Goal: Task Accomplishment & Management: Manage account settings

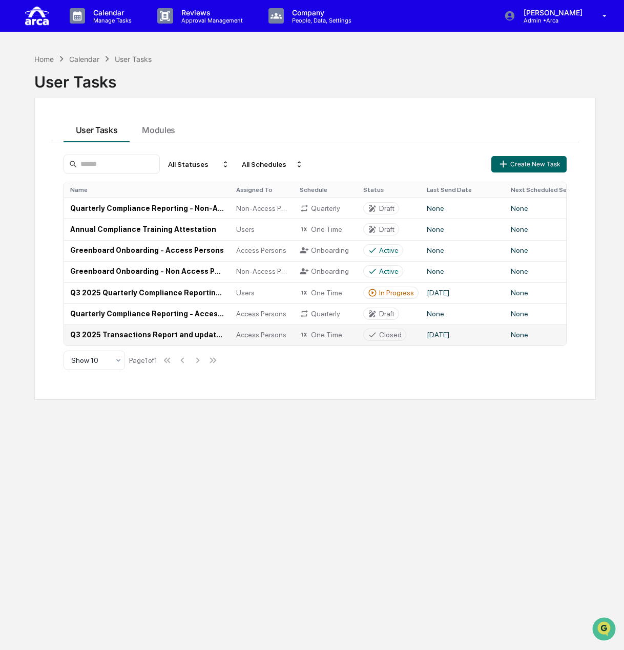
click at [175, 335] on td "Q3 2025 Transactions Report and updated [PERSON_NAME] Confirmation (Access Pers…" at bounding box center [147, 335] width 166 height 21
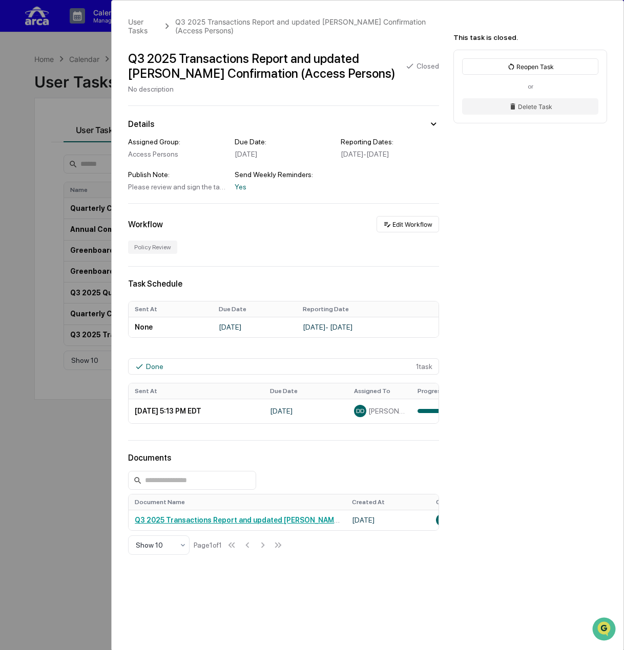
click at [307, 455] on div "User Tasks Q3 2025 Transactions Report and updated [PERSON_NAME] Confirmation (…" at bounding box center [367, 329] width 511 height 657
click at [63, 160] on div "User Tasks Q3 2025 Transactions Report and updated [PERSON_NAME] Confirmation (…" at bounding box center [312, 325] width 624 height 650
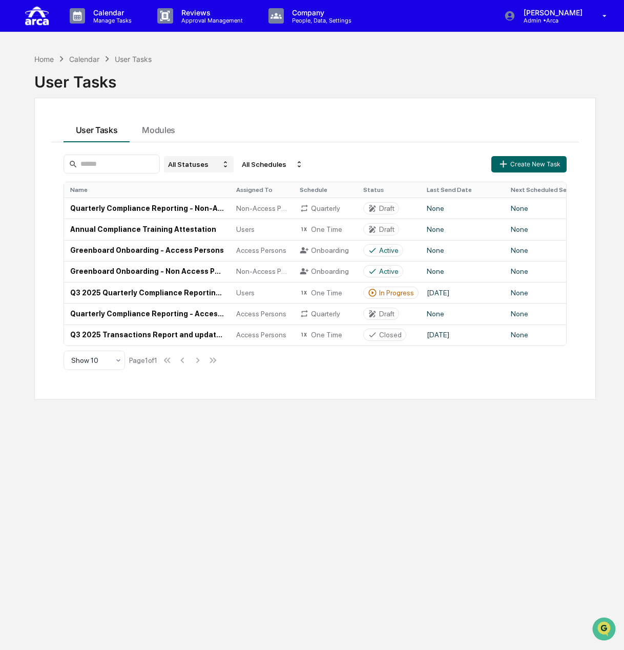
click at [233, 164] on div "All Statuses" at bounding box center [199, 164] width 70 height 16
click at [222, 225] on div "Closed" at bounding box center [217, 225] width 77 height 12
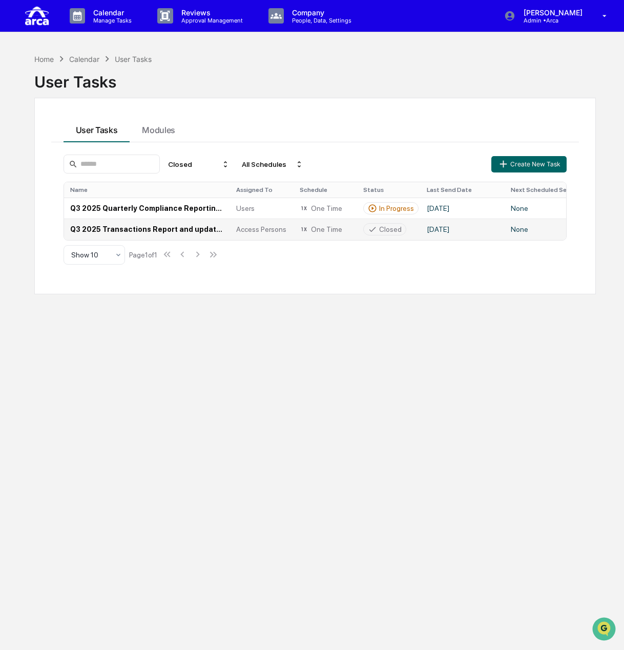
click at [121, 228] on td "Q3 2025 Transactions Report and updated [PERSON_NAME] Confirmation (Access Pers…" at bounding box center [147, 229] width 166 height 21
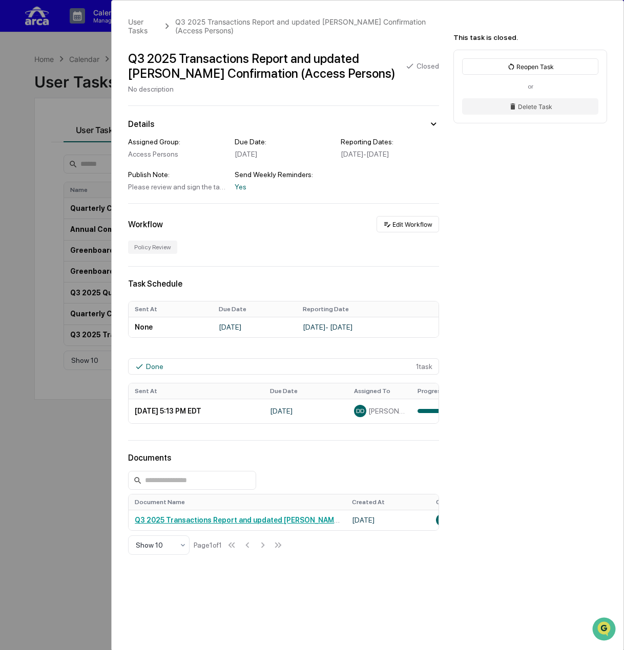
click at [50, 367] on div "User Tasks Q3 2025 Transactions Report and updated [PERSON_NAME] Confirmation (…" at bounding box center [312, 325] width 624 height 650
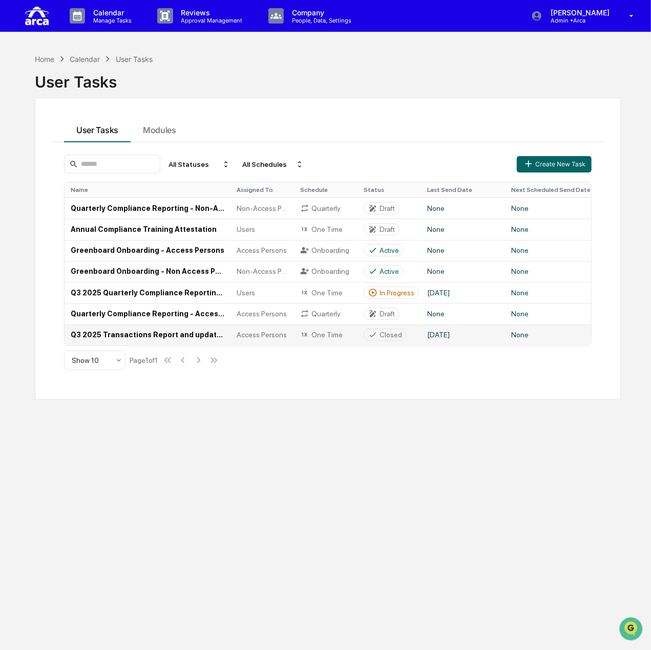
click at [113, 339] on td "Q3 2025 Transactions Report and updated [PERSON_NAME] Confirmation (Access Pers…" at bounding box center [148, 335] width 166 height 21
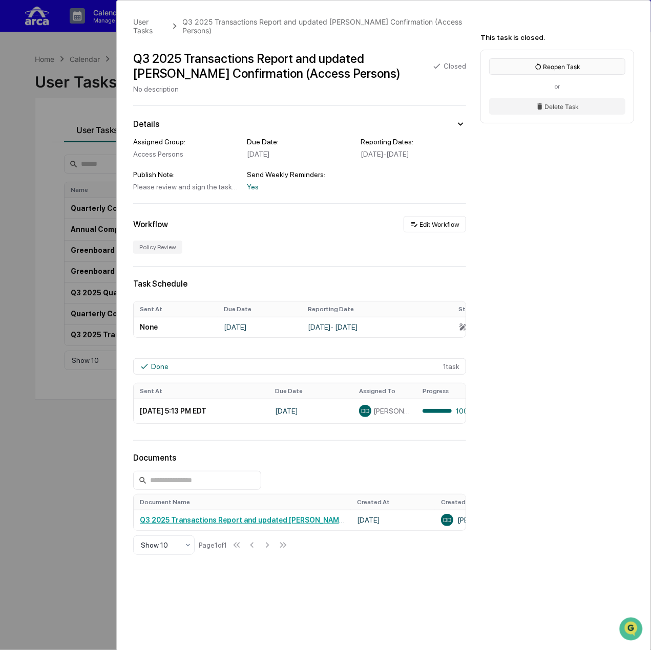
click at [540, 67] on icon at bounding box center [538, 66] width 6 height 6
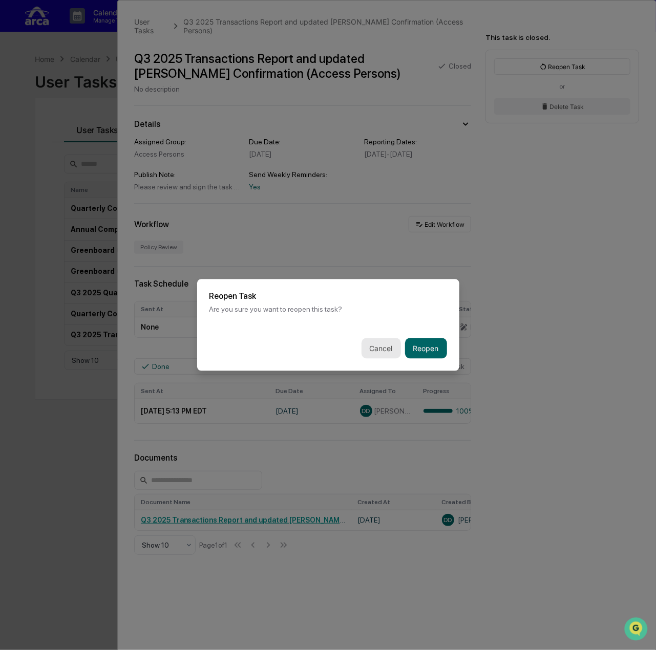
click at [385, 351] on button "Cancel" at bounding box center [380, 348] width 39 height 20
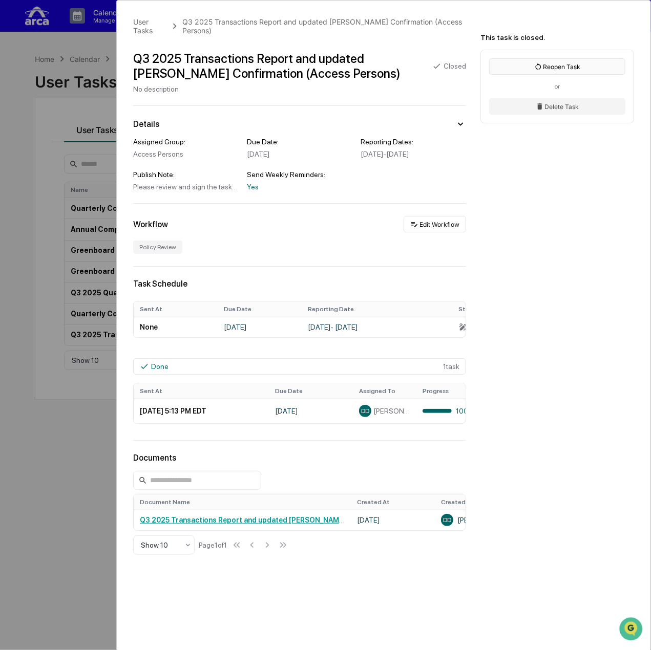
click at [542, 66] on icon at bounding box center [538, 66] width 8 height 8
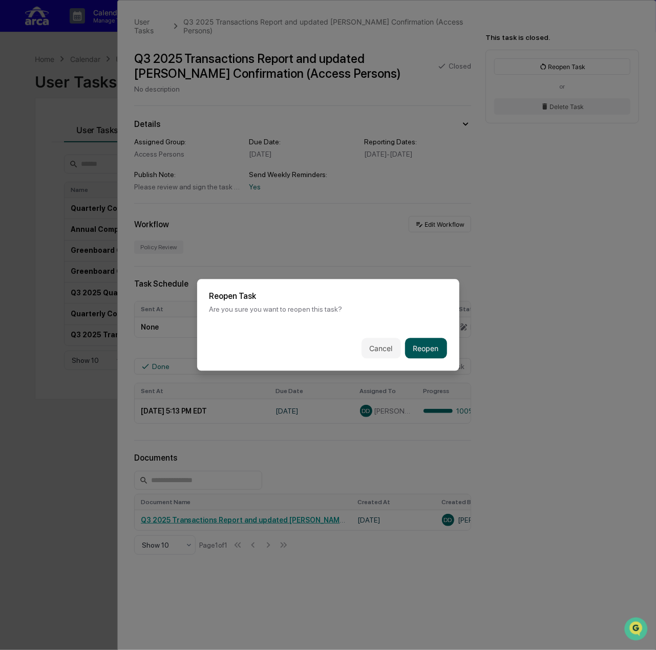
click at [433, 346] on button "Reopen" at bounding box center [426, 348] width 42 height 20
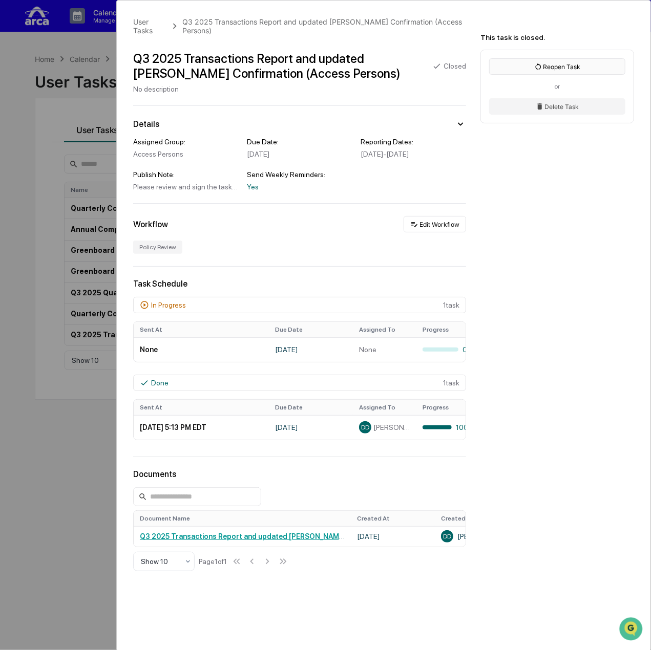
click at [555, 66] on button "Reopen Task" at bounding box center [557, 66] width 136 height 16
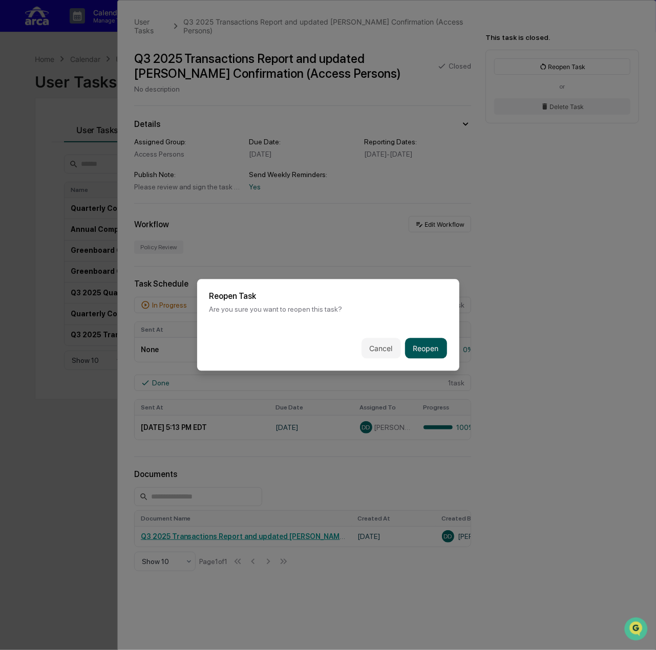
click at [421, 345] on button "Reopen" at bounding box center [426, 348] width 42 height 20
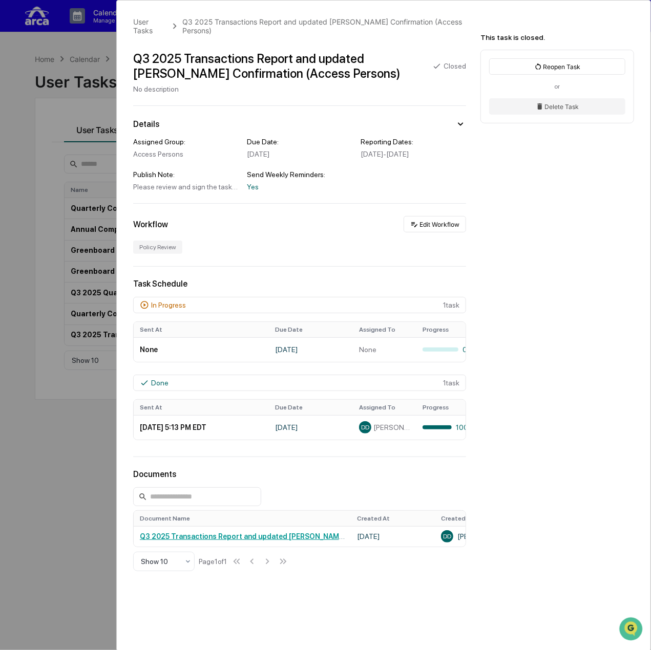
click at [71, 423] on div "User Tasks Q3 2025 Transactions Report and updated [PERSON_NAME] Confirmation (…" at bounding box center [325, 325] width 651 height 650
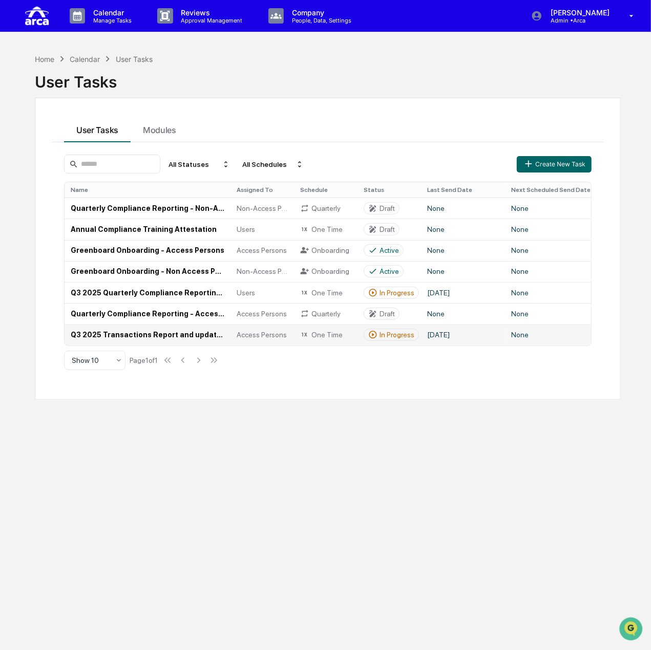
click at [163, 337] on td "Q3 2025 Transactions Report and updated [PERSON_NAME] Confirmation (Access Pers…" at bounding box center [148, 335] width 166 height 21
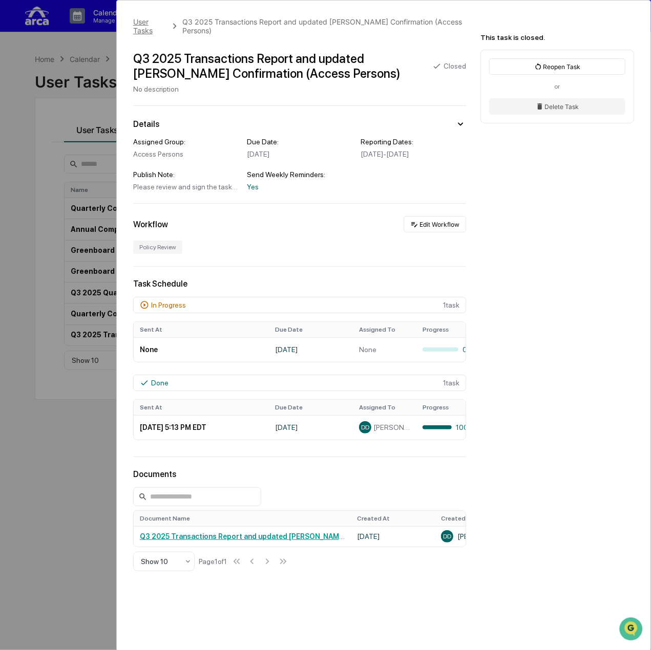
click at [146, 25] on div "User Tasks" at bounding box center [150, 25] width 34 height 17
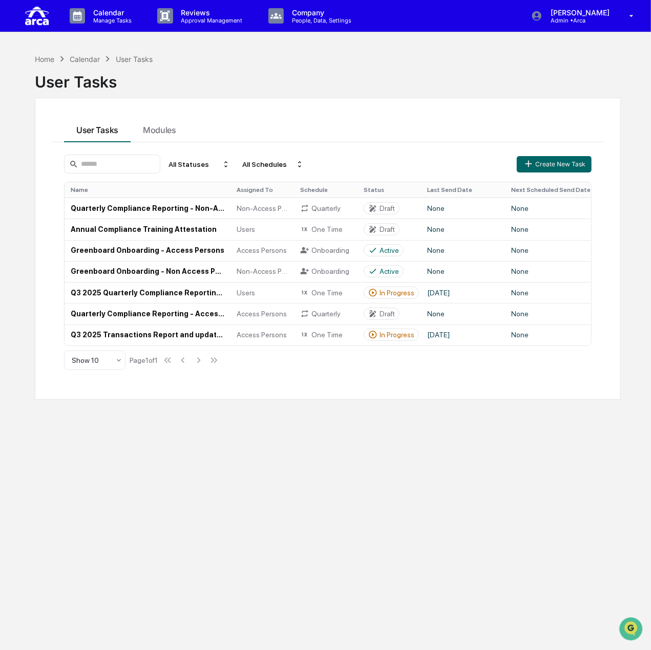
click at [242, 374] on div "All Statuses All Schedules Create New Task Name Assigned To Schedule Status Las…" at bounding box center [328, 262] width 540 height 228
click at [176, 327] on td "Q3 2025 Transactions Report and updated [PERSON_NAME] Confirmation (Access Pers…" at bounding box center [148, 335] width 166 height 21
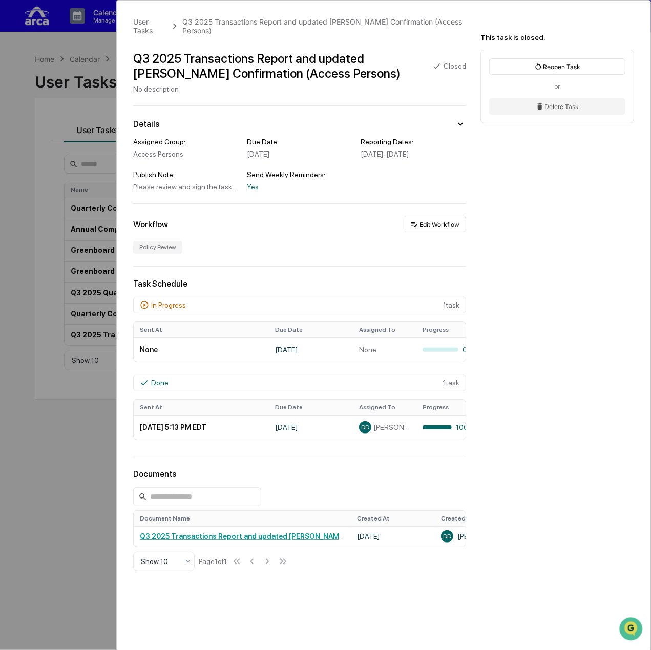
click at [109, 409] on div "User Tasks Q3 2025 Transactions Report and updated [PERSON_NAME] Confirmation (…" at bounding box center [325, 325] width 651 height 650
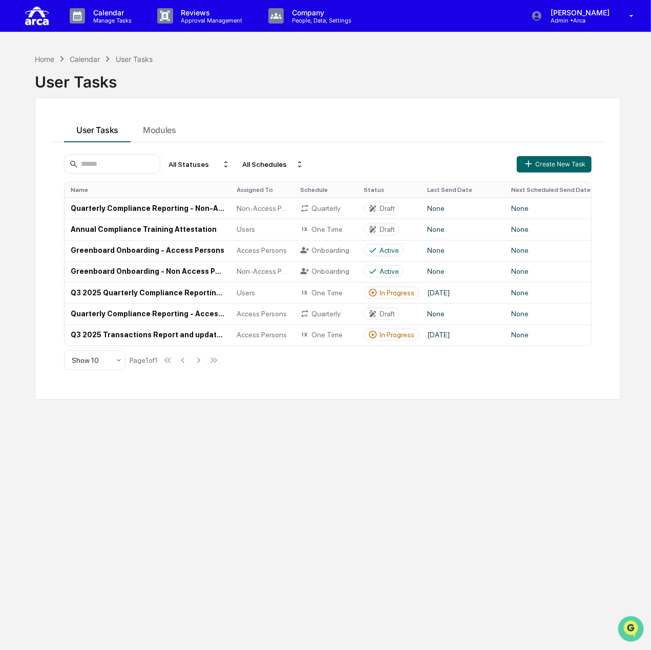
click at [623, 630] on icon "Open customer support" at bounding box center [630, 642] width 26 height 26
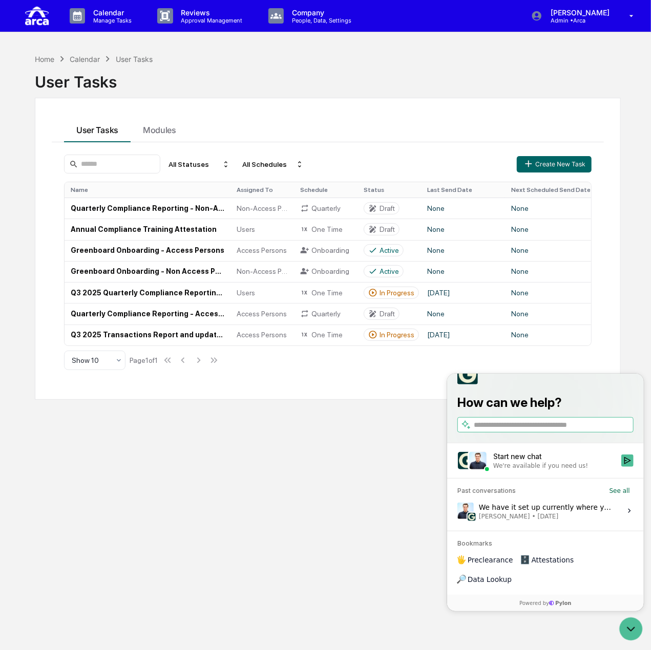
click at [534, 520] on div "We have it set up currently where you'd have to individually go through and sig…" at bounding box center [546, 510] width 136 height 19
click at [457, 511] on button "View issue" at bounding box center [456, 510] width 1 height 1
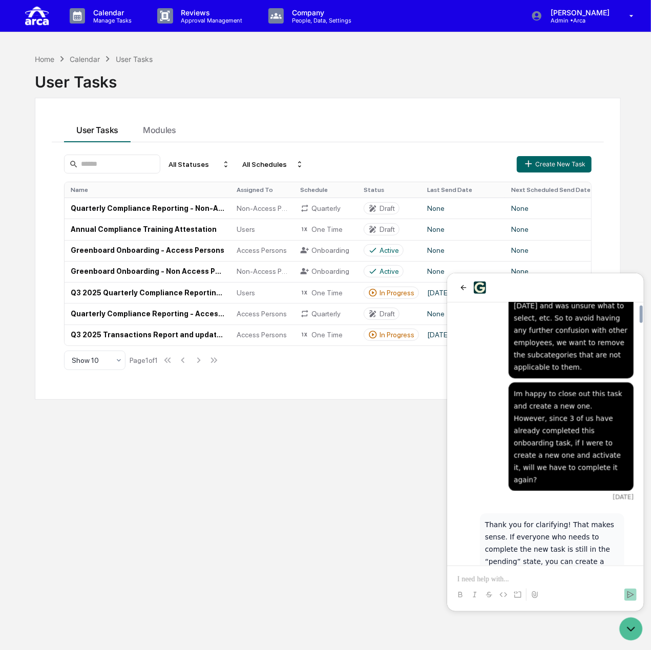
scroll to position [3841, 0]
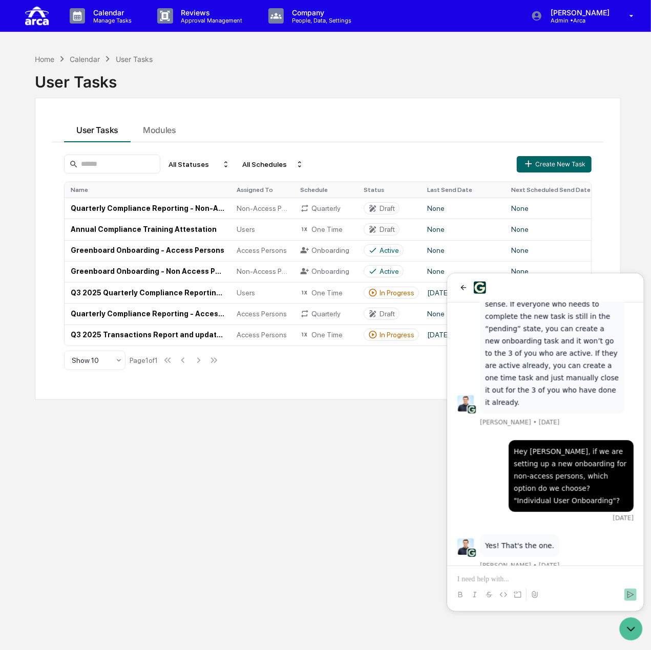
click at [572, 577] on p at bounding box center [545, 579] width 176 height 10
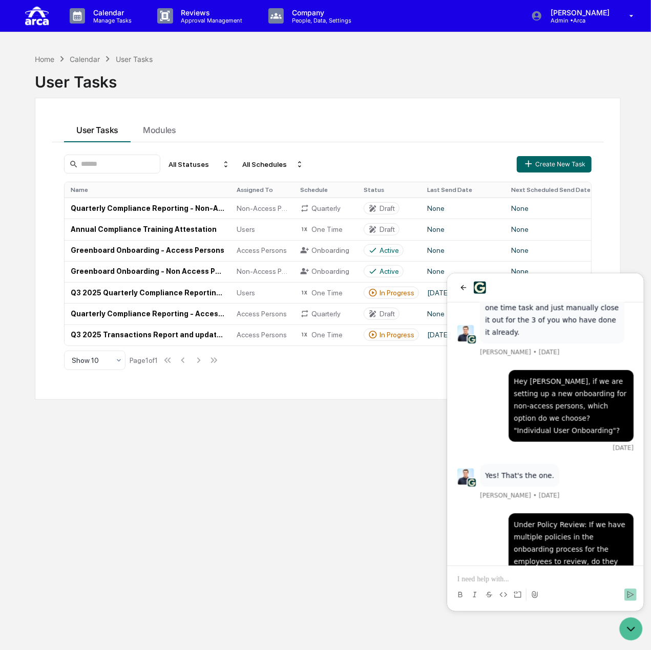
click at [382, 531] on div "Home Calendar User Tasks User Tasks User Tasks Modules All Statuses All Schedul…" at bounding box center [327, 374] width 616 height 650
click at [462, 289] on icon "back" at bounding box center [463, 287] width 6 height 5
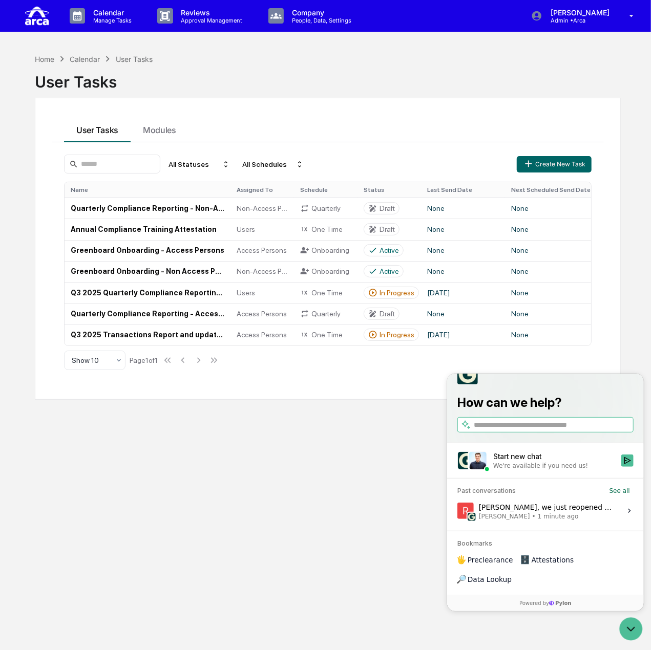
click at [529, 520] on div "[PERSON_NAME], we just reopened a task in the system how long does it take to o…" at bounding box center [546, 510] width 136 height 19
click at [457, 511] on button "View issue" at bounding box center [456, 510] width 1 height 1
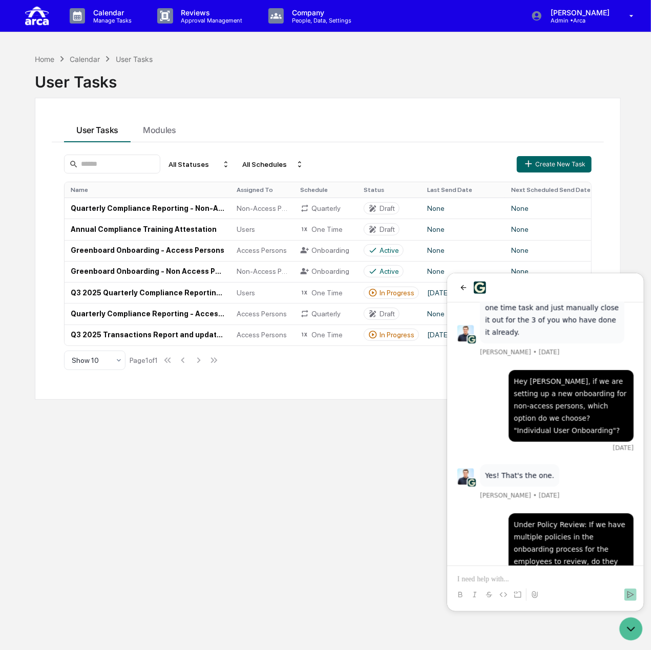
click at [538, 580] on p at bounding box center [545, 579] width 176 height 10
click at [279, 74] on div "User Tasks" at bounding box center [328, 78] width 586 height 27
click at [569, 17] on p "Admin • Arca" at bounding box center [578, 20] width 72 height 7
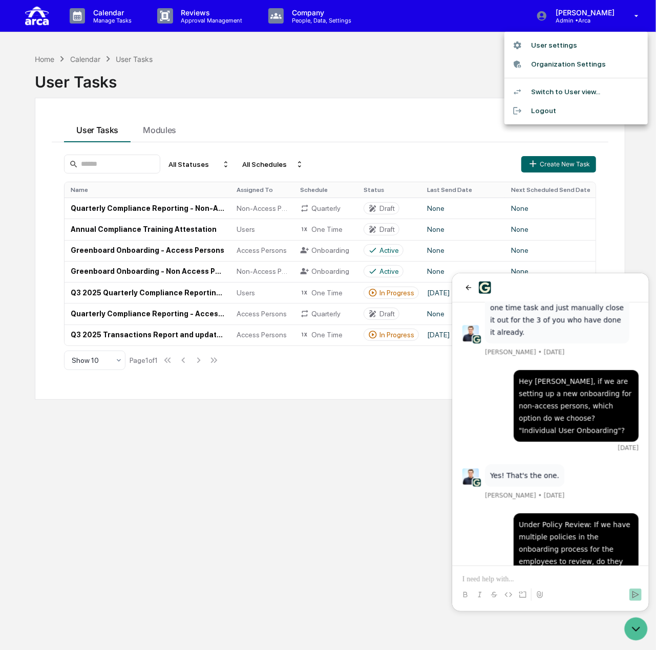
click at [577, 87] on li "Switch to User view..." at bounding box center [575, 91] width 143 height 19
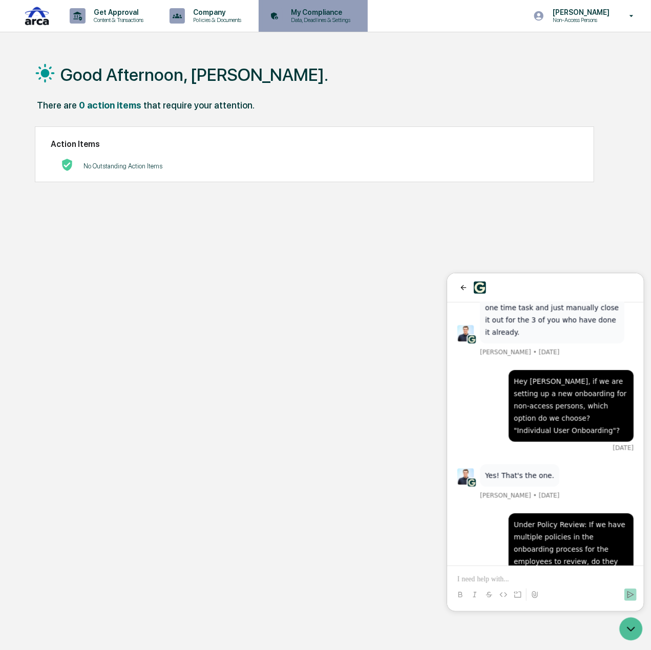
click at [323, 24] on div "My Compliance Data, Deadlines & Settings" at bounding box center [312, 16] width 99 height 32
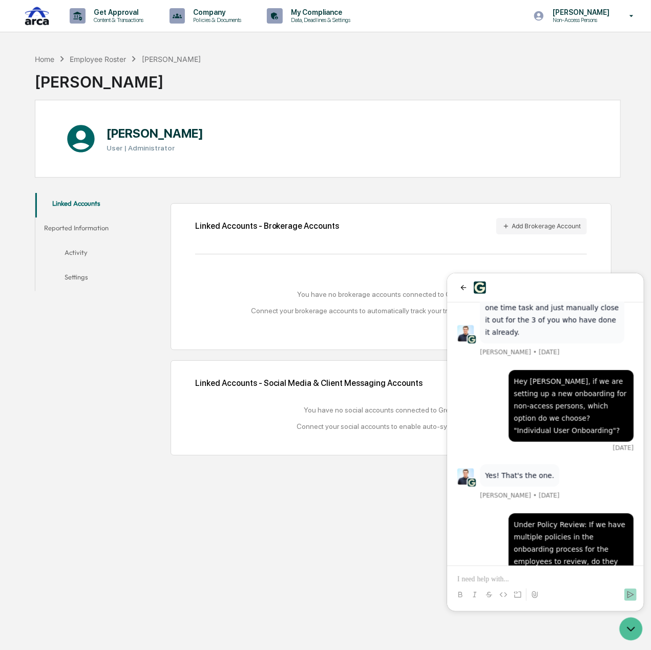
click at [84, 251] on button "Activity" at bounding box center [75, 254] width 81 height 25
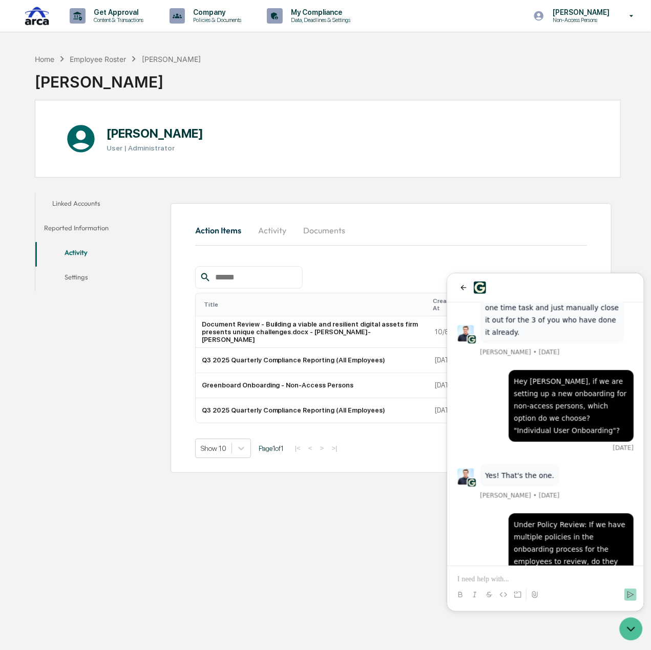
click at [317, 229] on button "Documents" at bounding box center [324, 230] width 58 height 25
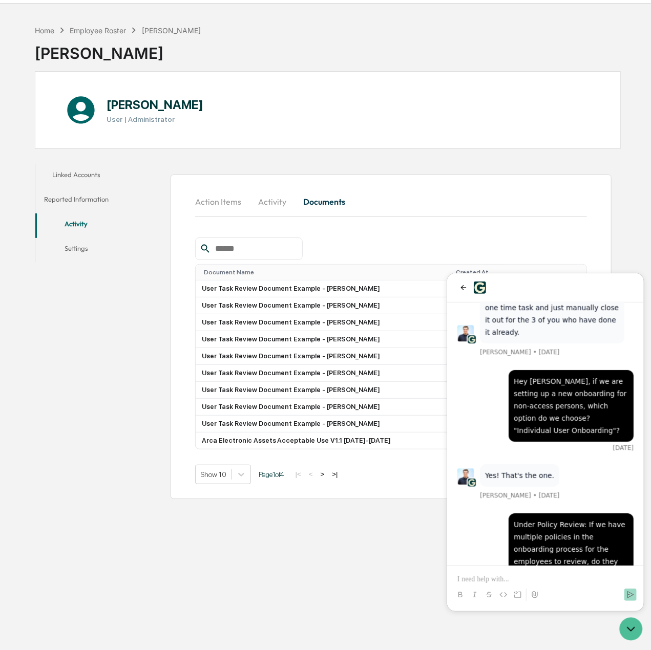
scroll to position [48, 0]
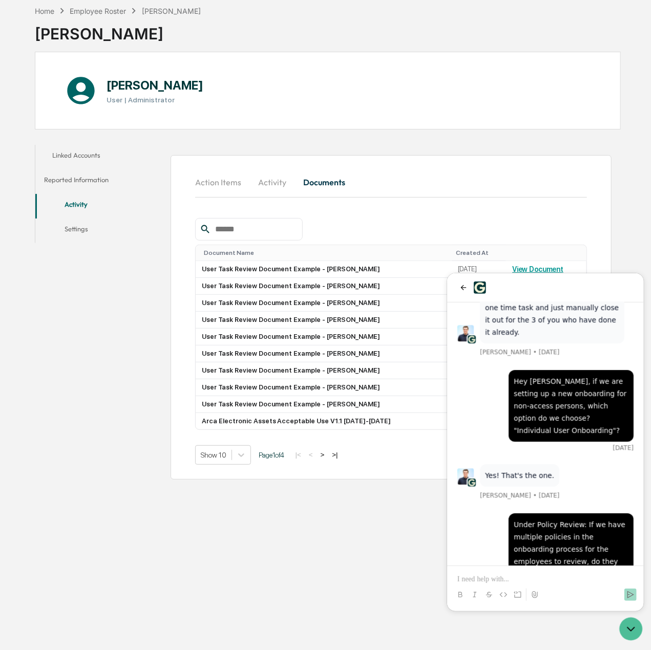
click at [217, 184] on button "Action Items" at bounding box center [222, 182] width 54 height 25
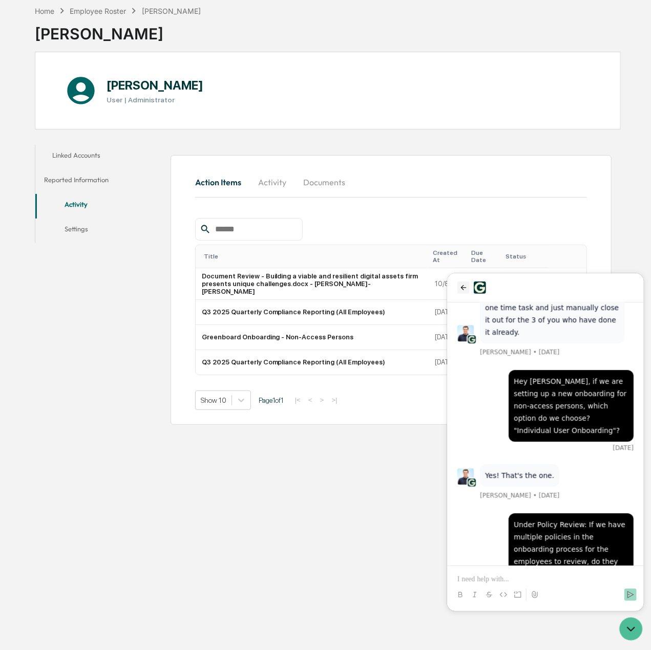
click at [461, 289] on icon "back" at bounding box center [463, 287] width 8 height 8
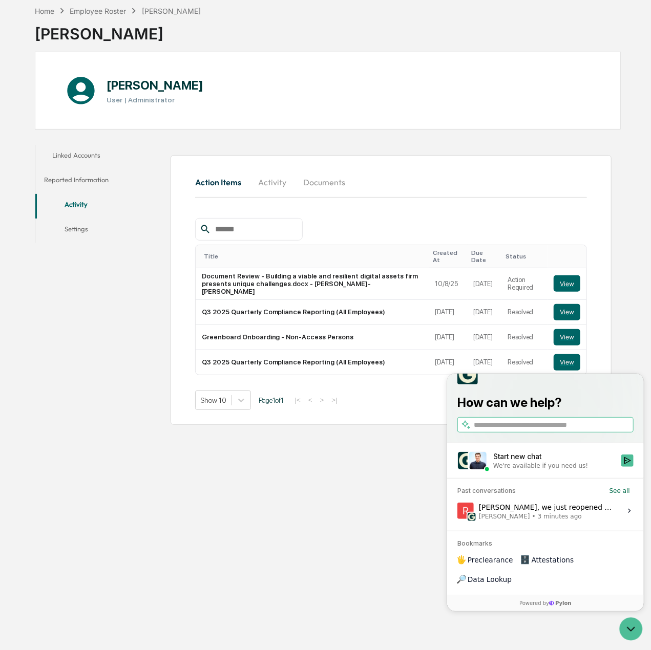
click at [274, 183] on button "Activity" at bounding box center [272, 182] width 46 height 25
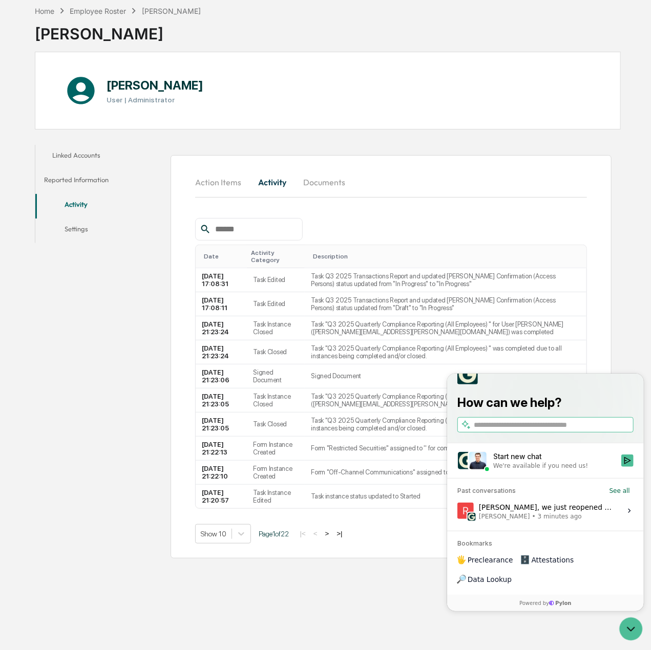
click at [210, 186] on button "Action Items" at bounding box center [222, 182] width 54 height 25
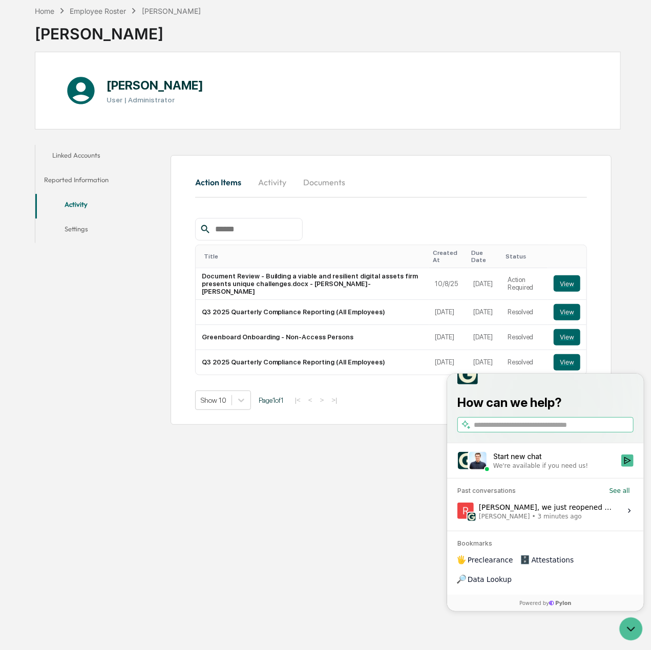
click at [97, 247] on div "Linked Accounts Reported Information Activity Settings Action Items Activity Do…" at bounding box center [328, 285] width 586 height 290
click at [81, 12] on div "Employee Roster" at bounding box center [98, 11] width 56 height 9
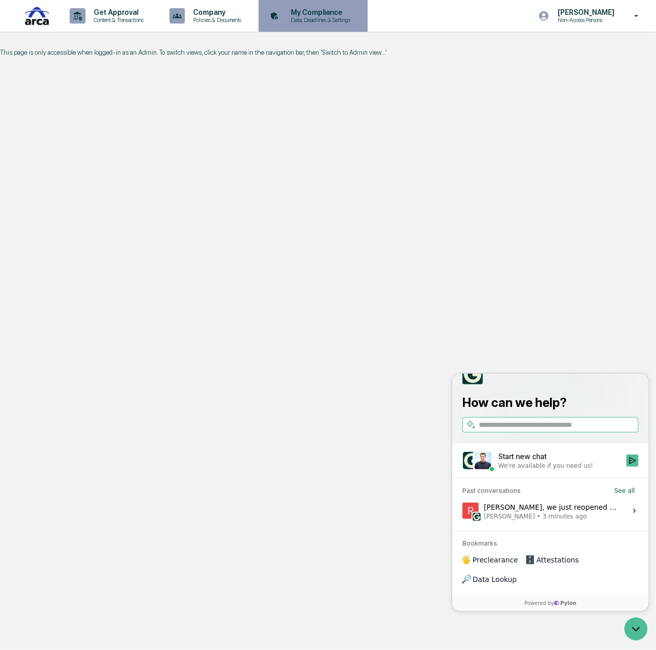
click at [304, 18] on p "Data, Deadlines & Settings" at bounding box center [319, 19] width 73 height 7
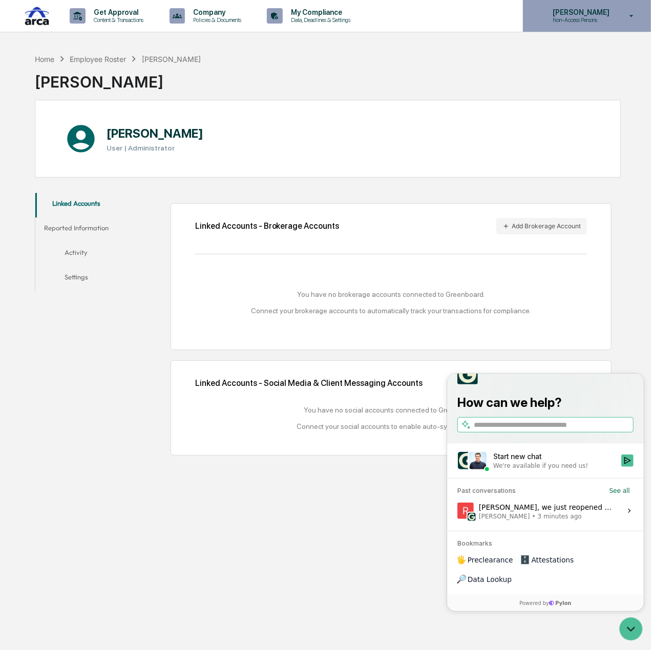
click at [603, 11] on p "[PERSON_NAME]" at bounding box center [579, 12] width 70 height 8
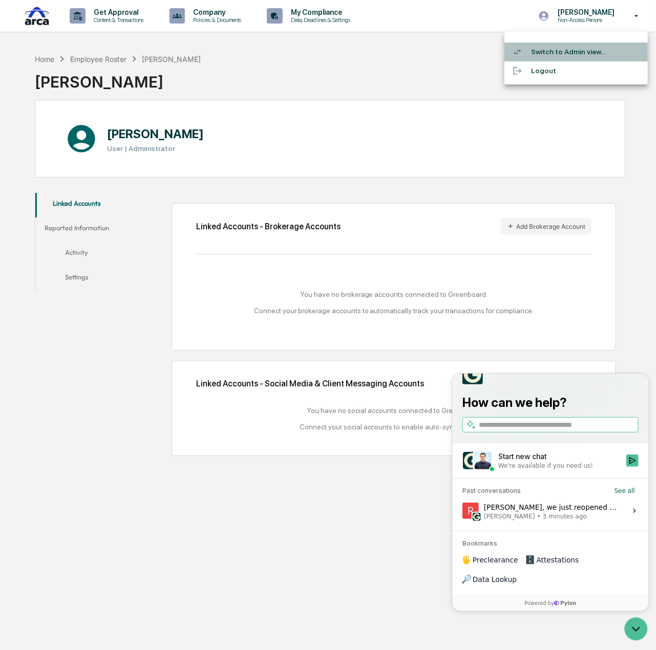
click at [588, 48] on li "Switch to Admin view..." at bounding box center [575, 51] width 143 height 19
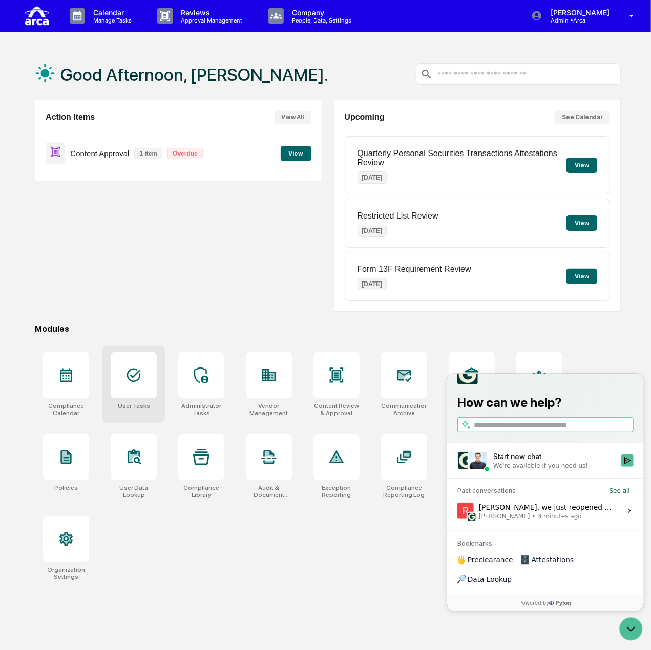
click at [137, 383] on div at bounding box center [134, 375] width 46 height 46
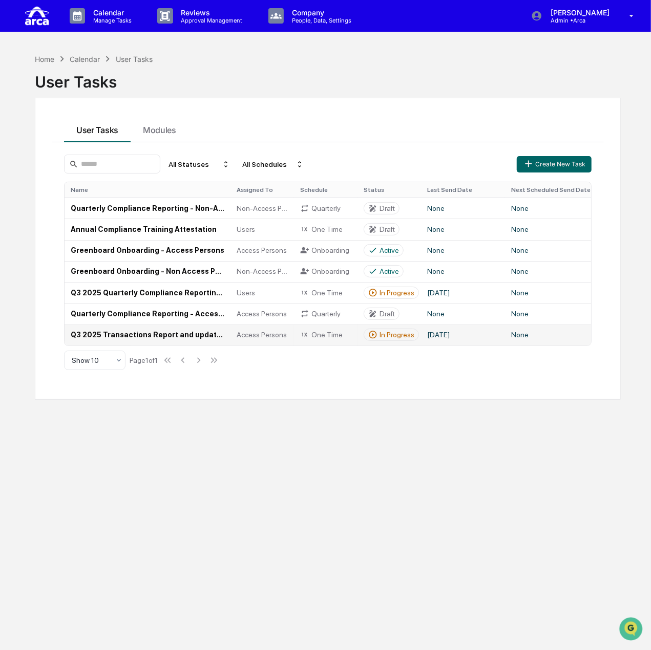
click at [192, 338] on td "Q3 2025 Transactions Report and updated [PERSON_NAME] Confirmation (Access Pers…" at bounding box center [148, 335] width 166 height 21
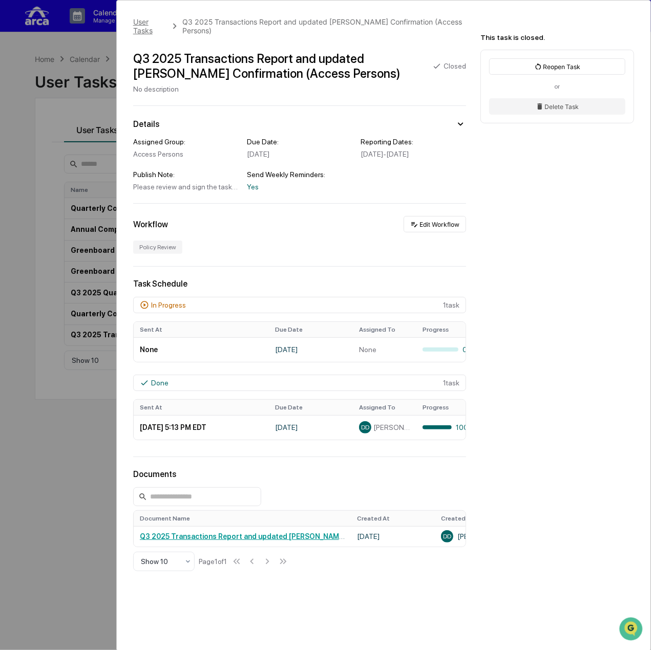
click at [153, 22] on div "User Tasks" at bounding box center [150, 25] width 34 height 17
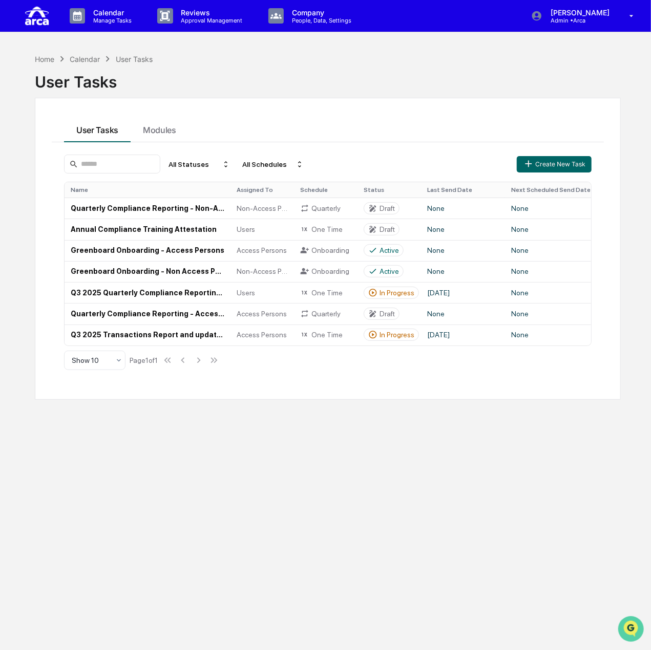
click at [627, 628] on img "Open customer support" at bounding box center [630, 628] width 26 height 20
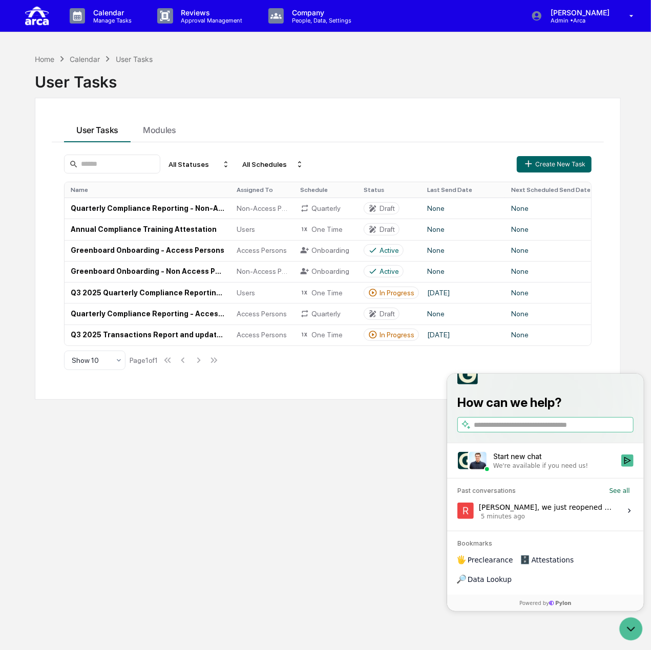
click at [516, 520] on span "5 minutes ago" at bounding box center [502, 516] width 44 height 8
click at [457, 511] on button "View issue" at bounding box center [456, 510] width 1 height 1
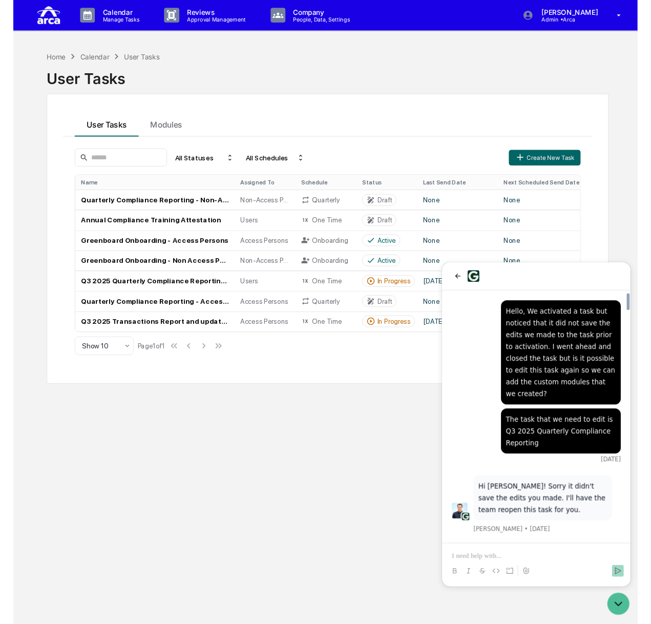
scroll to position [3911, 0]
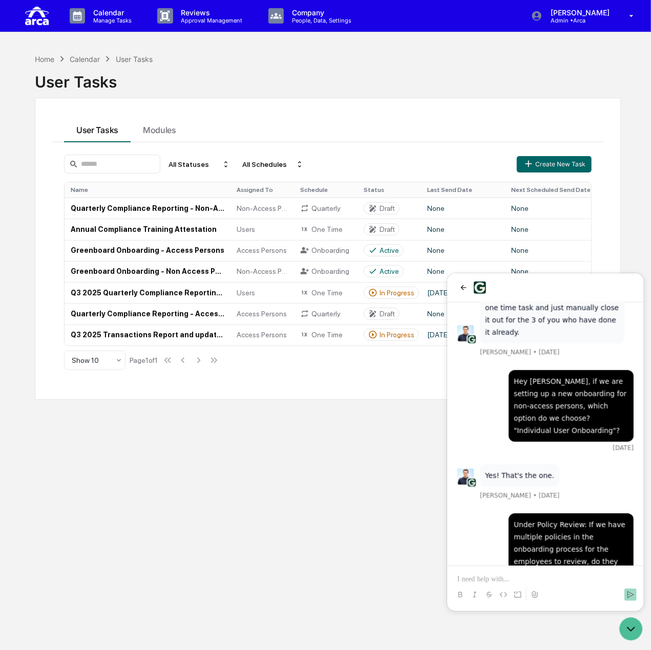
click at [311, 509] on div "Home Calendar User Tasks User Tasks User Tasks Modules All Statuses All Schedul…" at bounding box center [327, 374] width 616 height 650
click at [465, 288] on icon "back" at bounding box center [463, 287] width 8 height 8
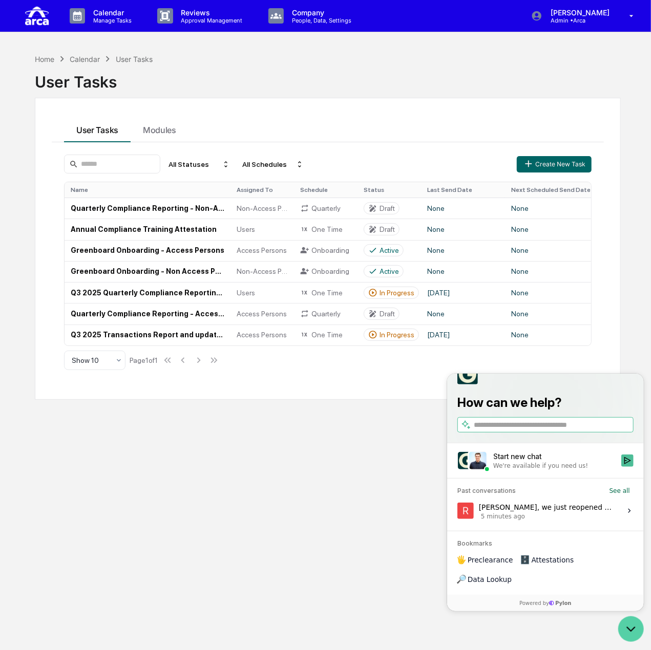
click at [623, 625] on icon "Open customer support" at bounding box center [630, 629] width 26 height 26
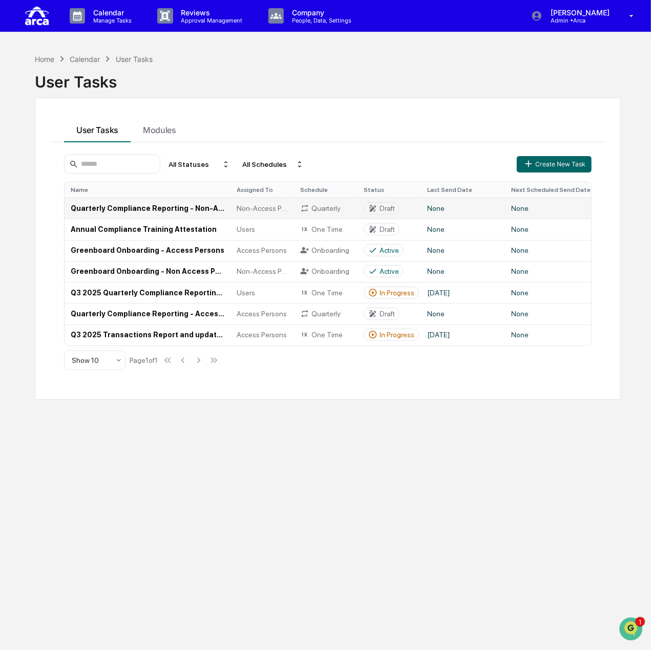
click at [169, 208] on td "Quarterly Compliance Reporting - Non-Access Persons" at bounding box center [148, 208] width 166 height 21
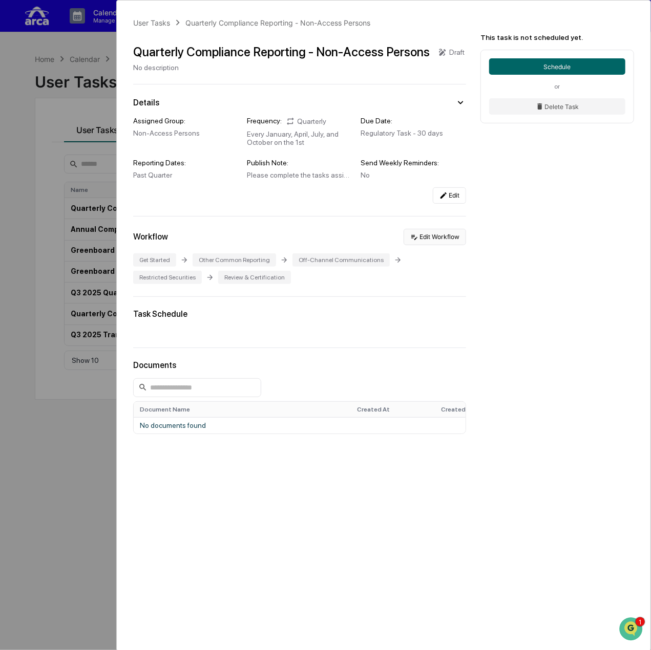
click at [446, 240] on button "Edit Workflow" at bounding box center [434, 237] width 62 height 16
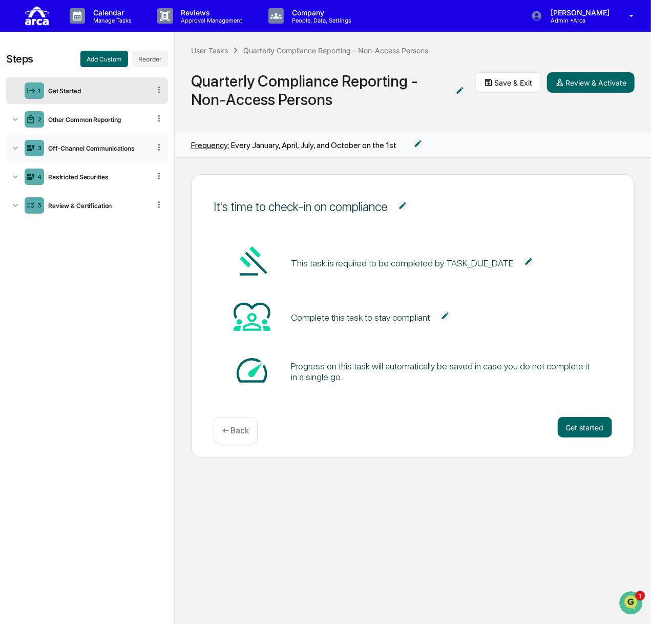
click at [99, 154] on div "3 Off-Channel Communications" at bounding box center [87, 148] width 162 height 27
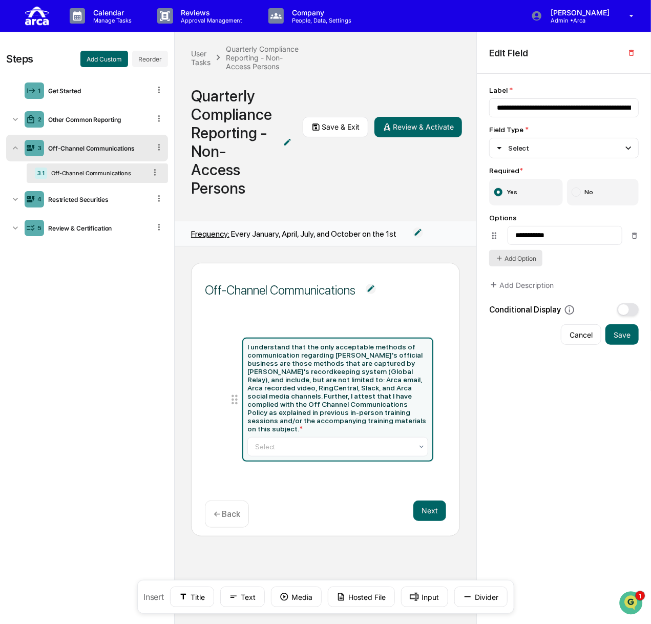
click at [533, 257] on button "Add Option" at bounding box center [515, 258] width 53 height 16
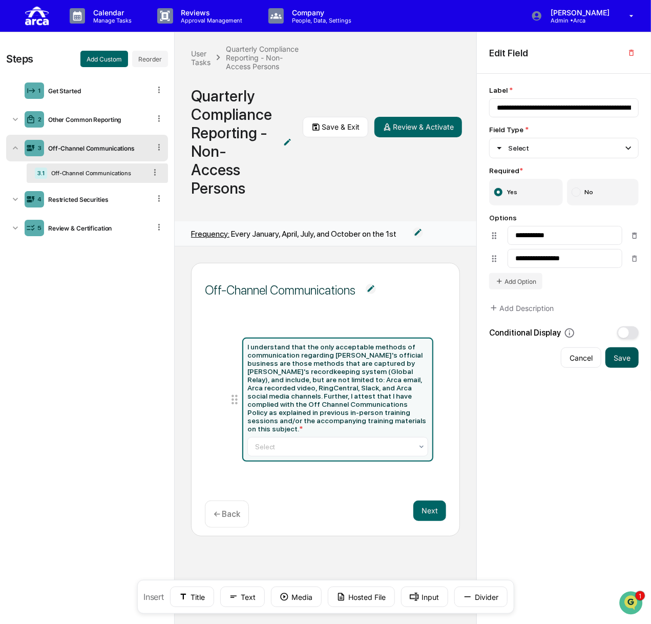
type input "**********"
click at [630, 352] on button "Save" at bounding box center [621, 357] width 33 height 20
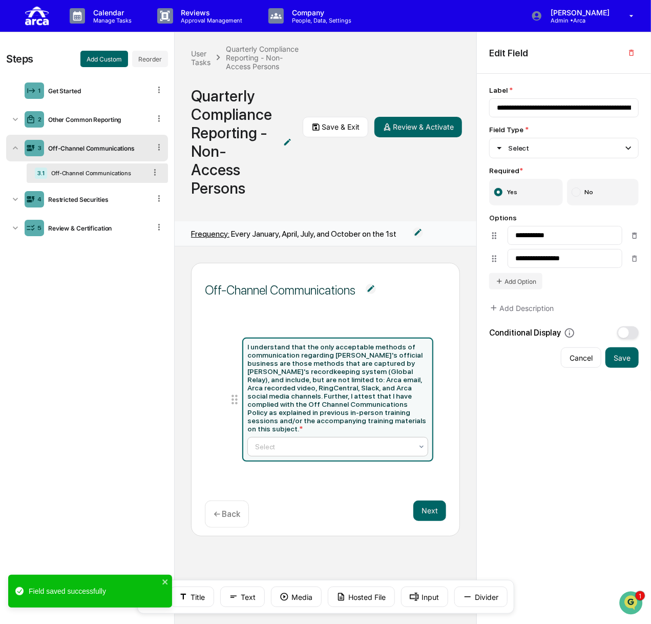
click at [335, 446] on div "Select" at bounding box center [337, 446] width 181 height 19
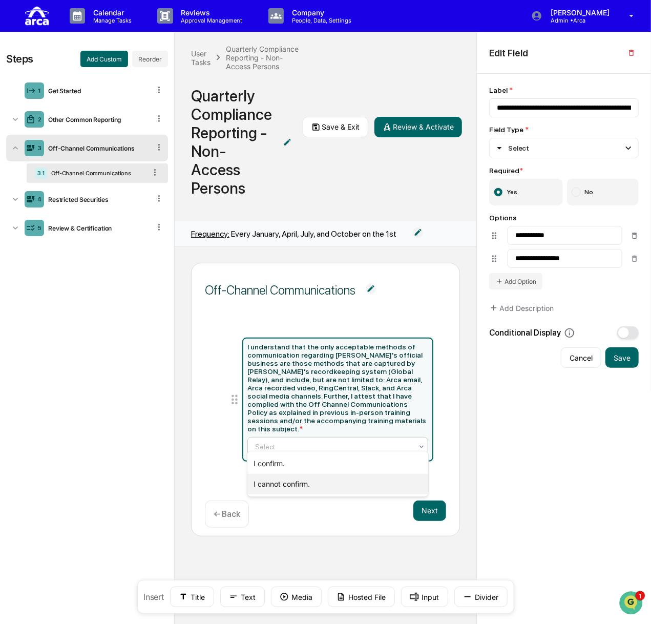
click at [314, 480] on div "I cannot confirm." at bounding box center [337, 484] width 181 height 20
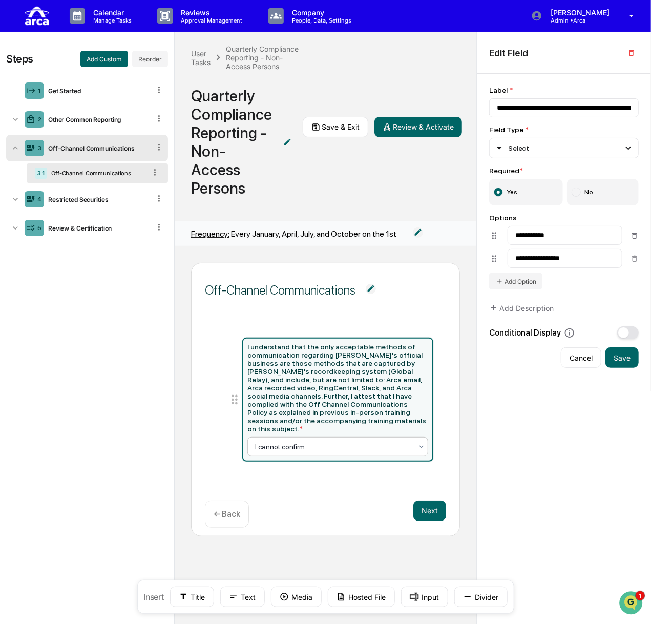
click at [312, 484] on div "Off-Channel Communications I understand that the only acceptable methods of com…" at bounding box center [325, 399] width 269 height 273
click at [279, 484] on div "Off-Channel Communications I understand that the only acceptable methods of com…" at bounding box center [325, 399] width 269 height 273
click at [251, 600] on button "Text" at bounding box center [242, 596] width 45 height 20
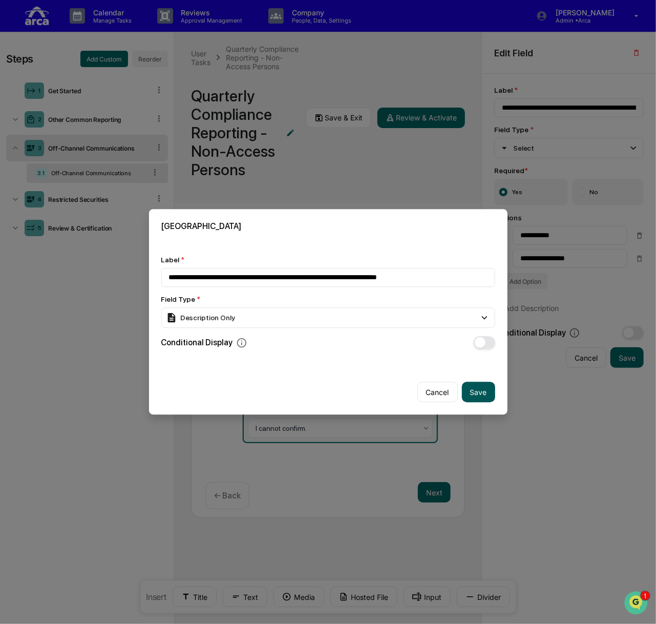
type input "**********"
click at [471, 390] on button "Save" at bounding box center [478, 392] width 33 height 20
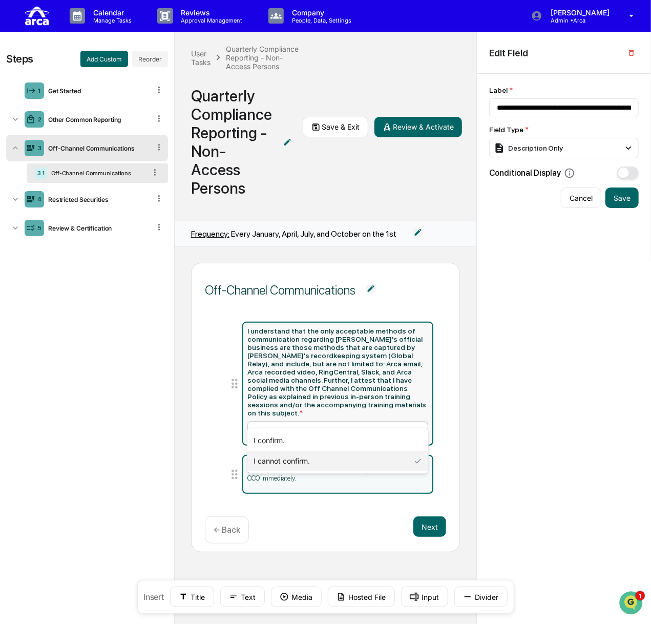
click at [402, 425] on div at bounding box center [333, 430] width 157 height 10
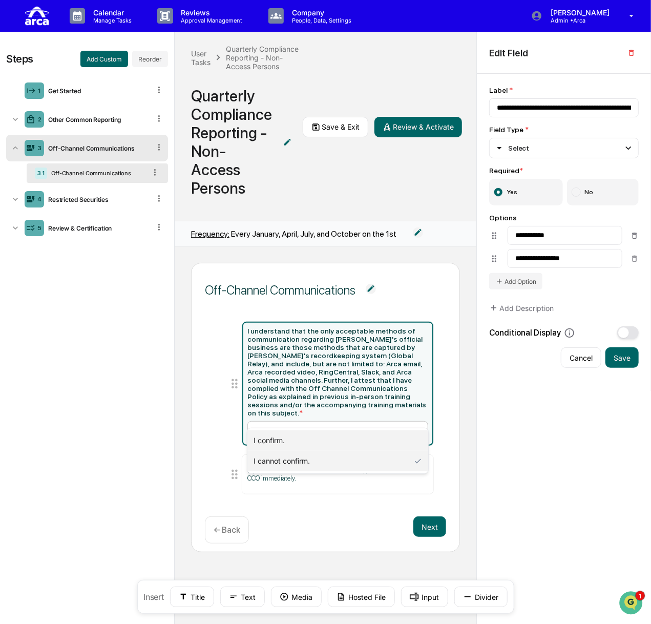
click at [342, 442] on div "I confirm." at bounding box center [337, 440] width 181 height 20
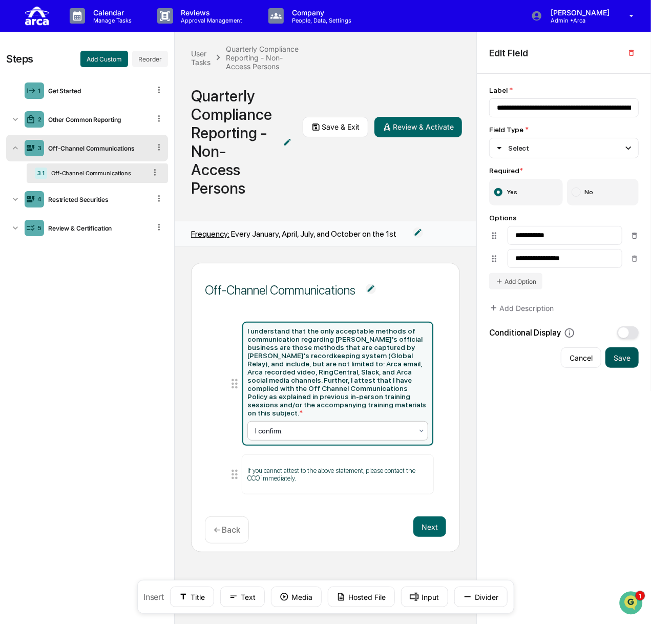
click at [618, 359] on button "Save" at bounding box center [621, 357] width 33 height 20
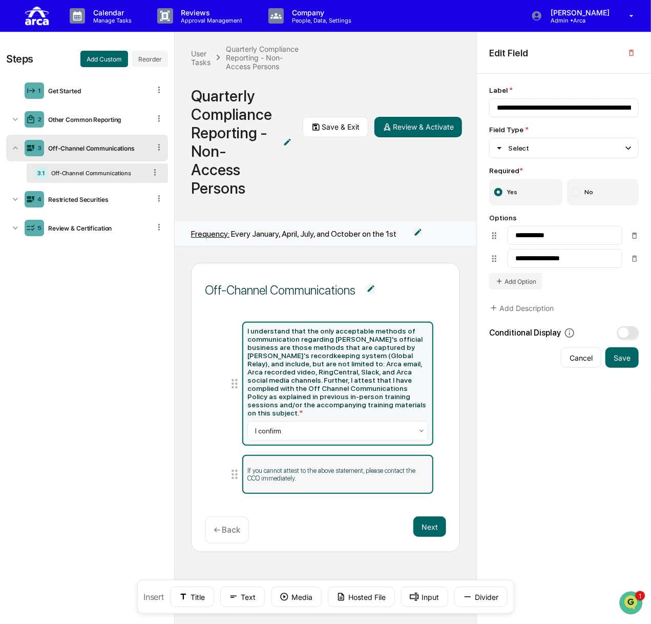
click at [292, 468] on div "If you cannot attest to the above statement, please contact the CCO immediately." at bounding box center [337, 474] width 191 height 39
type input "**********"
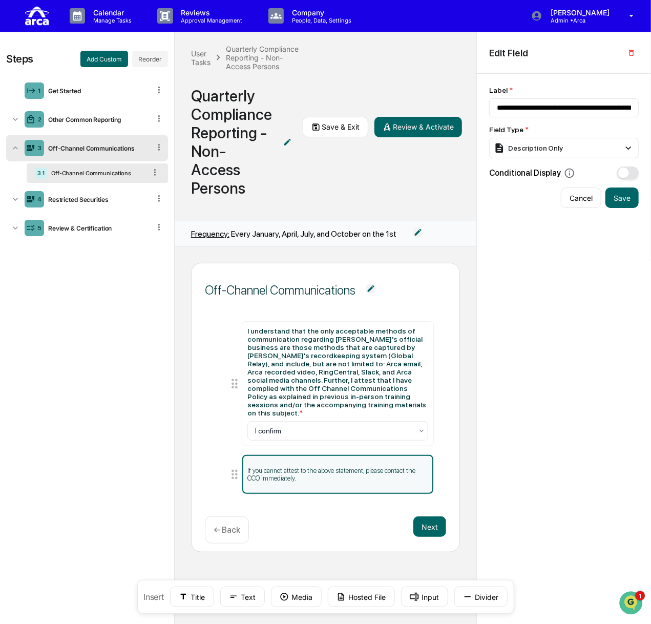
click at [307, 470] on div "If you cannot attest to the above statement, please contact the CCO immediately." at bounding box center [337, 474] width 191 height 39
click at [332, 126] on button "Save & Exit" at bounding box center [336, 127] width 66 height 20
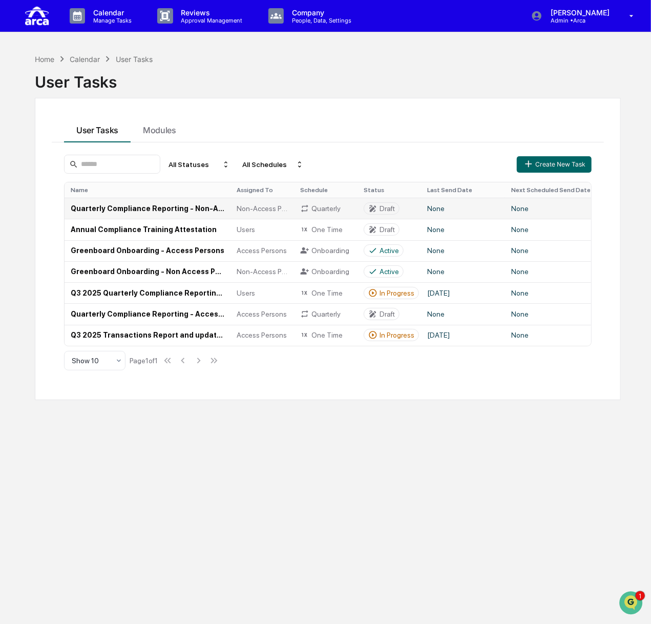
click at [146, 208] on td "Quarterly Compliance Reporting - Non-Access Persons" at bounding box center [148, 208] width 166 height 21
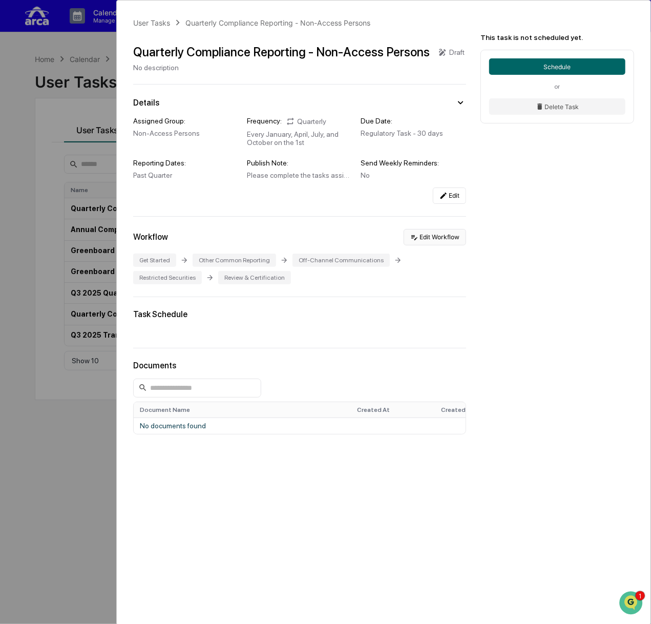
click at [438, 239] on button "Edit Workflow" at bounding box center [434, 237] width 62 height 16
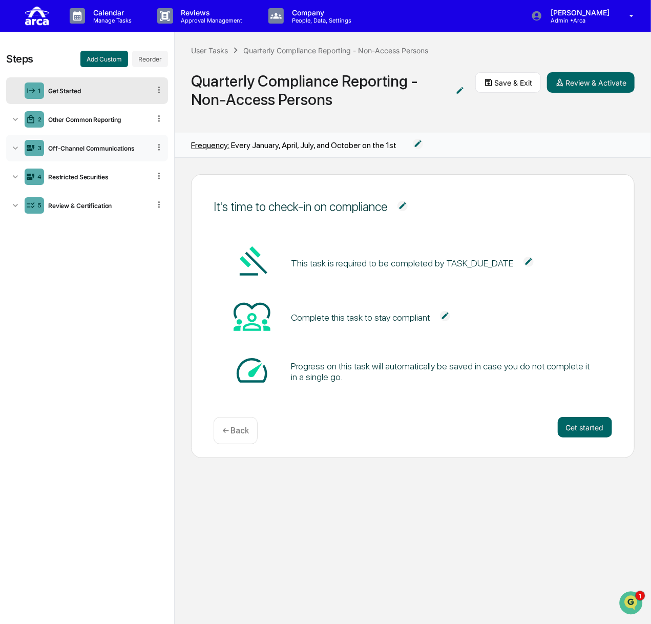
click at [76, 135] on div "3 Off-Channel Communications" at bounding box center [87, 148] width 162 height 27
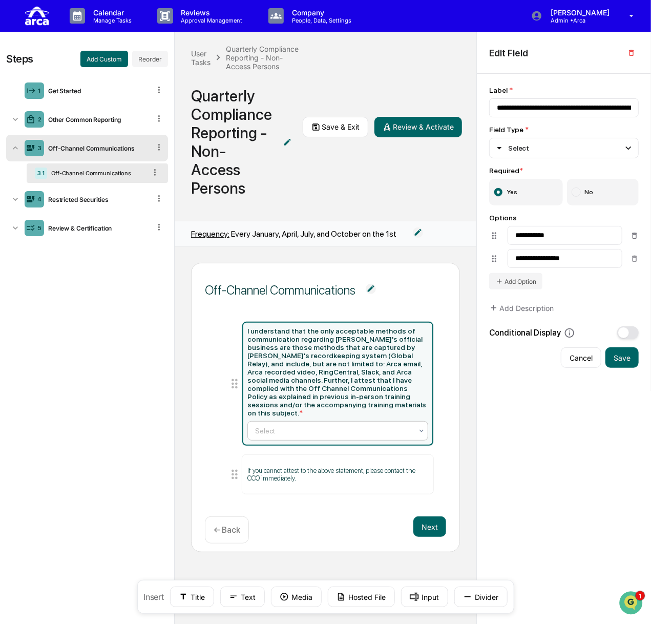
click at [377, 423] on div "Select" at bounding box center [333, 430] width 167 height 14
click at [349, 436] on div "I confirm." at bounding box center [337, 440] width 181 height 20
click at [343, 425] on div at bounding box center [333, 430] width 157 height 10
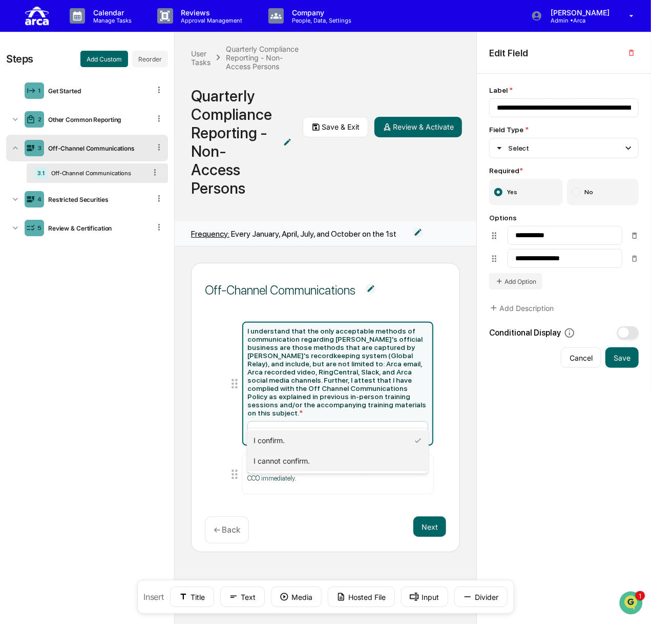
click at [328, 461] on div "I cannot confirm." at bounding box center [337, 461] width 181 height 20
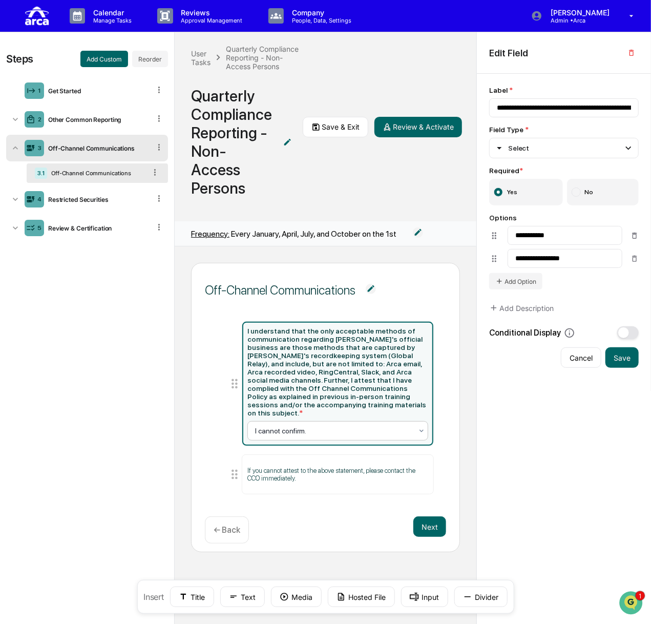
click at [339, 421] on div "I cannot confirm." at bounding box center [337, 430] width 181 height 19
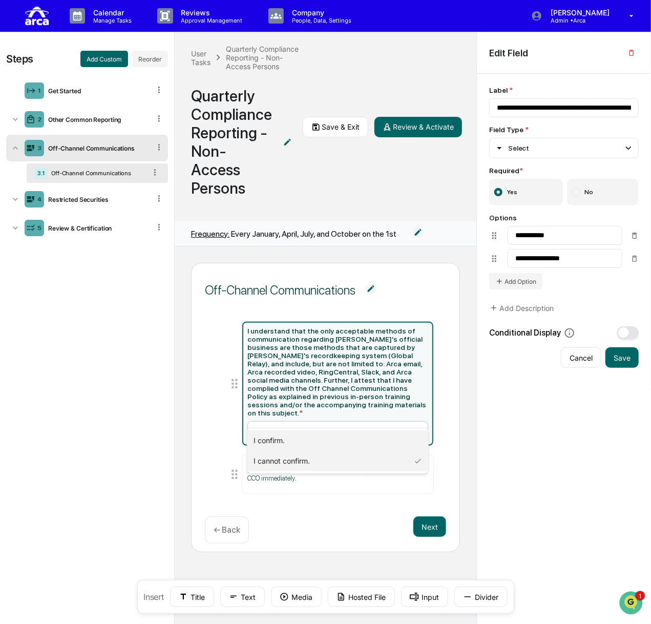
click at [323, 439] on div "I confirm." at bounding box center [337, 440] width 181 height 20
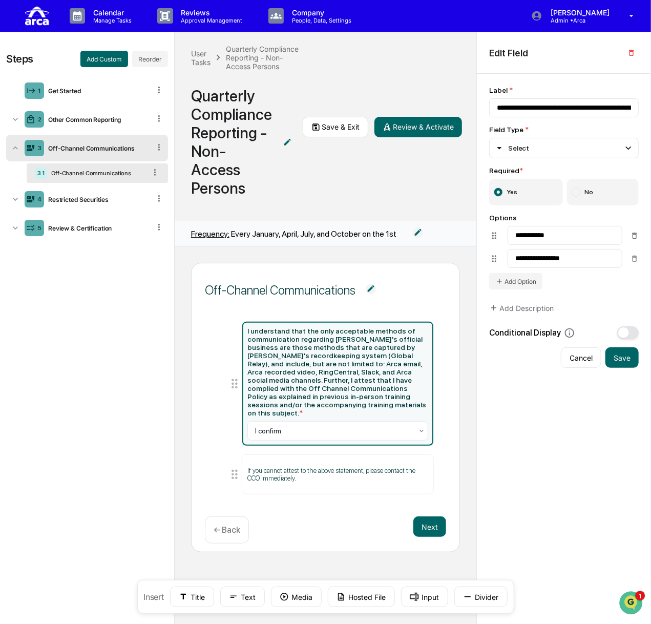
click at [287, 493] on div "I understand that the only acceptable methods of communication regarding Arca's…" at bounding box center [325, 410] width 241 height 203
click at [264, 466] on p "If you cannot attest to the above statement, please contact the CCO immediately." at bounding box center [337, 473] width 181 height 15
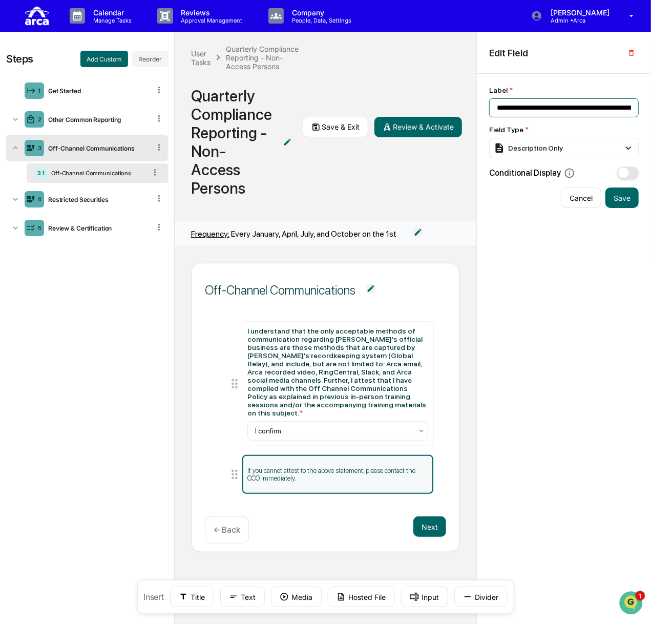
click at [495, 104] on input "**********" at bounding box center [563, 107] width 149 height 19
type input "**********"
click at [618, 191] on button "Save" at bounding box center [621, 197] width 33 height 20
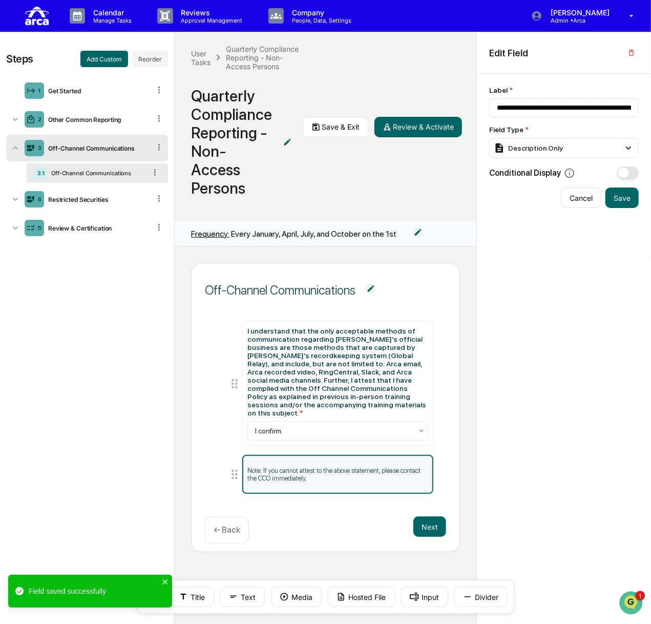
click at [308, 483] on div "I understand that the only acceptable methods of communication regarding Arca's…" at bounding box center [325, 410] width 217 height 178
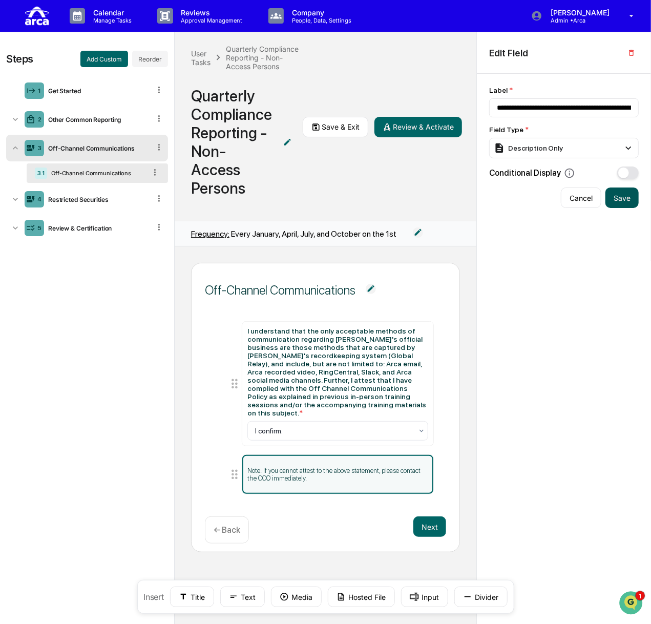
click at [618, 196] on button "Save" at bounding box center [621, 197] width 33 height 20
click at [307, 127] on button "Save & Exit" at bounding box center [336, 127] width 66 height 20
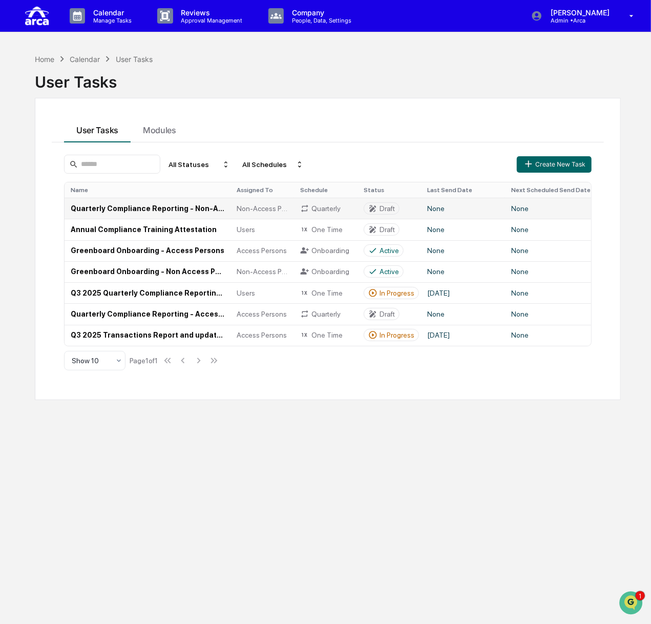
click at [115, 207] on td "Quarterly Compliance Reporting - Non-Access Persons" at bounding box center [148, 208] width 166 height 21
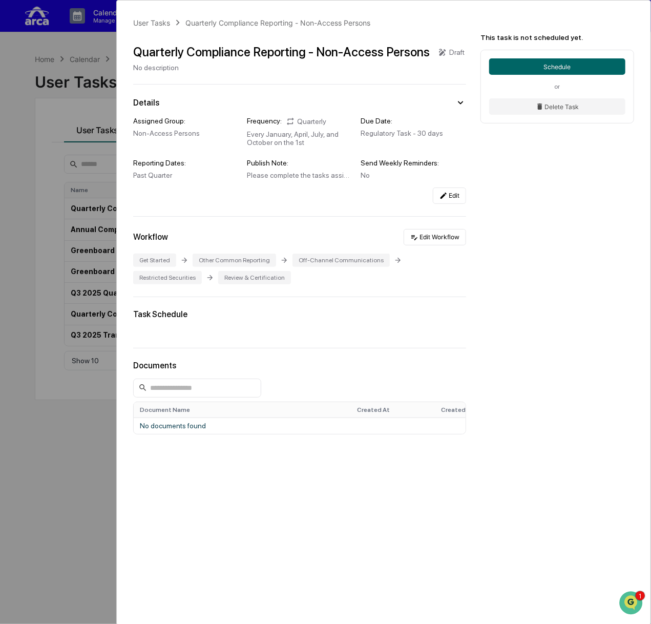
click at [202, 271] on div "Restricted Securities" at bounding box center [167, 277] width 69 height 13
click at [419, 239] on button "Edit Workflow" at bounding box center [434, 237] width 62 height 16
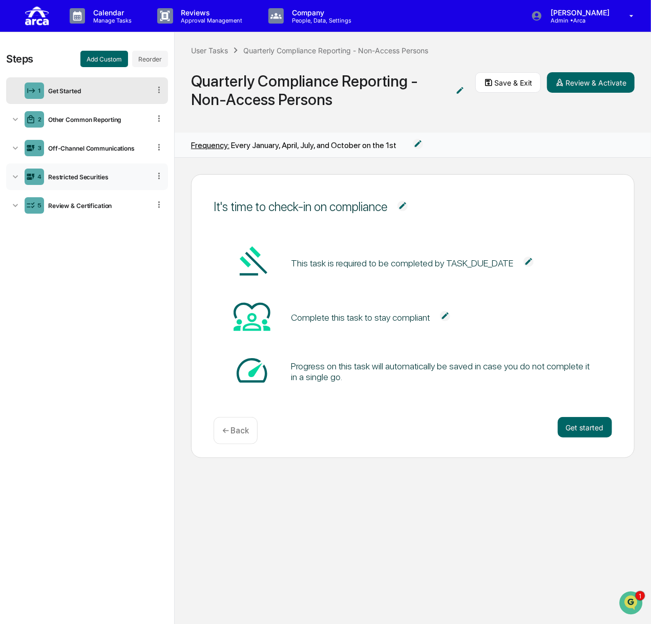
click at [88, 184] on div "4 Restricted Securities" at bounding box center [87, 176] width 162 height 27
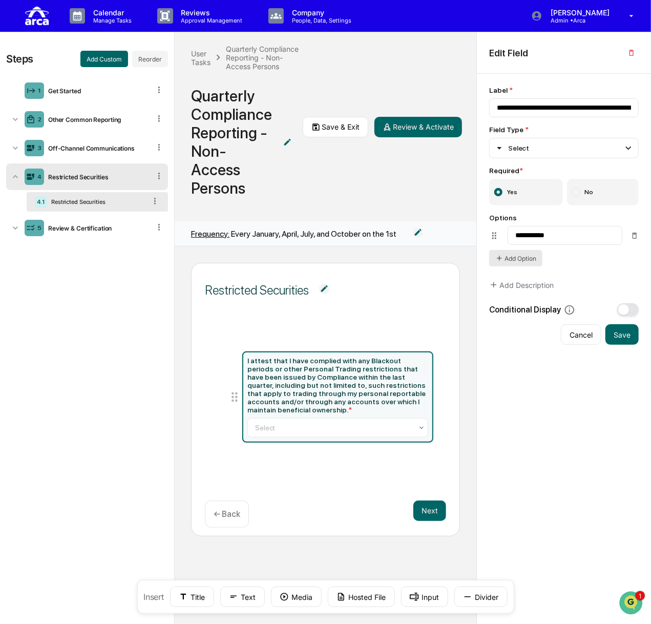
click at [524, 257] on button "Add Option" at bounding box center [515, 258] width 53 height 16
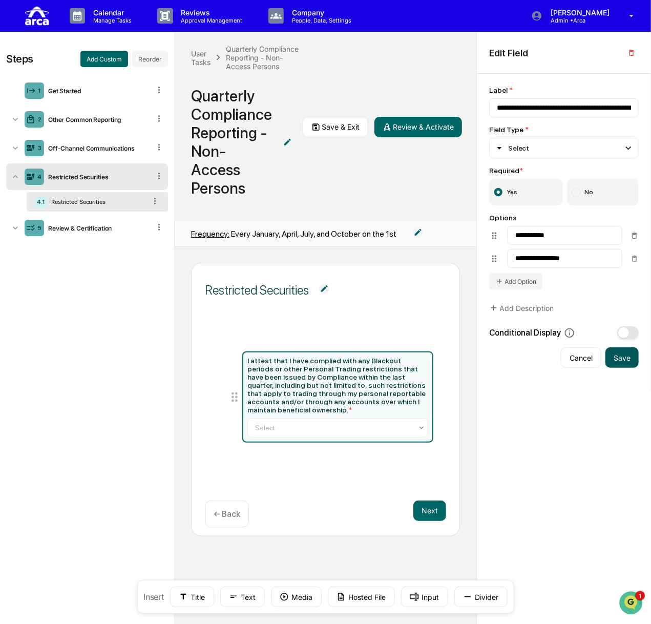
type input "**********"
click at [620, 357] on button "Save" at bounding box center [621, 357] width 33 height 20
click at [254, 598] on button "Text" at bounding box center [242, 596] width 45 height 20
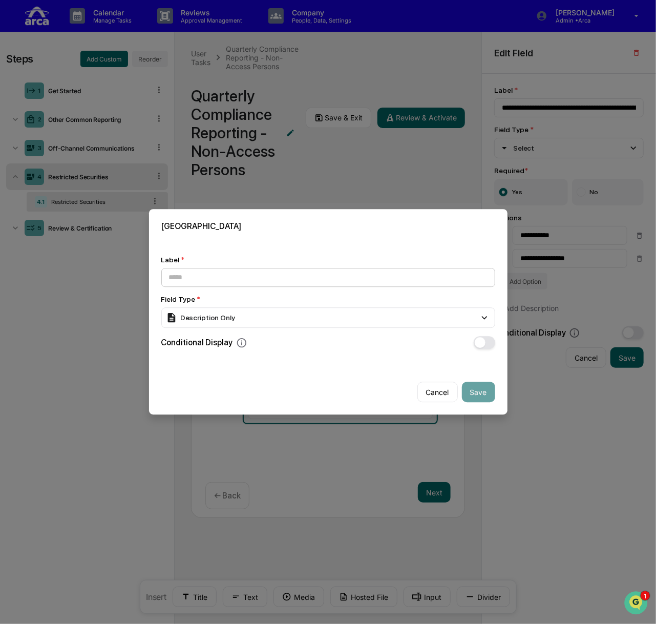
click at [311, 278] on input at bounding box center [328, 277] width 334 height 19
click at [327, 273] on input "**********" at bounding box center [328, 277] width 334 height 19
click at [328, 273] on input "**********" at bounding box center [328, 277] width 334 height 19
type input "**********"
click at [470, 388] on button "Save" at bounding box center [478, 392] width 33 height 20
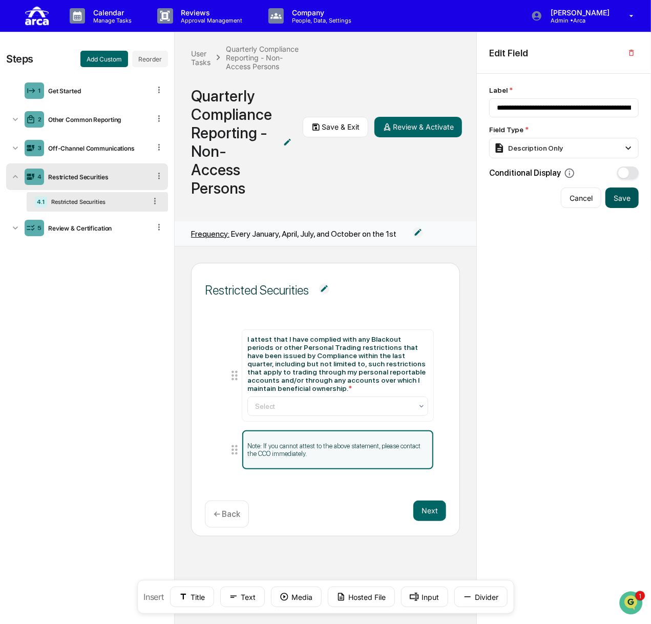
click at [627, 199] on button "Save" at bounding box center [621, 197] width 33 height 20
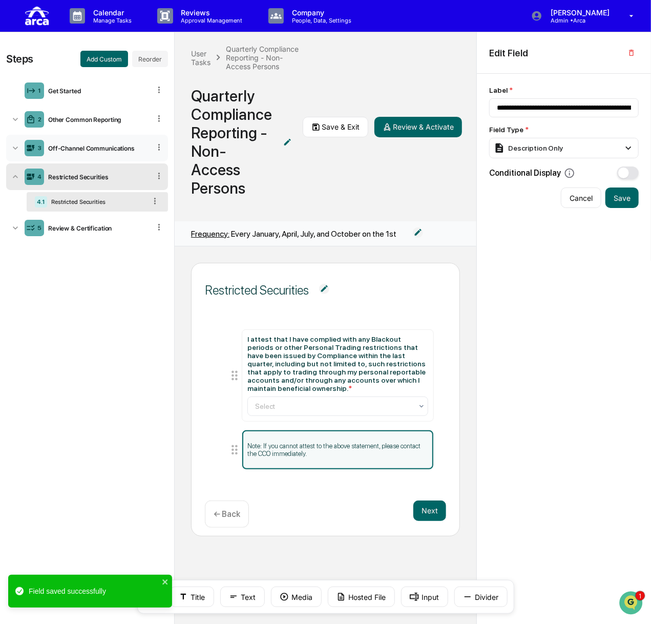
click at [85, 145] on div "Off-Channel Communications" at bounding box center [97, 148] width 106 height 8
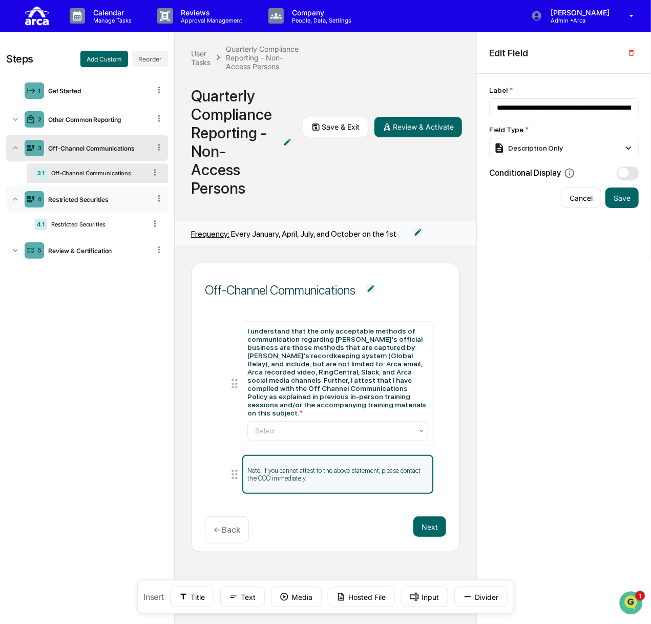
click at [95, 203] on div "4 Restricted Securities" at bounding box center [87, 199] width 162 height 27
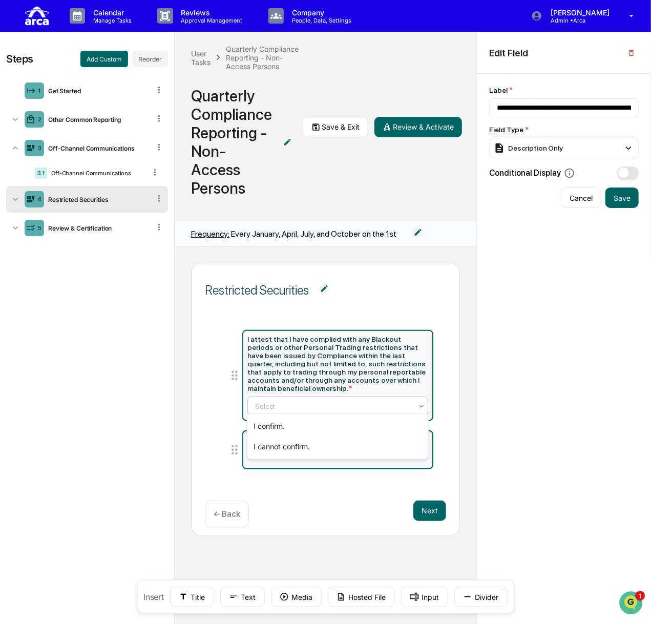
click at [336, 404] on div at bounding box center [333, 406] width 157 height 10
type input "**********"
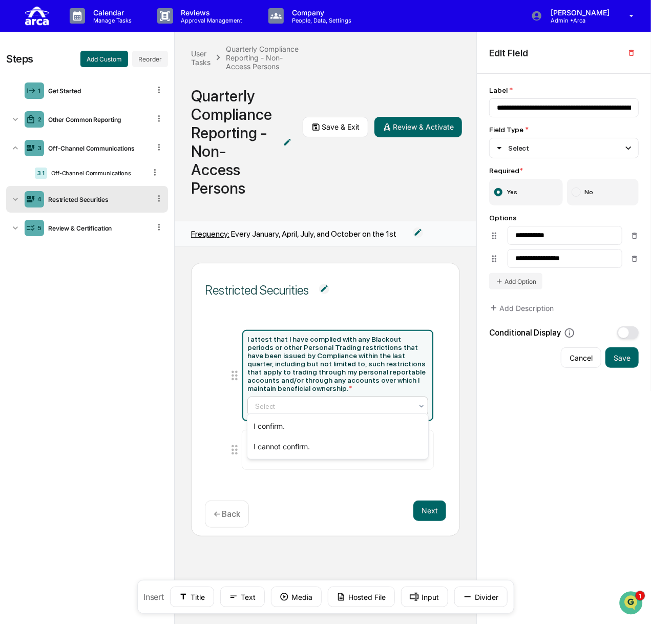
click at [336, 404] on div at bounding box center [333, 406] width 157 height 10
click at [621, 357] on button "Save" at bounding box center [621, 357] width 33 height 20
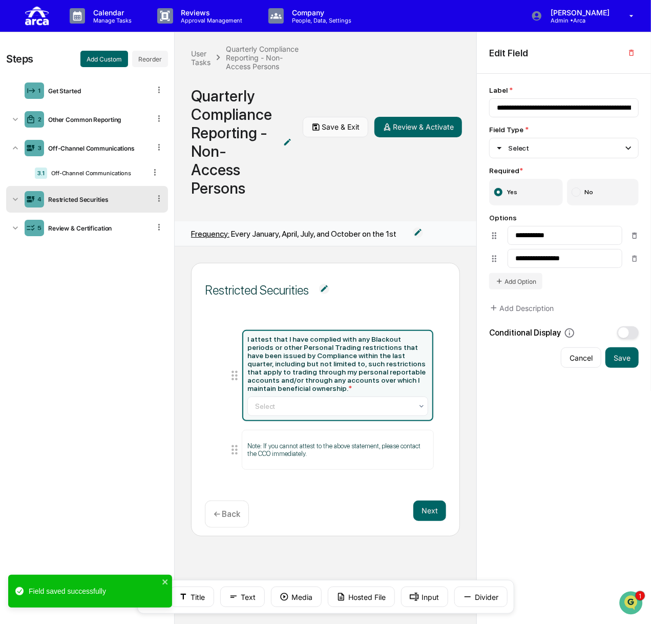
click at [343, 120] on button "Save & Exit" at bounding box center [336, 127] width 66 height 20
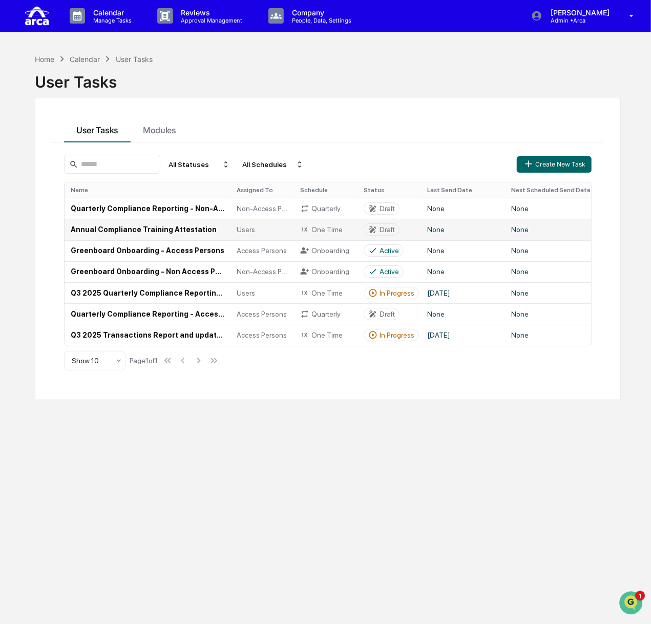
click at [119, 230] on td "Annual Compliance Training Attestation" at bounding box center [148, 229] width 166 height 21
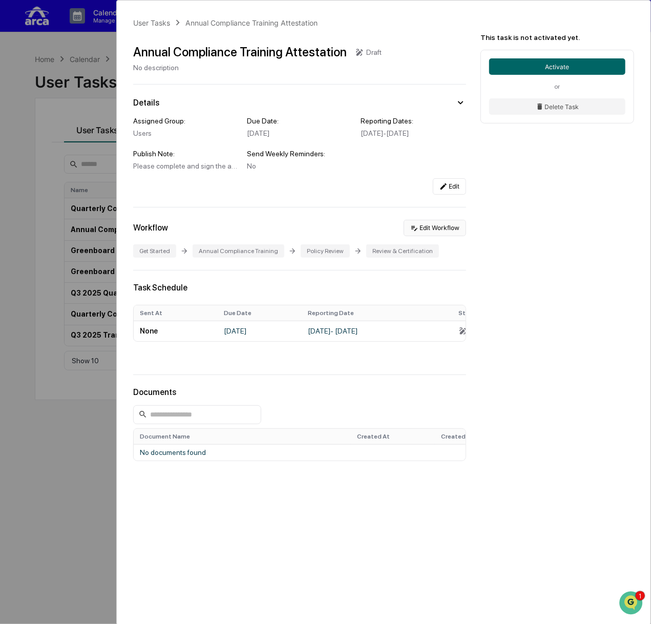
click at [435, 235] on button "Edit Workflow" at bounding box center [434, 228] width 62 height 16
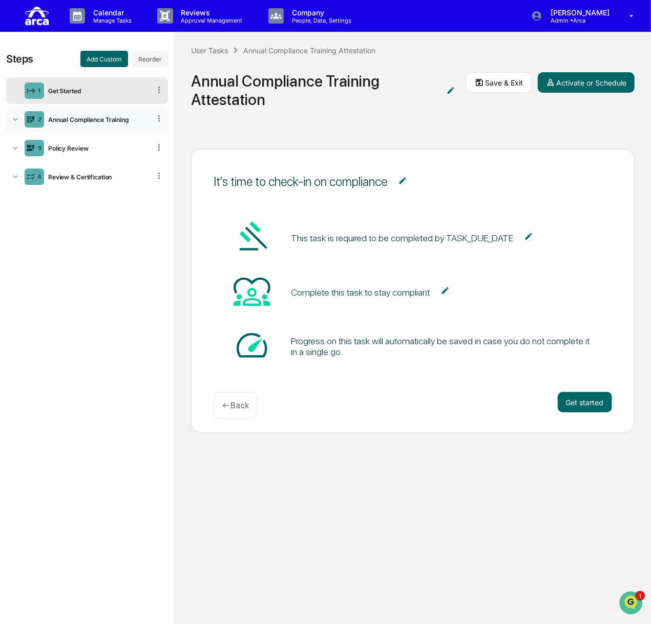
click at [87, 123] on div "2 Annual Compliance Training" at bounding box center [87, 119] width 162 height 27
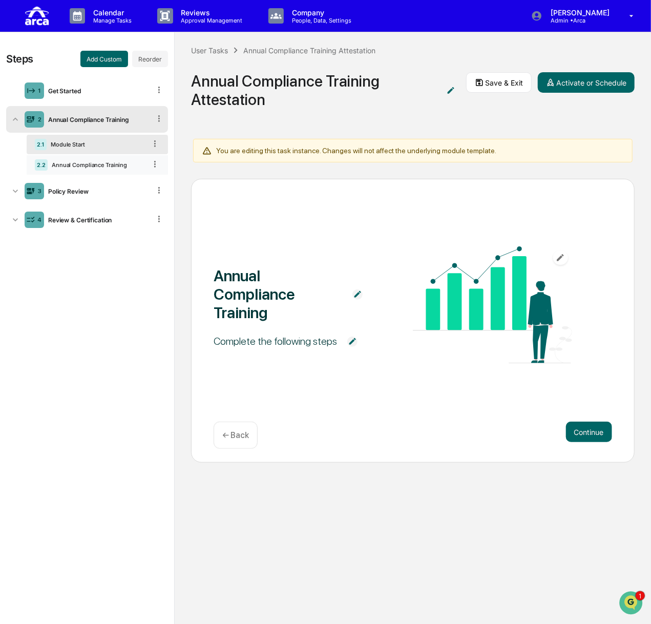
click at [93, 166] on div "Annual Compliance Training" at bounding box center [97, 164] width 98 height 7
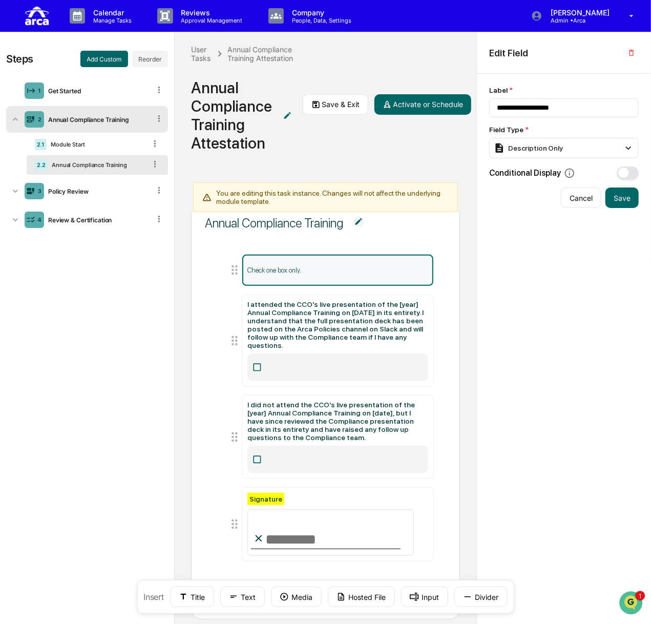
scroll to position [48, 0]
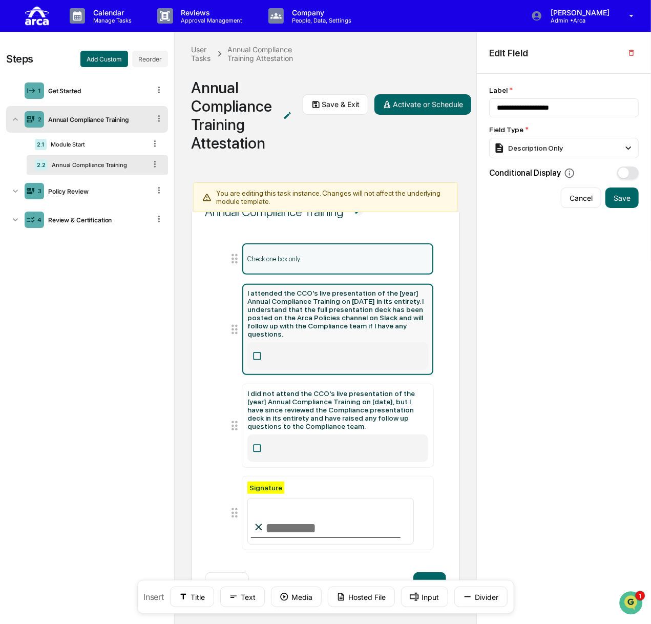
click at [254, 351] on icon at bounding box center [257, 356] width 10 height 10
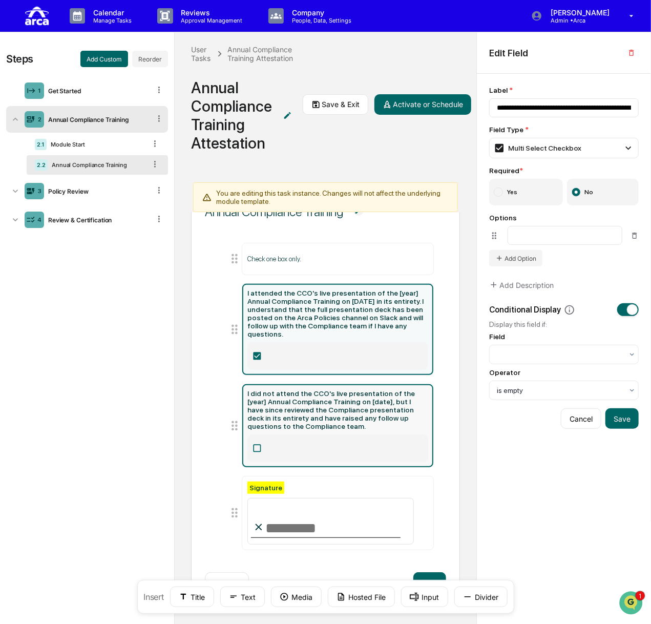
click at [256, 437] on label at bounding box center [337, 448] width 181 height 28
click at [254, 360] on label at bounding box center [337, 356] width 181 height 28
click at [252, 354] on icon at bounding box center [257, 356] width 10 height 10
click at [253, 444] on icon at bounding box center [257, 448] width 8 height 8
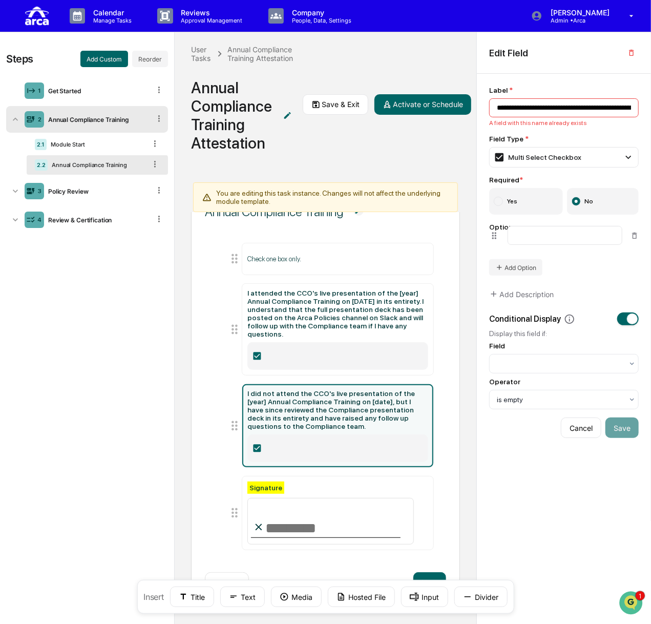
type input "**********"
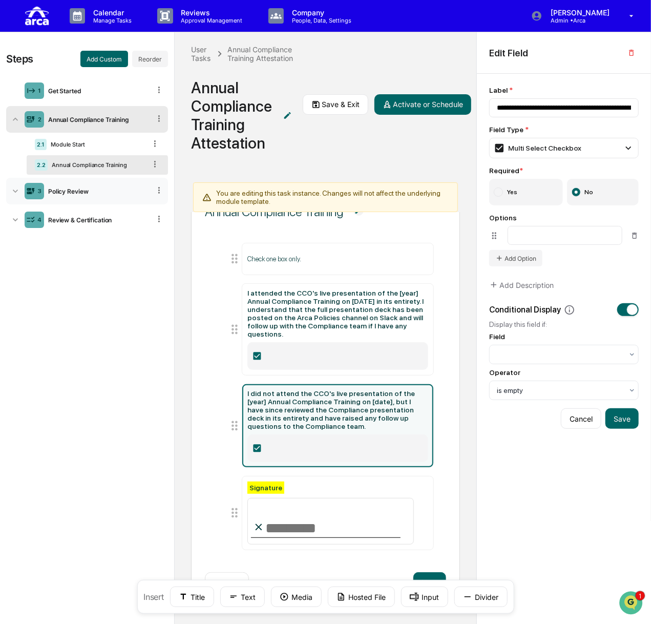
click at [88, 187] on div "3 Policy Review" at bounding box center [87, 191] width 162 height 27
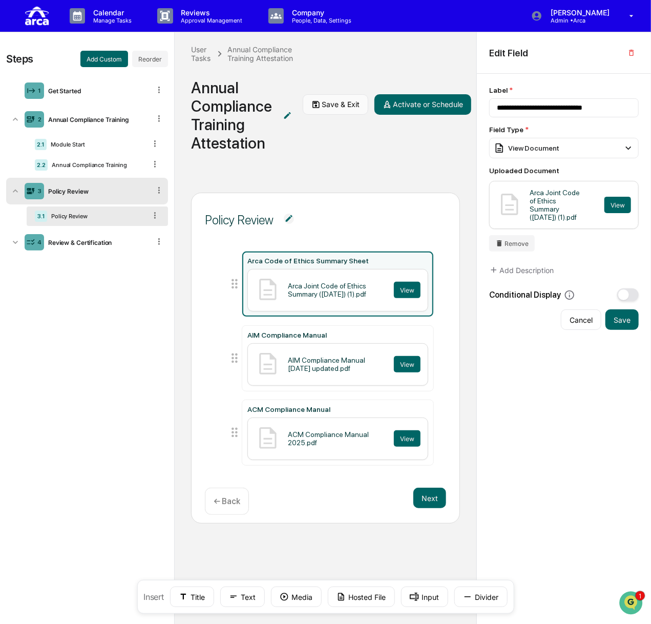
click at [339, 102] on button "Save & Exit" at bounding box center [336, 104] width 66 height 20
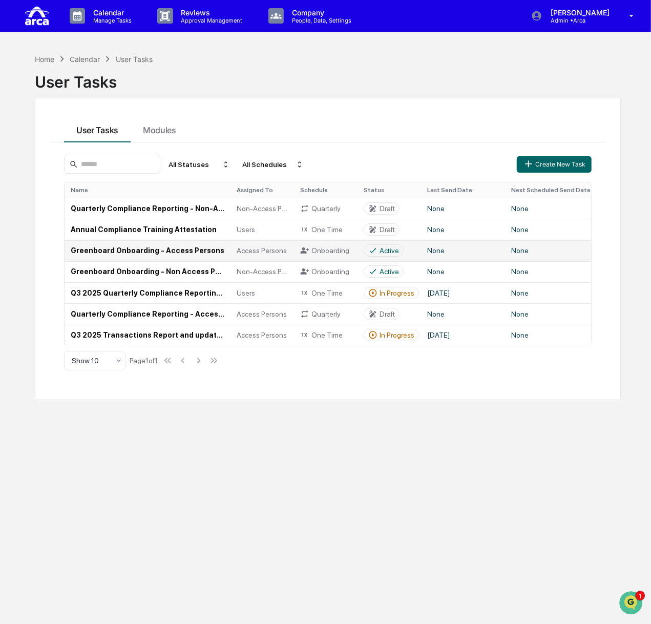
click at [188, 249] on td "Greenboard Onboarding - Access Persons" at bounding box center [148, 250] width 166 height 21
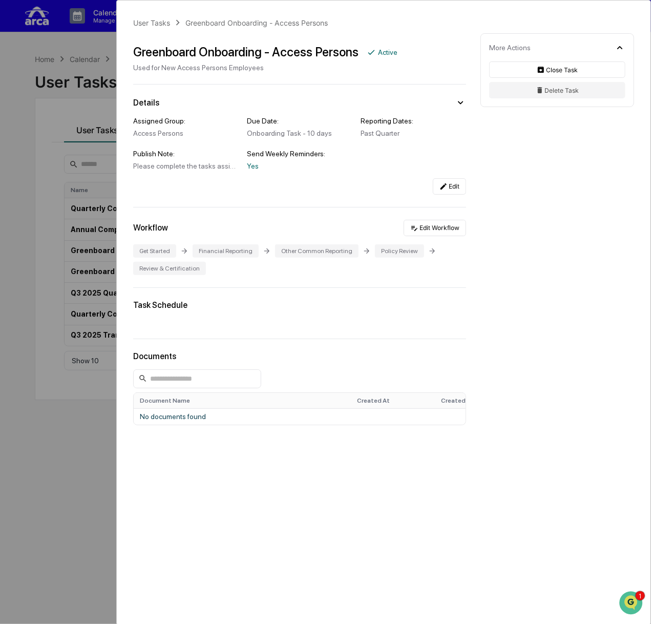
click at [267, 261] on div "Get Started Financial Reporting Other Common Reporting Policy Review Review & C…" at bounding box center [299, 259] width 333 height 31
click at [21, 256] on div "User Tasks Greenboard Onboarding - Access Persons Greenboard Onboarding - Acces…" at bounding box center [325, 312] width 651 height 624
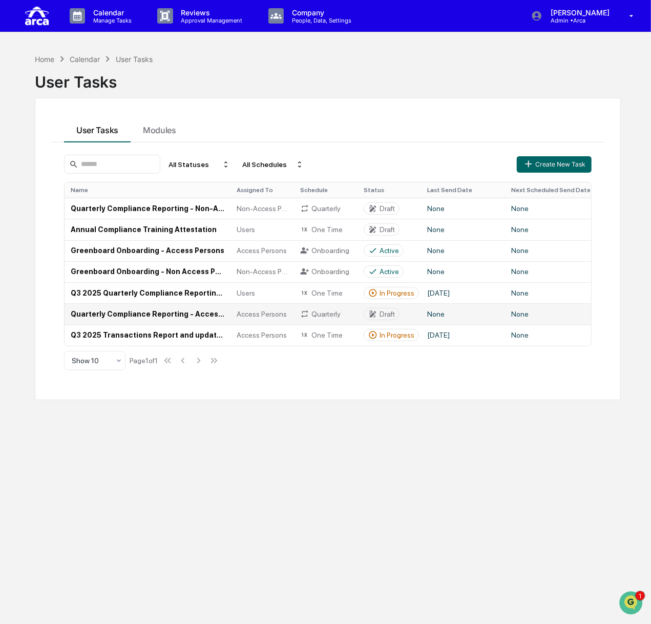
click at [161, 316] on td "Quarterly Compliance Reporting - Access Persons" at bounding box center [148, 313] width 166 height 21
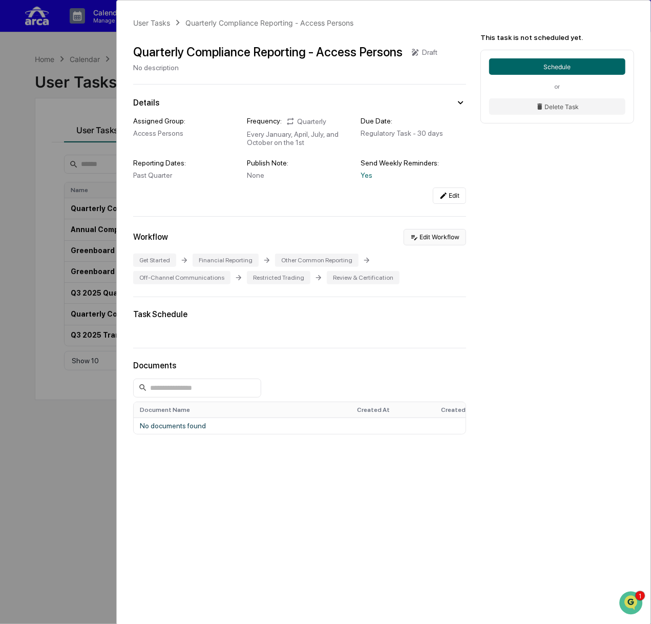
click at [437, 240] on button "Edit Workflow" at bounding box center [434, 237] width 62 height 16
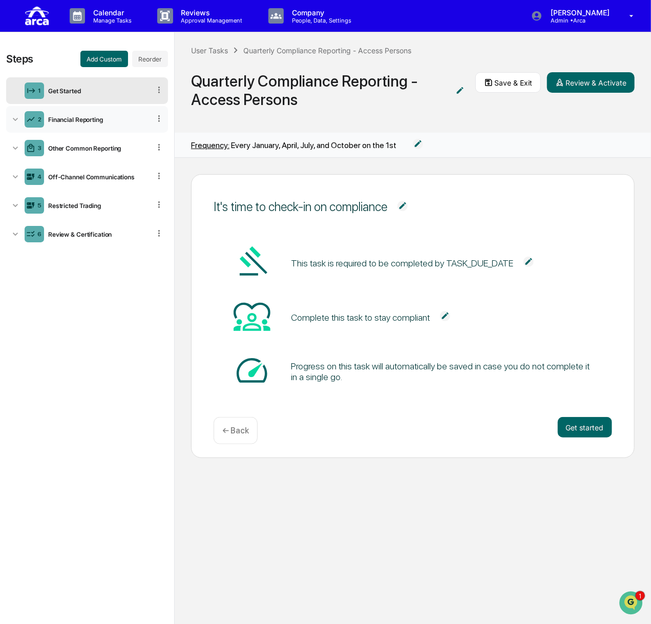
click at [100, 119] on div "Financial Reporting" at bounding box center [97, 120] width 106 height 8
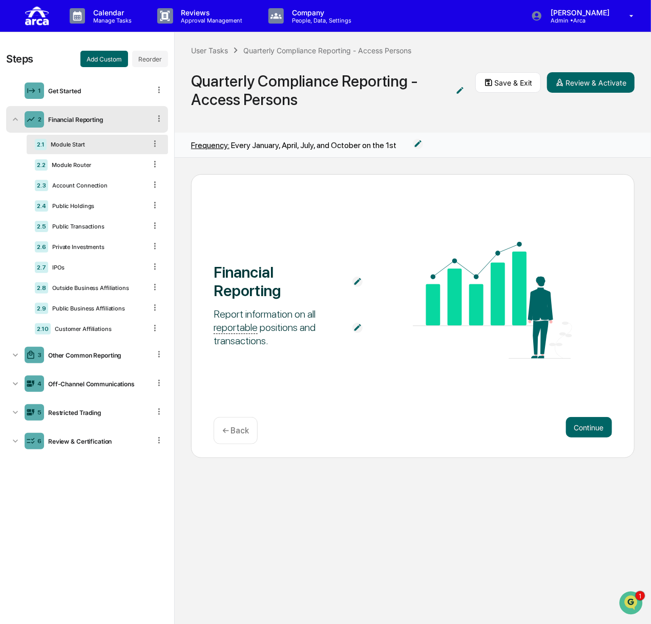
click at [159, 117] on icon at bounding box center [159, 119] width 10 height 10
click at [94, 118] on div "Financial Reporting" at bounding box center [97, 120] width 106 height 8
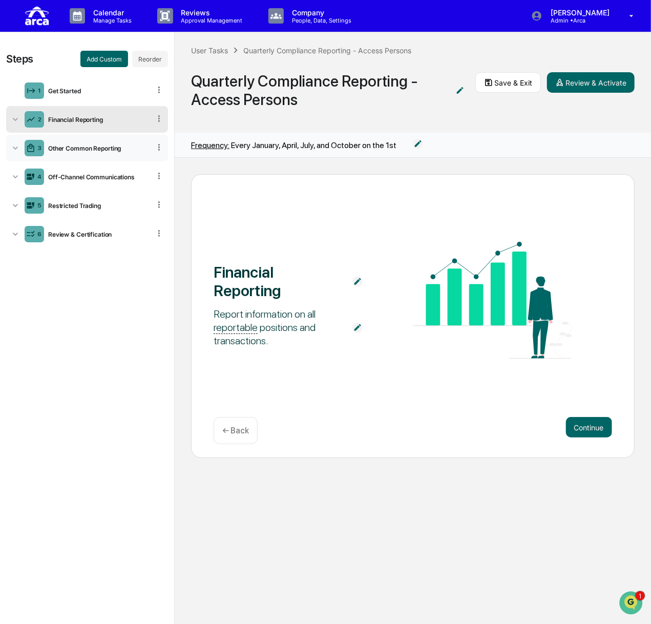
click at [66, 151] on div "3 Other Common Reporting" at bounding box center [87, 148] width 162 height 27
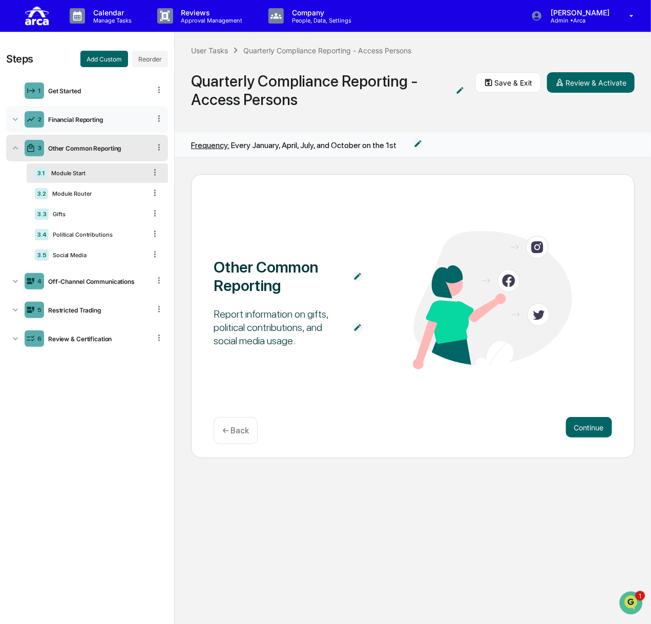
click at [75, 120] on div "Financial Reporting" at bounding box center [97, 120] width 106 height 8
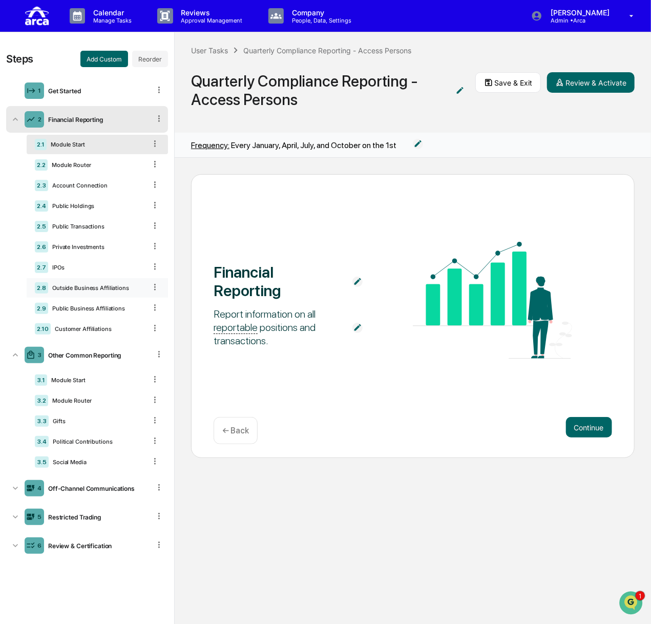
click at [106, 290] on div "Outside Business Affiliations" at bounding box center [97, 287] width 98 height 7
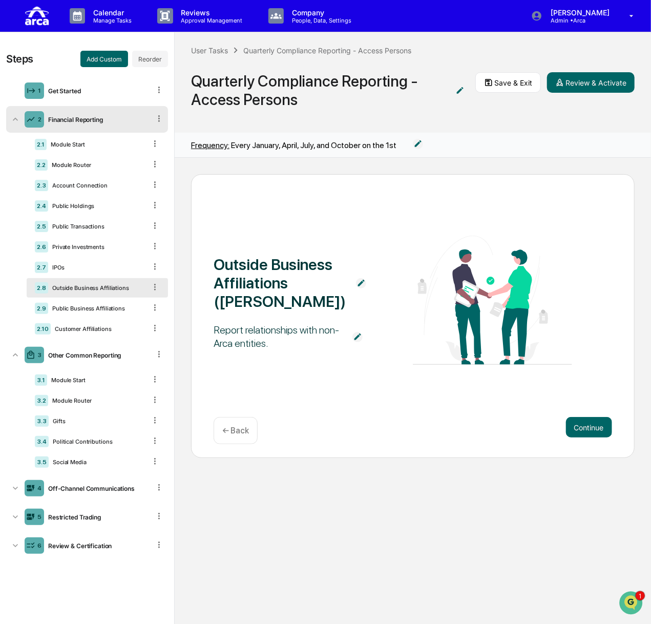
click at [67, 285] on div "Outside Business Affiliations" at bounding box center [97, 287] width 98 height 7
click at [596, 431] on button "Continue" at bounding box center [589, 427] width 46 height 20
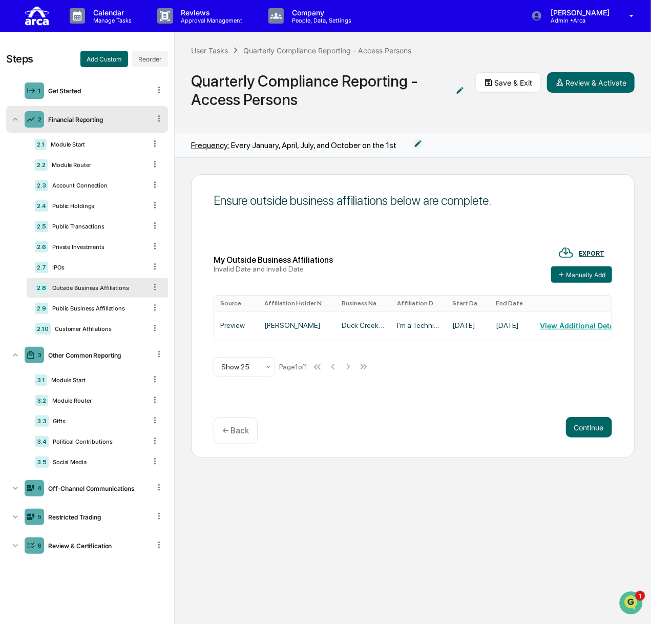
click at [104, 291] on div "2.8 Outside Business Affiliations" at bounding box center [97, 287] width 141 height 19
click at [117, 289] on div "Outside Business Affiliations" at bounding box center [97, 287] width 98 height 7
click at [120, 288] on div "Outside Business Affiliations" at bounding box center [97, 287] width 98 height 7
click at [85, 161] on div "Module Router" at bounding box center [97, 164] width 98 height 7
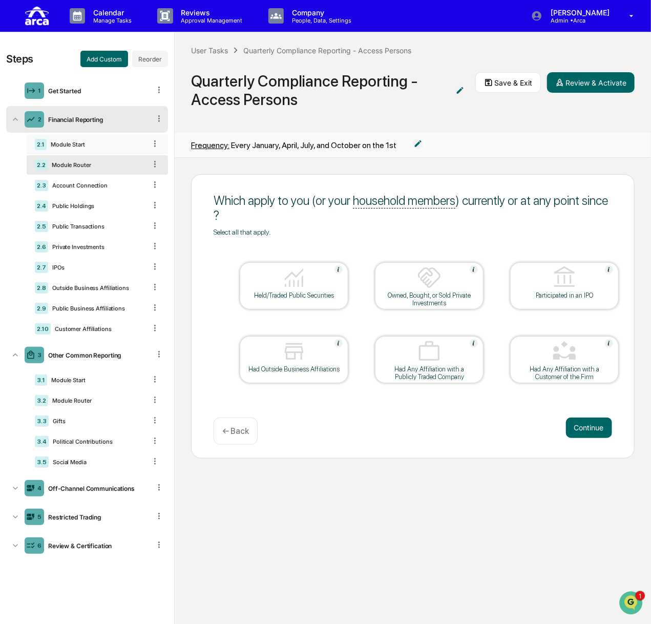
click at [87, 145] on div "Module Start" at bounding box center [96, 144] width 99 height 7
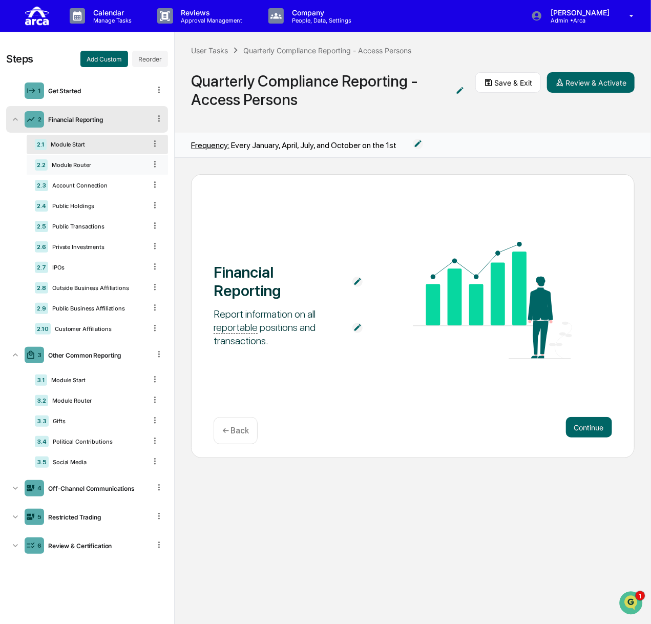
click at [88, 159] on div "2.2 Module Router" at bounding box center [97, 164] width 141 height 19
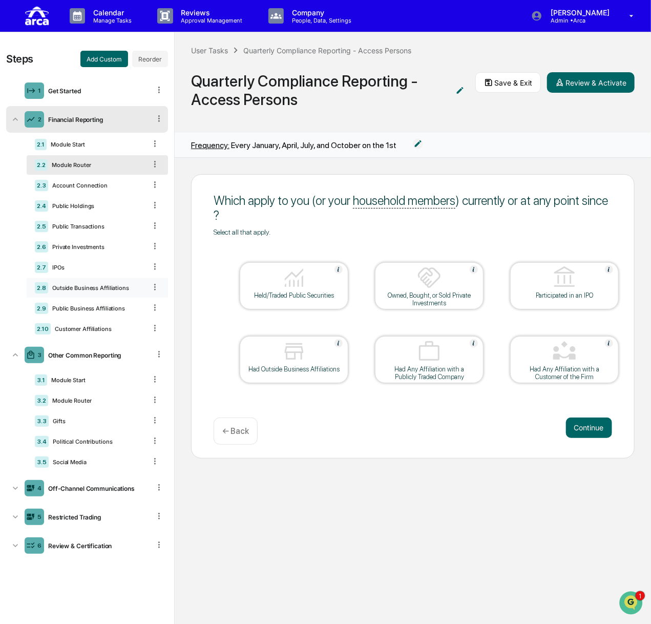
click at [105, 285] on div "Outside Business Affiliations" at bounding box center [97, 287] width 98 height 7
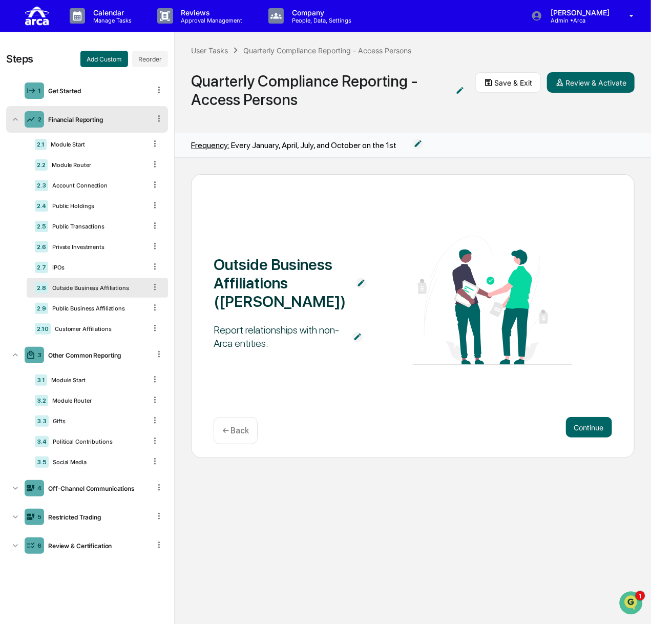
click at [358, 281] on img at bounding box center [361, 283] width 10 height 10
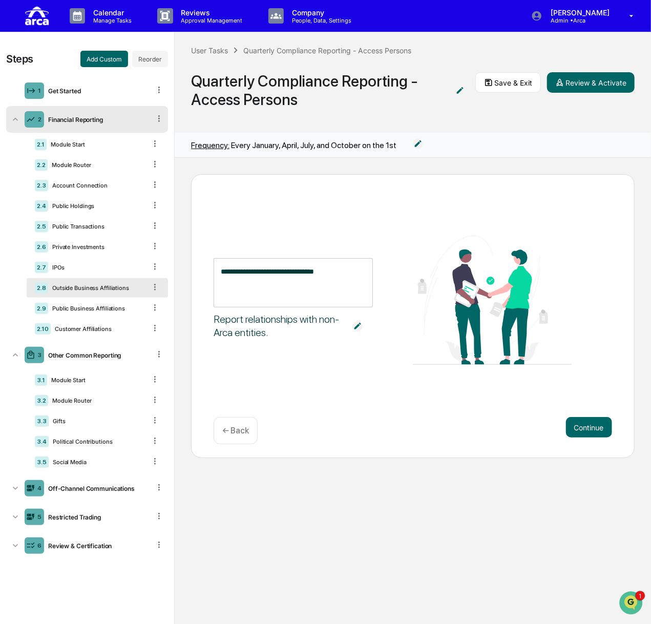
click at [271, 271] on textarea "**********" at bounding box center [293, 282] width 145 height 32
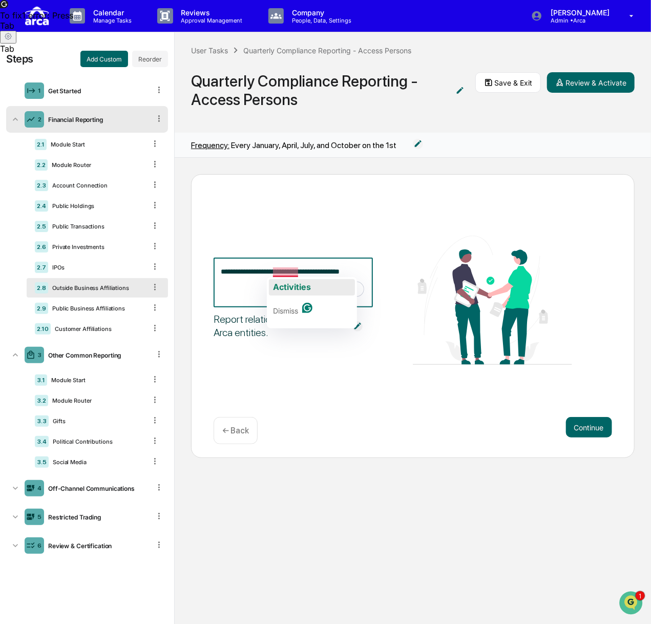
click at [293, 281] on div "Activities" at bounding box center [292, 287] width 38 height 16
type textarea "**********"
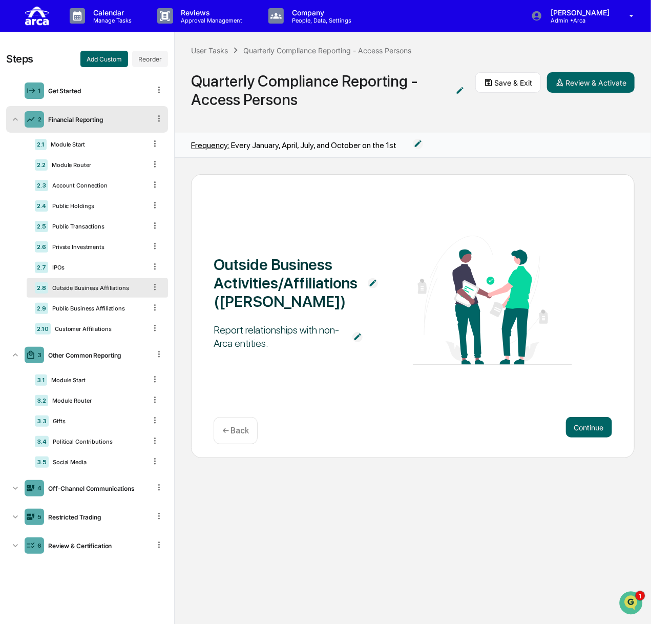
click at [414, 242] on img at bounding box center [492, 300] width 159 height 129
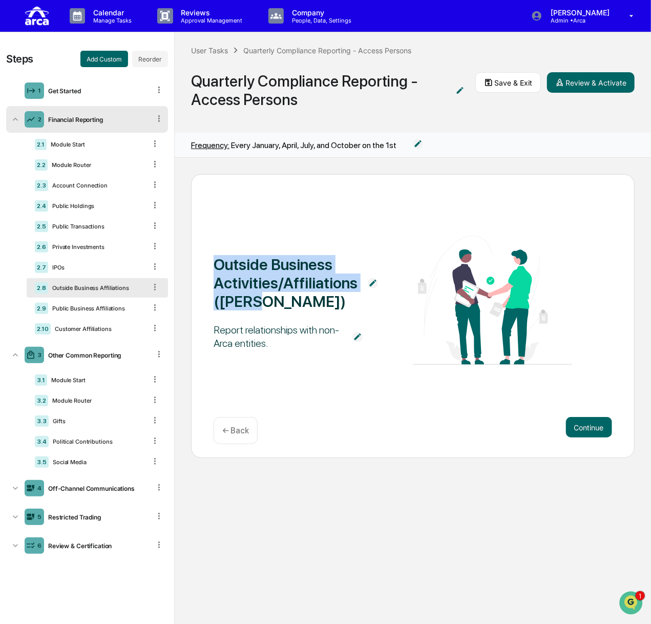
drag, startPoint x: 214, startPoint y: 261, endPoint x: 285, endPoint y: 306, distance: 83.5
click at [285, 306] on div "Outside Business Activities/Affiliations (OBAs)" at bounding box center [285, 282] width 144 height 55
copy div "Outside Business Activities/Affiliations (OBAs)"
click at [293, 302] on div "Outside Business Activities/Affiliations (OBAs)" at bounding box center [285, 282] width 144 height 55
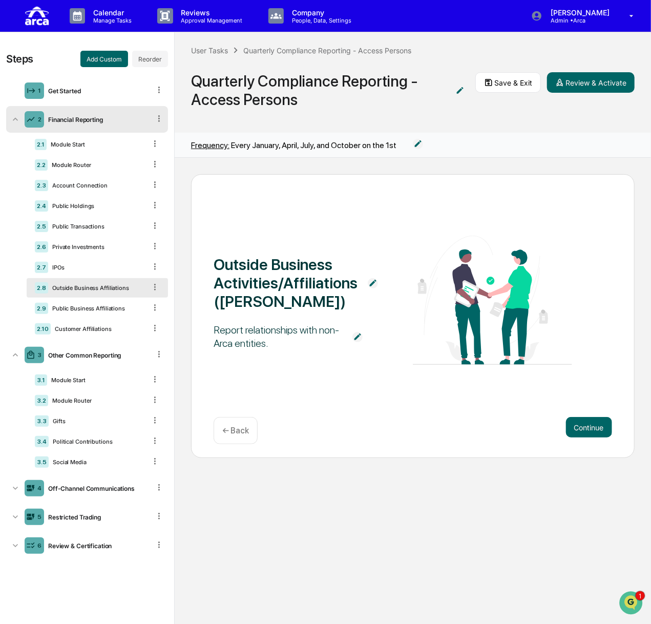
click at [309, 219] on div "Outside Business Activities/Affiliations (OBAs) Report relationships with non-A…" at bounding box center [412, 316] width 443 height 284
click at [270, 341] on div "Report relationships with non-Arca entities." at bounding box center [277, 336] width 129 height 27
click at [358, 335] on img at bounding box center [357, 337] width 10 height 10
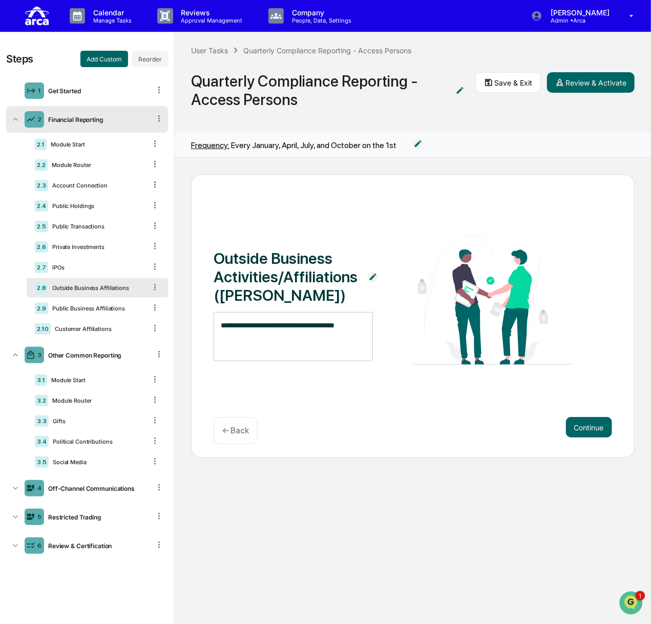
click at [354, 329] on textarea "**********" at bounding box center [293, 336] width 145 height 32
type textarea "**********"
click at [356, 321] on textarea "**********" at bounding box center [293, 336] width 145 height 32
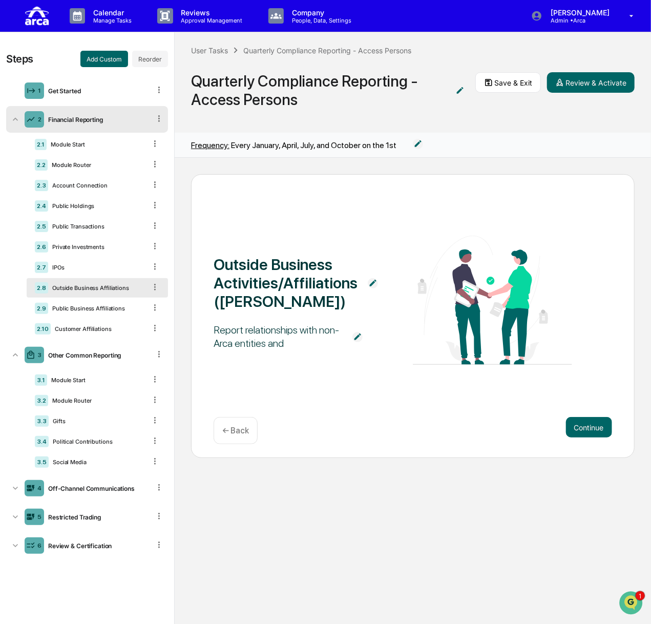
click at [357, 334] on img at bounding box center [357, 337] width 10 height 10
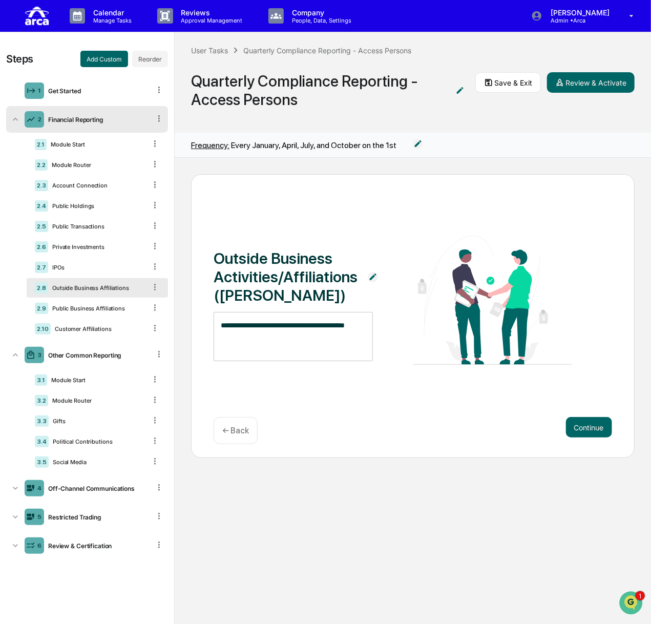
click at [361, 324] on textarea "**********" at bounding box center [293, 336] width 145 height 32
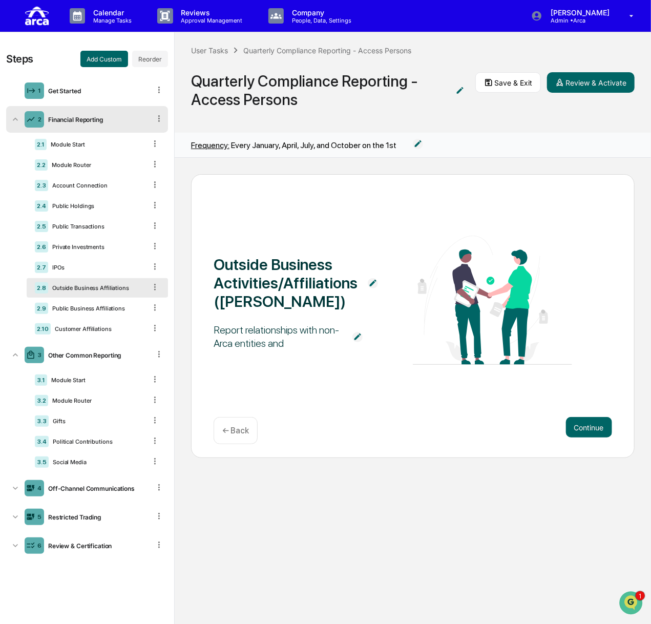
click at [331, 343] on div "Report relationships with non-Arca entities and" at bounding box center [277, 336] width 129 height 27
click at [305, 343] on div "Report relationships with non-Arca entities and" at bounding box center [277, 336] width 129 height 27
click at [296, 341] on div "Report relationships with non-Arca entities and" at bounding box center [277, 336] width 129 height 27
click at [356, 333] on img at bounding box center [357, 337] width 10 height 10
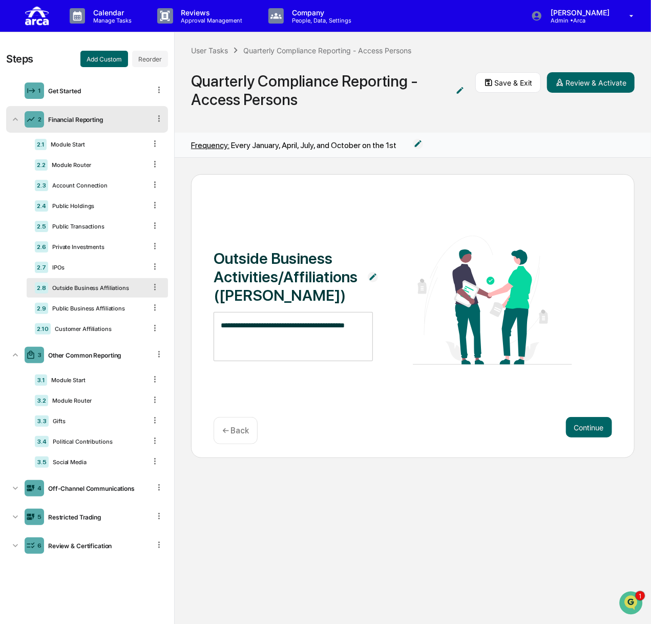
click at [320, 321] on textarea "**********" at bounding box center [293, 336] width 145 height 32
click at [361, 324] on textarea "**********" at bounding box center [293, 336] width 145 height 32
paste textarea "**********"
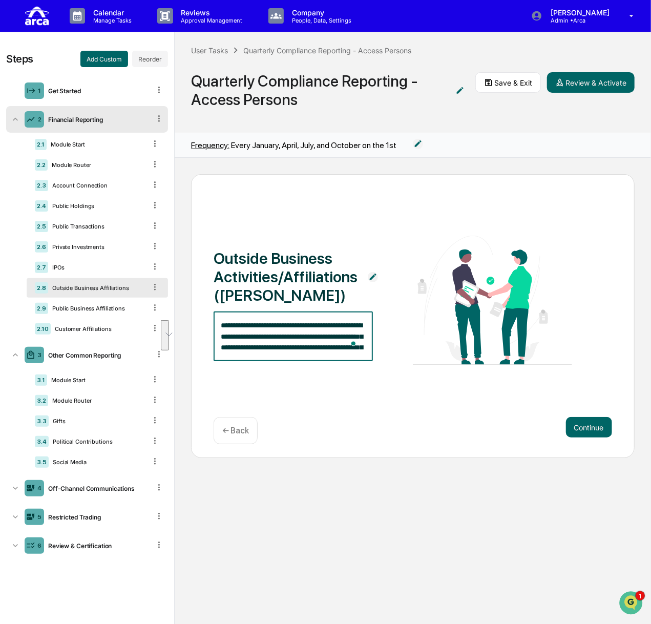
drag, startPoint x: 335, startPoint y: 323, endPoint x: 352, endPoint y: 323, distance: 16.9
click at [352, 323] on textarea "**********" at bounding box center [293, 336] width 145 height 32
click at [348, 323] on textarea "**********" at bounding box center [293, 336] width 145 height 32
drag, startPoint x: 227, startPoint y: 337, endPoint x: 218, endPoint y: 335, distance: 9.4
click at [218, 335] on div "**********" at bounding box center [292, 336] width 159 height 49
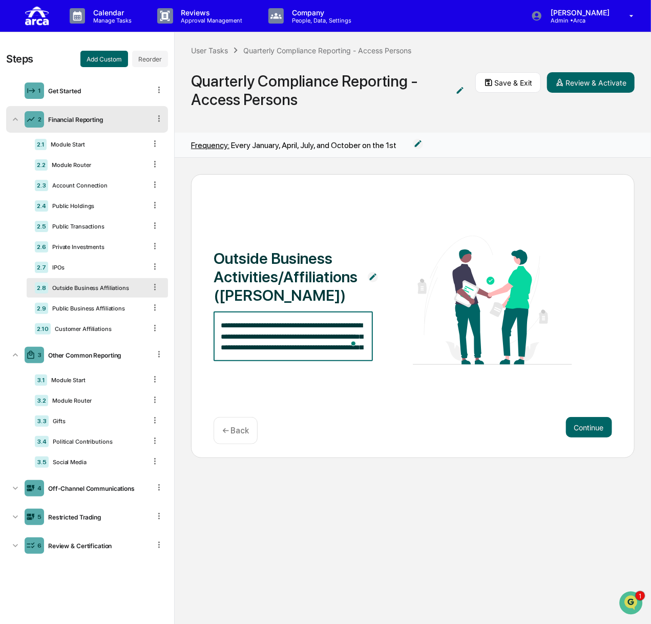
click at [272, 346] on textarea "**********" at bounding box center [293, 336] width 145 height 32
click at [325, 347] on textarea "**********" at bounding box center [293, 336] width 145 height 32
type textarea "**********"
click at [633, 601] on img "Open customer support" at bounding box center [630, 602] width 26 height 20
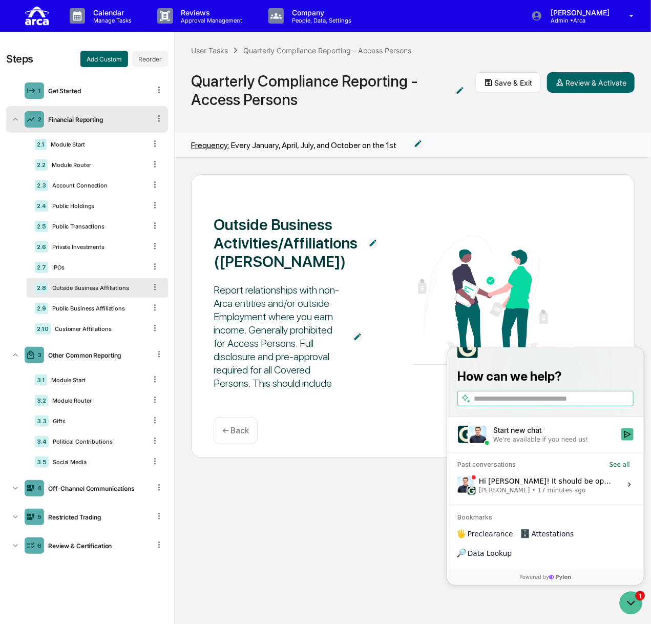
click at [543, 494] on span "17 minutes ago" at bounding box center [561, 489] width 48 height 8
click at [457, 484] on button "View issue" at bounding box center [456, 484] width 1 height 1
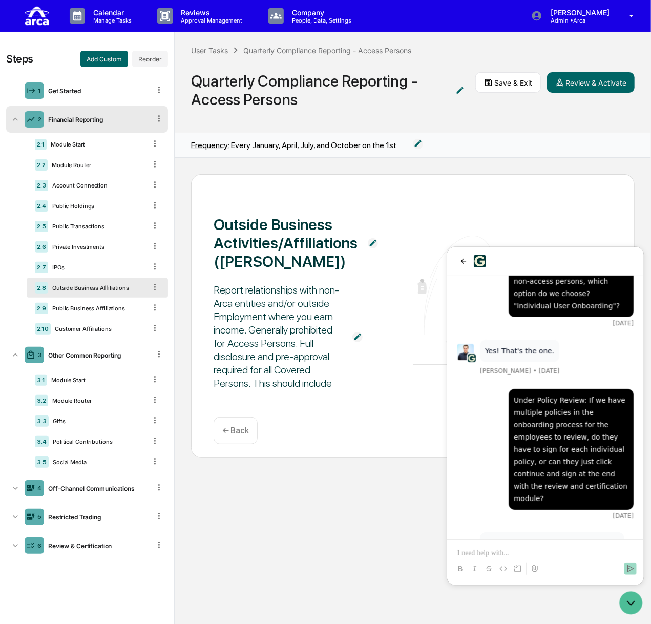
click at [306, 340] on div "Report relationships with non-Arca entities and/or outside Employment where you…" at bounding box center [277, 336] width 129 height 106
click at [356, 335] on img at bounding box center [357, 337] width 10 height 10
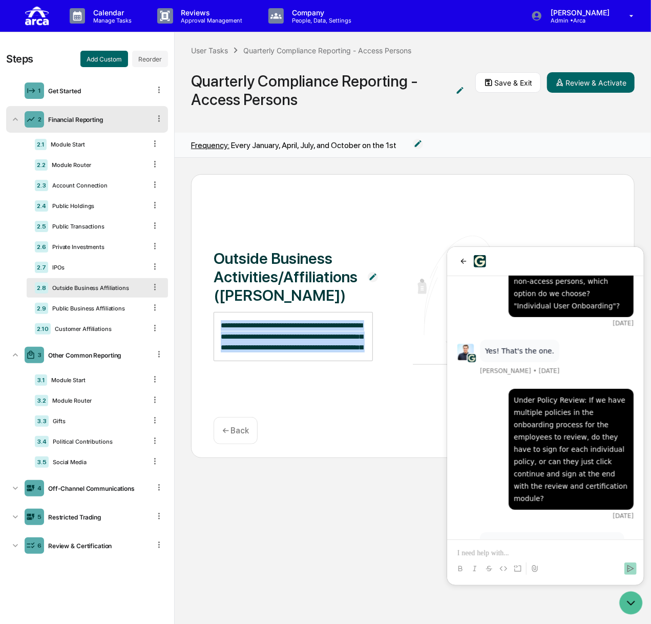
drag, startPoint x: 219, startPoint y: 322, endPoint x: 362, endPoint y: 360, distance: 148.9
click at [362, 360] on div "**********" at bounding box center [412, 301] width 398 height 131
click at [342, 349] on textarea "**********" at bounding box center [293, 336] width 145 height 32
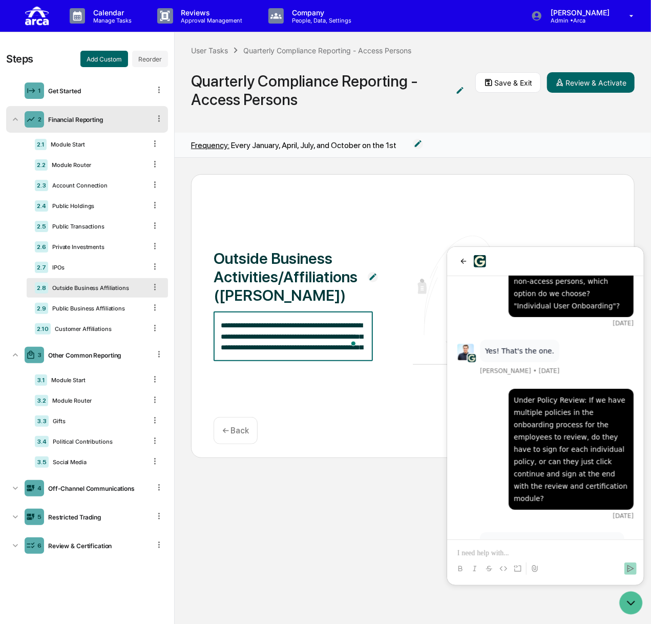
drag, startPoint x: 344, startPoint y: 350, endPoint x: 211, endPoint y: 321, distance: 136.2
click at [211, 321] on div "**********" at bounding box center [412, 316] width 443 height 284
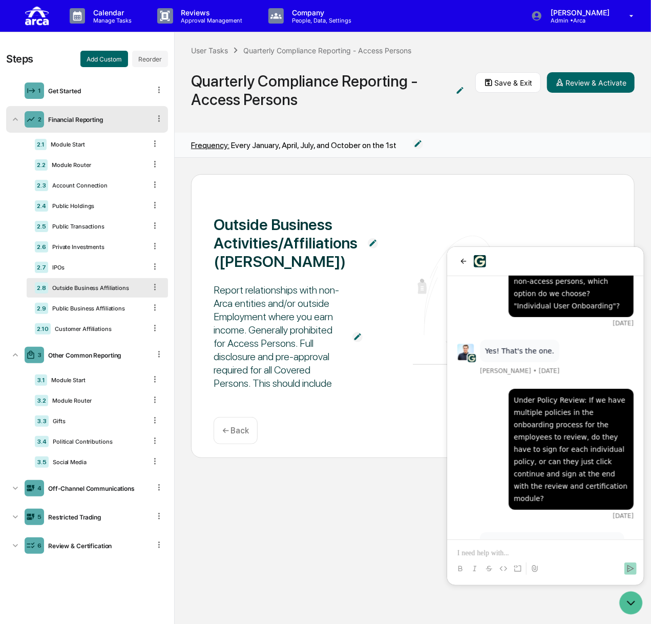
click at [356, 332] on img at bounding box center [357, 337] width 10 height 10
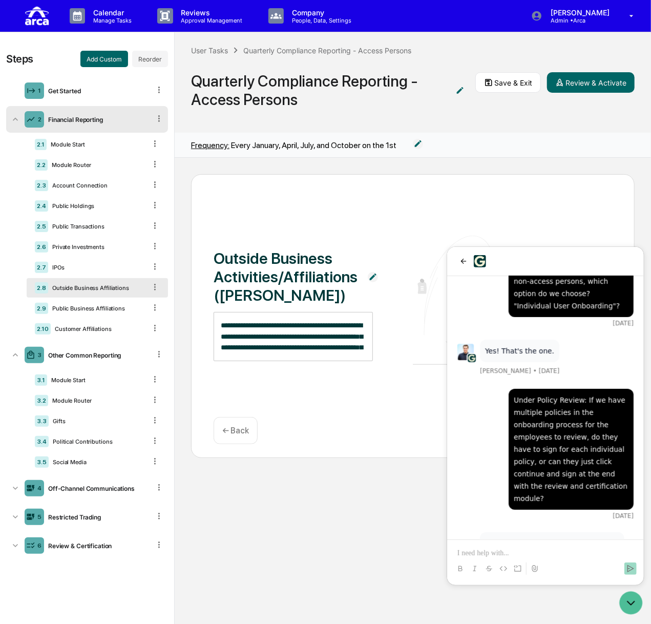
drag, startPoint x: 220, startPoint y: 319, endPoint x: 353, endPoint y: 343, distance: 135.3
click at [353, 343] on div "**********" at bounding box center [292, 336] width 159 height 49
click at [339, 345] on textarea "**********" at bounding box center [293, 336] width 145 height 32
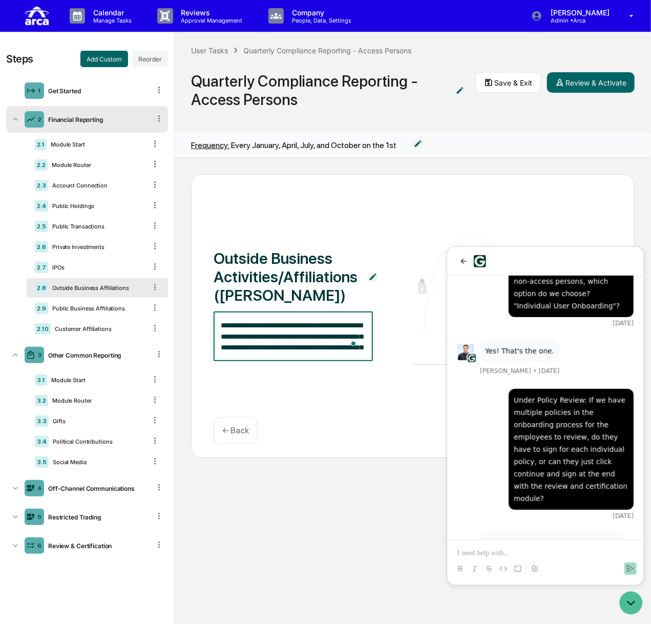
drag, startPoint x: 339, startPoint y: 345, endPoint x: 293, endPoint y: 340, distance: 46.8
click at [293, 340] on textarea "**********" at bounding box center [293, 336] width 145 height 32
paste textarea "**********"
type textarea "**********"
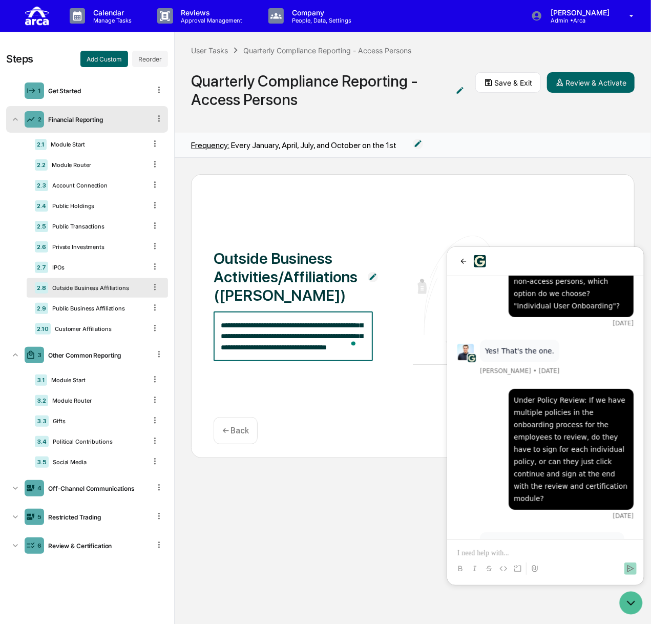
click at [318, 386] on div "**********" at bounding box center [412, 316] width 443 height 284
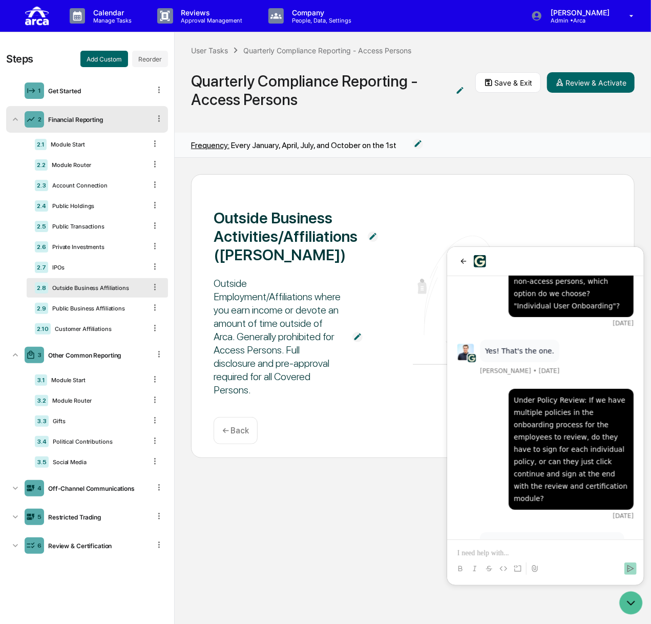
click at [359, 391] on span "Outside Employment/Affiliations where you earn income or devote an amount of ti…" at bounding box center [292, 336] width 159 height 130
click at [460, 261] on icon "back" at bounding box center [463, 260] width 8 height 8
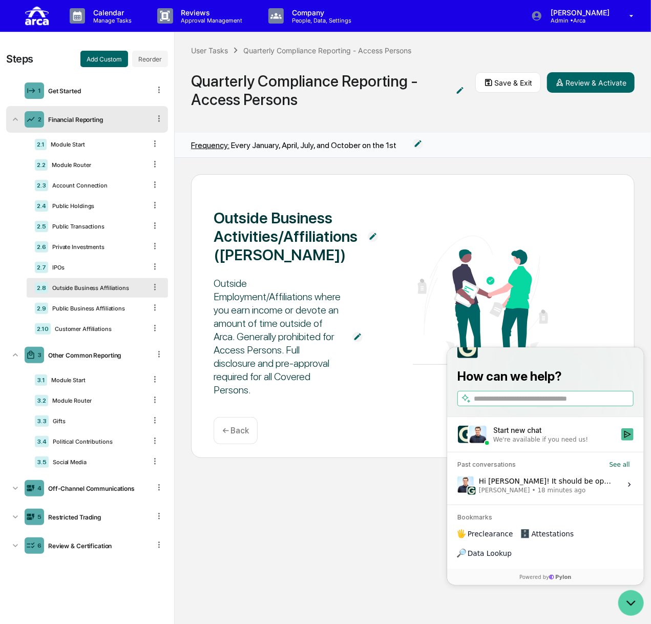
click at [633, 602] on icon "Open customer support" at bounding box center [630, 602] width 26 height 26
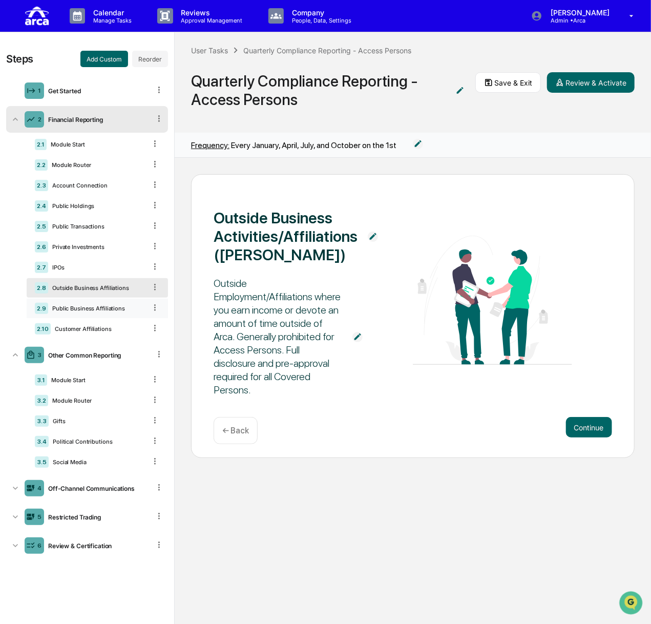
click at [83, 304] on div "2.9 Public Business Affiliations" at bounding box center [97, 307] width 141 height 19
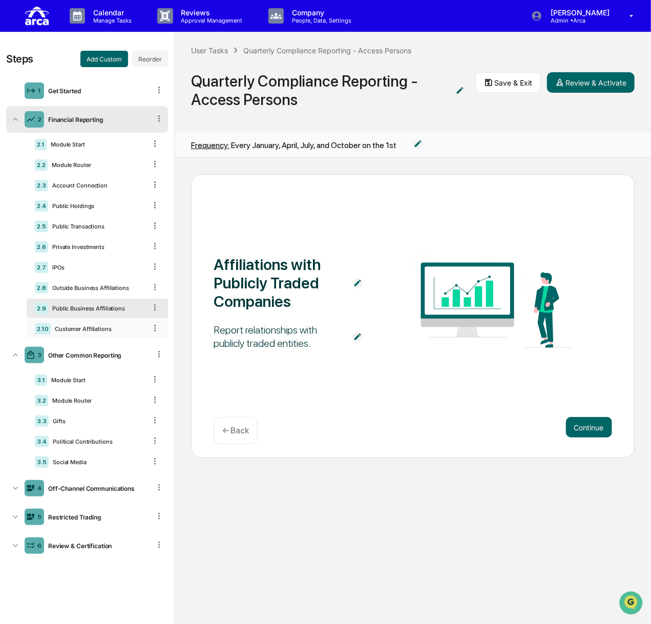
click at [103, 332] on div "2.10 Customer Affiliations" at bounding box center [97, 328] width 141 height 19
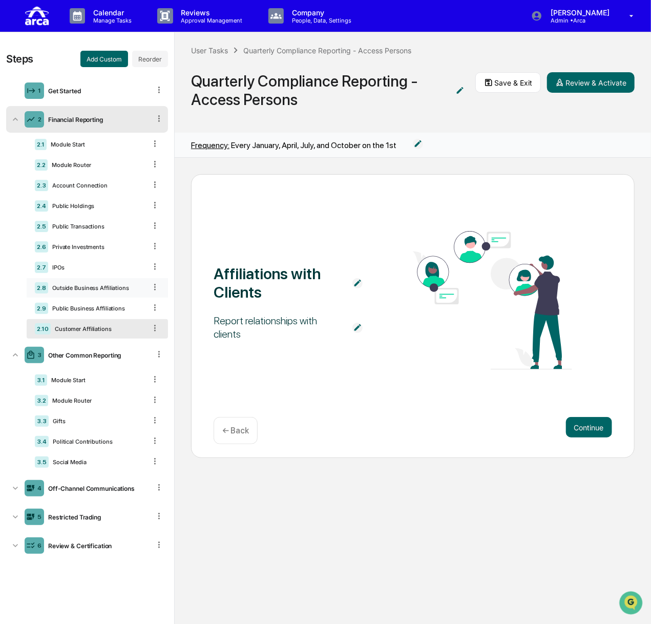
click at [94, 283] on div "2.8 Outside Business Affiliations" at bounding box center [97, 287] width 141 height 19
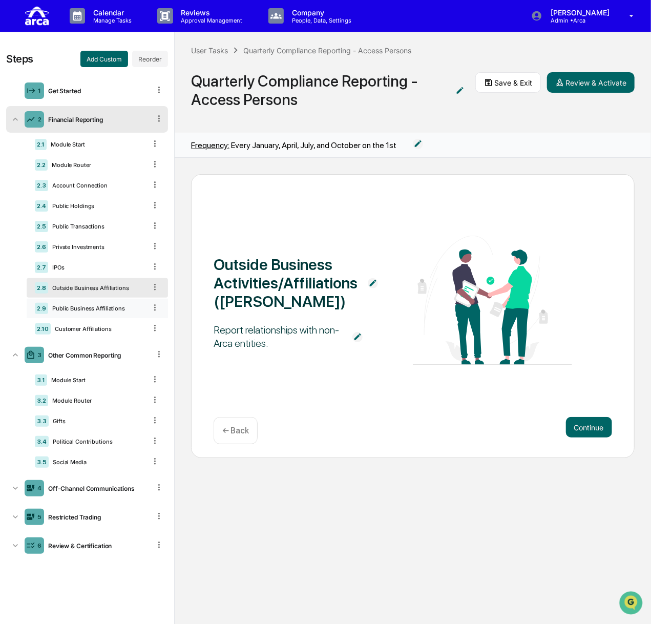
click at [95, 313] on div "2.9 Public Business Affiliations" at bounding box center [97, 307] width 141 height 19
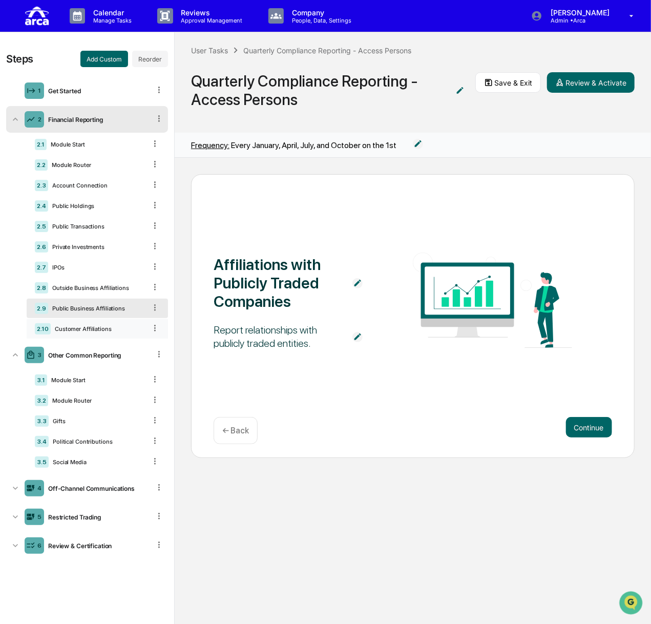
click at [62, 328] on div "Customer Affiliations" at bounding box center [98, 328] width 95 height 7
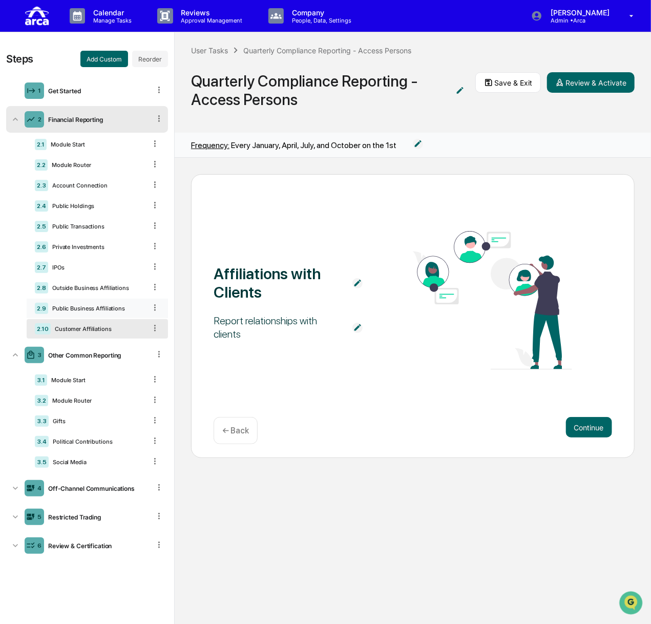
click at [84, 307] on div "Public Business Affiliations" at bounding box center [97, 308] width 98 height 7
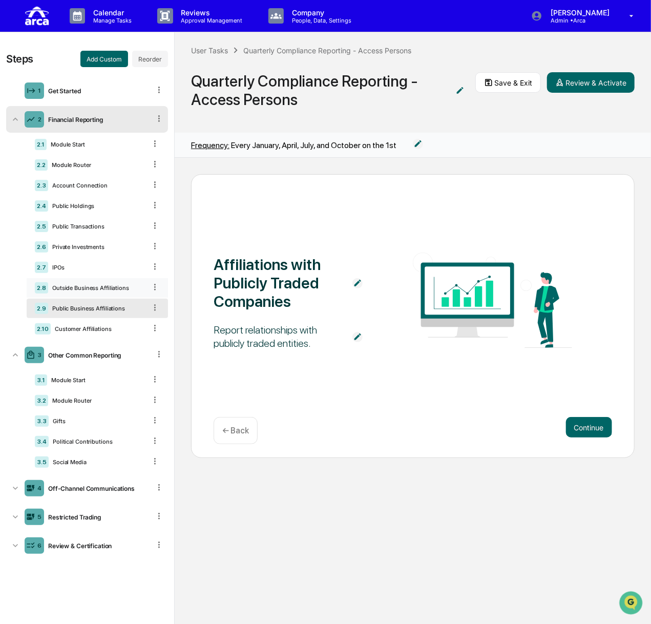
click at [91, 288] on div "Outside Business Affiliations" at bounding box center [97, 287] width 98 height 7
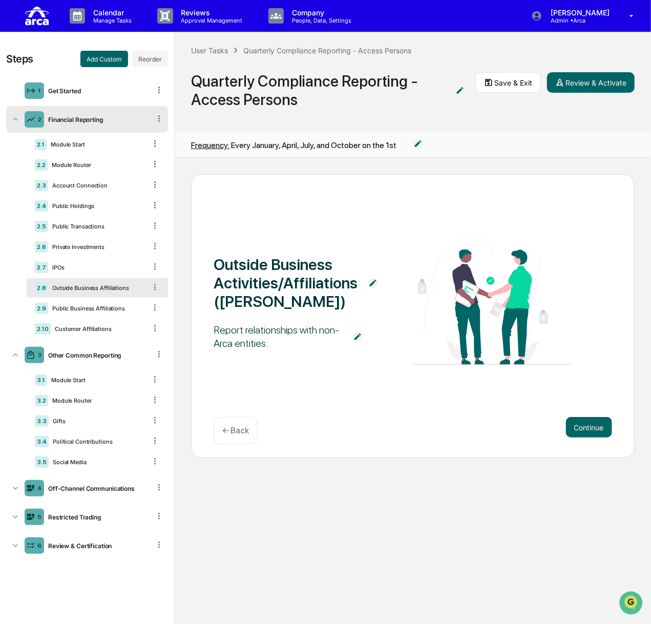
click at [267, 326] on div "Report relationships with non-Arca entities." at bounding box center [277, 336] width 129 height 27
click at [263, 347] on div "Report relationships with non-Arca entities." at bounding box center [277, 336] width 129 height 27
click at [353, 338] on img at bounding box center [357, 337] width 10 height 10
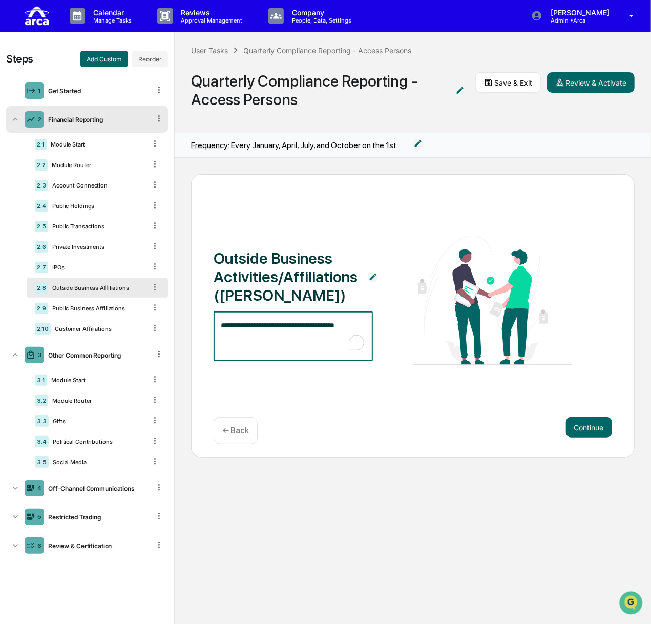
drag, startPoint x: 206, startPoint y: 326, endPoint x: 200, endPoint y: 326, distance: 6.1
click at [200, 326] on div "**********" at bounding box center [412, 316] width 443 height 284
paste textarea "**********"
type textarea "**********"
click at [376, 403] on div "**********" at bounding box center [412, 316] width 443 height 284
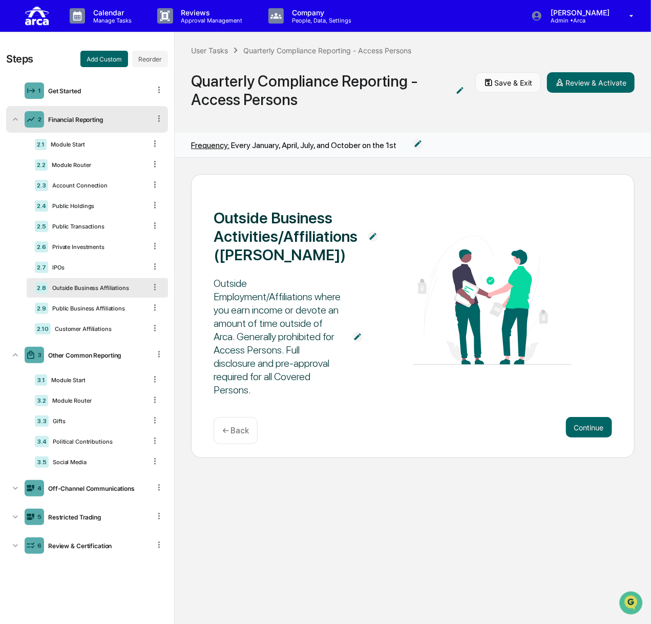
click at [506, 88] on button "Save & Exit" at bounding box center [508, 82] width 66 height 20
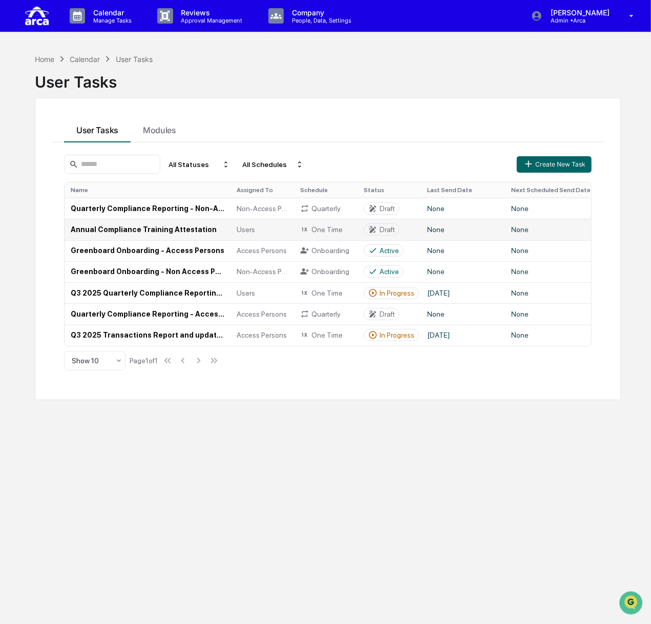
click at [133, 231] on td "Annual Compliance Training Attestation" at bounding box center [148, 229] width 166 height 21
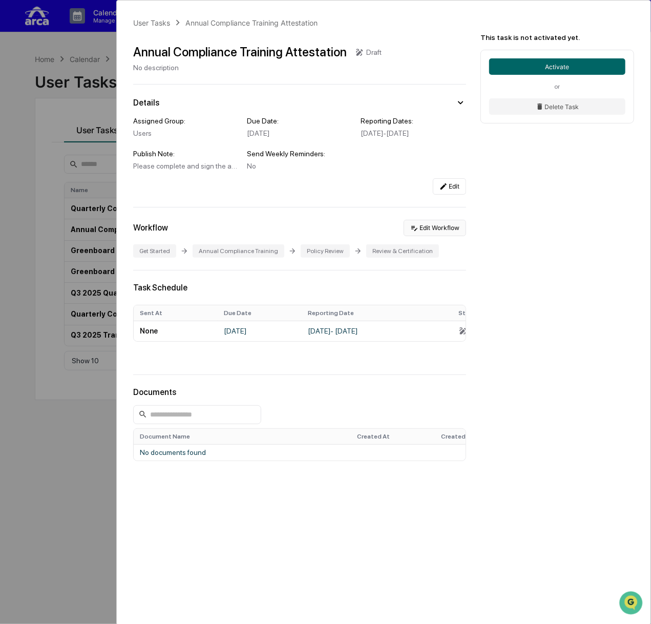
click at [432, 236] on button "Edit Workflow" at bounding box center [434, 228] width 62 height 16
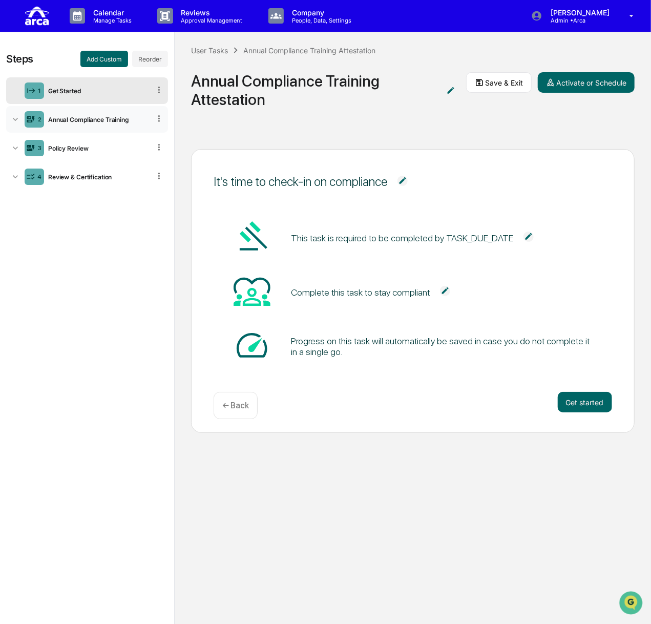
click at [103, 120] on div "Annual Compliance Training" at bounding box center [97, 120] width 106 height 8
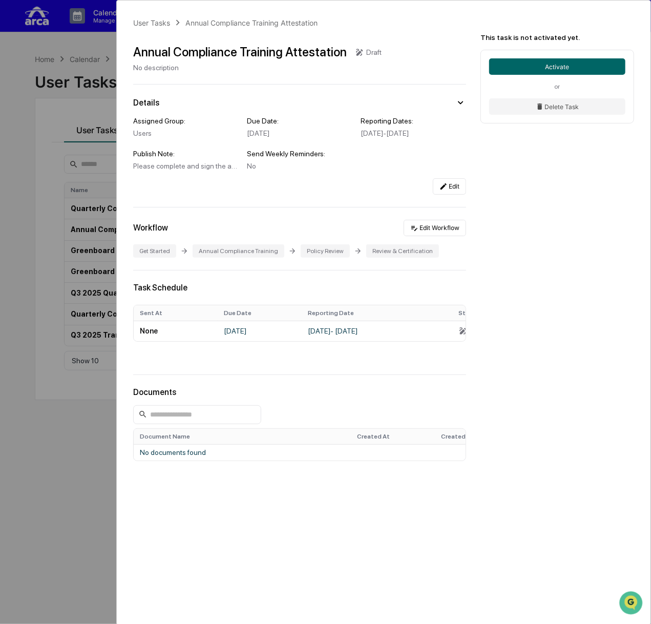
click at [82, 136] on div "User Tasks Annual Compliance Training Attestation Annual Compliance Training At…" at bounding box center [325, 312] width 651 height 624
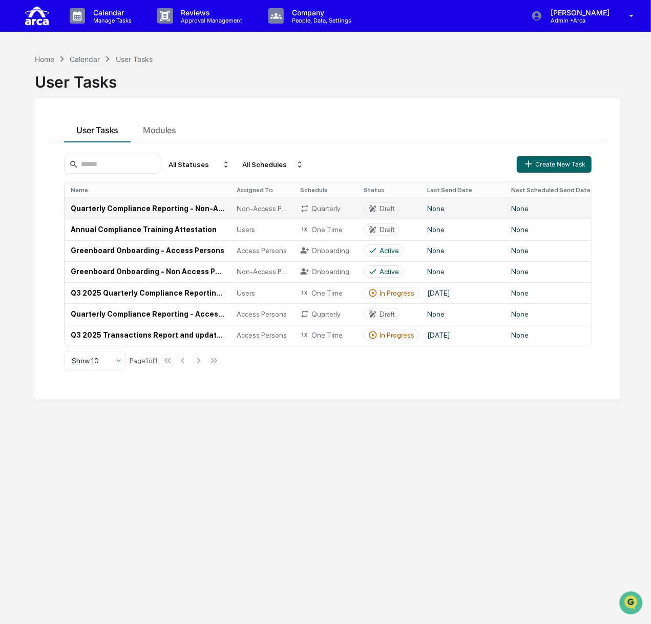
click at [149, 206] on td "Quarterly Compliance Reporting - Non-Access Persons" at bounding box center [148, 208] width 166 height 21
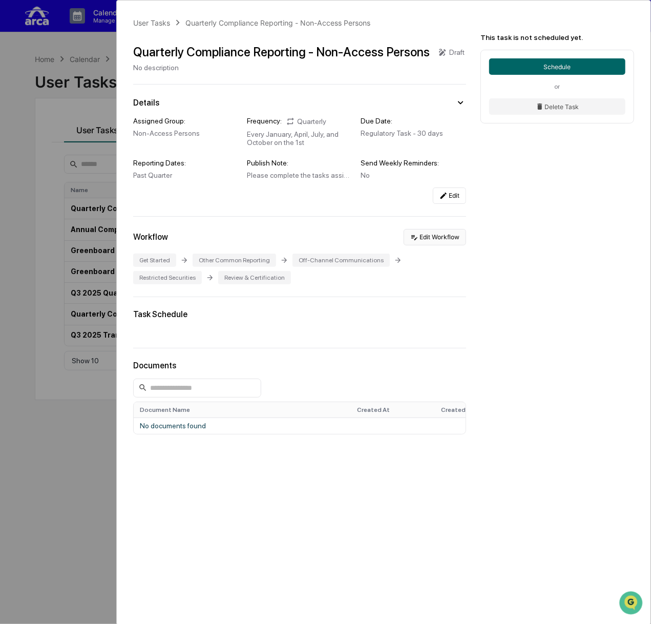
click at [439, 240] on button "Edit Workflow" at bounding box center [434, 237] width 62 height 16
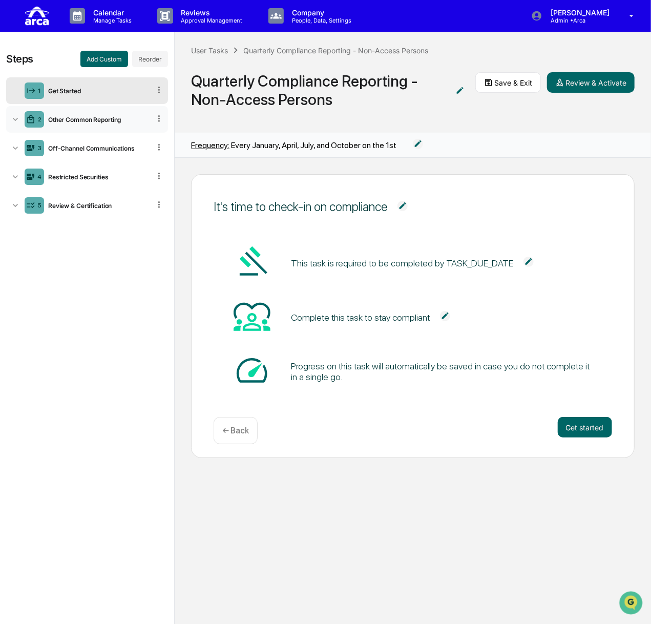
click at [81, 121] on div "Other Common Reporting" at bounding box center [97, 120] width 106 height 8
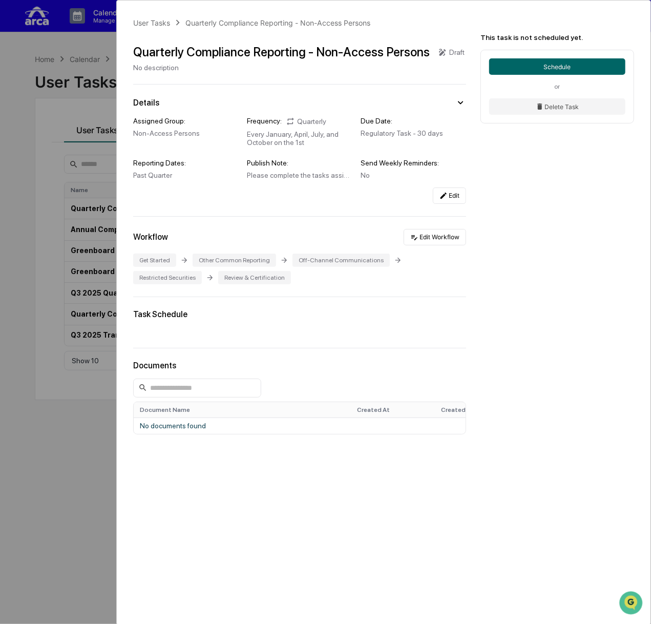
click at [154, 27] on div "User Tasks Quarterly Compliance Reporting - Non-Access Persons" at bounding box center [251, 22] width 237 height 11
click at [154, 25] on div "User Tasks" at bounding box center [151, 22] width 37 height 9
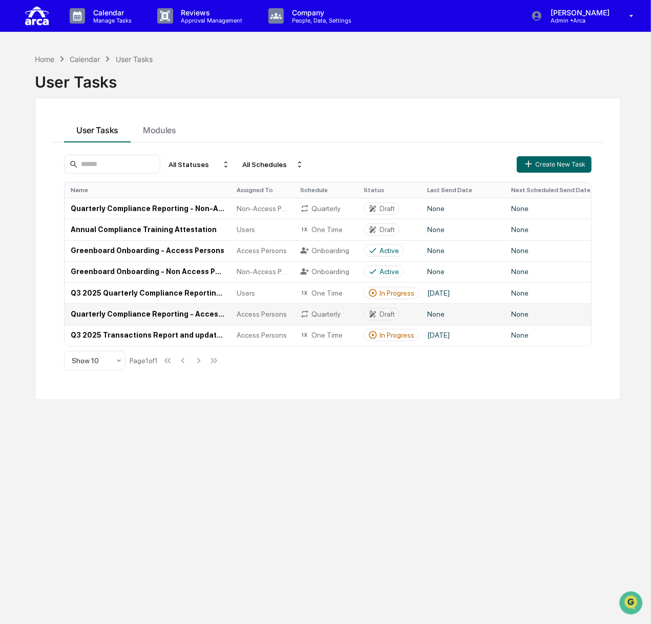
click at [164, 311] on td "Quarterly Compliance Reporting - Access Persons" at bounding box center [148, 313] width 166 height 21
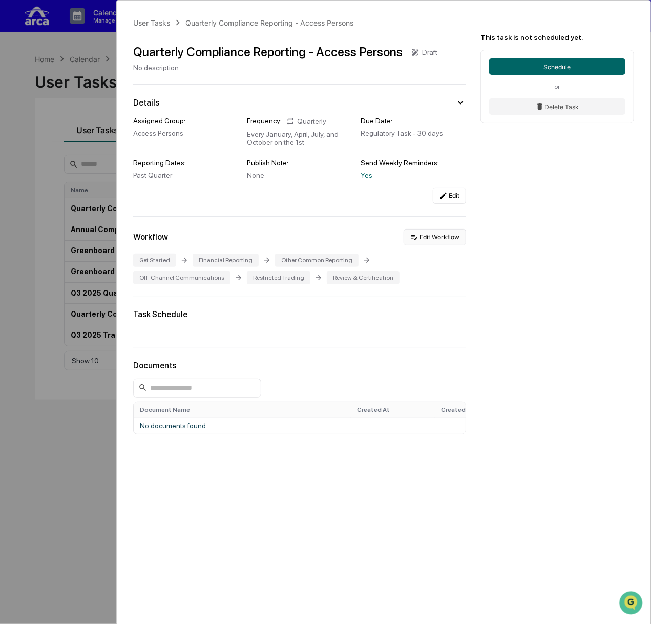
click at [442, 237] on button "Edit Workflow" at bounding box center [434, 237] width 62 height 16
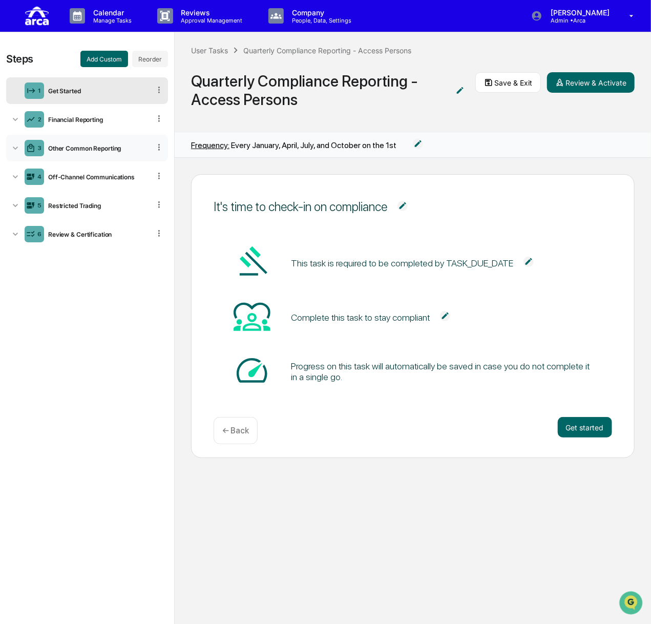
click at [92, 144] on div "Other Common Reporting" at bounding box center [97, 148] width 106 height 8
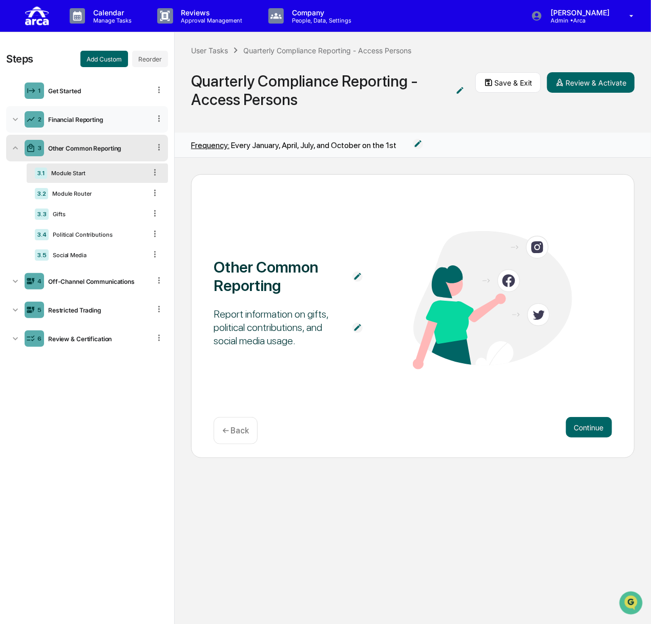
click at [88, 123] on div "2 Financial Reporting" at bounding box center [87, 119] width 162 height 27
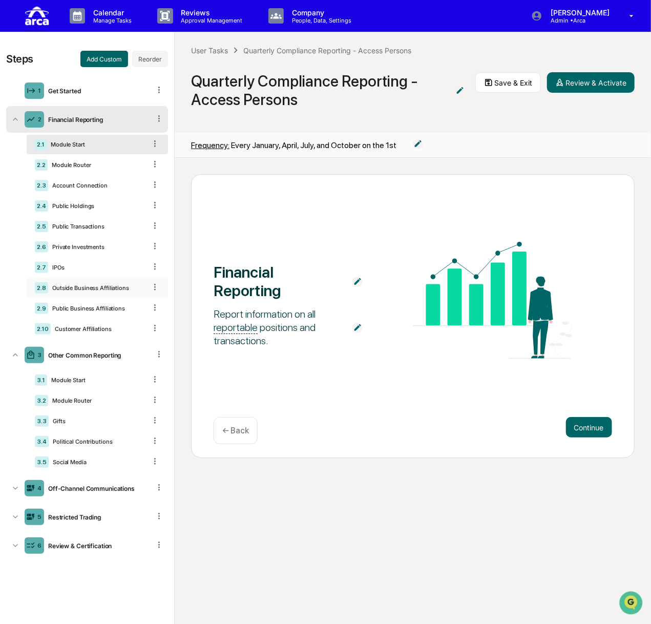
click at [89, 285] on div "Outside Business Affiliations" at bounding box center [97, 287] width 98 height 7
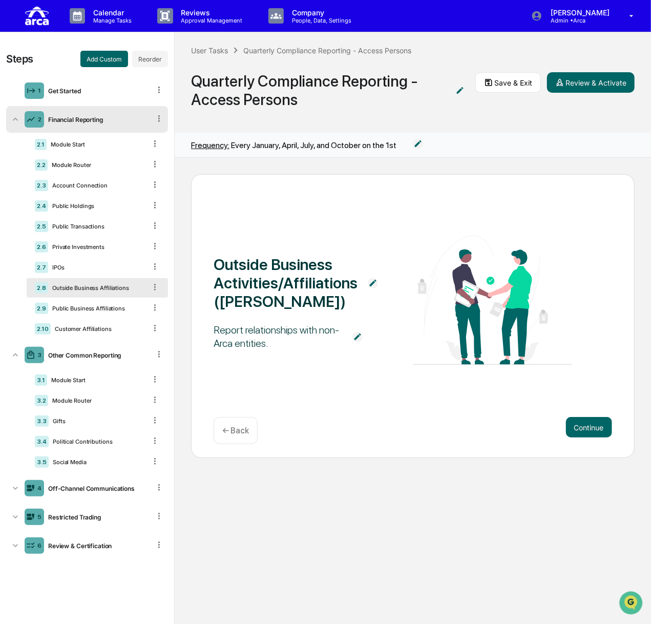
click at [356, 335] on img at bounding box center [357, 337] width 10 height 10
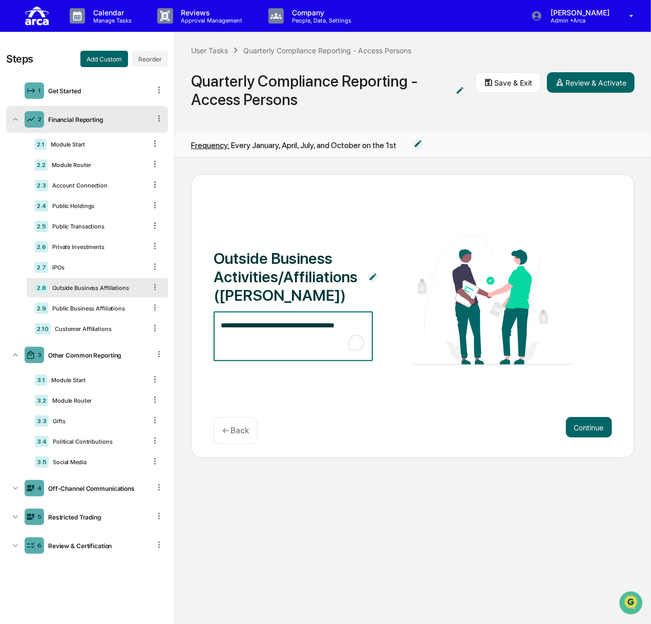
drag, startPoint x: 262, startPoint y: 322, endPoint x: 218, endPoint y: 320, distance: 44.1
click at [218, 320] on div "**********" at bounding box center [292, 336] width 159 height 49
paste textarea "**********"
type textarea "**********"
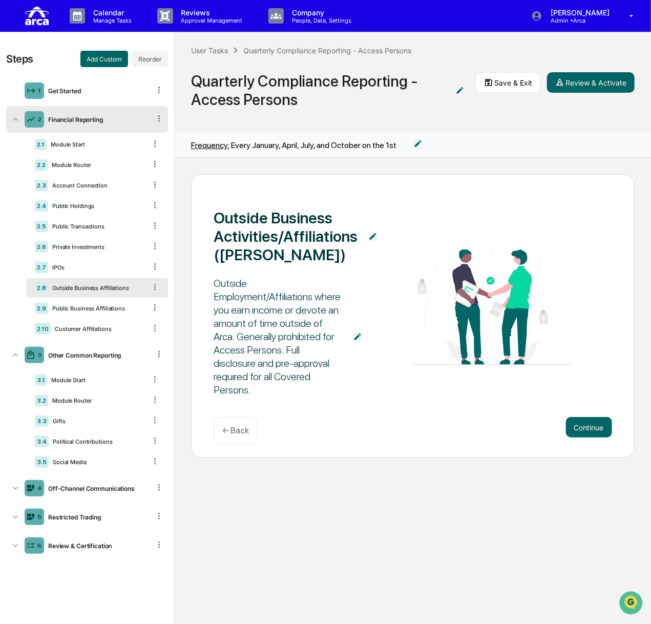
click at [385, 314] on div "Outside Business Activities/Affiliations (OBAs) Outside Employment/Affiliations…" at bounding box center [412, 301] width 398 height 201
click at [497, 79] on button "Save & Exit" at bounding box center [508, 82] width 66 height 20
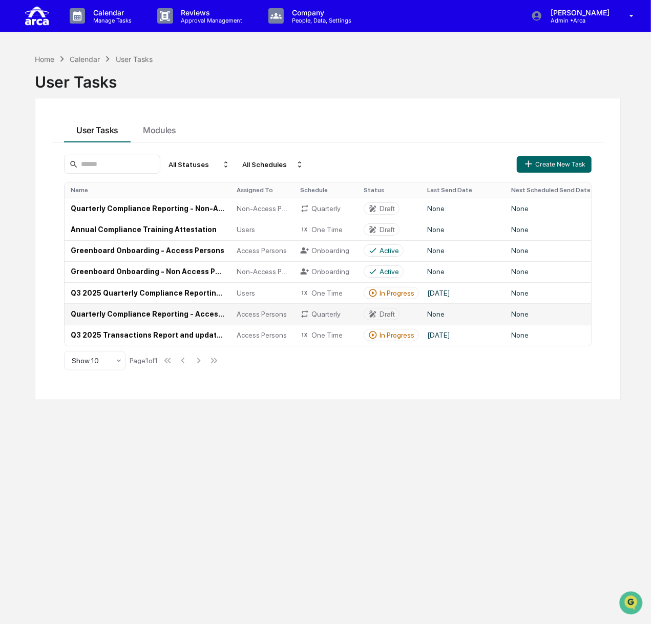
click at [135, 314] on td "Quarterly Compliance Reporting - Access Persons" at bounding box center [148, 313] width 166 height 21
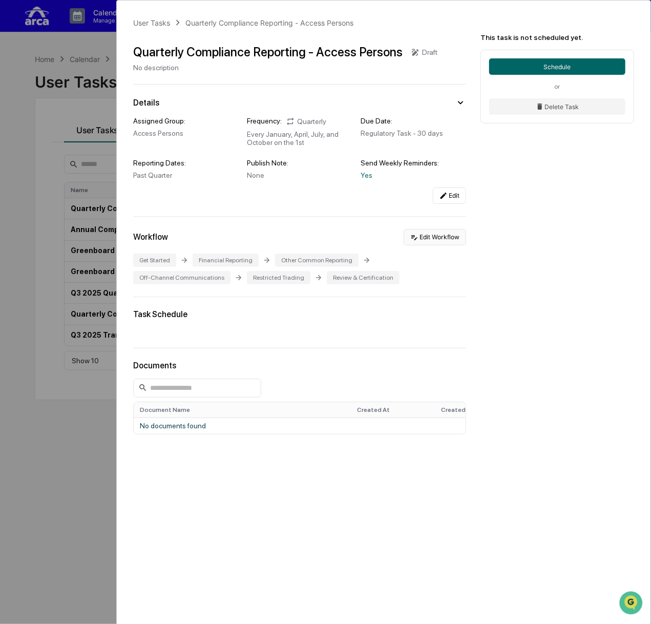
click at [426, 238] on button "Edit Workflow" at bounding box center [434, 237] width 62 height 16
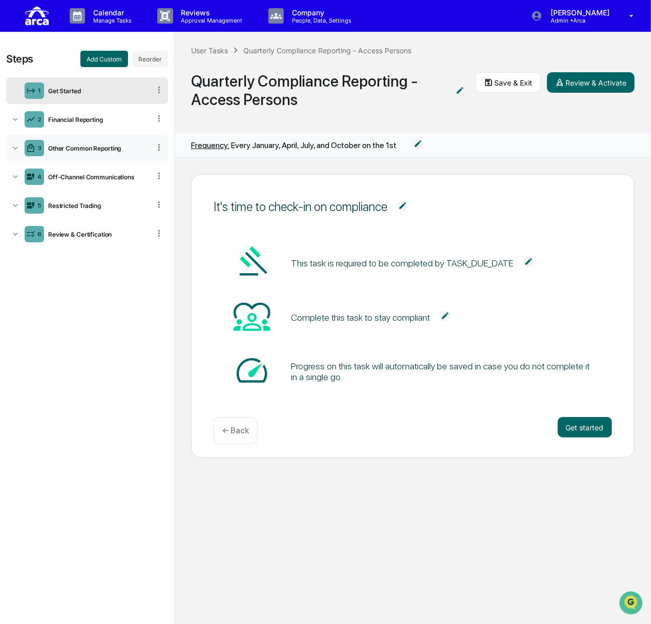
click at [83, 147] on div "Other Common Reporting" at bounding box center [97, 148] width 106 height 8
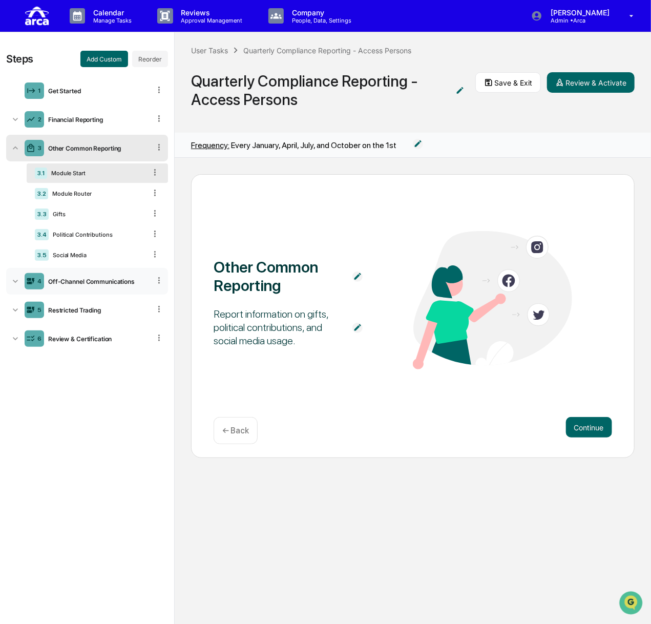
click at [85, 282] on div "Off-Channel Communications" at bounding box center [97, 281] width 106 height 8
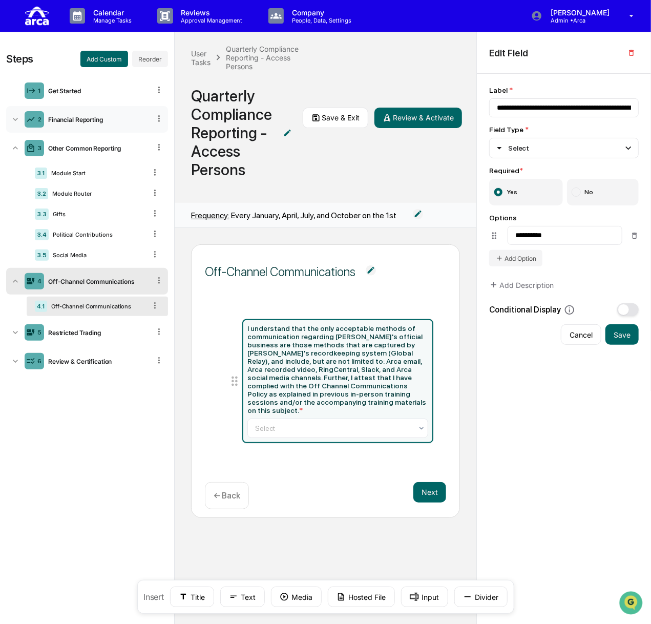
click at [75, 126] on div "2 Financial Reporting" at bounding box center [87, 119] width 162 height 27
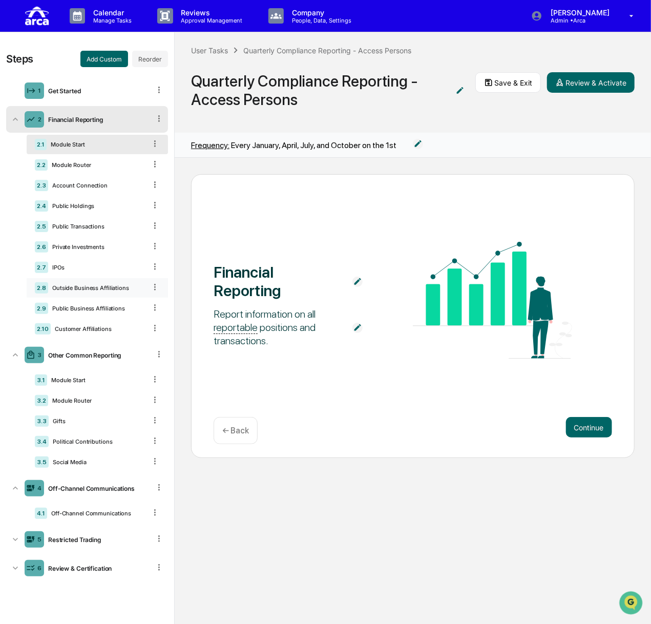
click at [88, 285] on div "Outside Business Affiliations" at bounding box center [97, 287] width 98 height 7
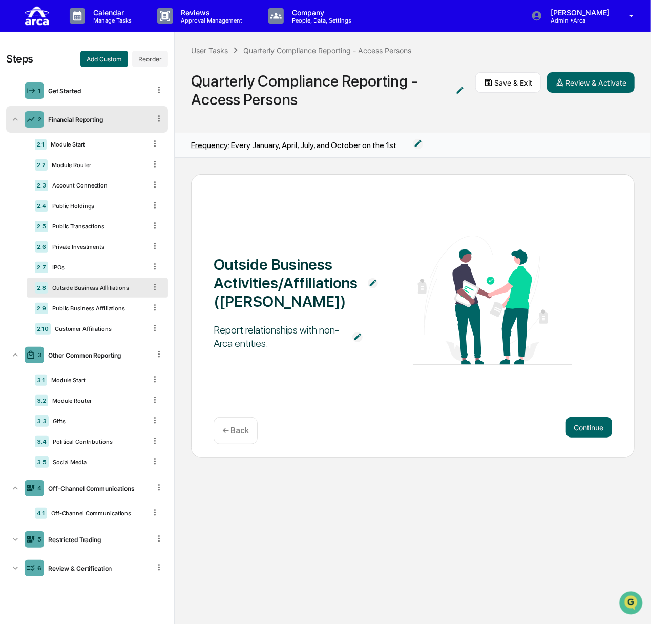
click at [358, 337] on img at bounding box center [357, 337] width 10 height 10
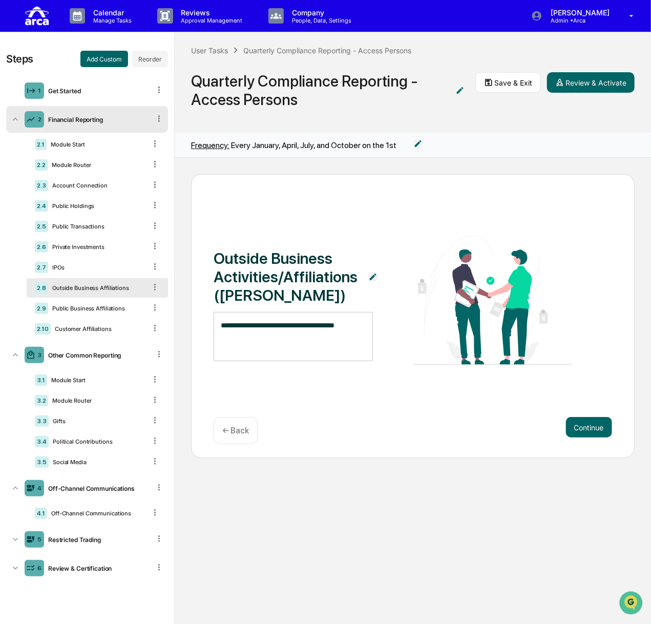
click at [356, 325] on textarea "**********" at bounding box center [293, 336] width 145 height 32
type textarea "**********"
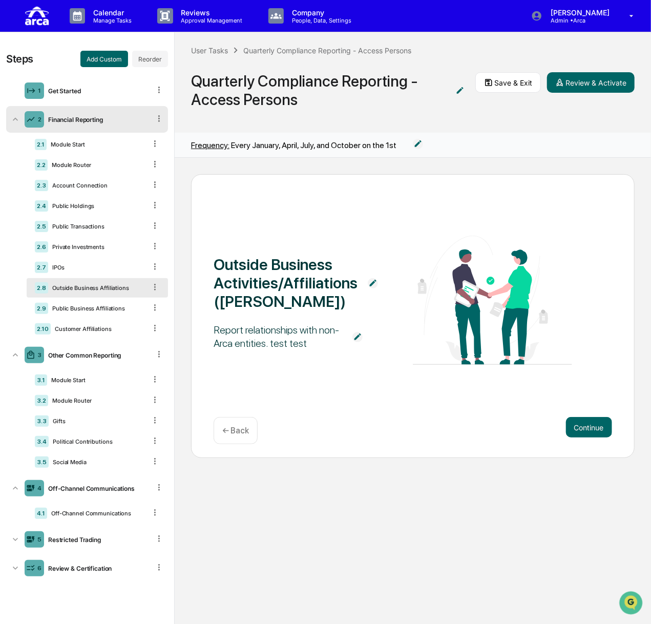
click at [367, 366] on div "Outside Business Activities/Affiliations (OBAs) Report relationships with non-A…" at bounding box center [412, 316] width 443 height 284
click at [515, 88] on button "Save & Exit" at bounding box center [508, 82] width 66 height 20
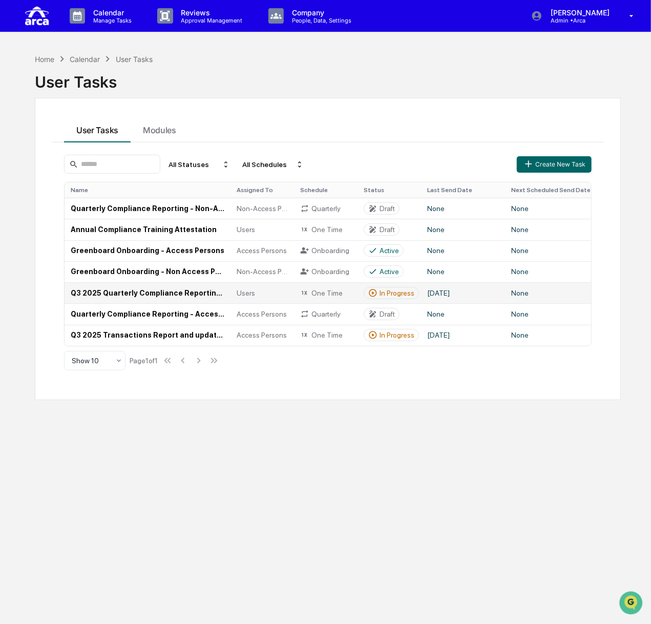
click at [113, 294] on td "Q3 2025 Quarterly Compliance Reporting (All Employees)" at bounding box center [148, 292] width 166 height 21
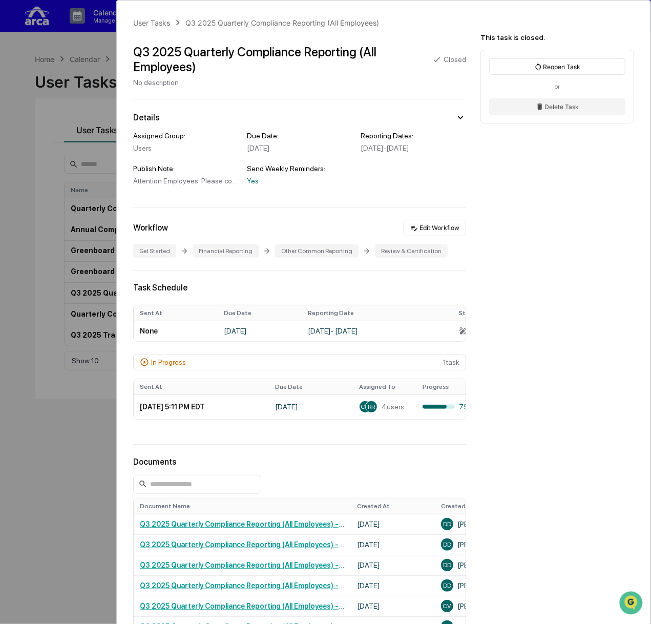
click at [22, 133] on div "User Tasks Q3 2025 Quarterly Compliance Reporting (All Employees) Q3 2025 Quart…" at bounding box center [325, 312] width 651 height 624
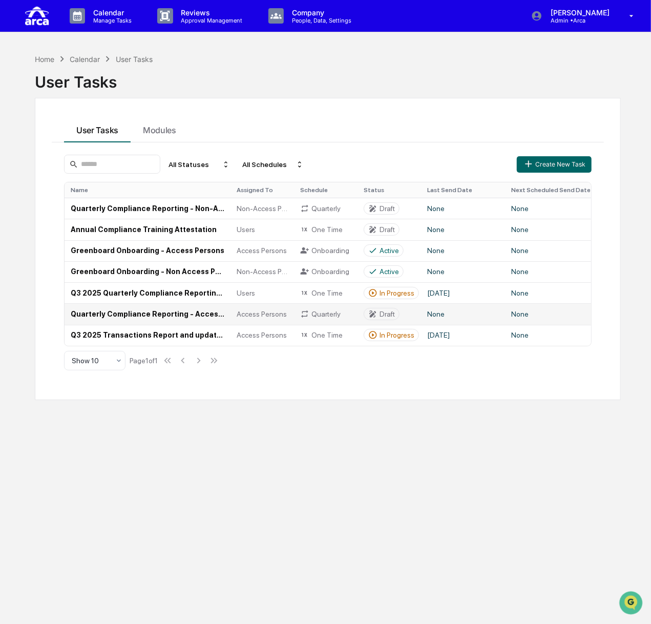
click at [118, 314] on td "Quarterly Compliance Reporting - Access Persons" at bounding box center [148, 313] width 166 height 21
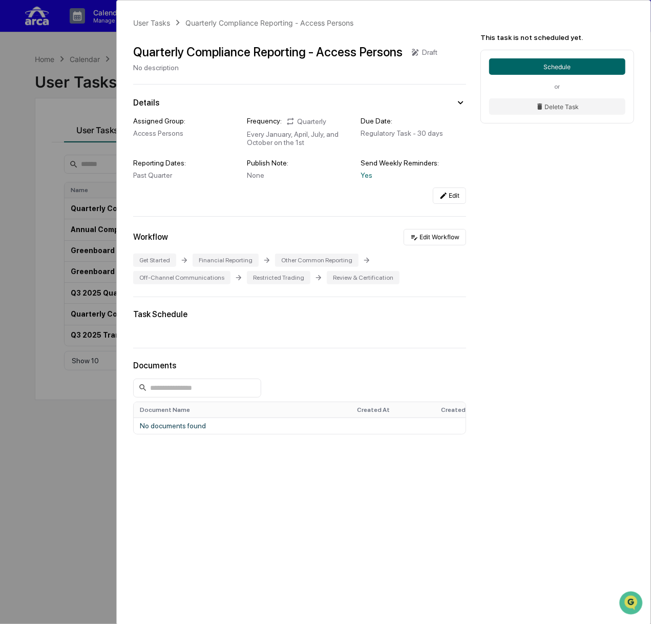
click at [33, 254] on div "User Tasks Quarterly Compliance Reporting - Access Persons Quarterly Compliance…" at bounding box center [325, 312] width 651 height 624
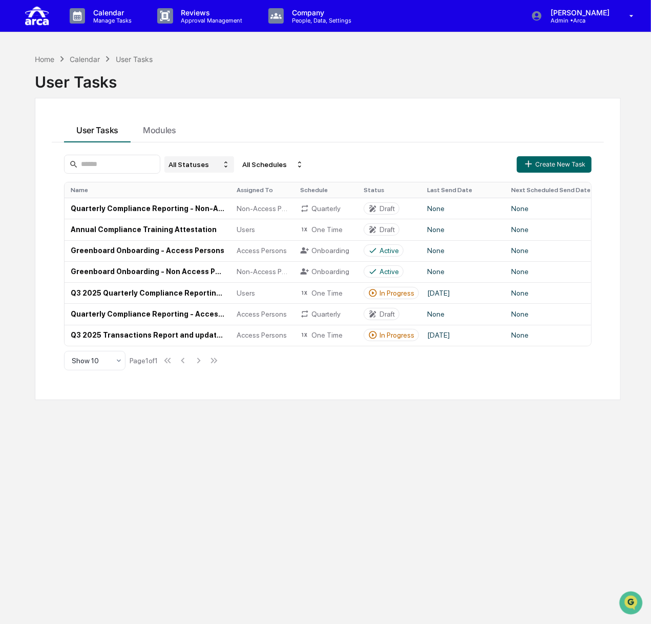
click at [198, 158] on div "All Statuses" at bounding box center [199, 164] width 70 height 16
click at [197, 199] on div "Draft" at bounding box center [191, 196] width 15 height 8
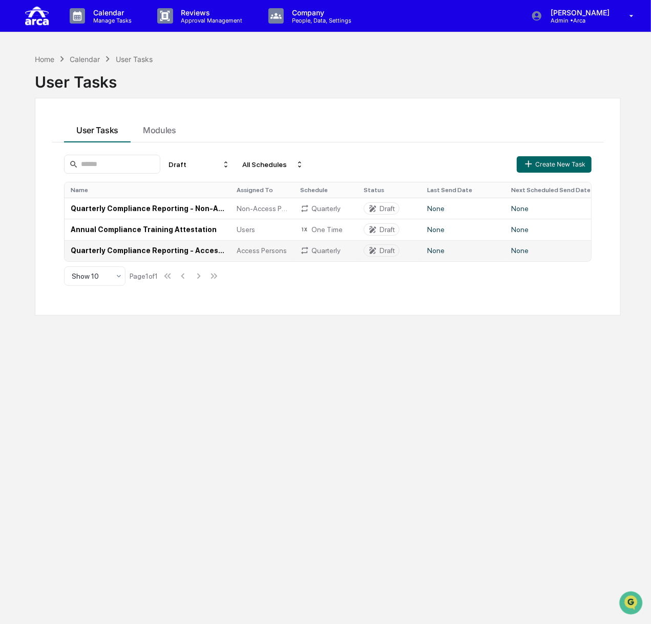
click at [107, 251] on td "Quarterly Compliance Reporting - Access Persons" at bounding box center [148, 250] width 166 height 21
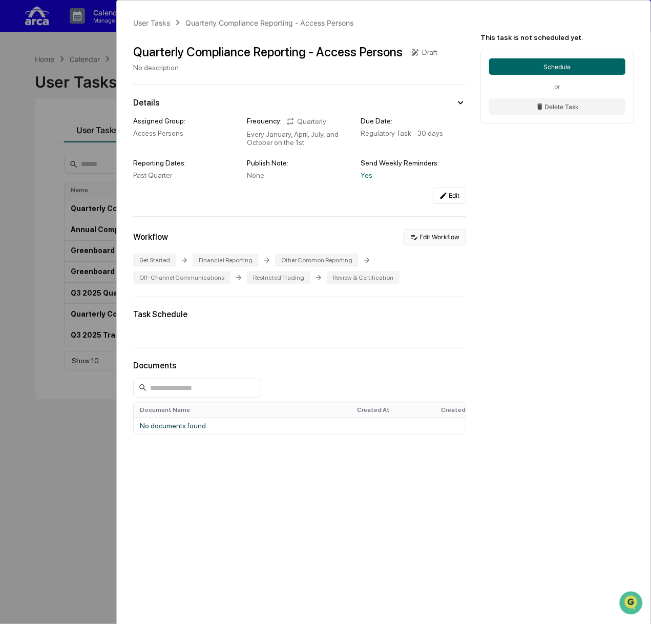
click at [443, 241] on button "Edit Workflow" at bounding box center [434, 237] width 62 height 16
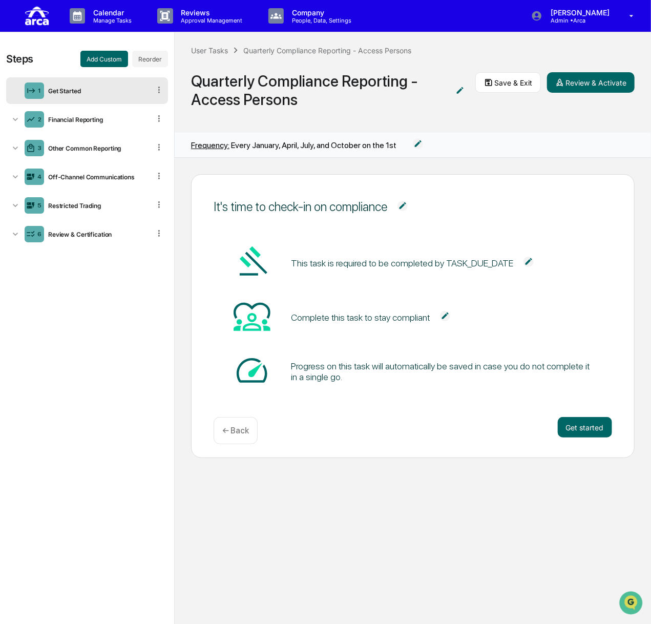
click at [76, 104] on ul "1 Get Started 2 Financial Reporting 3 Other Common Reporting 4 Off-Channel Comm…" at bounding box center [87, 162] width 162 height 174
click at [73, 112] on div "2 Financial Reporting" at bounding box center [87, 119] width 162 height 27
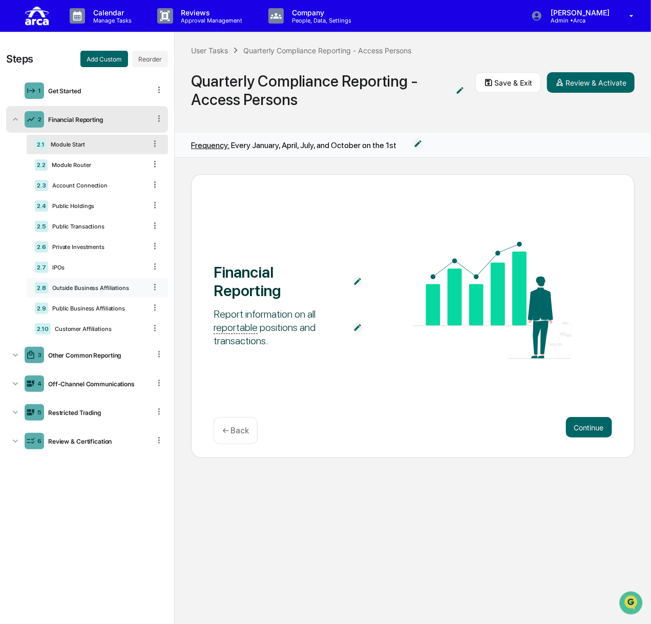
click at [85, 281] on div "2.8 Outside Business Affiliations" at bounding box center [97, 287] width 141 height 19
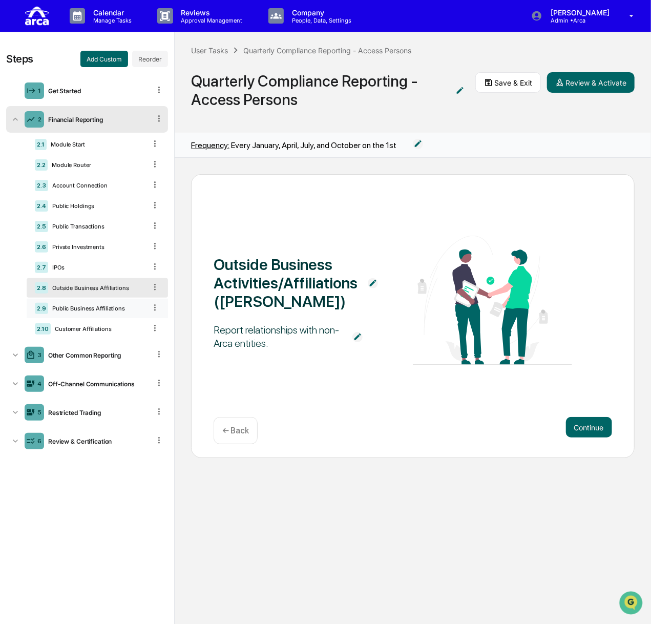
click at [61, 305] on div "Public Business Affiliations" at bounding box center [97, 308] width 98 height 7
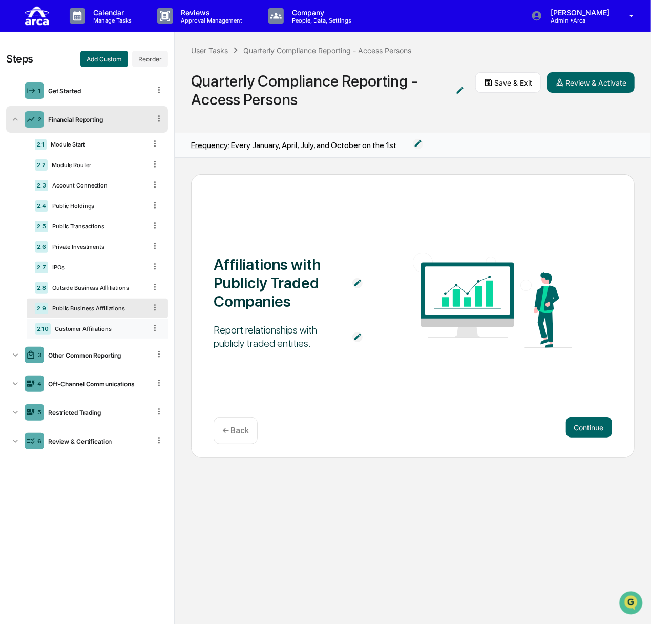
click at [71, 327] on div "Customer Affiliations" at bounding box center [98, 328] width 95 height 7
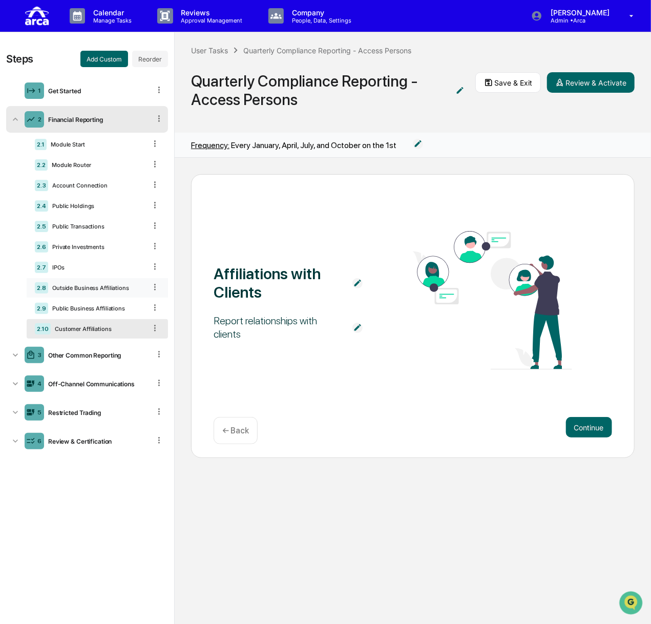
click at [75, 290] on div "Outside Business Affiliations" at bounding box center [97, 287] width 98 height 7
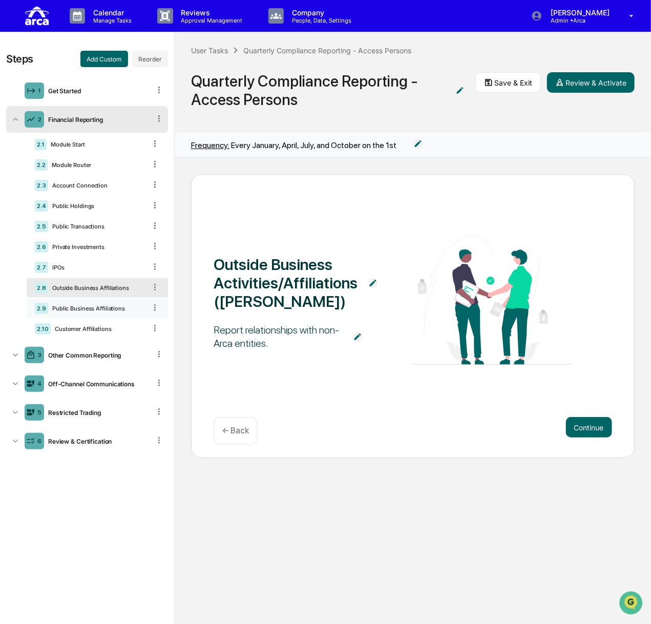
click at [93, 314] on div "2.9 Public Business Affiliations" at bounding box center [97, 307] width 141 height 19
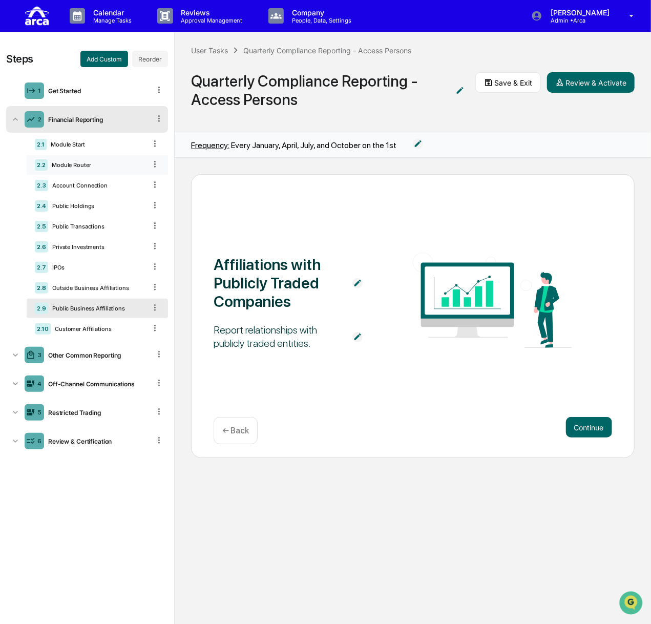
click at [91, 162] on div "Module Router" at bounding box center [97, 164] width 98 height 7
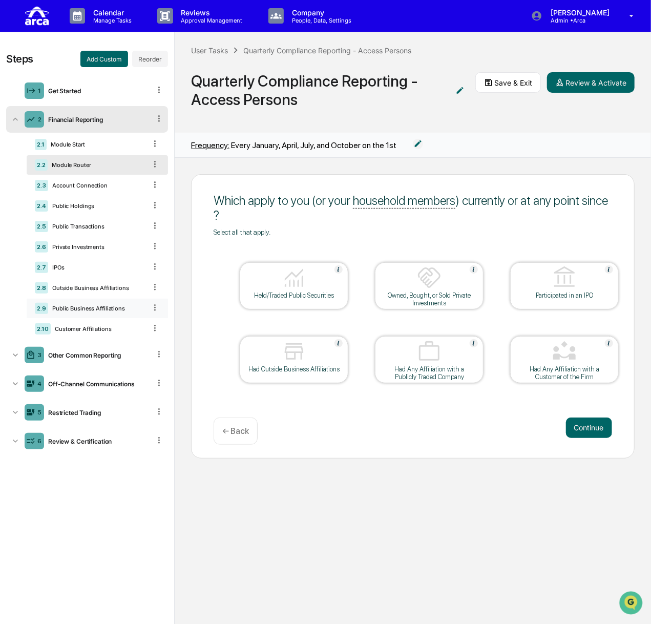
click at [81, 304] on div "2.9 Public Business Affiliations" at bounding box center [97, 307] width 141 height 19
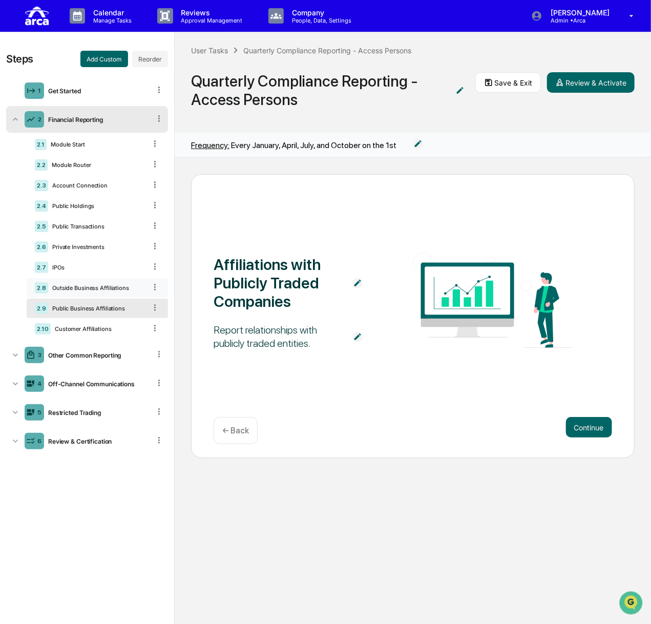
click at [81, 285] on div "Outside Business Affiliations" at bounding box center [97, 287] width 98 height 7
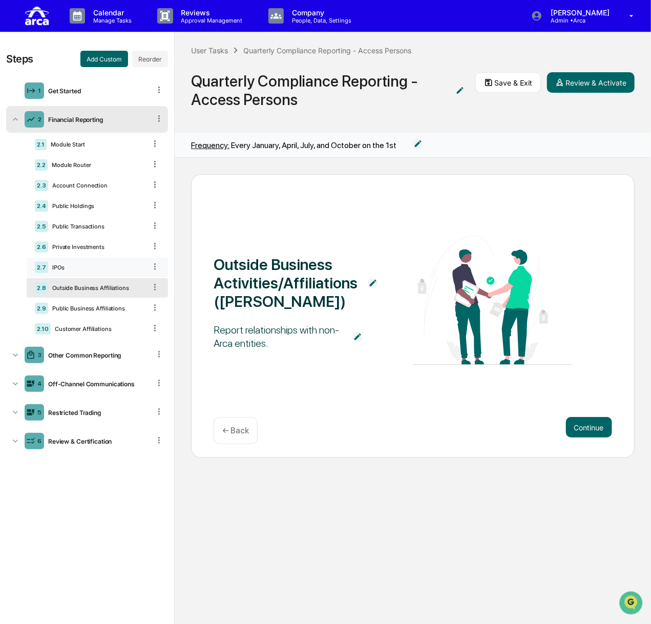
click at [113, 263] on div "2.7 IPOs" at bounding box center [97, 267] width 141 height 19
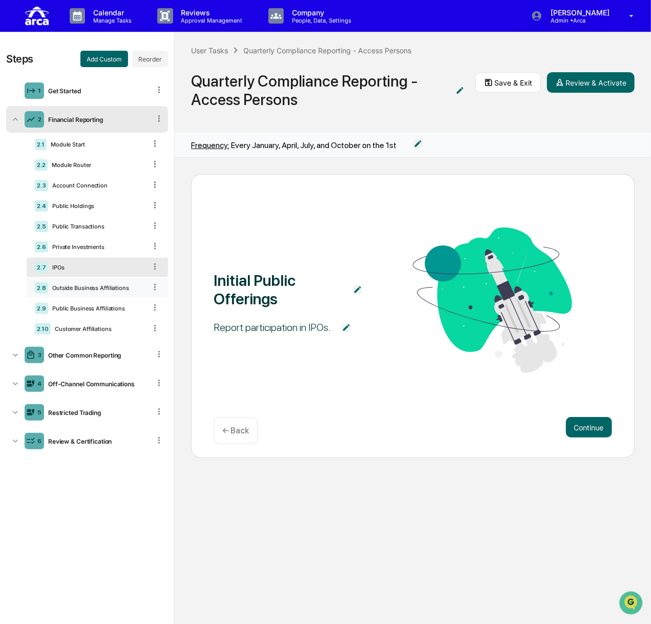
click at [106, 293] on div "2.8 Outside Business Affiliations" at bounding box center [97, 287] width 141 height 19
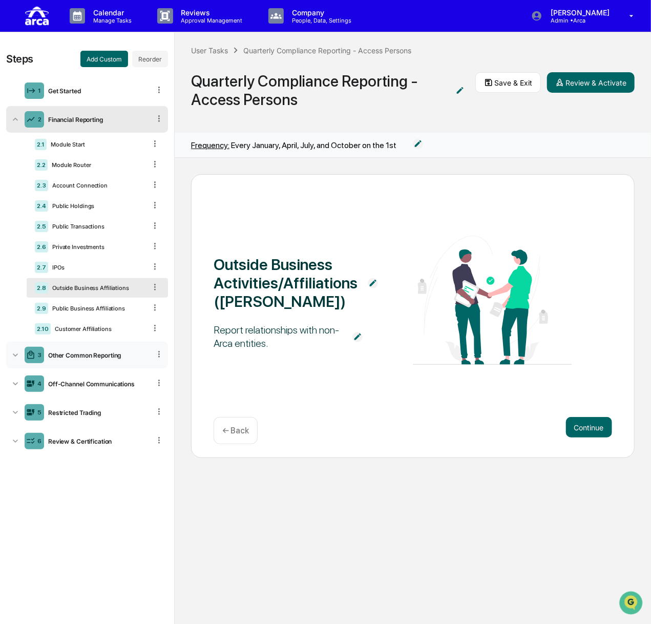
click at [89, 357] on div "Other Common Reporting" at bounding box center [97, 355] width 106 height 8
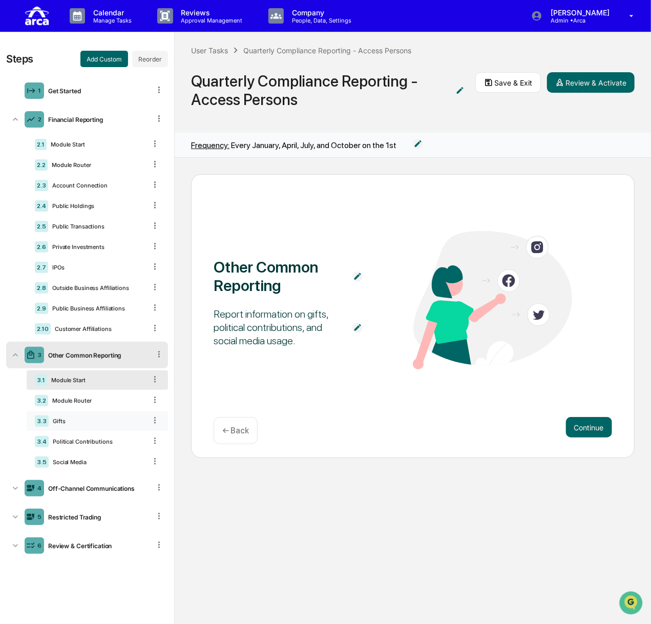
click at [105, 424] on div "3.3 Gifts" at bounding box center [97, 420] width 141 height 19
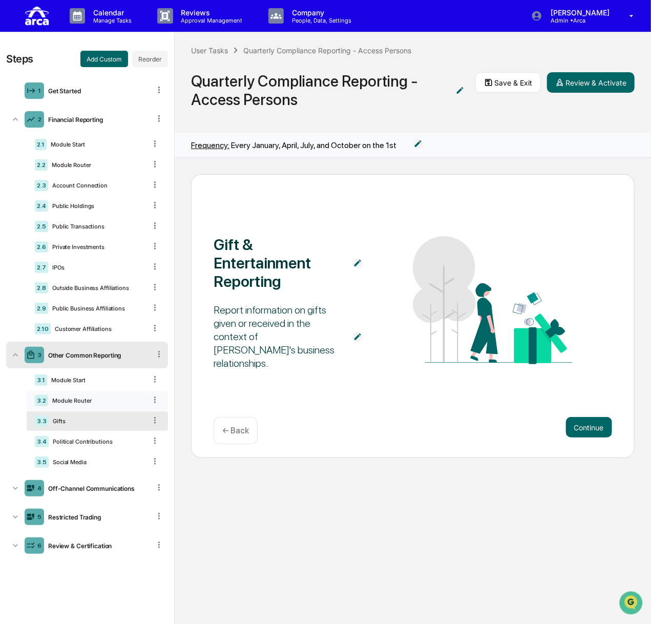
click at [106, 398] on div "Module Router" at bounding box center [97, 400] width 98 height 7
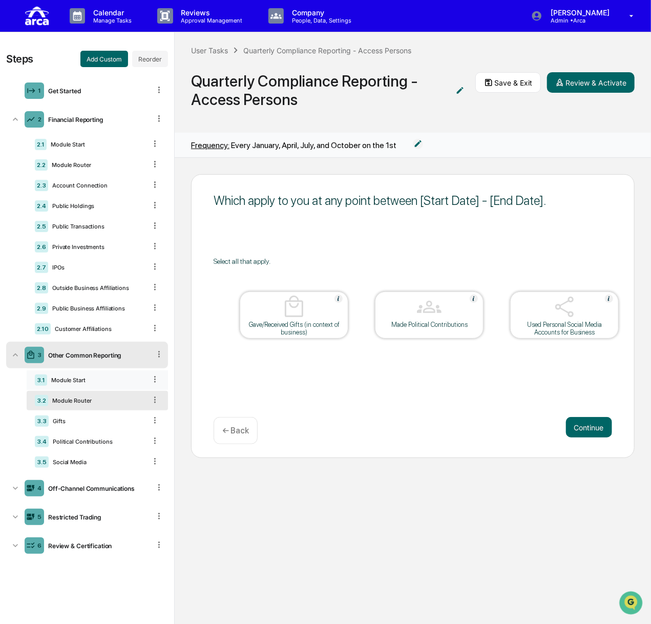
click at [108, 384] on div "3.1 Module Start" at bounding box center [97, 379] width 141 height 19
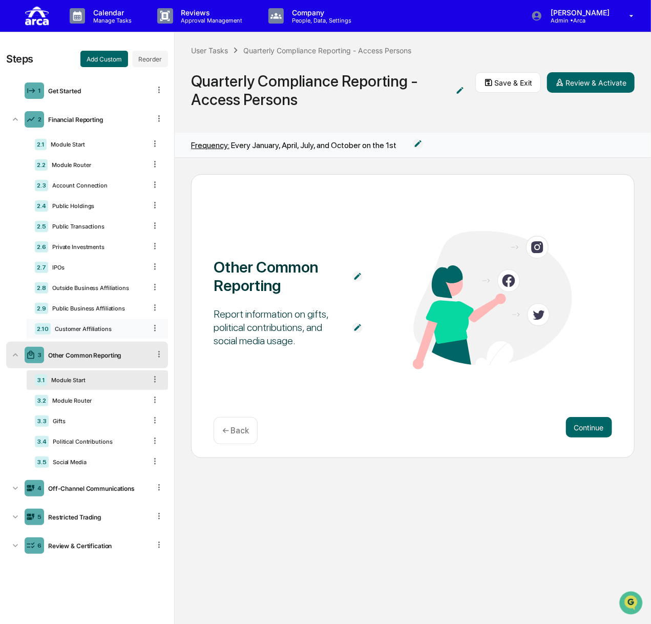
click at [108, 334] on div "2.10 Customer Affiliations" at bounding box center [97, 328] width 141 height 19
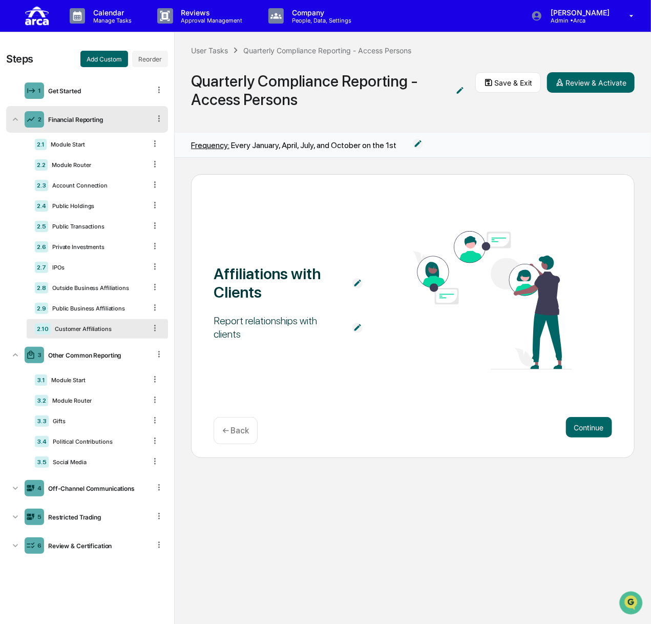
click at [154, 326] on icon at bounding box center [155, 328] width 10 height 10
click at [143, 343] on div "Delete" at bounding box center [143, 342] width 34 height 16
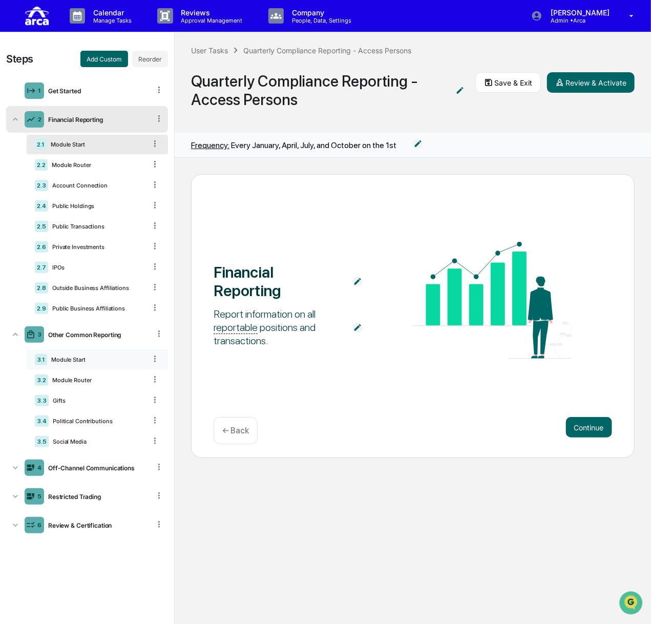
click at [87, 362] on div "Module Start" at bounding box center [96, 359] width 99 height 7
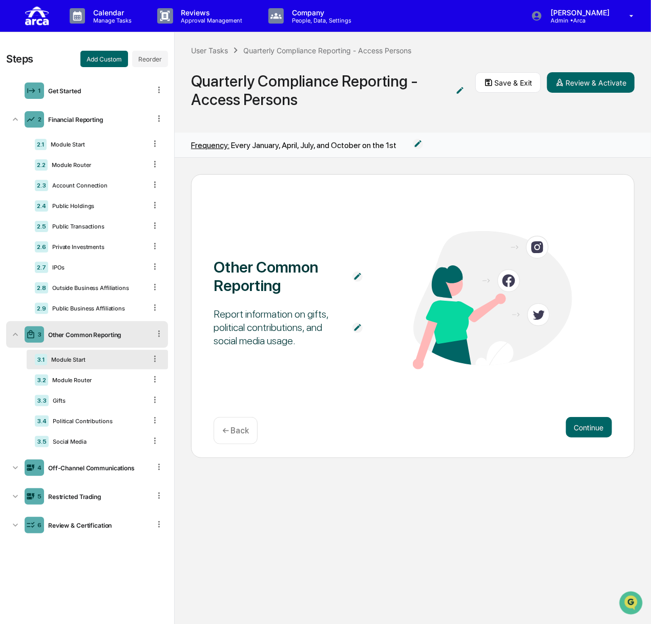
click at [354, 327] on img at bounding box center [357, 328] width 10 height 10
click at [298, 315] on textarea "**********" at bounding box center [293, 327] width 145 height 32
click at [297, 315] on textarea "**********" at bounding box center [293, 327] width 145 height 32
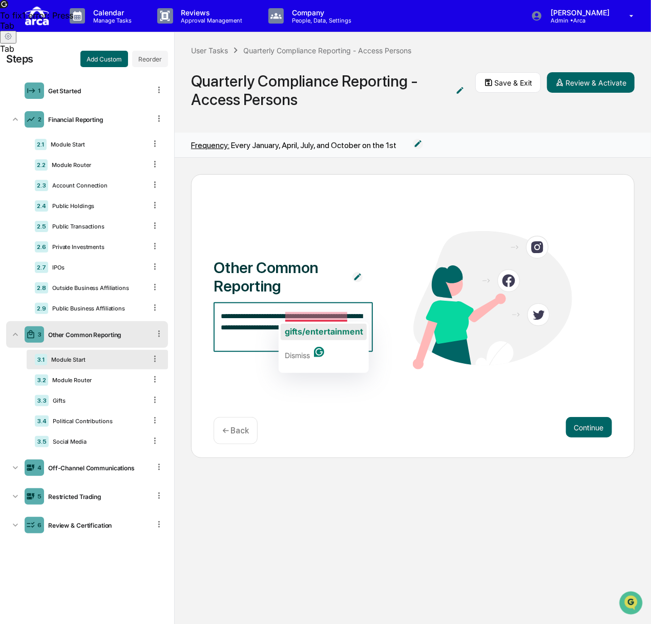
click at [318, 329] on span "gifts/entertainment" at bounding box center [324, 331] width 78 height 10
type textarea "**********"
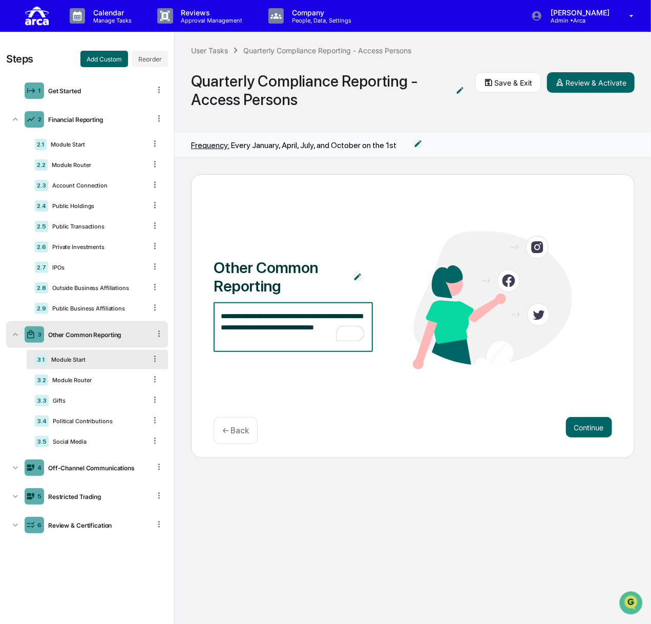
click at [386, 356] on div "**********" at bounding box center [412, 301] width 398 height 140
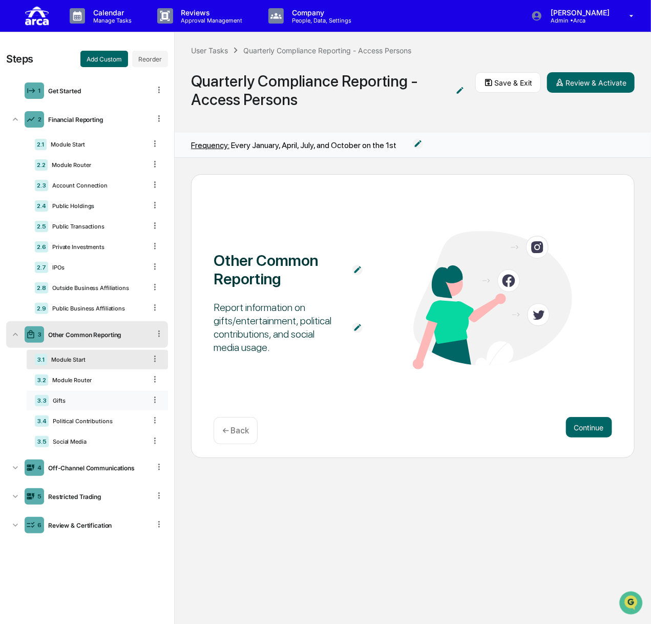
click at [101, 399] on div "Gifts" at bounding box center [97, 400] width 97 height 7
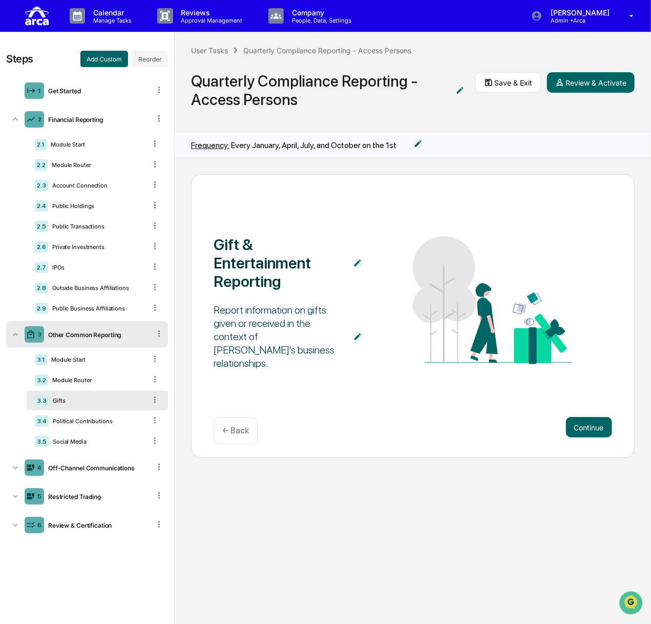
click at [358, 334] on img at bounding box center [357, 337] width 10 height 10
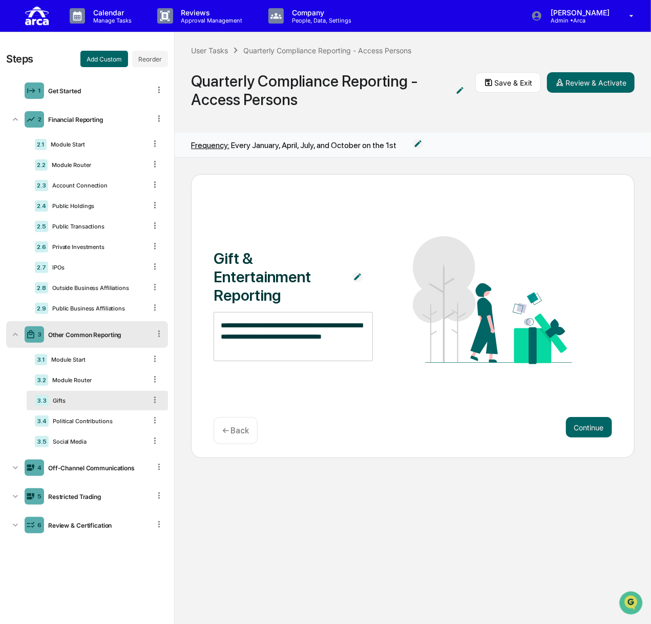
click at [297, 326] on textarea "**********" at bounding box center [293, 336] width 145 height 32
type textarea "**********"
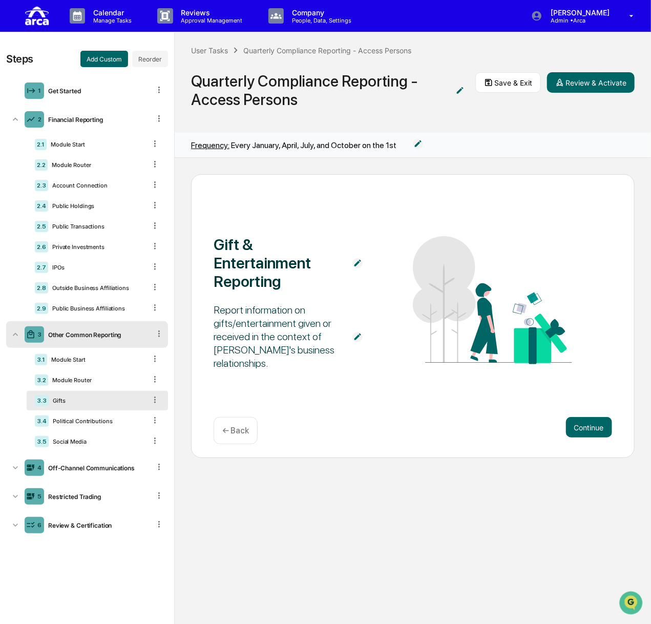
click at [396, 295] on div "Gift & Entertainment Reporting Report information on gifts/entertainment given …" at bounding box center [412, 300] width 398 height 147
click at [72, 360] on div "Module Start" at bounding box center [96, 359] width 99 height 7
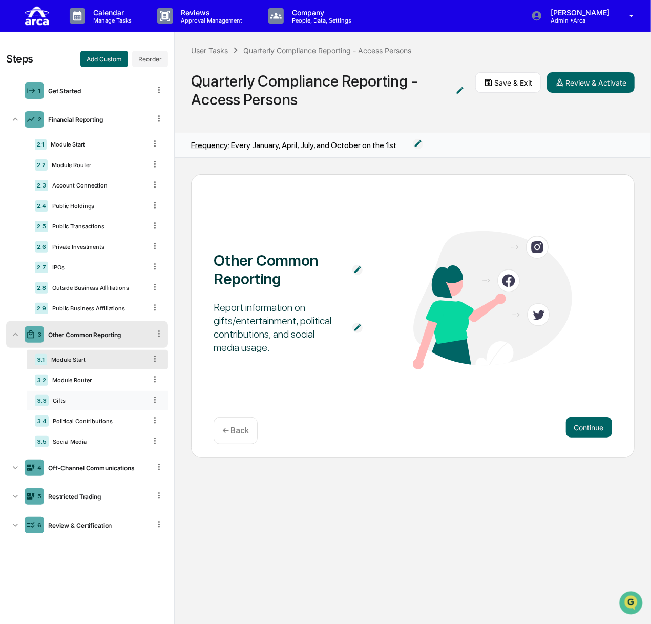
click at [75, 402] on div "Gifts" at bounding box center [97, 400] width 97 height 7
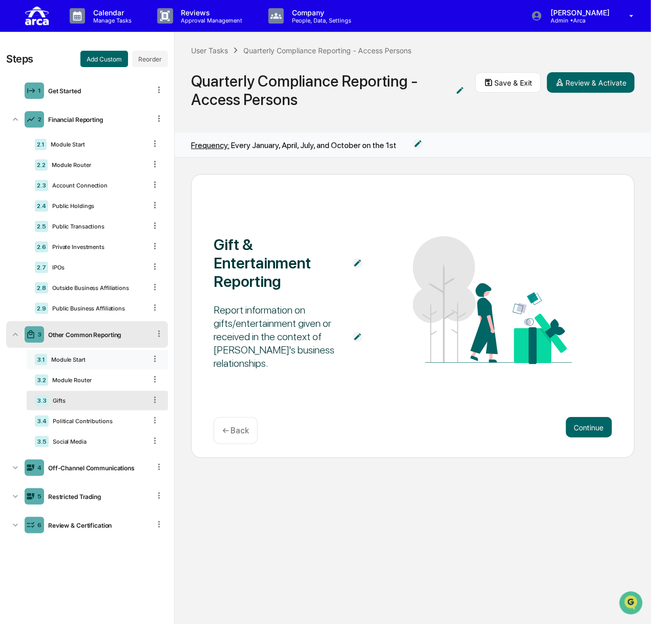
click at [88, 364] on div "3.1 Module Start" at bounding box center [97, 359] width 141 height 19
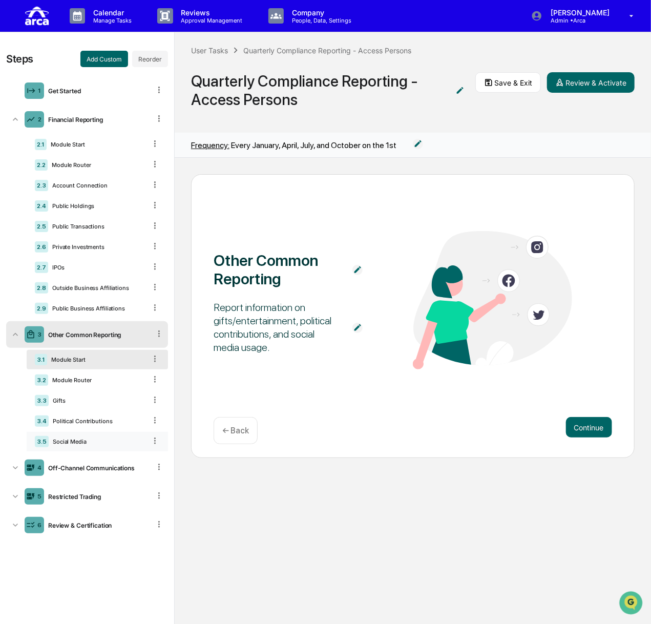
click at [69, 443] on div "Social Media" at bounding box center [97, 441] width 97 height 7
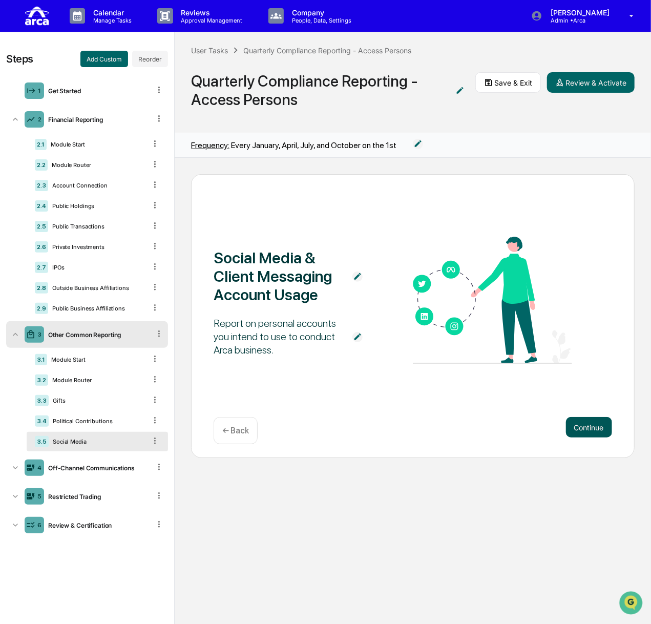
click at [584, 422] on button "Continue" at bounding box center [589, 427] width 46 height 20
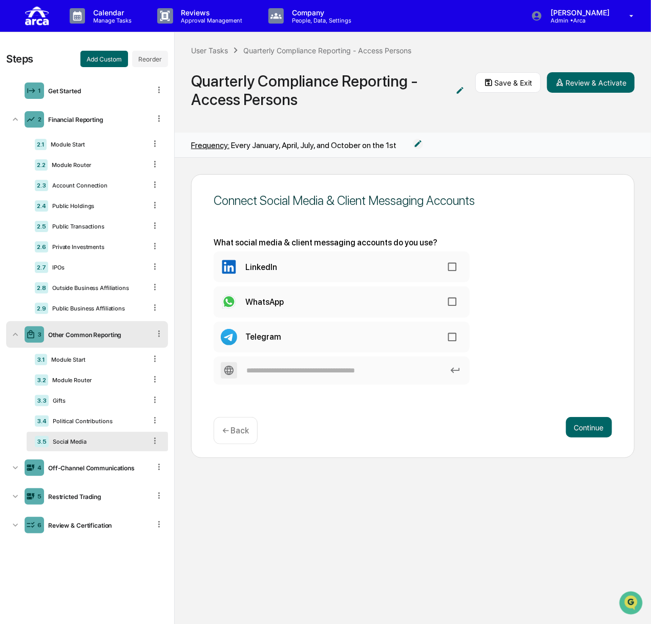
click at [233, 425] on p "← Back" at bounding box center [235, 430] width 27 height 10
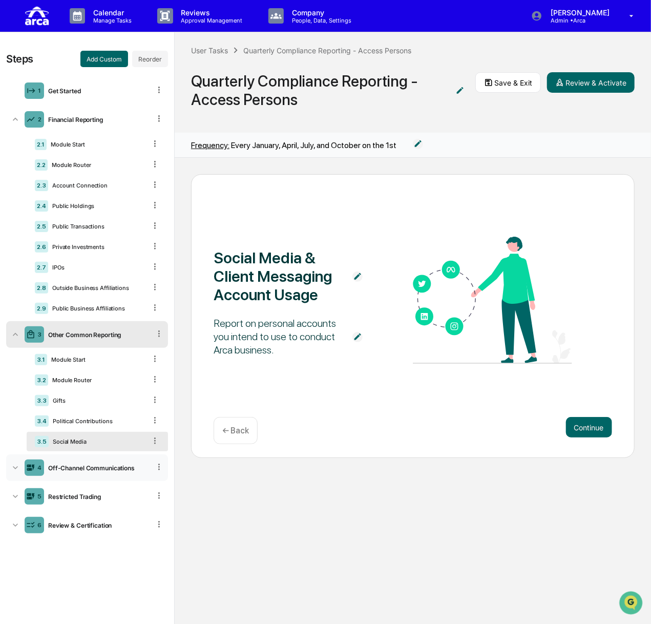
click at [92, 464] on div "Off-Channel Communications" at bounding box center [97, 468] width 106 height 8
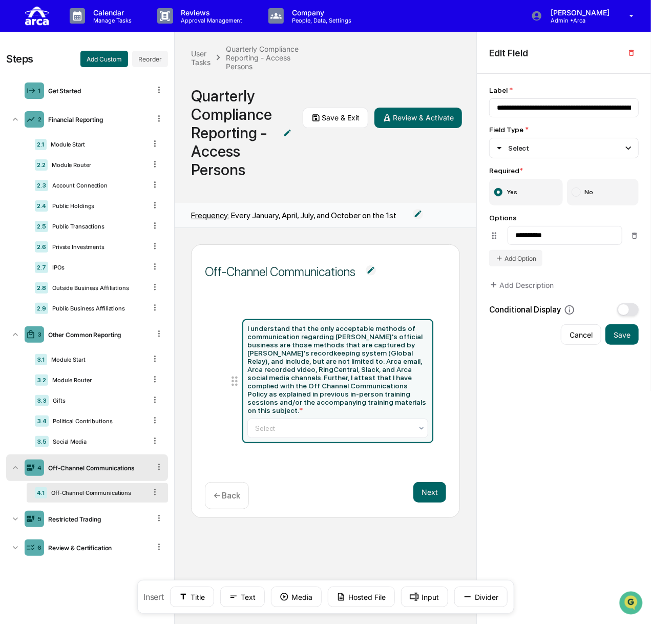
click at [87, 463] on div "4 Off-Channel Communications" at bounding box center [87, 467] width 162 height 27
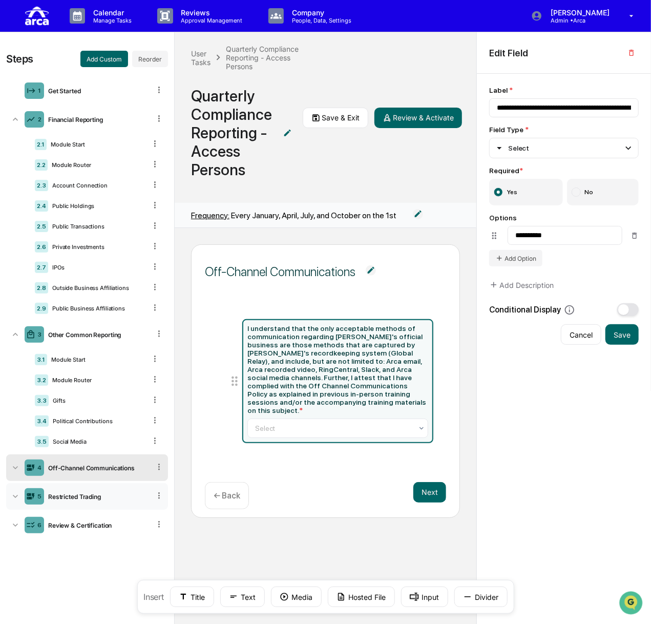
click at [85, 495] on div "Restricted Trading" at bounding box center [97, 497] width 106 height 8
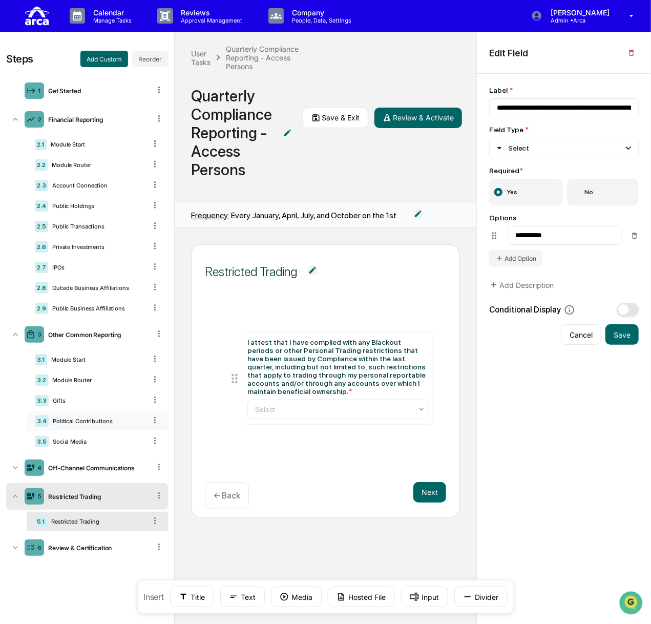
click at [79, 414] on div "3.4 Political Contributions" at bounding box center [97, 420] width 141 height 19
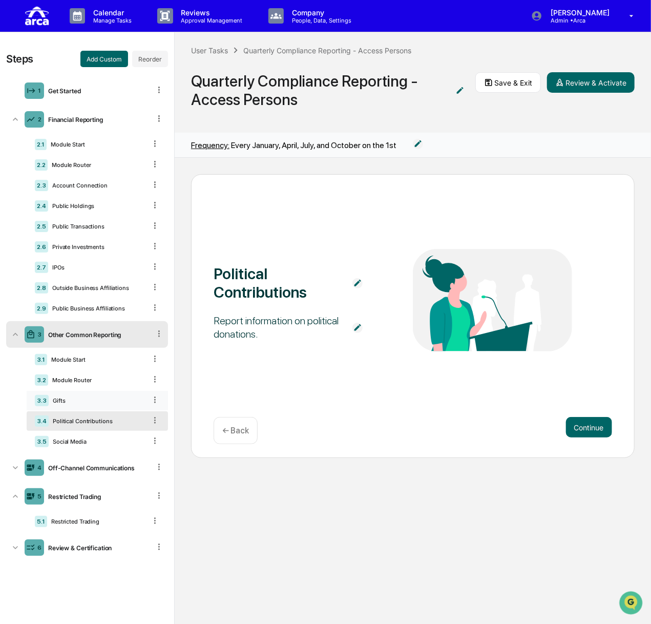
click at [80, 398] on div "Gifts" at bounding box center [97, 400] width 97 height 7
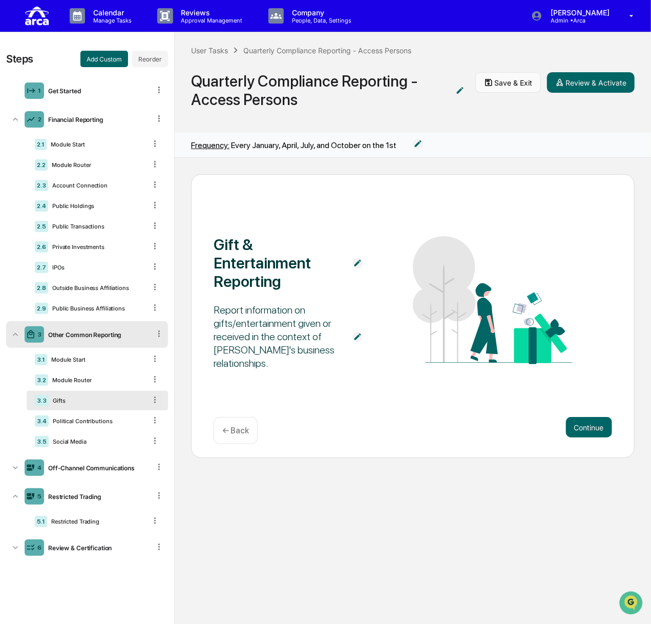
click at [498, 77] on button "Save & Exit" at bounding box center [508, 82] width 66 height 20
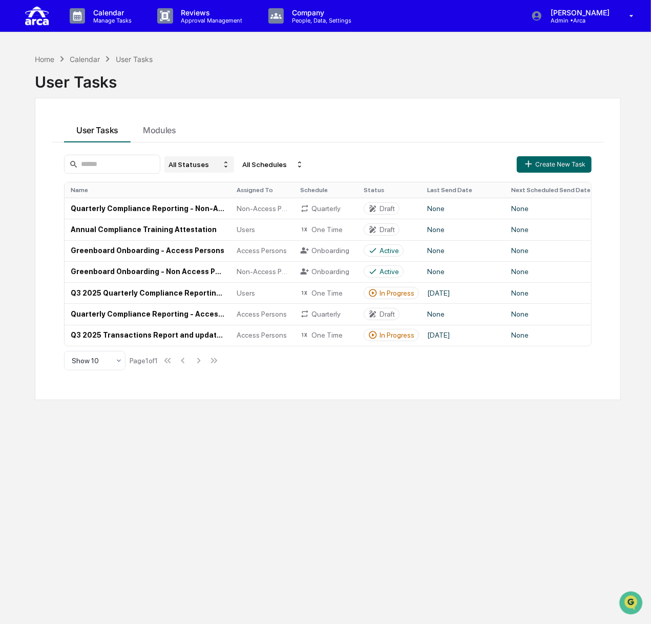
click at [205, 170] on div "All Statuses" at bounding box center [199, 164] width 70 height 16
click at [210, 196] on div "Draft" at bounding box center [218, 196] width 77 height 12
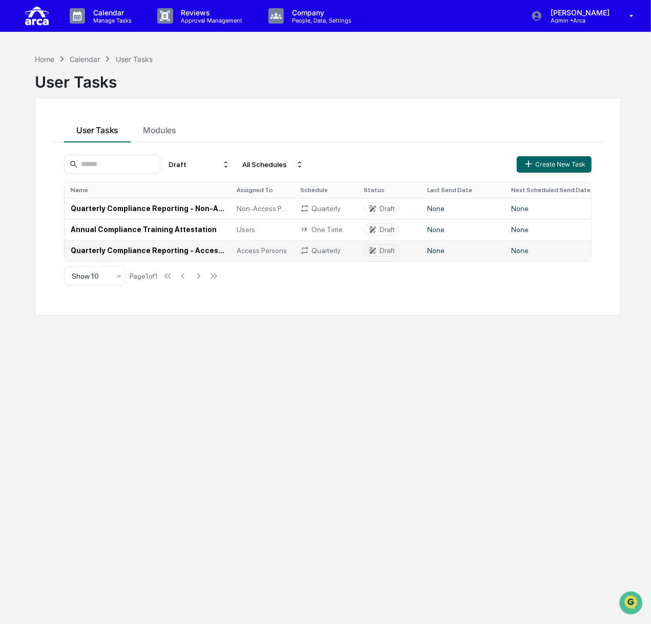
click at [145, 250] on td "Quarterly Compliance Reporting - Access Persons" at bounding box center [148, 250] width 166 height 21
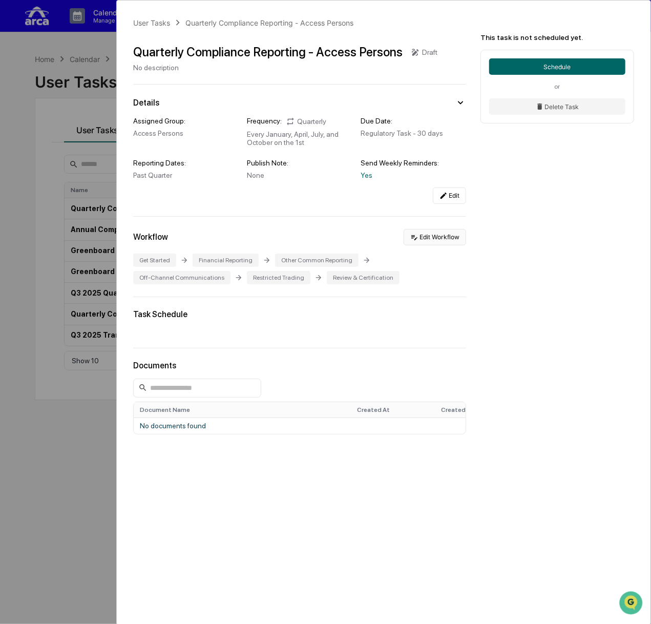
click at [422, 237] on button "Edit Workflow" at bounding box center [434, 237] width 62 height 16
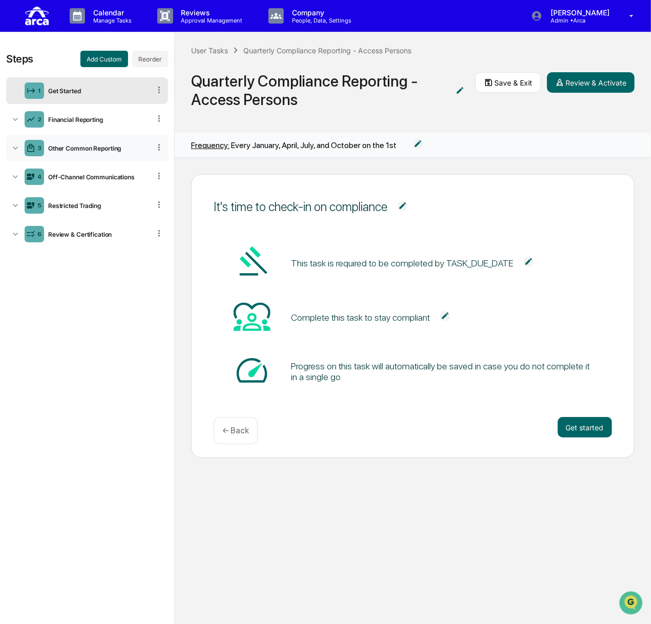
click at [72, 147] on div "Other Common Reporting" at bounding box center [97, 148] width 106 height 8
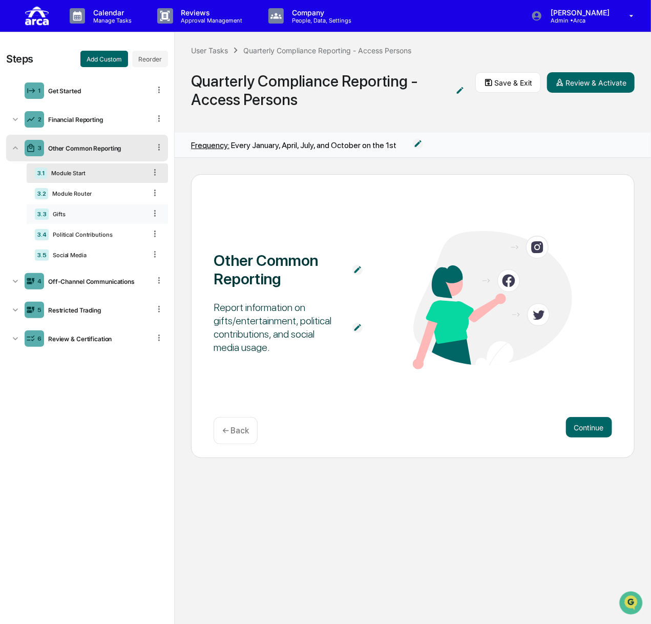
click at [79, 214] on div "Gifts" at bounding box center [97, 213] width 97 height 7
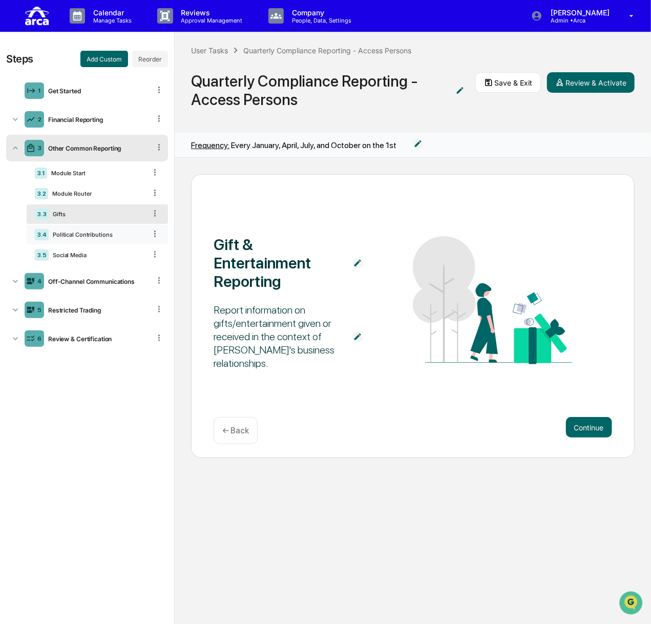
click at [80, 233] on div "Political Contributions" at bounding box center [97, 234] width 97 height 7
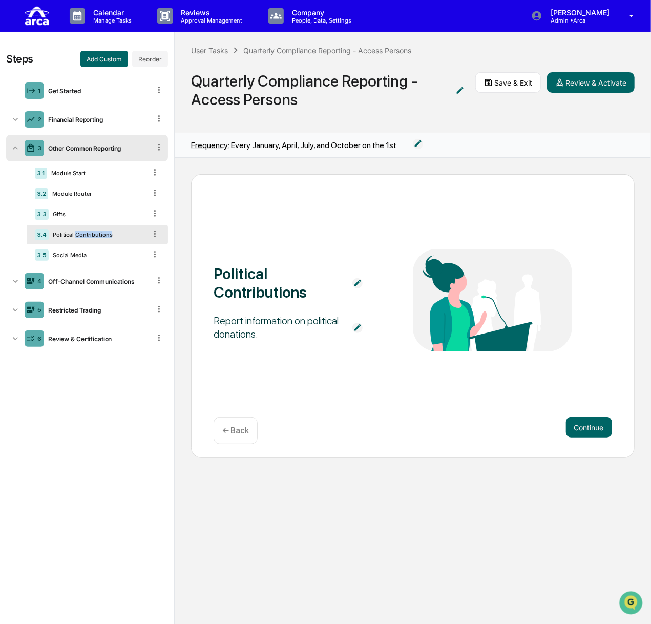
click at [80, 233] on div "Political Contributions" at bounding box center [97, 234] width 97 height 7
click at [71, 175] on div "Module Start" at bounding box center [96, 172] width 99 height 7
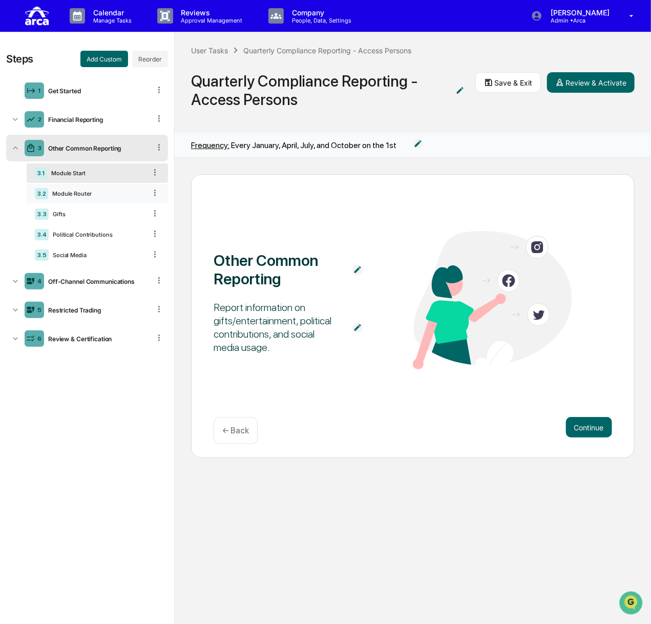
click at [75, 190] on div "Module Router" at bounding box center [97, 193] width 98 height 7
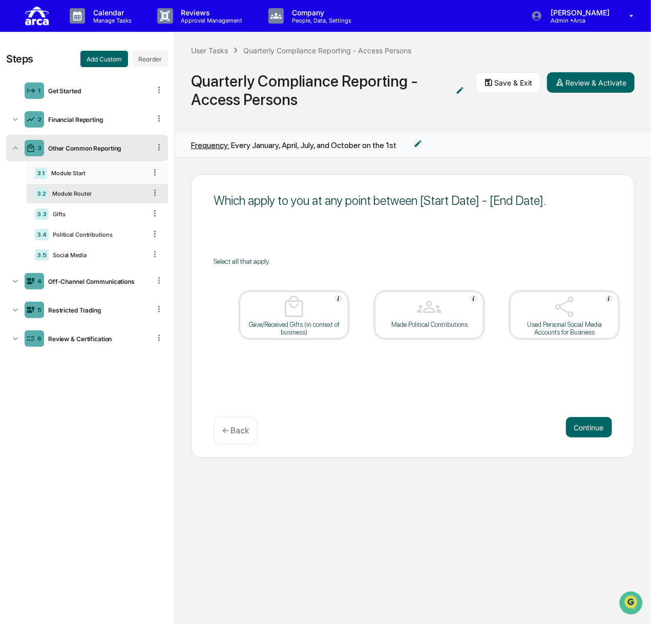
click at [77, 173] on div "Module Start" at bounding box center [96, 172] width 99 height 7
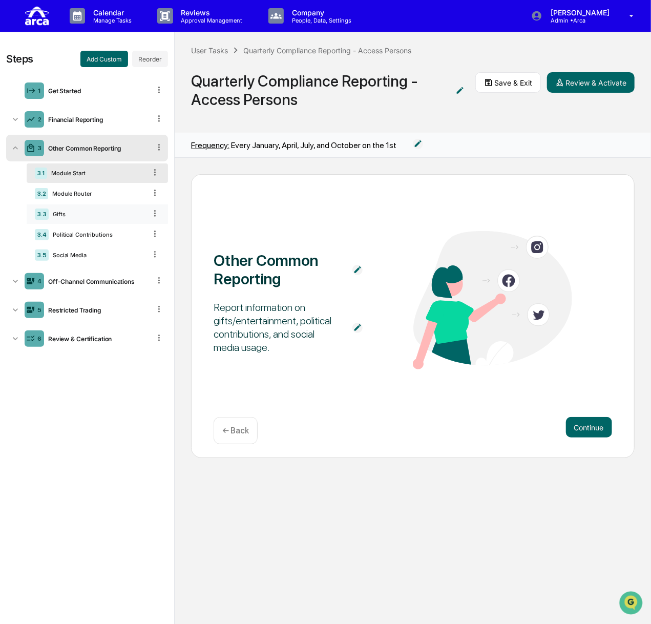
click at [86, 215] on div "Gifts" at bounding box center [97, 213] width 97 height 7
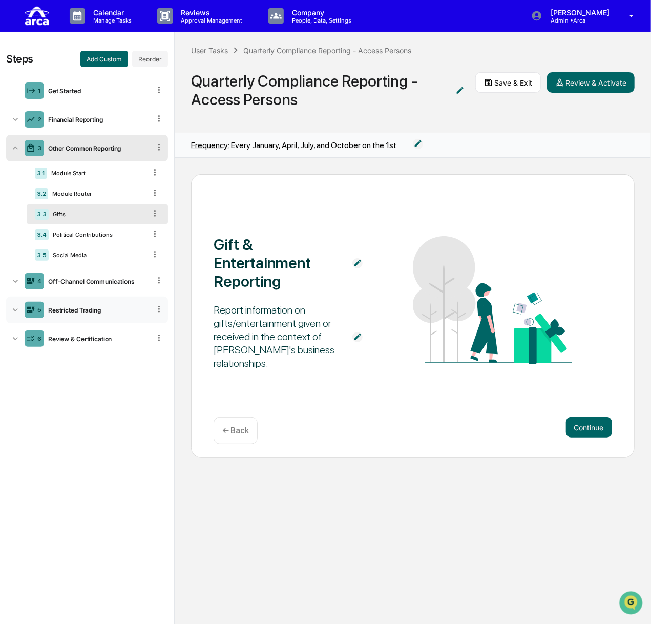
click at [94, 308] on div "Restricted Trading" at bounding box center [97, 310] width 106 height 8
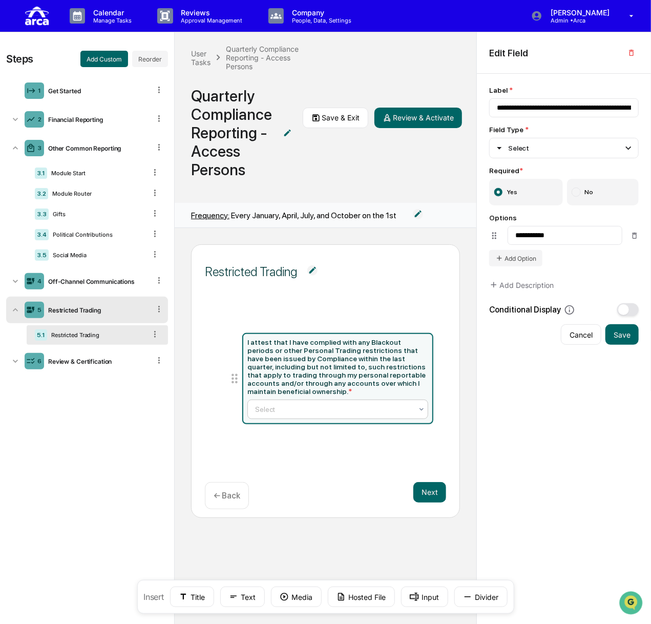
click at [363, 404] on div at bounding box center [333, 409] width 157 height 10
click at [92, 283] on div "Off-Channel Communications" at bounding box center [97, 281] width 106 height 8
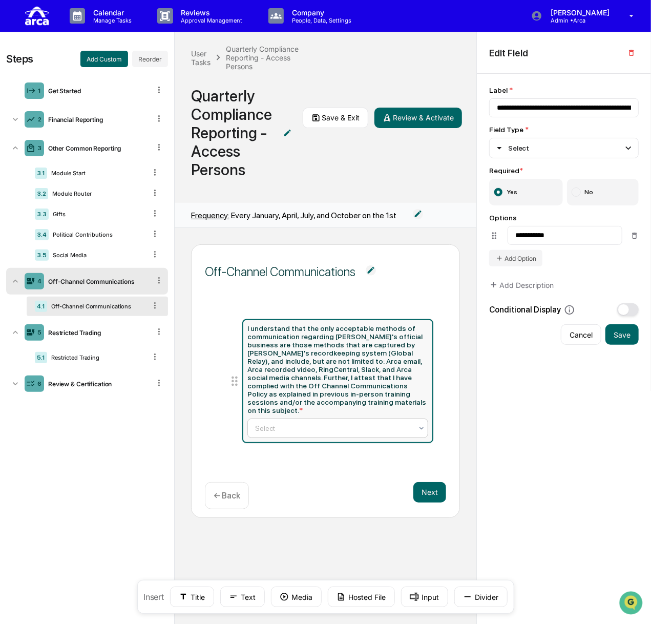
click at [294, 421] on div "Select" at bounding box center [333, 428] width 167 height 14
type input "**********"
click at [525, 249] on div "**********" at bounding box center [563, 239] width 149 height 53
click at [524, 252] on button "Add Option" at bounding box center [515, 258] width 53 height 16
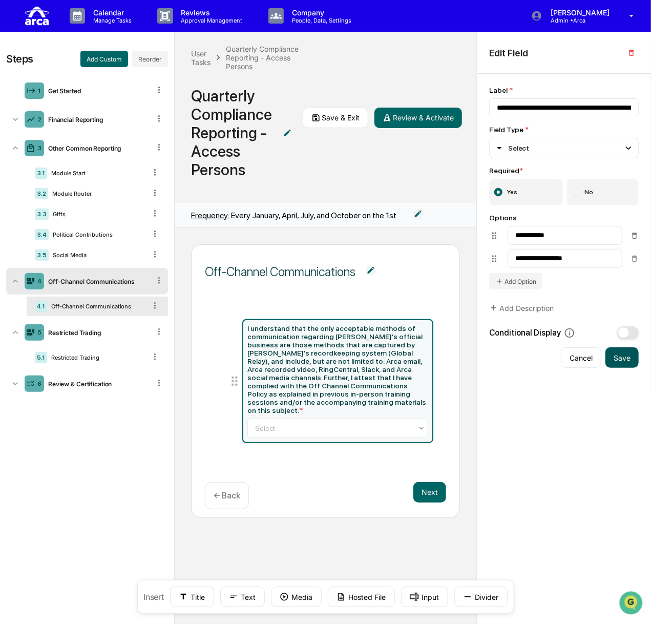
type input "**********"
click at [612, 358] on button "Save" at bounding box center [621, 357] width 33 height 20
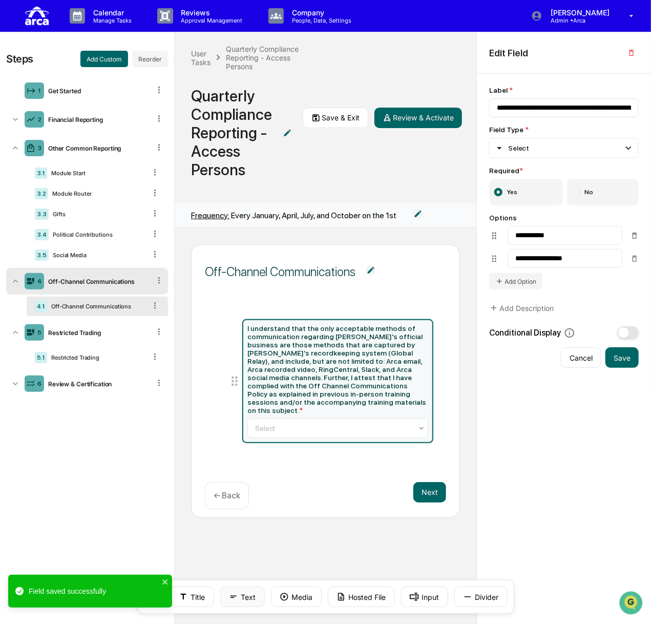
click at [247, 600] on button "Text" at bounding box center [242, 596] width 45 height 20
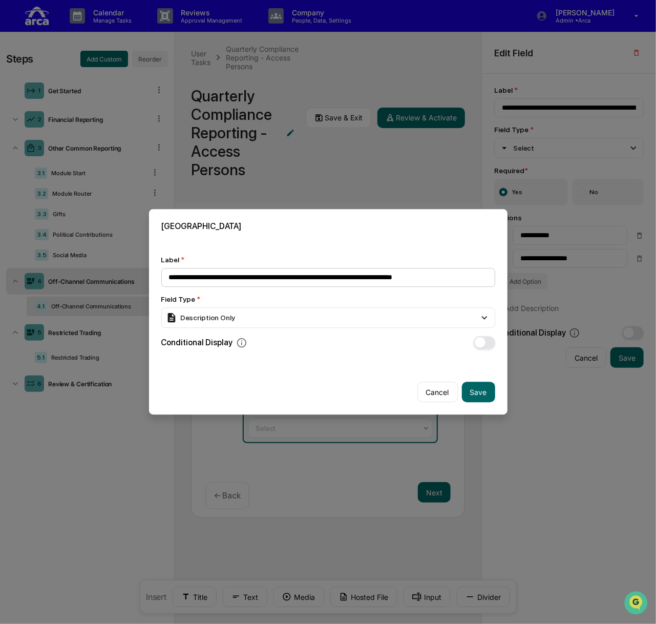
click at [352, 274] on input "**********" at bounding box center [328, 277] width 334 height 19
type input "**********"
click at [482, 392] on button "Save" at bounding box center [478, 392] width 33 height 20
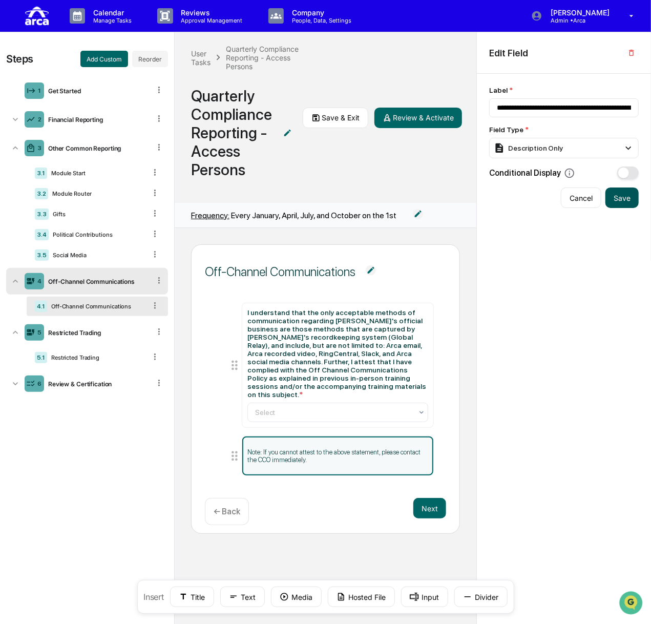
click at [620, 199] on button "Save" at bounding box center [621, 197] width 33 height 20
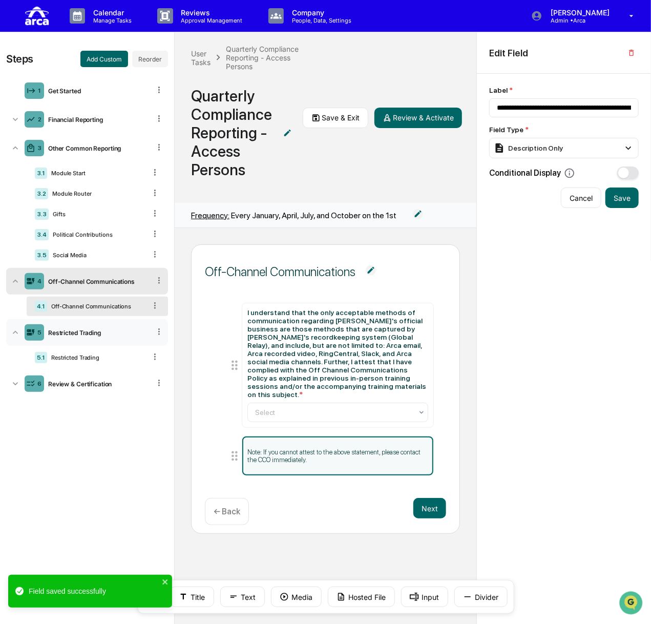
click at [93, 336] on div "5 Restricted Trading" at bounding box center [87, 332] width 162 height 27
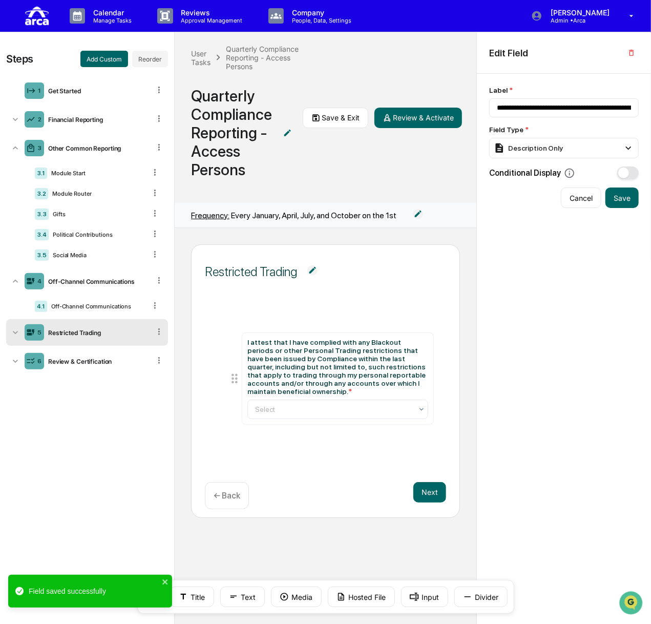
click at [92, 337] on div "5 Restricted Trading" at bounding box center [87, 332] width 162 height 27
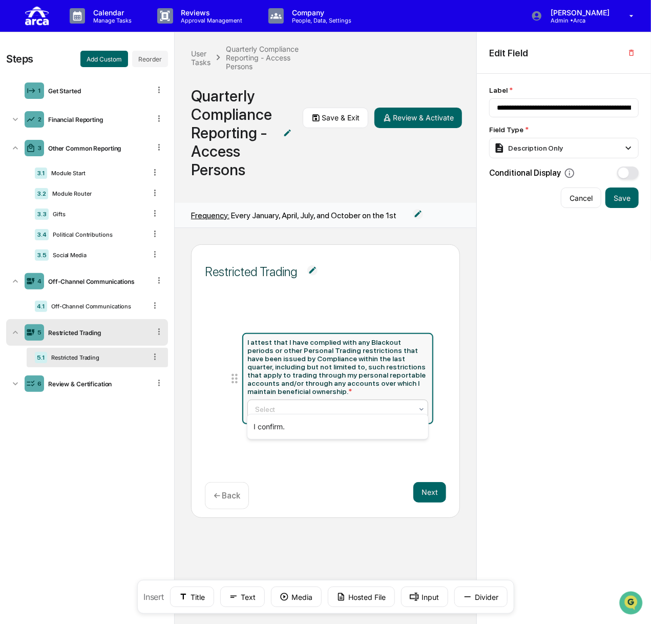
click at [290, 399] on div "Select" at bounding box center [337, 408] width 181 height 19
type input "**********"
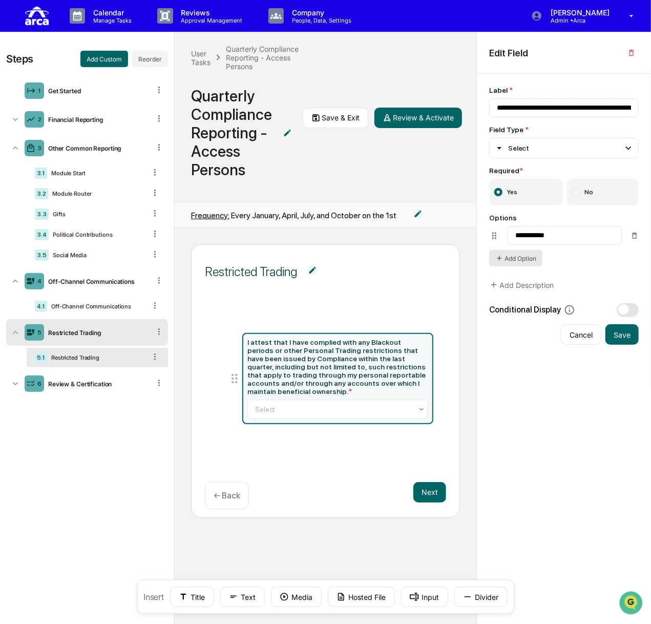
click at [514, 264] on button "Add Option" at bounding box center [515, 258] width 53 height 16
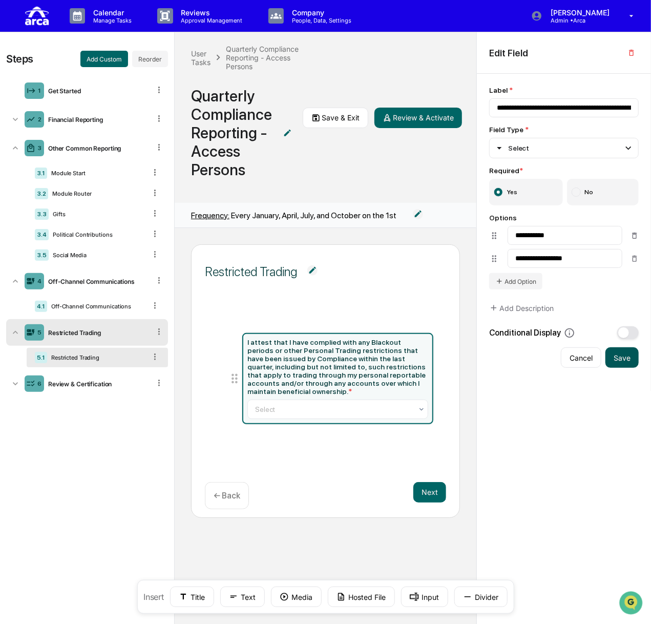
type input "**********"
click at [615, 356] on button "Save" at bounding box center [621, 357] width 33 height 20
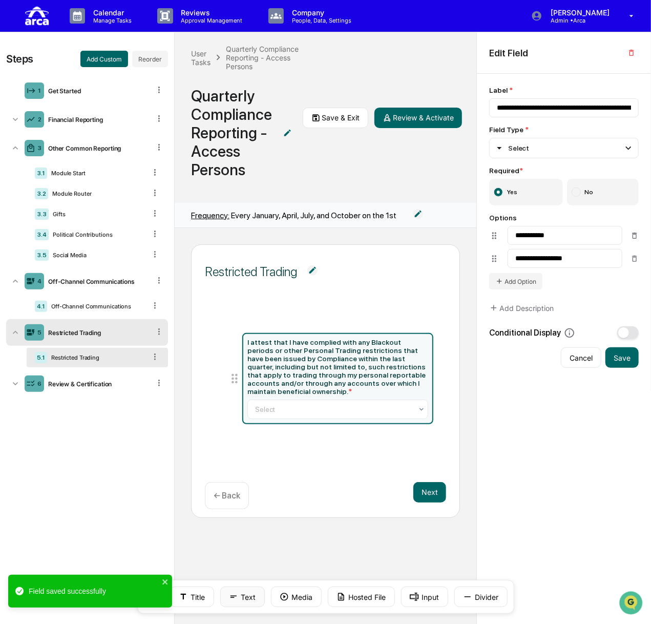
click at [242, 597] on button "Text" at bounding box center [242, 596] width 45 height 20
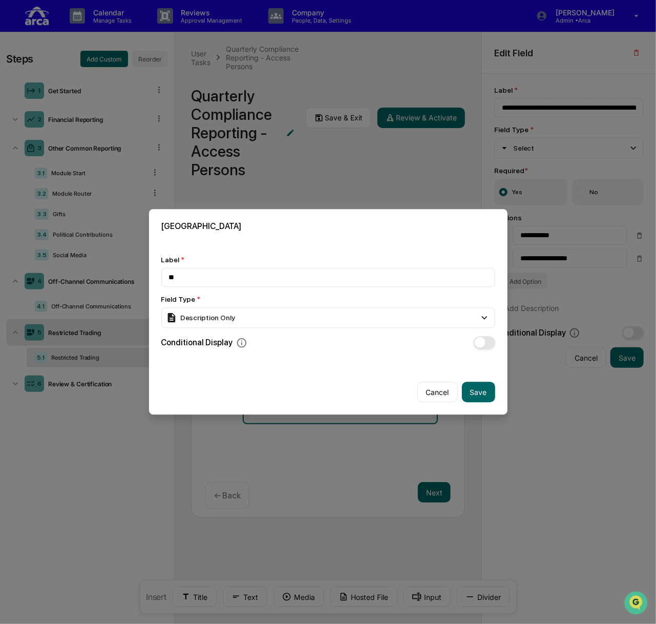
type input "*"
type input "**********"
click at [472, 389] on button "Save" at bounding box center [478, 392] width 33 height 20
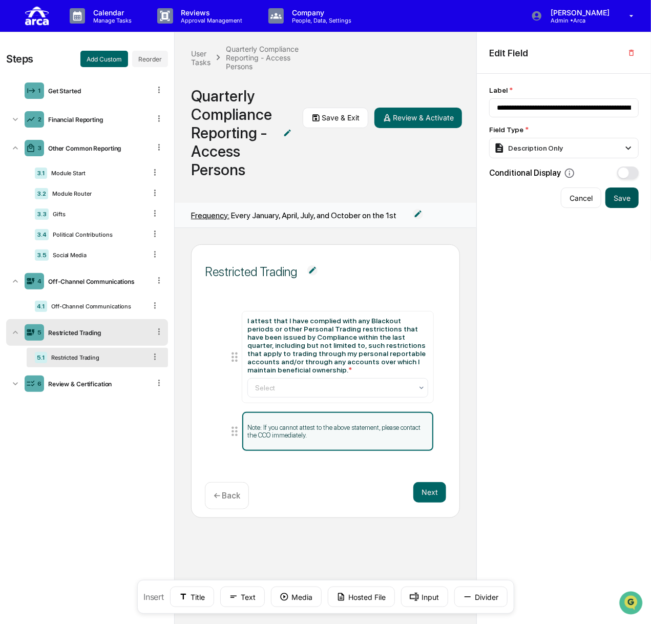
click at [619, 194] on button "Save" at bounding box center [621, 197] width 33 height 20
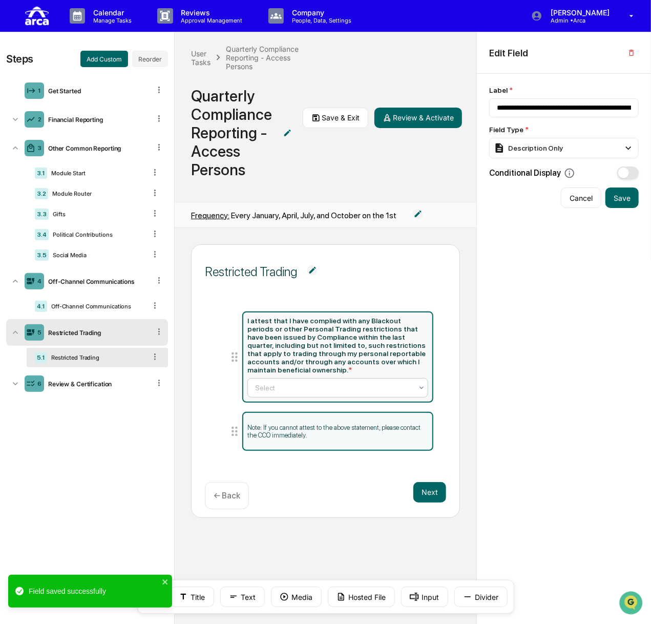
click at [288, 383] on div at bounding box center [333, 387] width 157 height 10
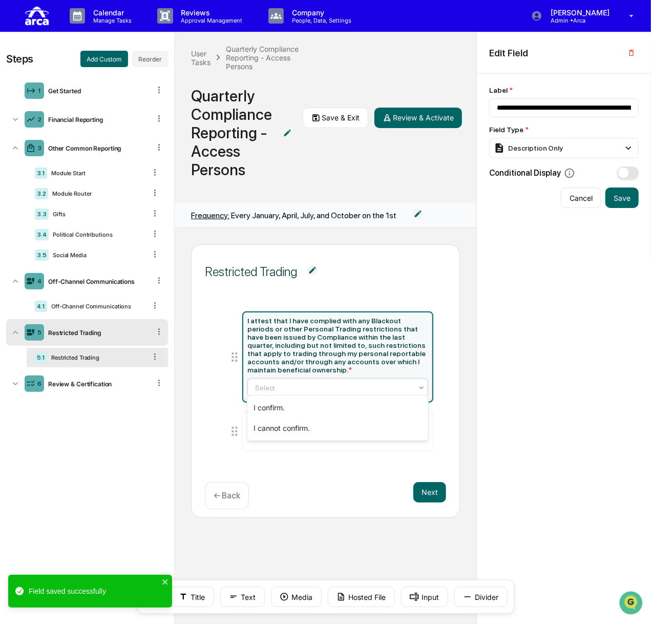
type input "**********"
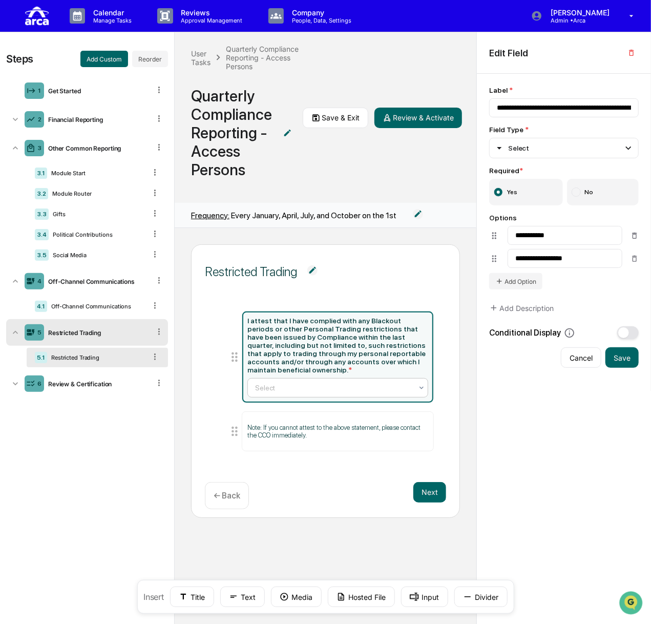
click at [315, 388] on div at bounding box center [333, 387] width 157 height 10
click at [94, 303] on div "Off-Channel Communications" at bounding box center [96, 306] width 99 height 7
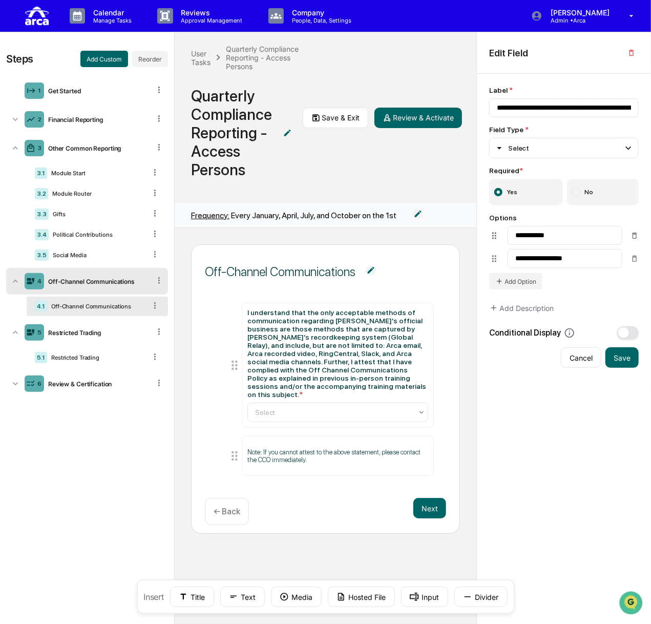
click at [95, 282] on div "Off-Channel Communications" at bounding box center [97, 281] width 106 height 8
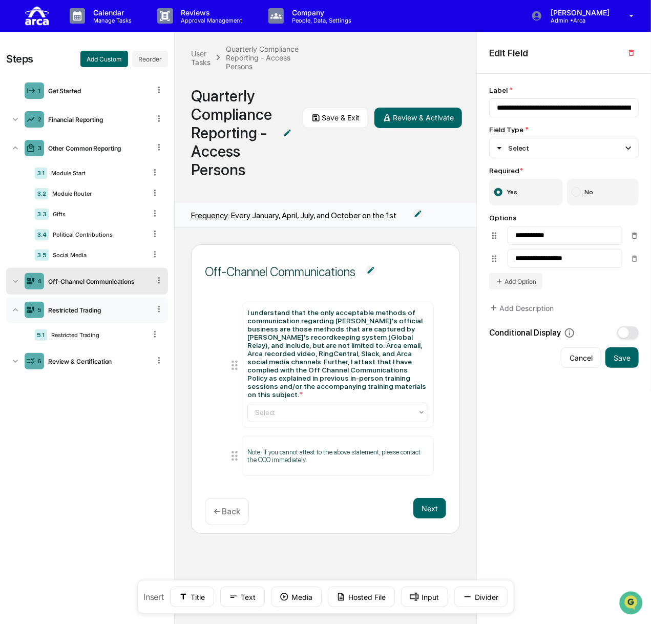
click at [81, 307] on div "Restricted Trading" at bounding box center [97, 310] width 106 height 8
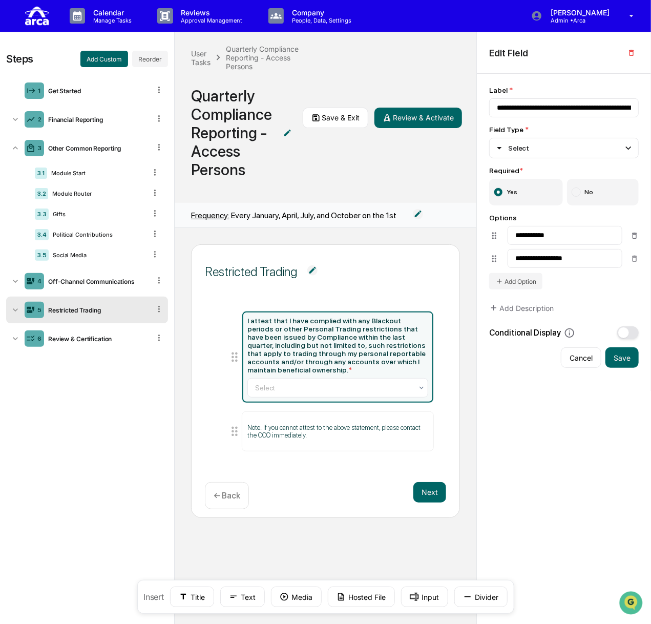
click at [84, 315] on div "5 Restricted Trading" at bounding box center [87, 309] width 162 height 27
click at [79, 338] on div "5.1 Restricted Trading" at bounding box center [97, 334] width 141 height 19
click at [91, 283] on div "Off-Channel Communications" at bounding box center [97, 281] width 106 height 8
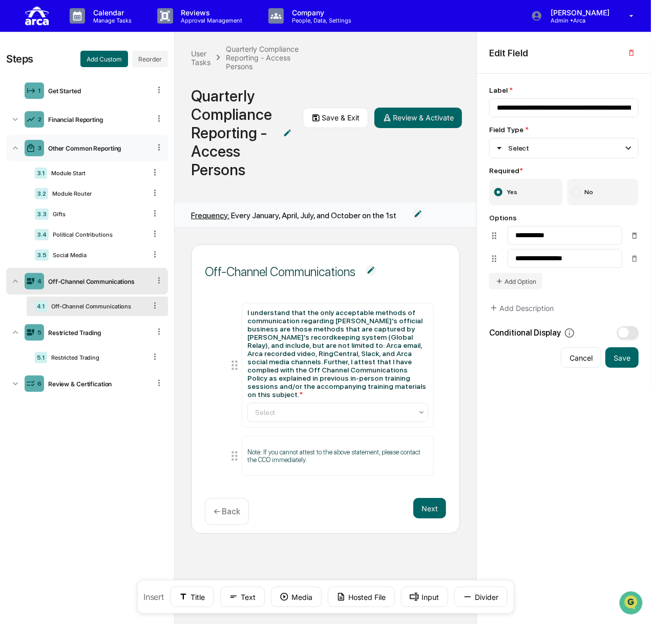
click at [78, 143] on div "3 Other Common Reporting" at bounding box center [87, 148] width 162 height 27
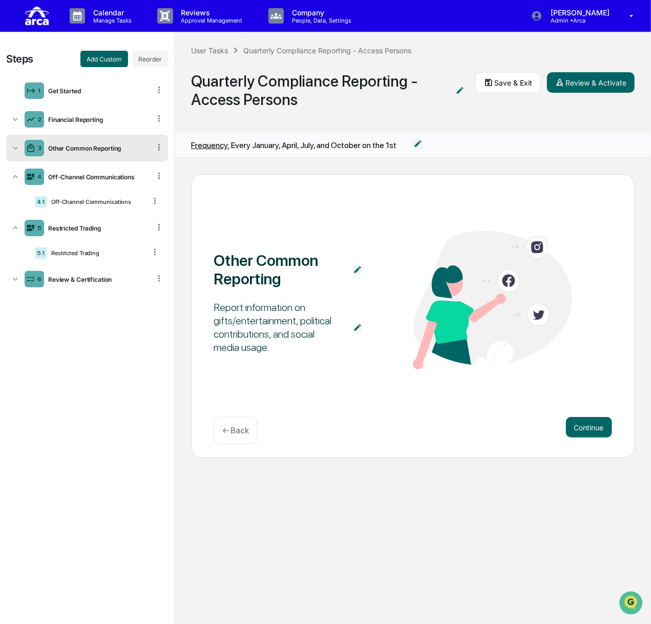
click at [78, 143] on div "3 Other Common Reporting" at bounding box center [87, 148] width 162 height 27
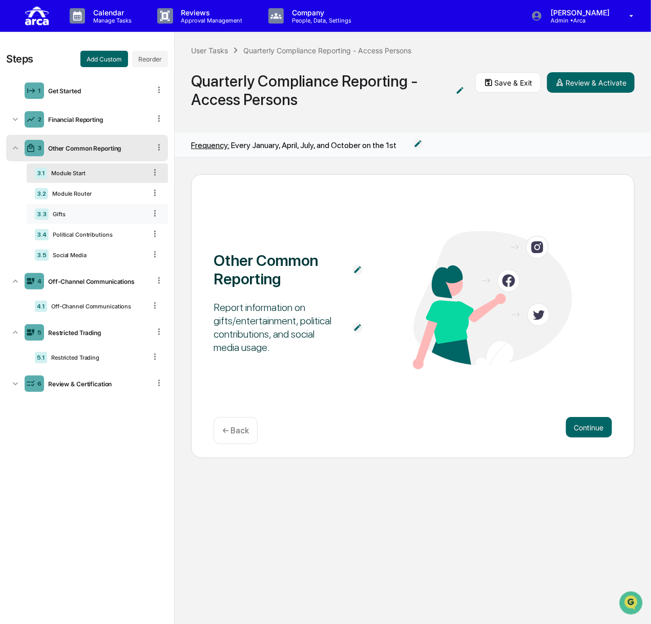
click at [71, 213] on div "Gifts" at bounding box center [97, 213] width 97 height 7
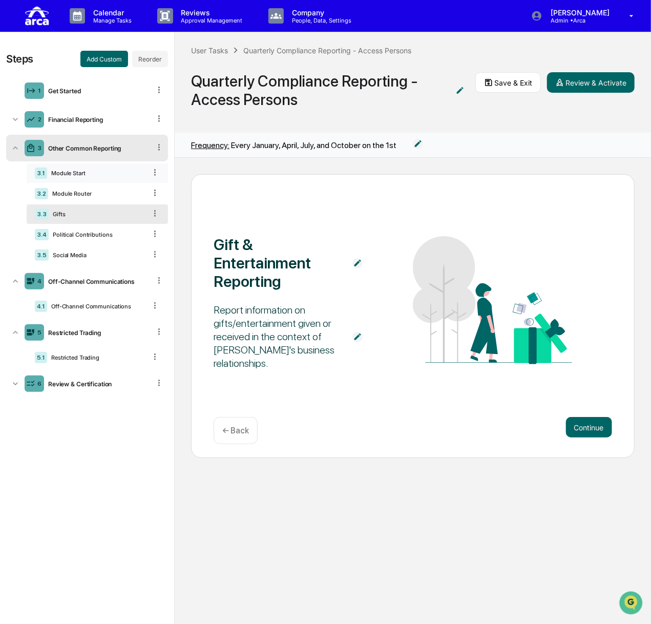
click at [79, 175] on div "Module Start" at bounding box center [96, 172] width 99 height 7
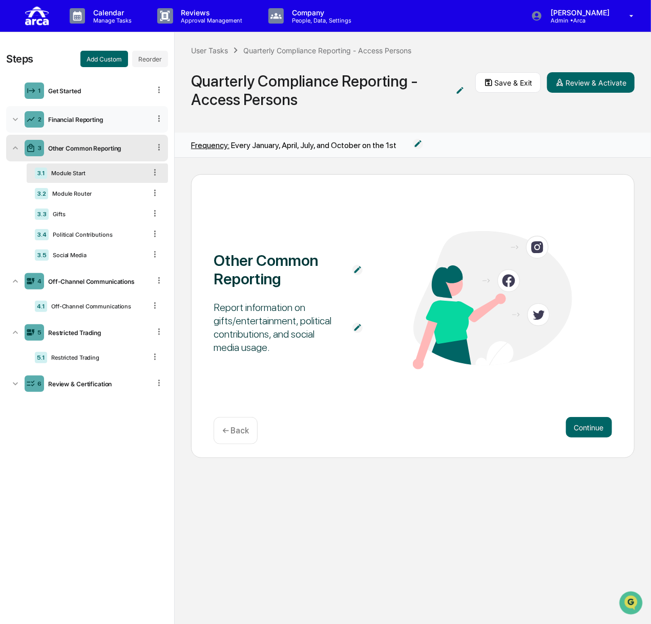
click at [99, 122] on div "Financial Reporting" at bounding box center [97, 120] width 106 height 8
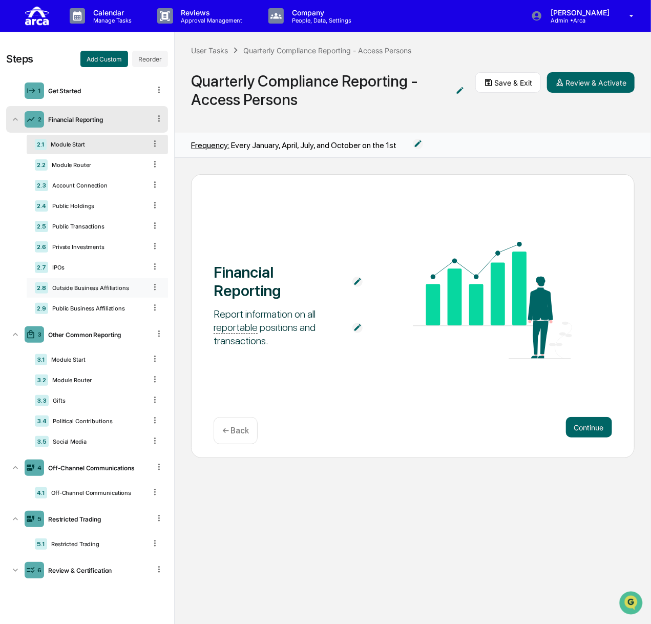
click at [72, 288] on div "Outside Business Affiliations" at bounding box center [97, 287] width 98 height 7
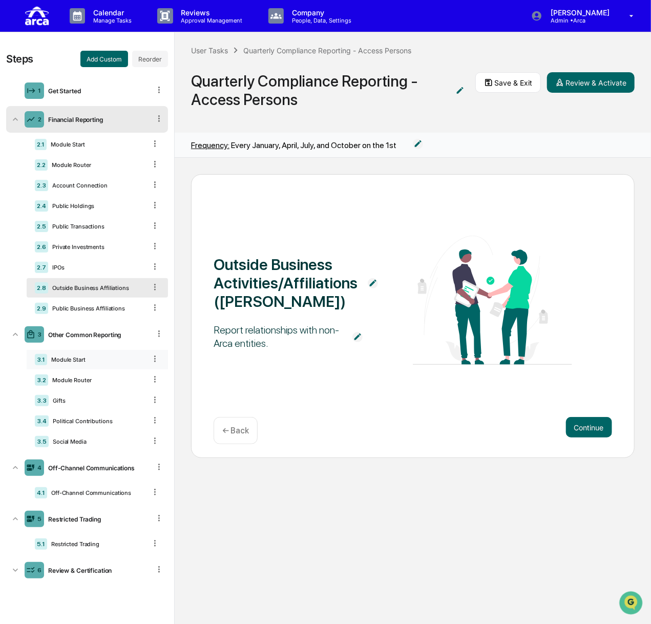
click at [86, 350] on div "3.1 Module Start" at bounding box center [97, 359] width 141 height 19
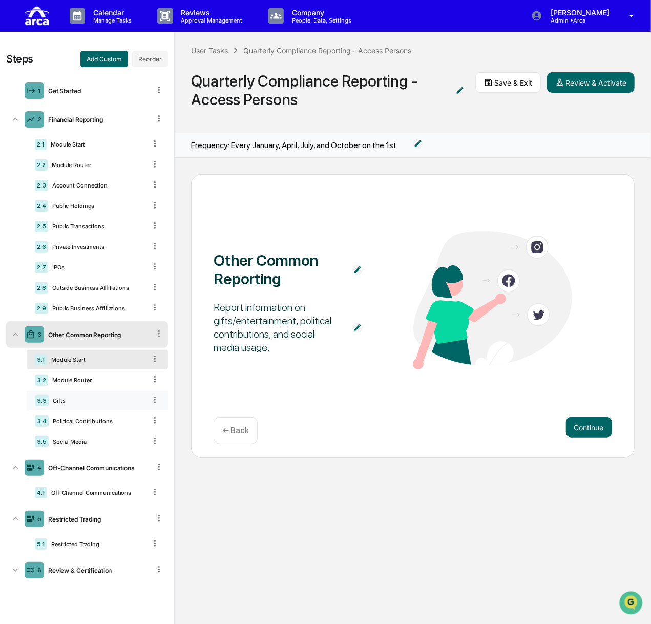
click at [96, 402] on div "Gifts" at bounding box center [97, 400] width 97 height 7
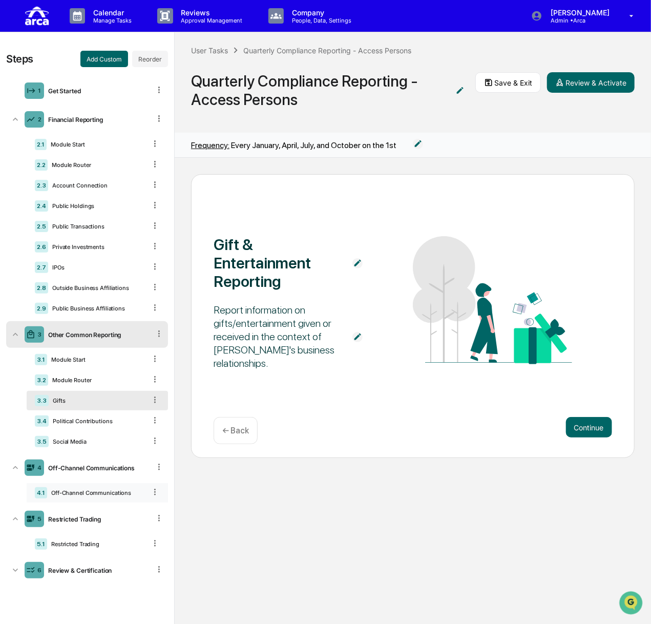
click at [91, 487] on div "4.1 Off-Channel Communications" at bounding box center [97, 492] width 141 height 19
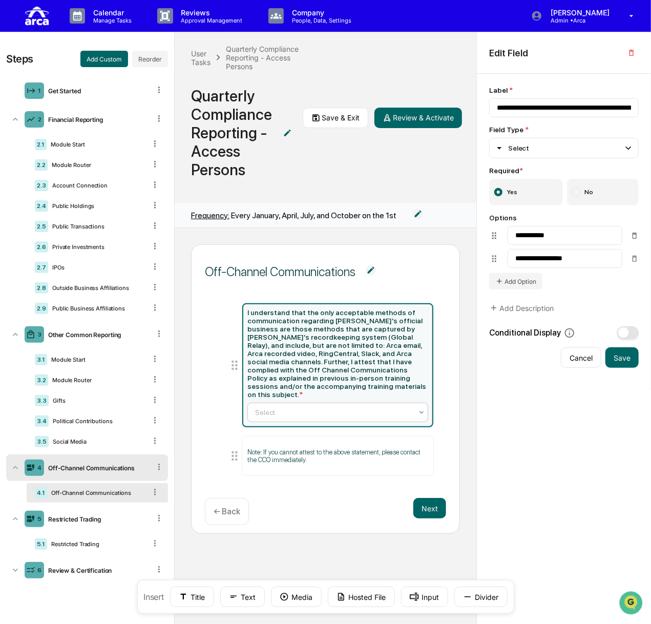
click at [299, 407] on div at bounding box center [333, 412] width 157 height 10
click at [79, 522] on div "5 Restricted Trading" at bounding box center [87, 518] width 162 height 27
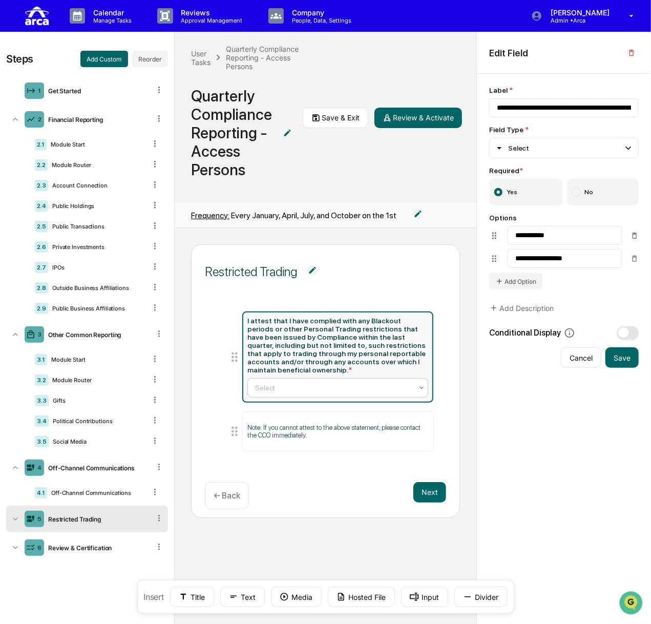
click at [268, 384] on div at bounding box center [333, 387] width 157 height 10
type input "**********"
click at [276, 424] on div "I cannot confirm." at bounding box center [337, 428] width 181 height 20
click at [283, 386] on div at bounding box center [333, 387] width 157 height 10
click at [357, 515] on div "Restricted Trading I attest that I have complied with any Blackout periods or o…" at bounding box center [325, 380] width 269 height 273
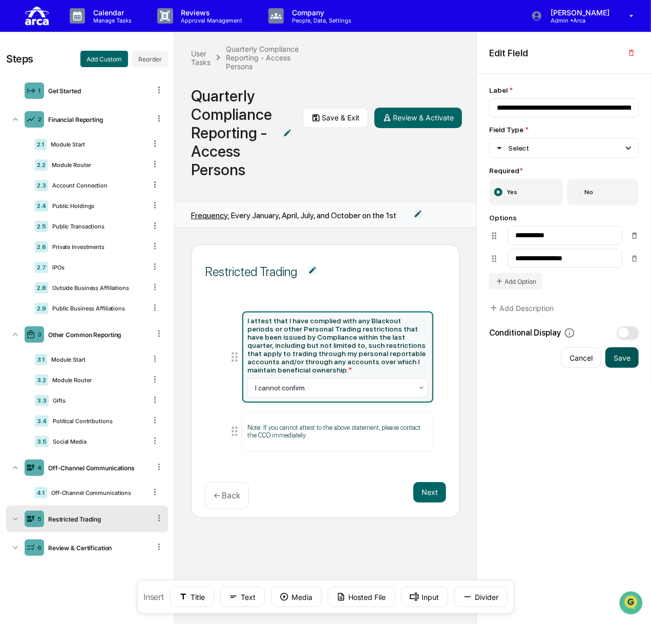
click at [623, 352] on button "Save" at bounding box center [621, 357] width 33 height 20
click at [288, 386] on div at bounding box center [333, 387] width 157 height 10
click at [313, 382] on div at bounding box center [333, 387] width 157 height 10
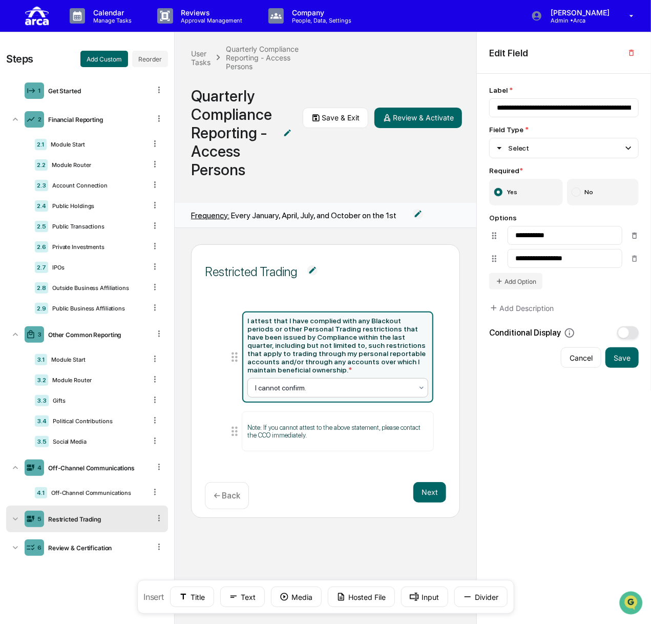
click at [623, 334] on span "button" at bounding box center [623, 332] width 11 height 11
click at [529, 379] on div at bounding box center [560, 377] width 126 height 10
click at [526, 418] on div at bounding box center [560, 413] width 126 height 10
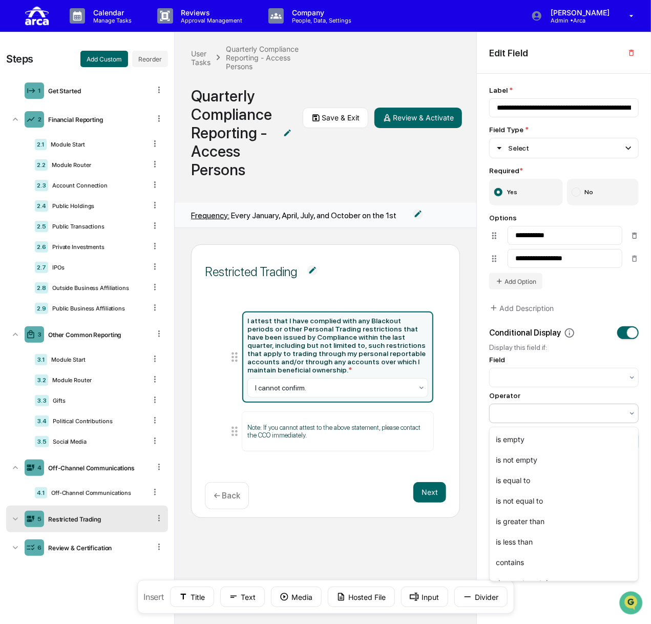
click at [526, 418] on div at bounding box center [560, 413] width 126 height 10
click at [583, 444] on button "Cancel" at bounding box center [581, 441] width 40 height 20
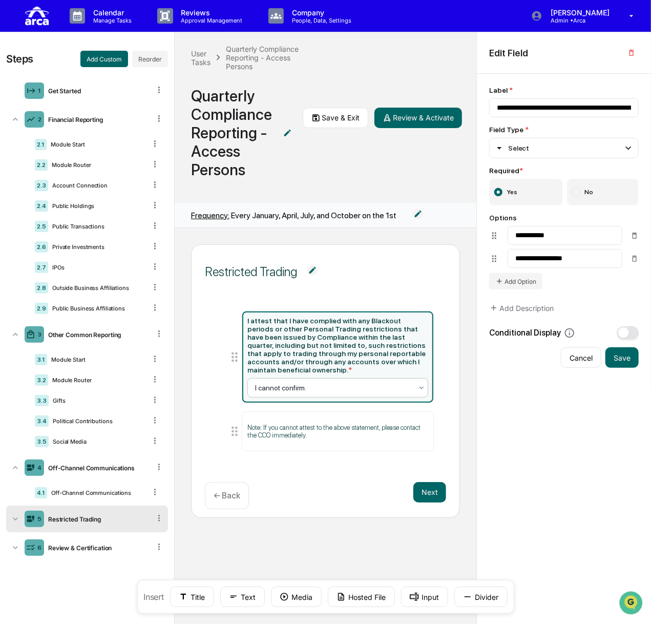
click at [317, 382] on div at bounding box center [333, 387] width 157 height 10
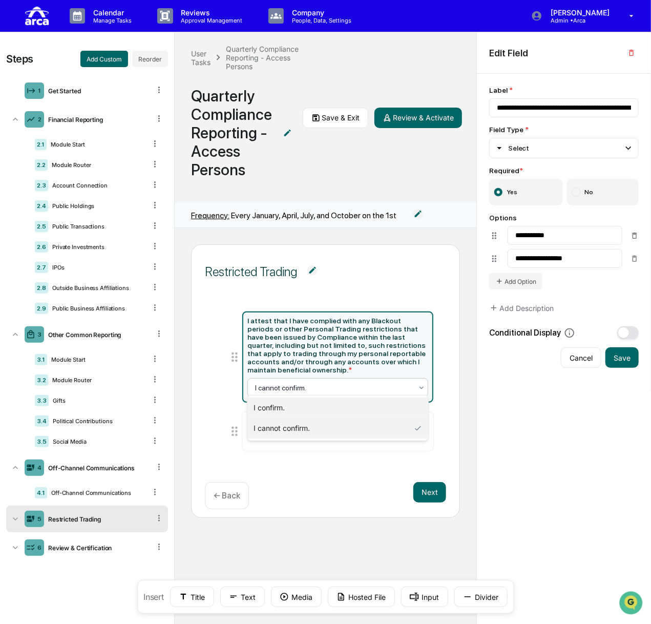
click at [306, 402] on div "I confirm." at bounding box center [337, 407] width 181 height 20
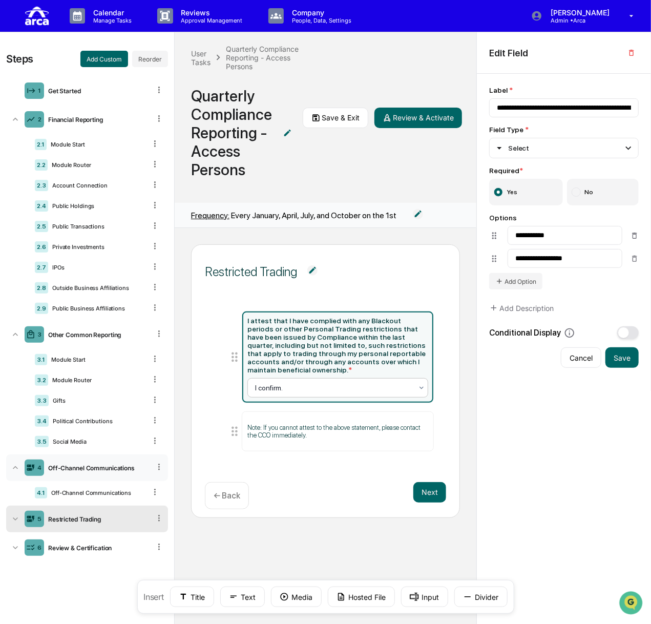
click at [103, 470] on div "Off-Channel Communications" at bounding box center [97, 468] width 106 height 8
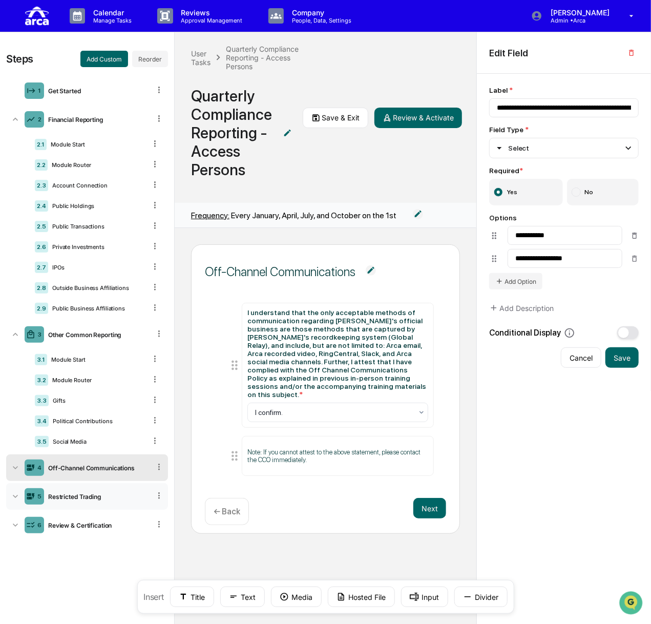
click at [65, 500] on div "5 Restricted Trading" at bounding box center [87, 496] width 162 height 27
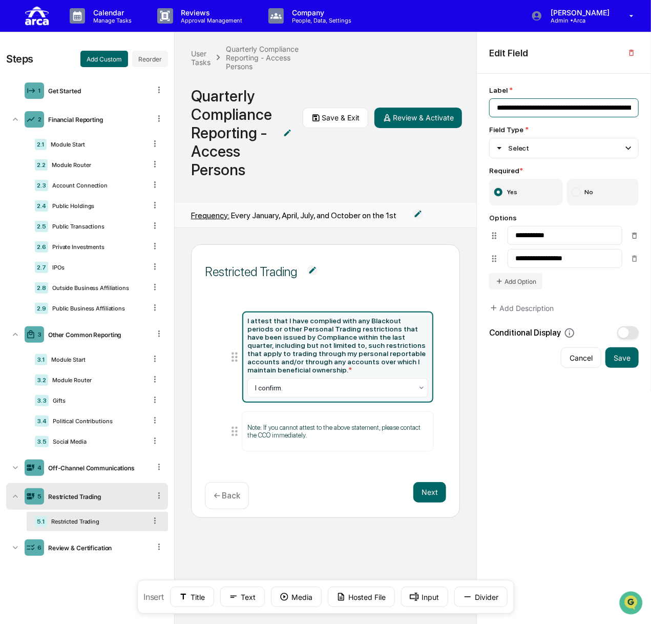
click at [544, 112] on input "**********" at bounding box center [563, 107] width 149 height 19
click at [613, 110] on input "**********" at bounding box center [563, 107] width 149 height 19
click at [618, 366] on button "Save" at bounding box center [621, 358] width 33 height 20
click at [607, 108] on input "**********" at bounding box center [563, 107] width 149 height 19
click at [607, 104] on input "**********" at bounding box center [563, 107] width 149 height 19
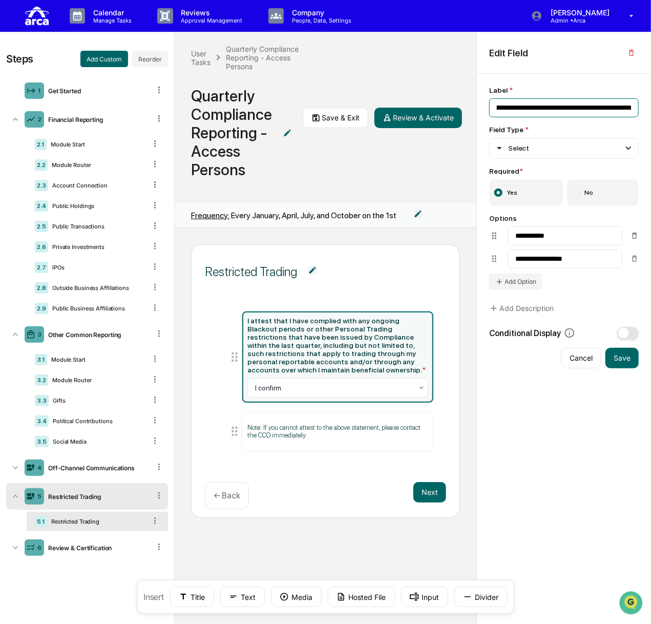
scroll to position [0, 401]
type input "**********"
click at [625, 363] on button "Save" at bounding box center [621, 358] width 33 height 20
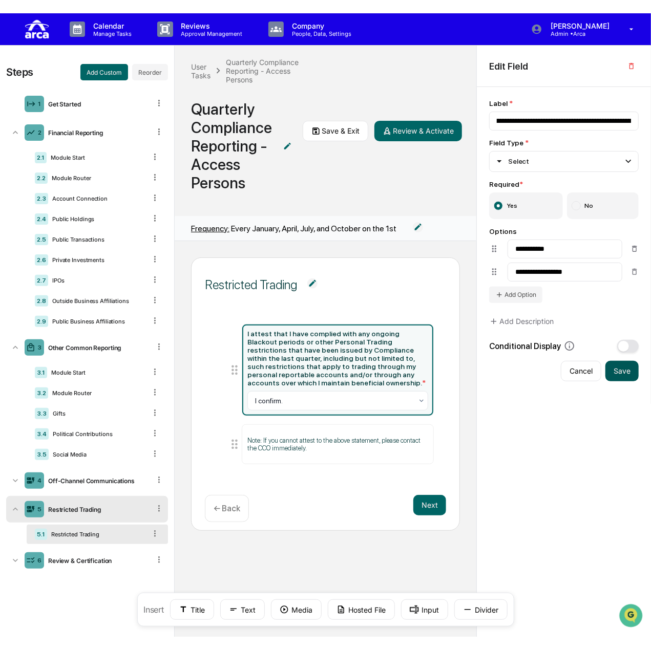
scroll to position [0, 0]
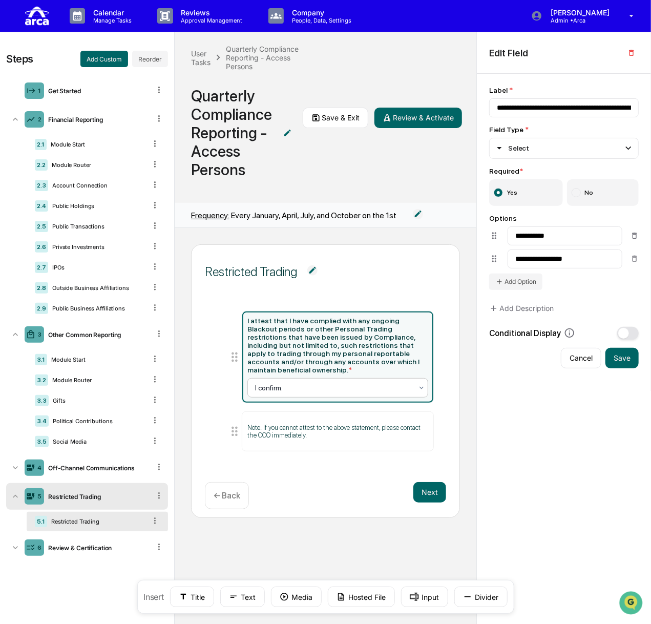
click at [377, 385] on div at bounding box center [333, 387] width 157 height 10
click at [330, 116] on button "Save & Exit" at bounding box center [336, 118] width 66 height 20
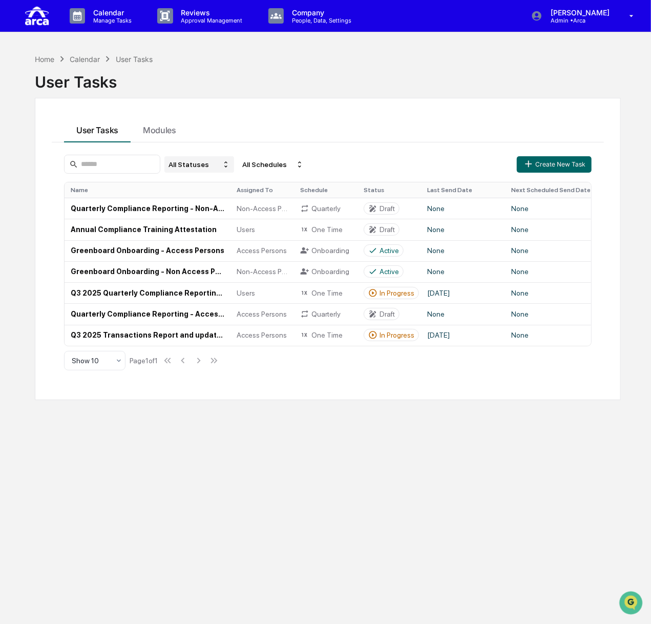
click at [223, 166] on div "All Statuses" at bounding box center [199, 164] width 70 height 16
click at [207, 199] on div "Draft" at bounding box center [218, 196] width 77 height 12
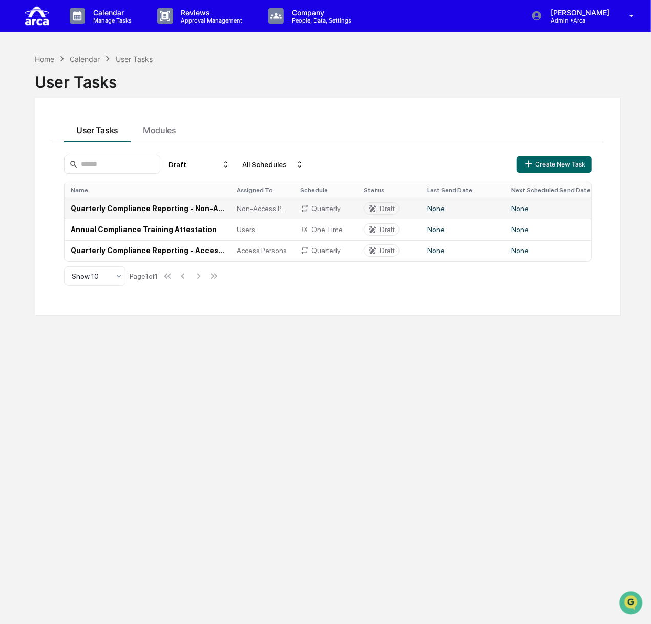
click at [129, 209] on td "Quarterly Compliance Reporting - Non-Access Persons" at bounding box center [148, 208] width 166 height 21
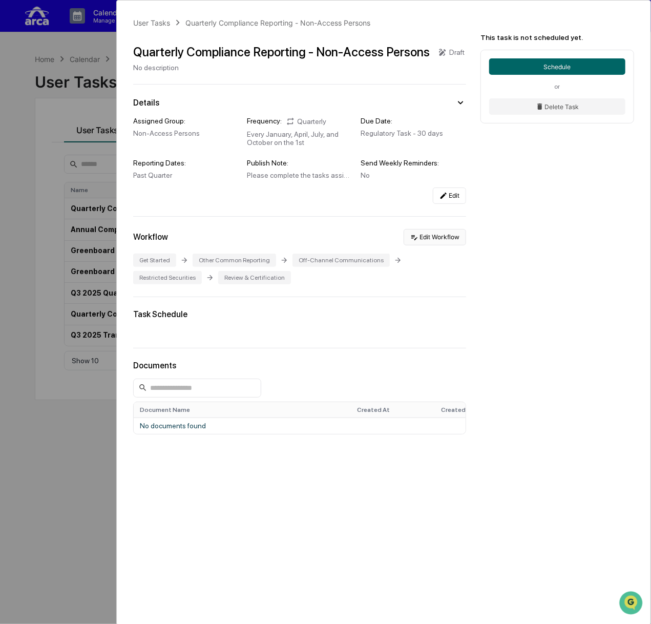
click at [447, 238] on button "Edit Workflow" at bounding box center [434, 237] width 62 height 16
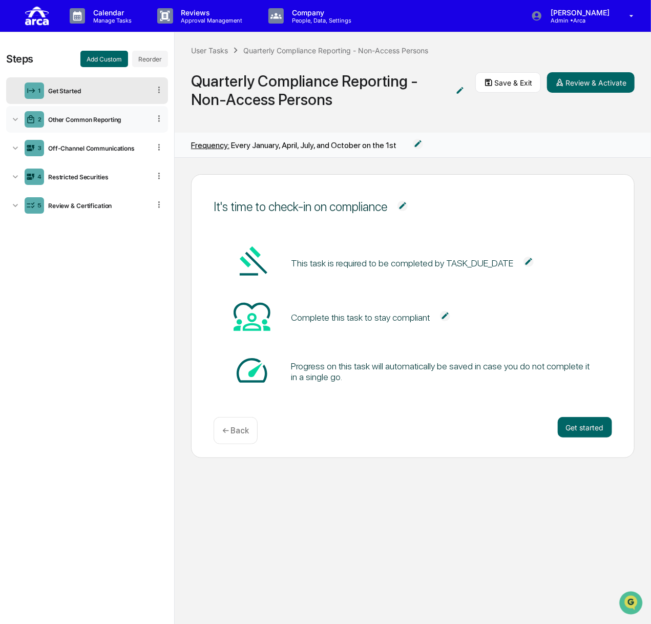
click at [86, 117] on div "Other Common Reporting" at bounding box center [97, 120] width 106 height 8
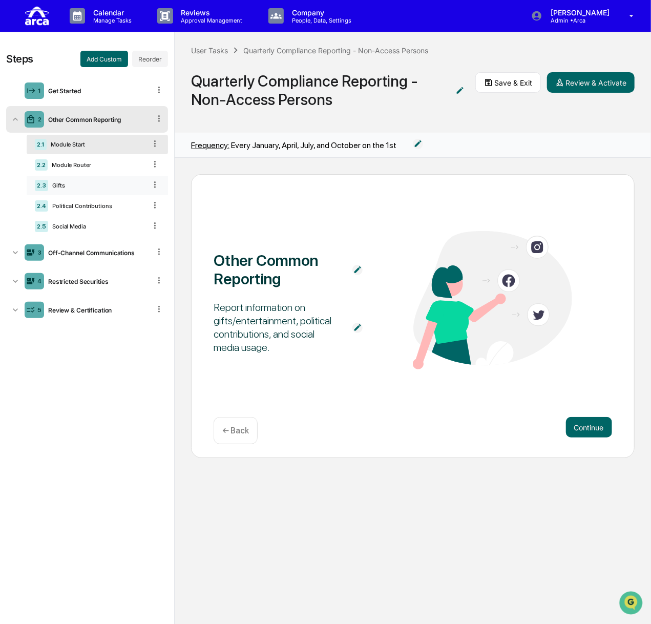
click at [75, 187] on div "Gifts" at bounding box center [97, 185] width 98 height 7
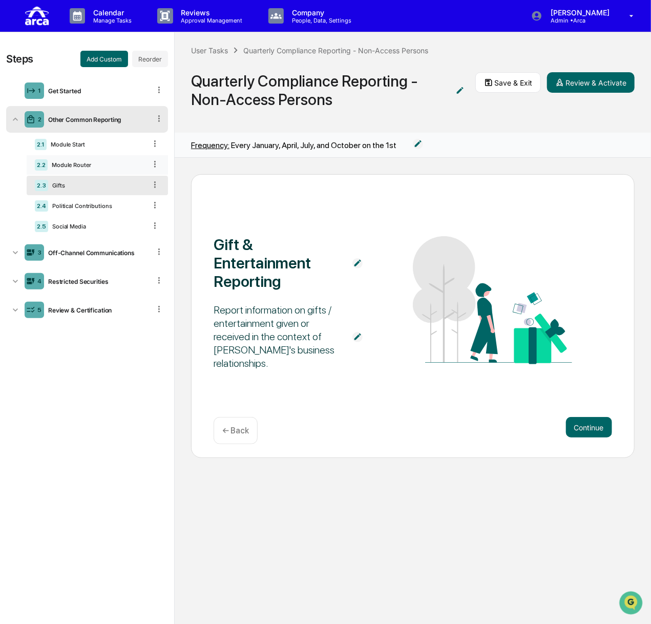
click at [84, 164] on div "Module Router" at bounding box center [97, 164] width 98 height 7
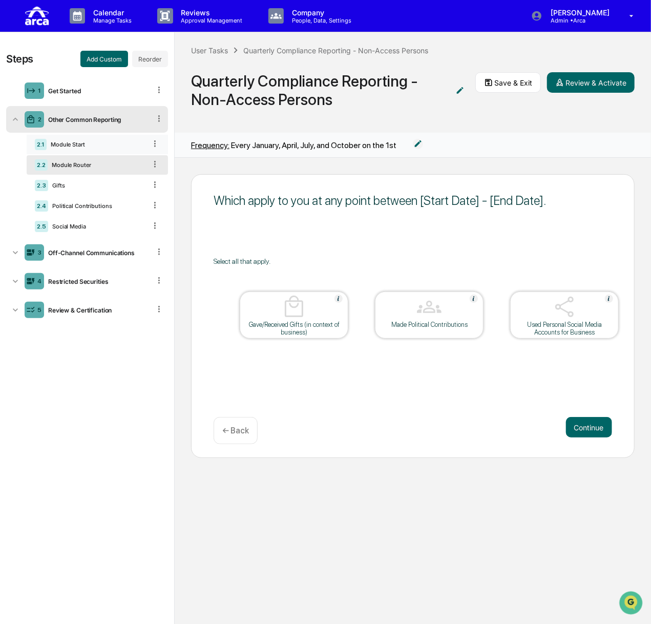
click at [89, 145] on div "Module Start" at bounding box center [96, 144] width 99 height 7
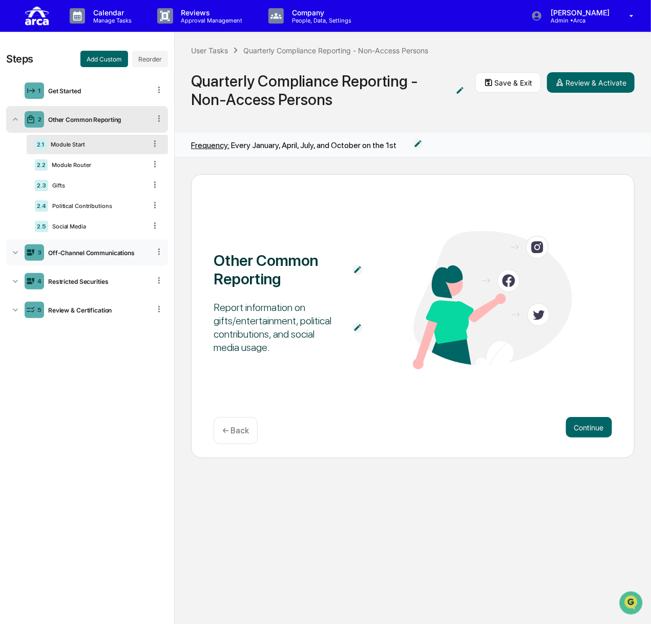
click at [80, 251] on div "Off-Channel Communications" at bounding box center [97, 253] width 106 height 8
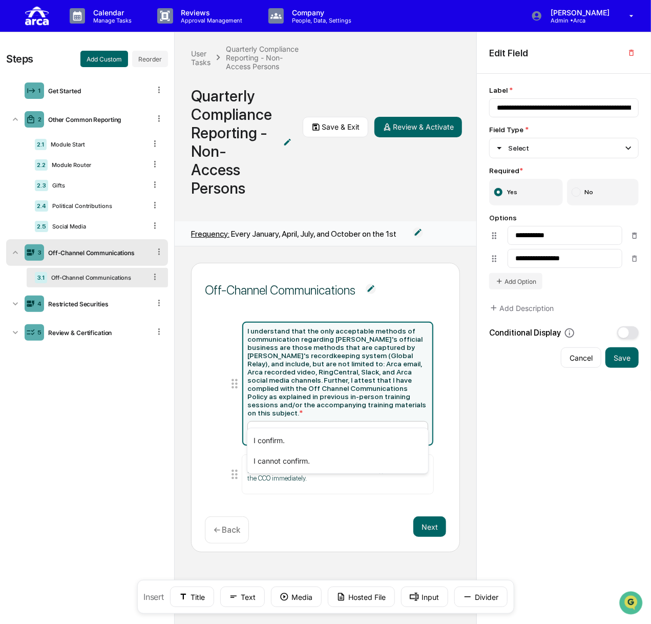
click at [291, 425] on div at bounding box center [333, 430] width 157 height 10
click at [123, 297] on div "4 Restricted Securities" at bounding box center [87, 303] width 162 height 27
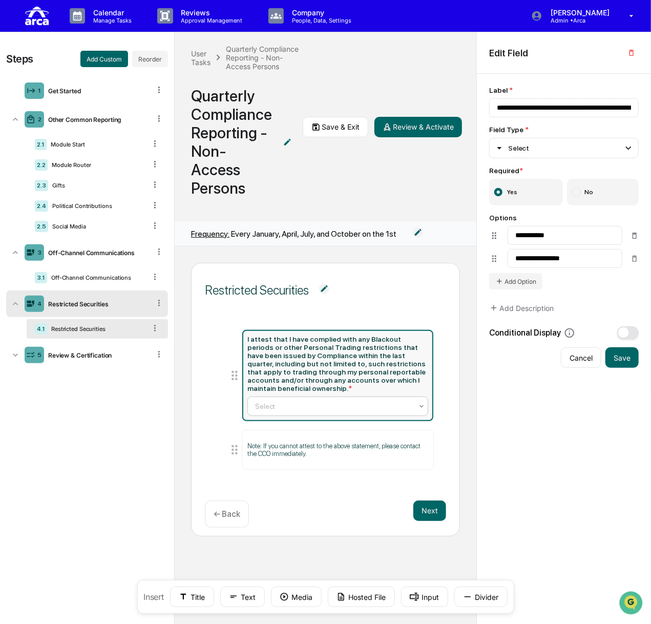
click at [285, 406] on div at bounding box center [333, 406] width 157 height 10
type input "**********"
click at [287, 401] on div at bounding box center [333, 406] width 157 height 10
click at [339, 124] on button "Save & Exit" at bounding box center [336, 127] width 66 height 20
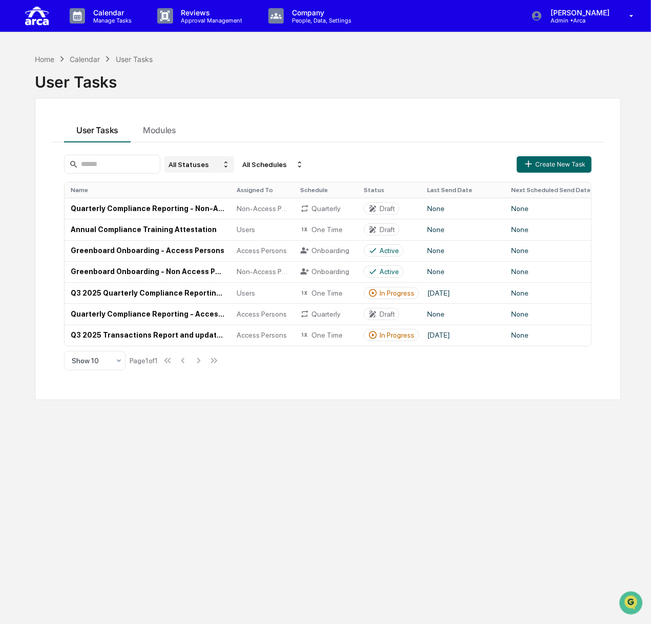
click at [206, 166] on div "All Statuses" at bounding box center [199, 164] width 70 height 16
click at [219, 211] on div "Active/In Progress" at bounding box center [212, 211] width 57 height 8
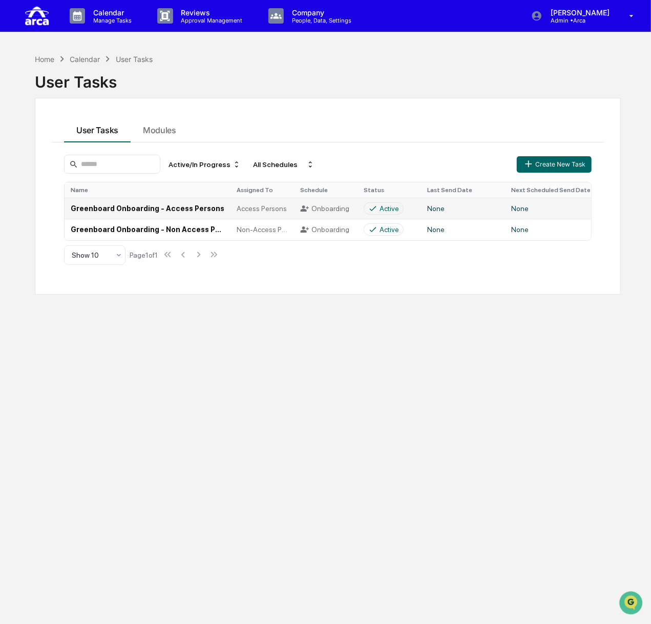
click at [245, 210] on span "Access Persons" at bounding box center [262, 208] width 50 height 8
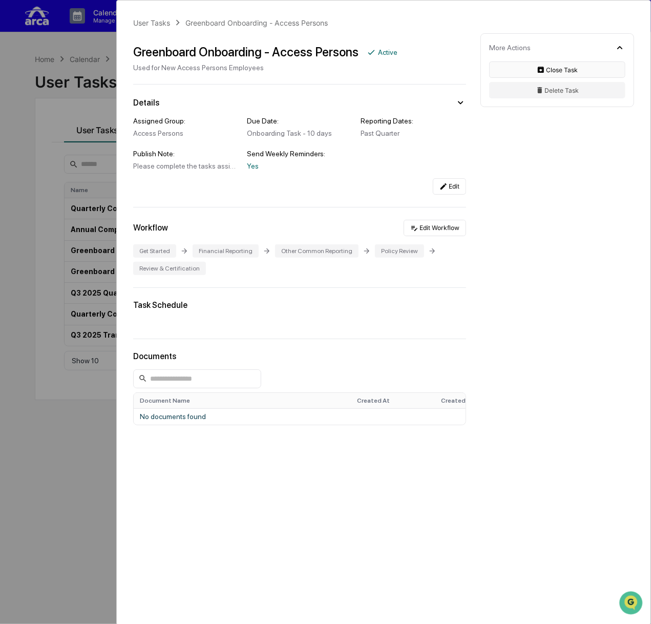
click at [548, 69] on button "Close Task" at bounding box center [557, 69] width 136 height 16
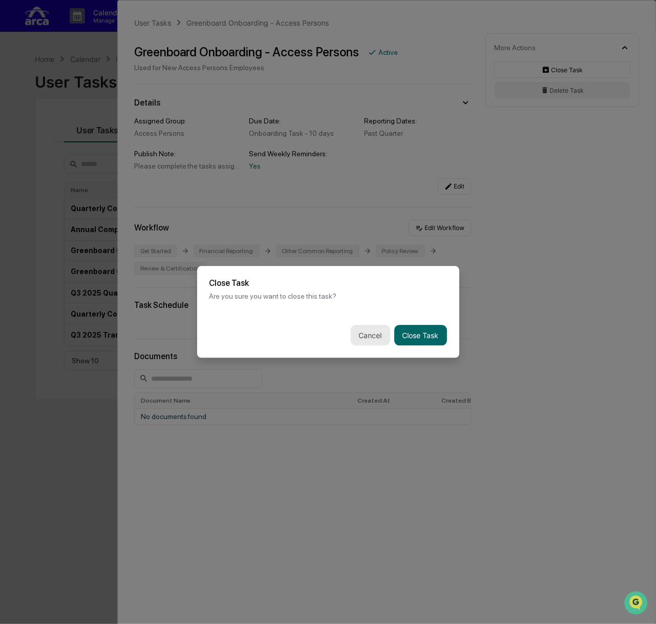
click at [358, 336] on button "Cancel" at bounding box center [370, 335] width 39 height 20
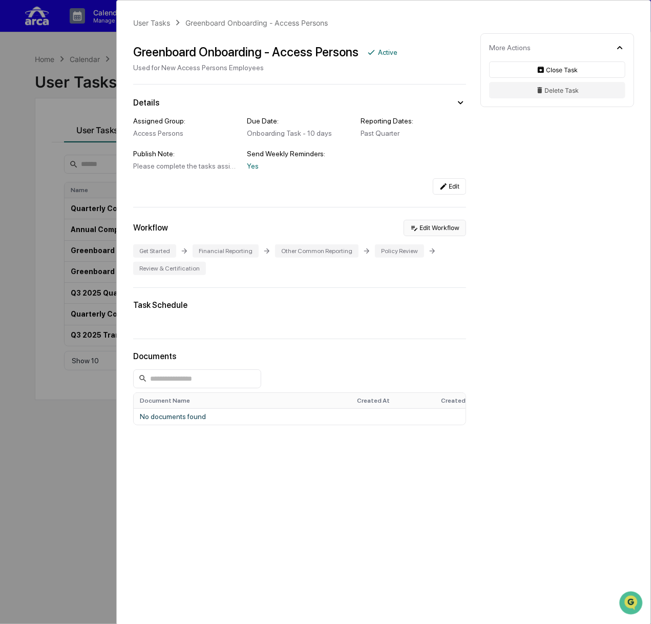
click at [453, 230] on button "Edit Workflow" at bounding box center [434, 228] width 62 height 16
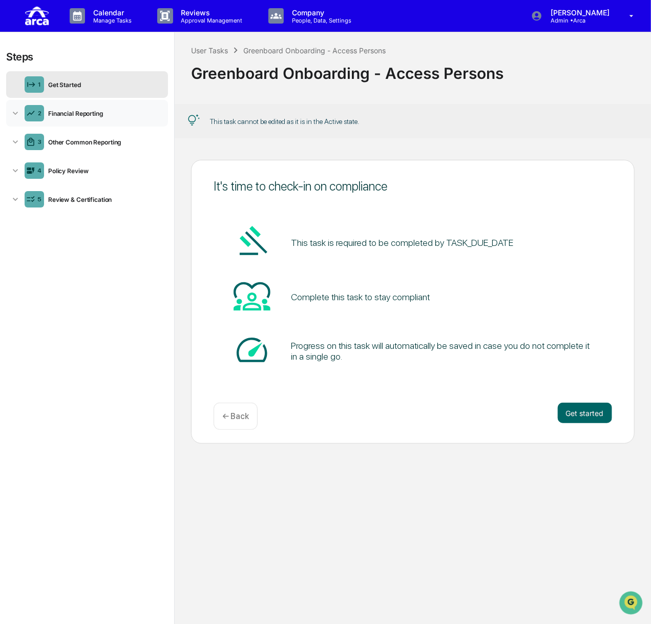
click at [82, 114] on div "Financial Reporting" at bounding box center [104, 114] width 120 height 8
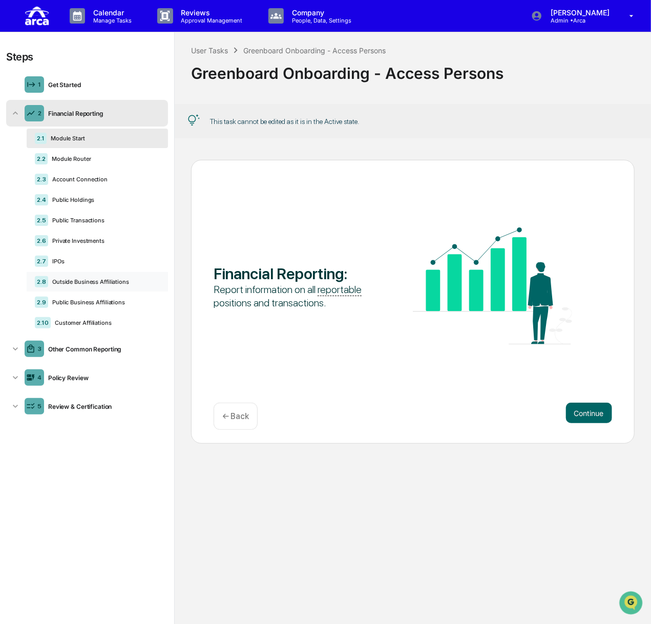
click at [78, 273] on div "2.8 Outside Business Affiliations" at bounding box center [97, 281] width 141 height 19
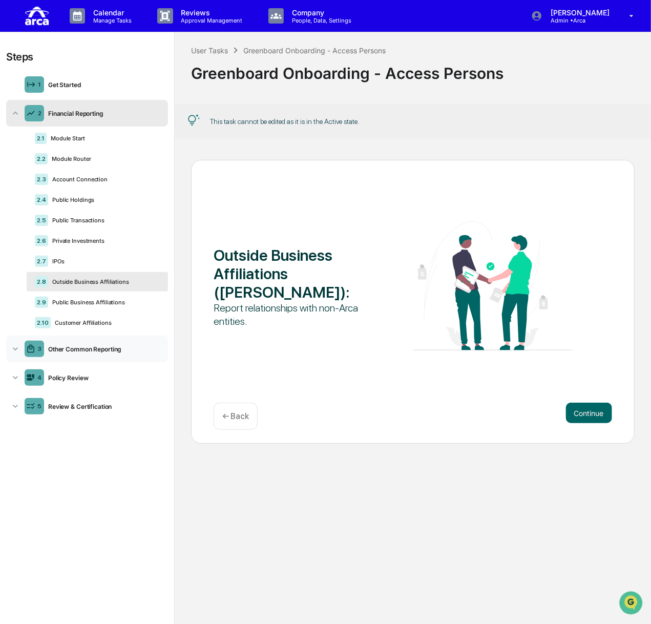
click at [119, 352] on div "3 Other Common Reporting" at bounding box center [87, 348] width 162 height 27
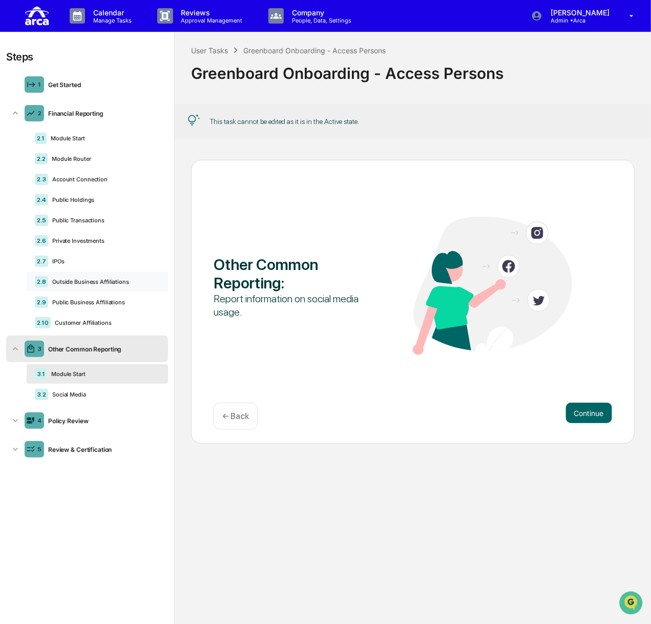
click at [93, 279] on div "Outside Business Affiliations" at bounding box center [104, 281] width 112 height 7
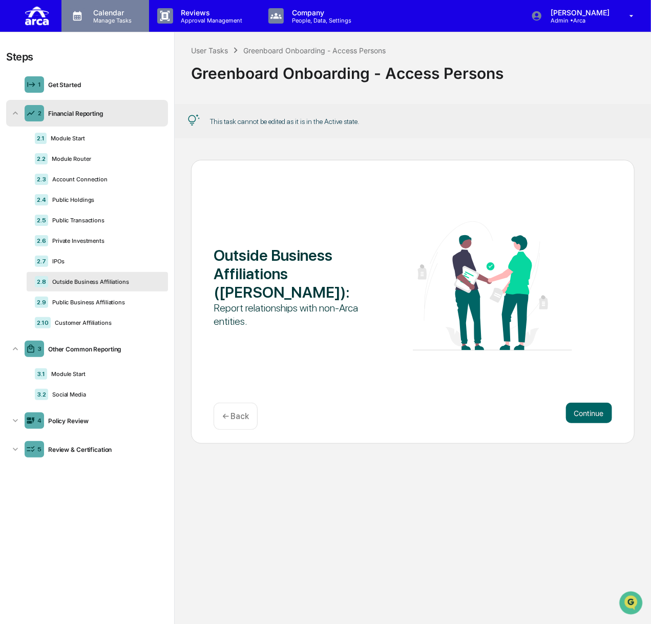
click at [89, 17] on p "Manage Tasks" at bounding box center [111, 20] width 52 height 7
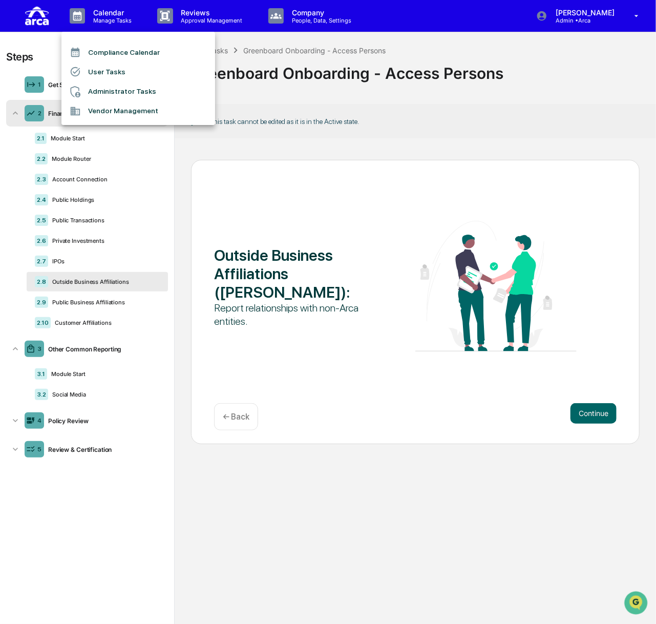
click at [396, 126] on div at bounding box center [328, 312] width 656 height 624
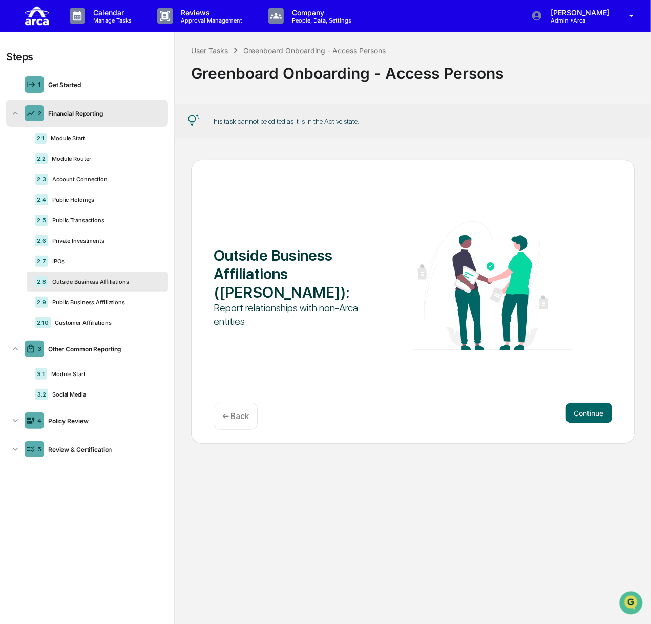
click at [220, 49] on div "User Tasks" at bounding box center [209, 50] width 37 height 9
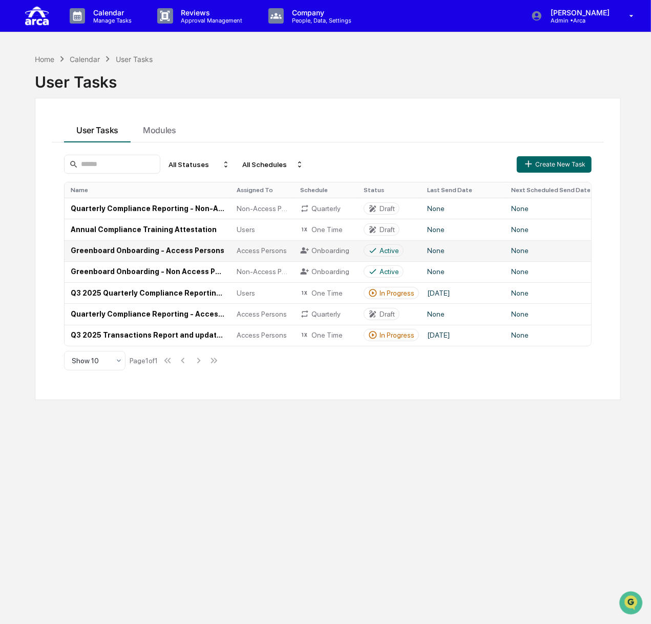
click at [149, 248] on td "Greenboard Onboarding - Access Persons" at bounding box center [148, 250] width 166 height 21
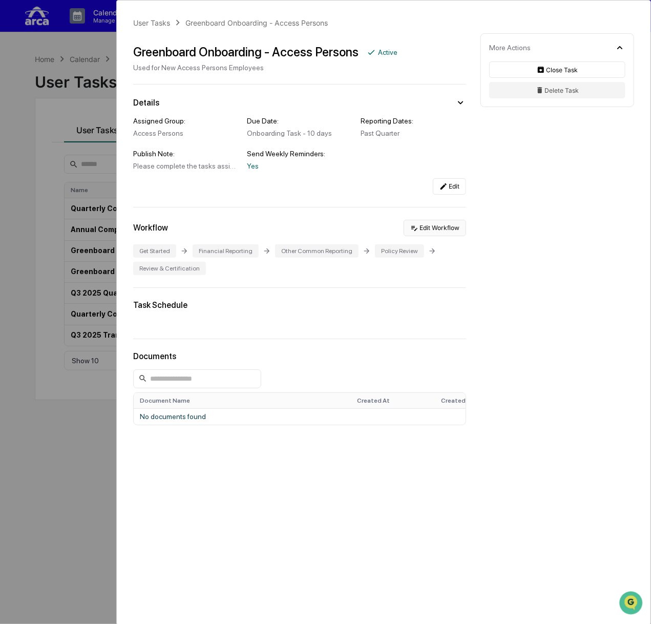
click at [425, 232] on button "Edit Workflow" at bounding box center [434, 228] width 62 height 16
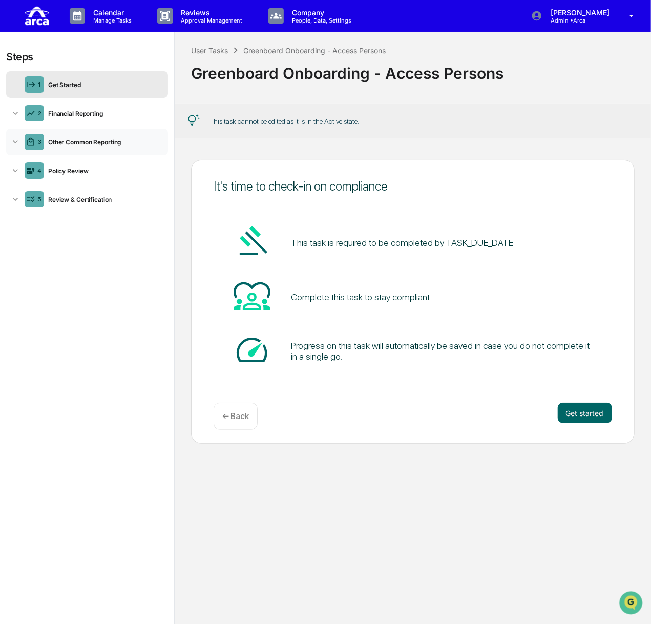
click at [72, 138] on div "Other Common Reporting" at bounding box center [104, 142] width 120 height 8
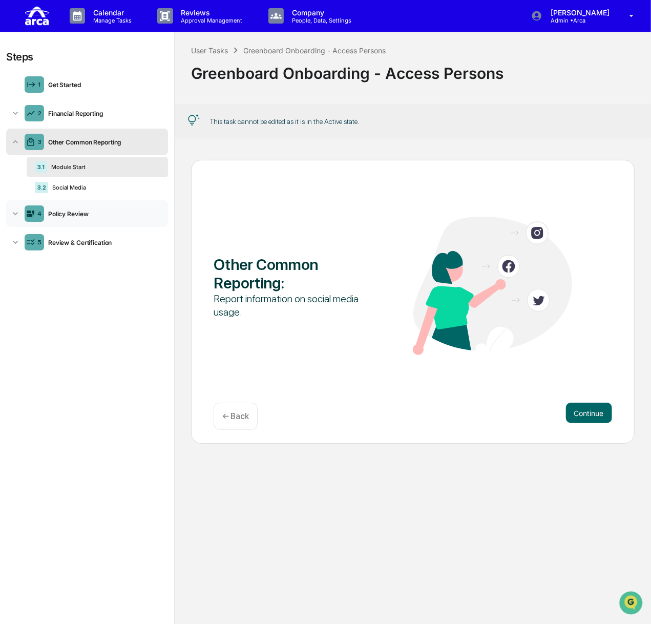
click at [75, 201] on div "4 Policy Review" at bounding box center [87, 213] width 162 height 27
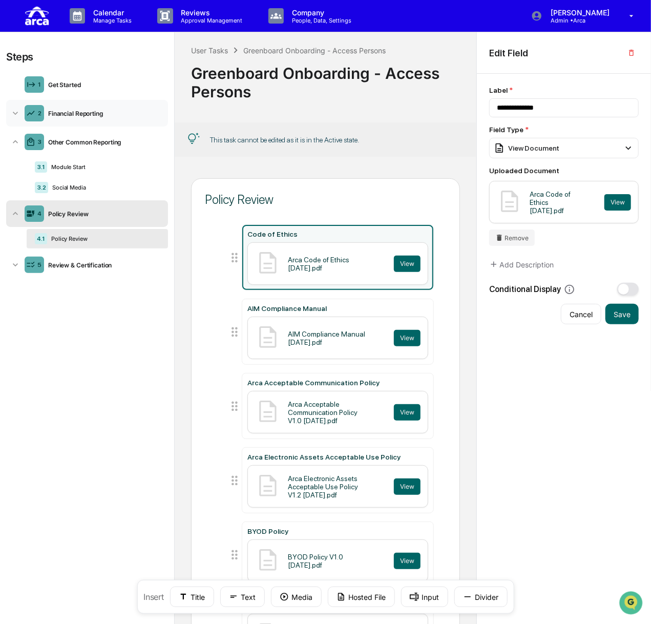
click at [74, 115] on div "Financial Reporting" at bounding box center [104, 114] width 120 height 8
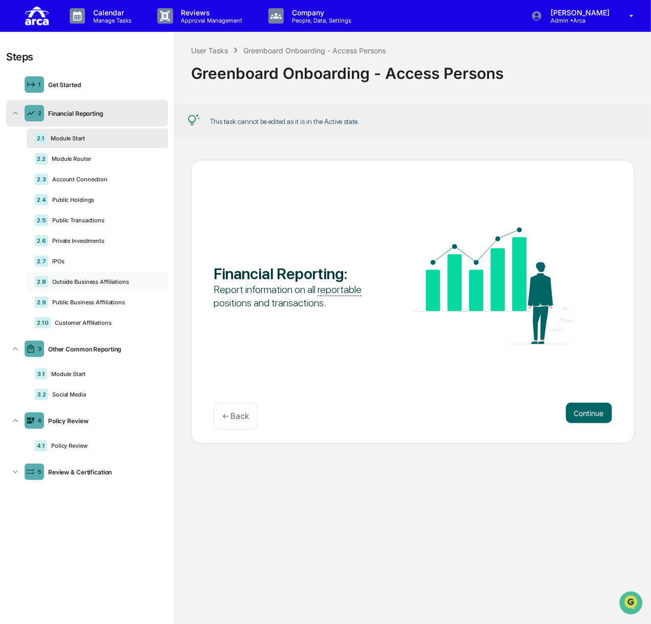
click at [98, 277] on div "2.8 Outside Business Affiliations" at bounding box center [97, 281] width 141 height 19
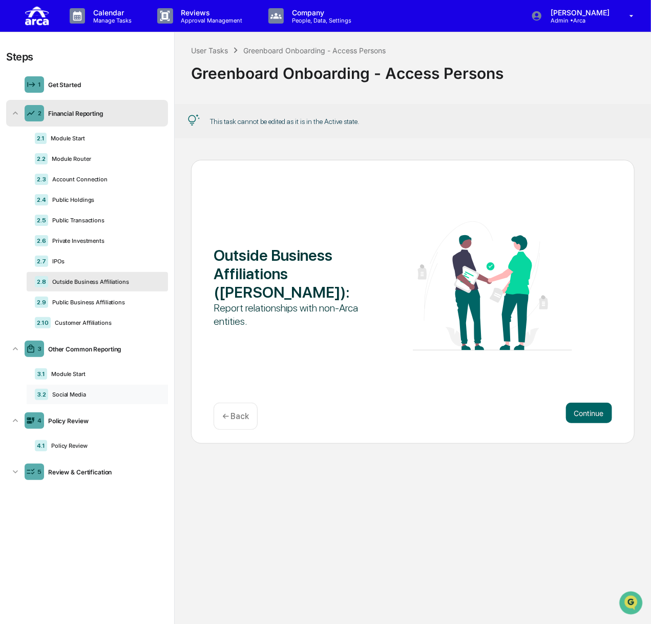
click at [72, 389] on div "3.2 Social Media" at bounding box center [97, 393] width 141 height 19
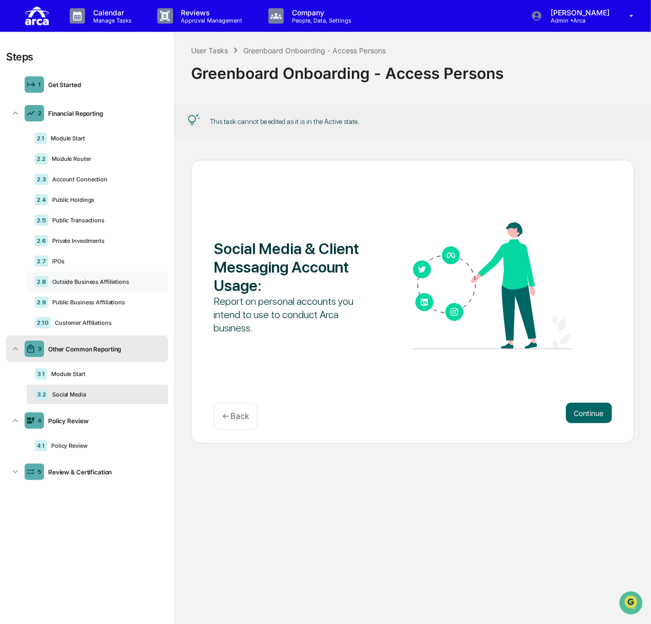
click at [89, 278] on div "Outside Business Affiliations" at bounding box center [104, 281] width 112 height 7
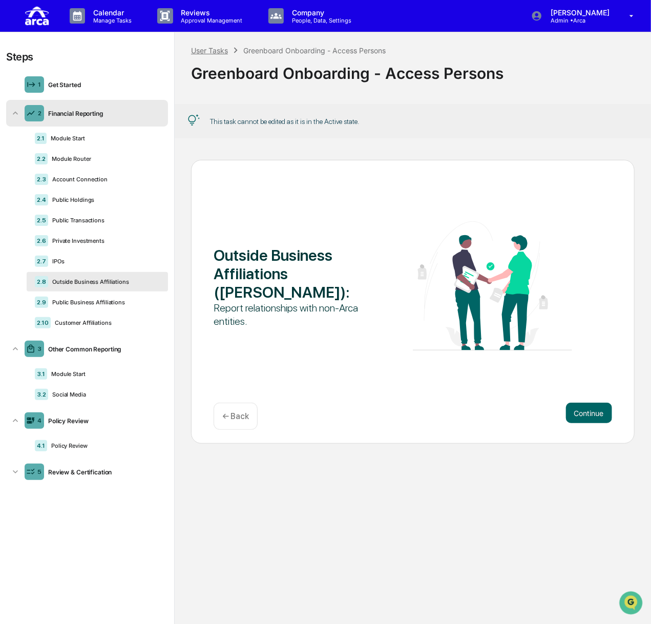
click at [206, 49] on div "User Tasks" at bounding box center [209, 50] width 37 height 9
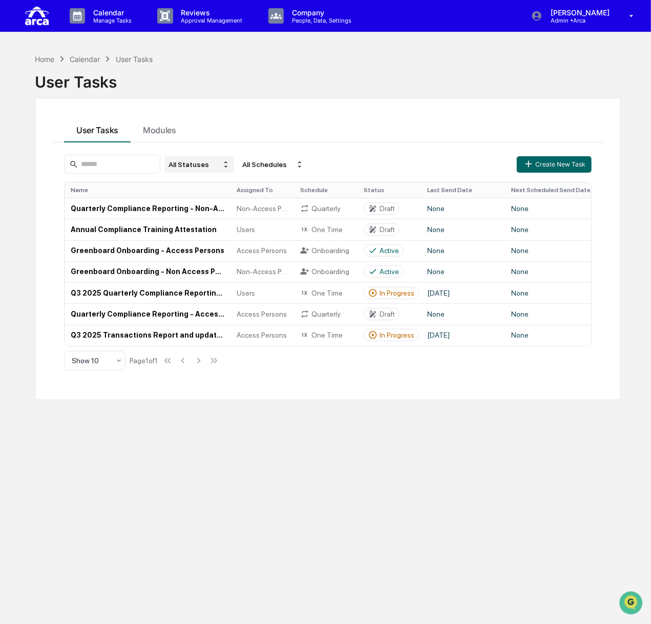
click at [218, 159] on div "All Statuses" at bounding box center [199, 164] width 70 height 16
click at [223, 213] on div "Active/In Progress" at bounding box center [212, 211] width 57 height 8
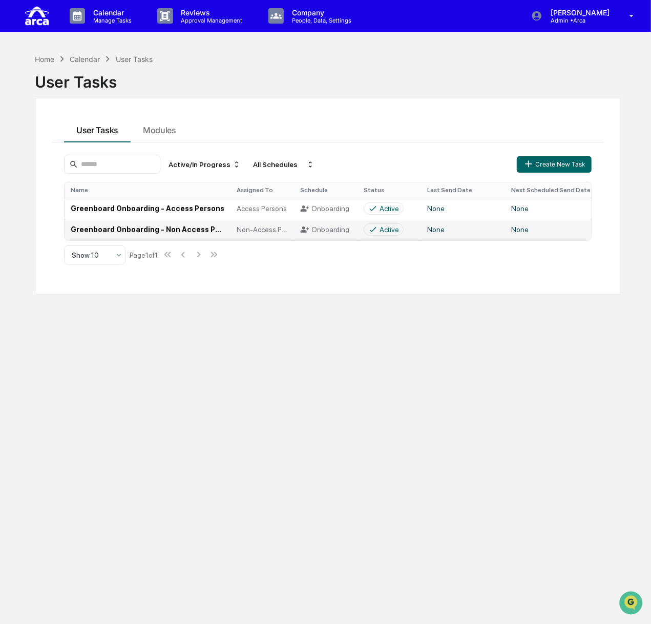
click at [174, 230] on td "Greenboard Onboarding - Non Access Persons" at bounding box center [148, 229] width 166 height 21
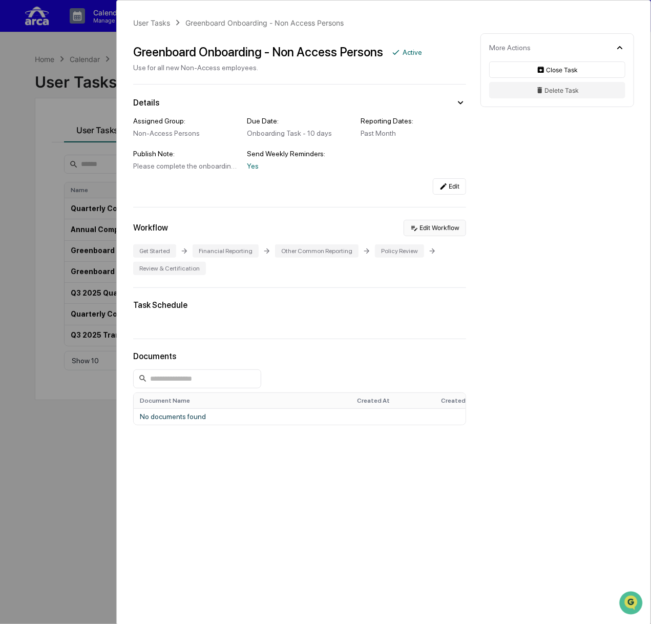
click at [427, 227] on button "Edit Workflow" at bounding box center [434, 228] width 62 height 16
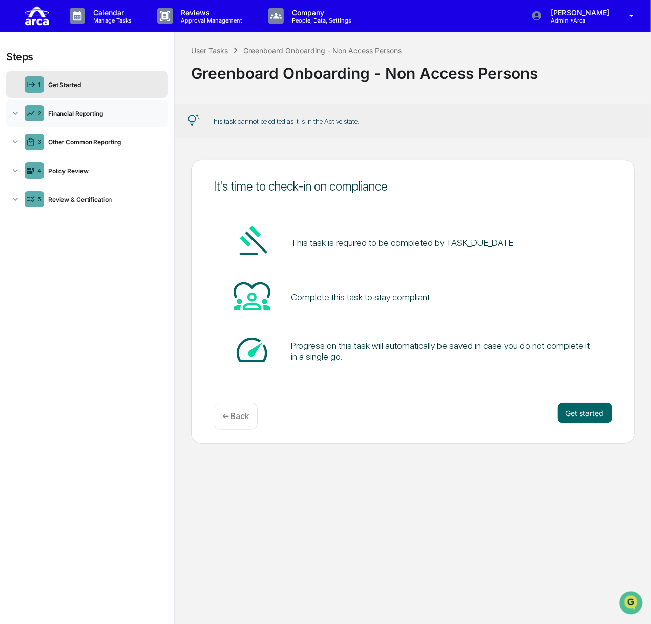
click at [87, 118] on div "2 Financial Reporting" at bounding box center [87, 113] width 162 height 27
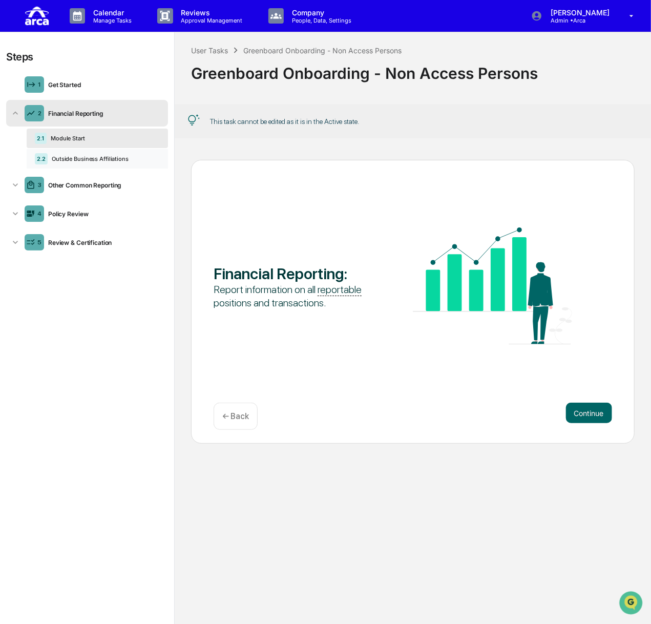
click at [90, 159] on div "Outside Business Affiliations" at bounding box center [104, 158] width 112 height 7
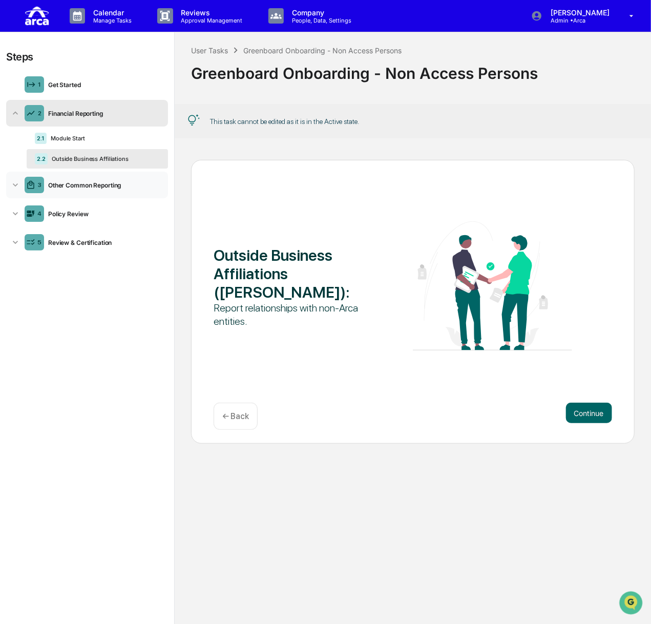
click at [92, 180] on div "3 Other Common Reporting" at bounding box center [87, 185] width 162 height 27
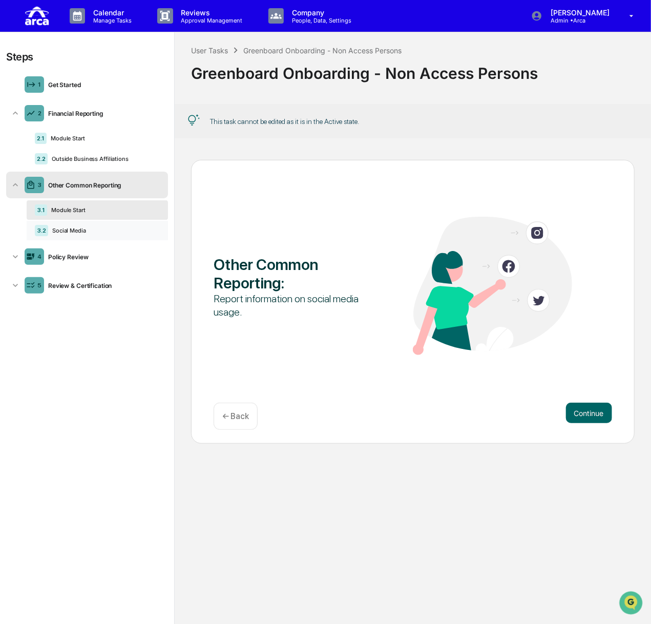
click at [83, 228] on div "Social Media" at bounding box center [104, 230] width 112 height 7
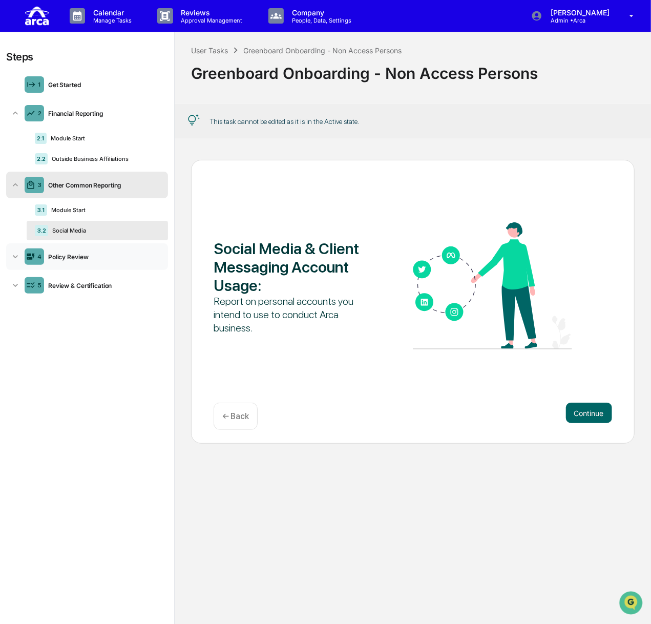
click at [81, 253] on div "Policy Review" at bounding box center [104, 257] width 120 height 8
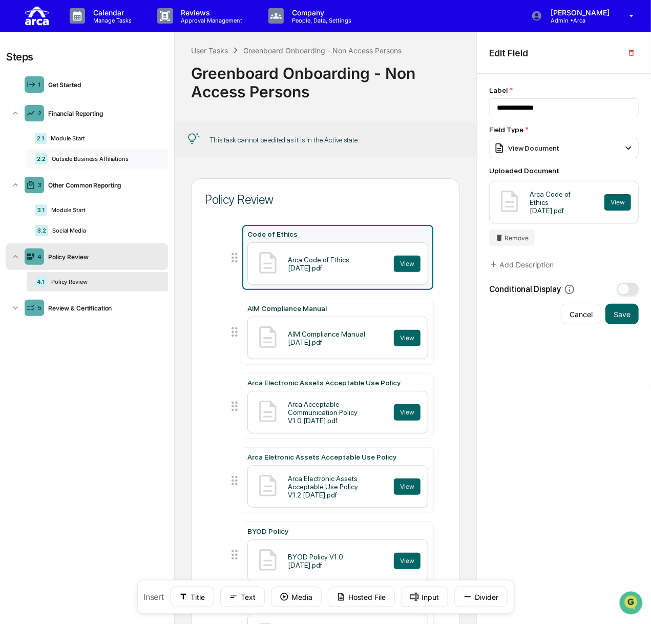
click at [88, 154] on div "2.2 Outside Business Affiliations" at bounding box center [97, 158] width 141 height 19
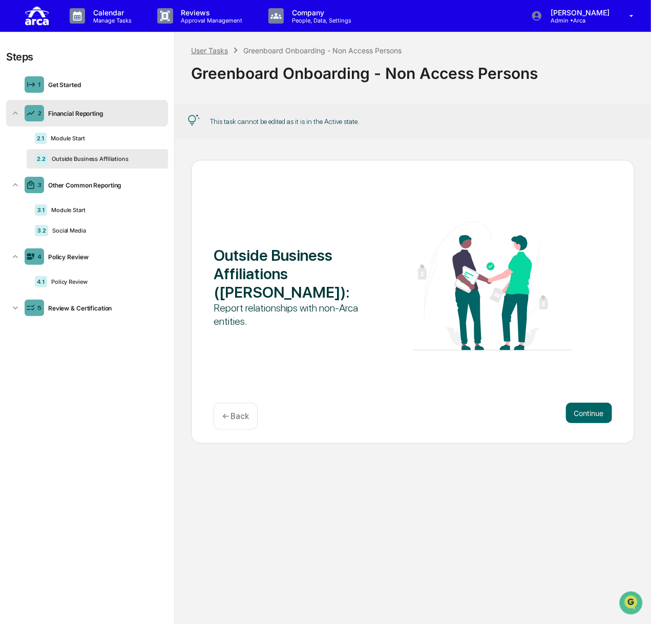
click at [216, 46] on div "User Tasks" at bounding box center [209, 50] width 37 height 9
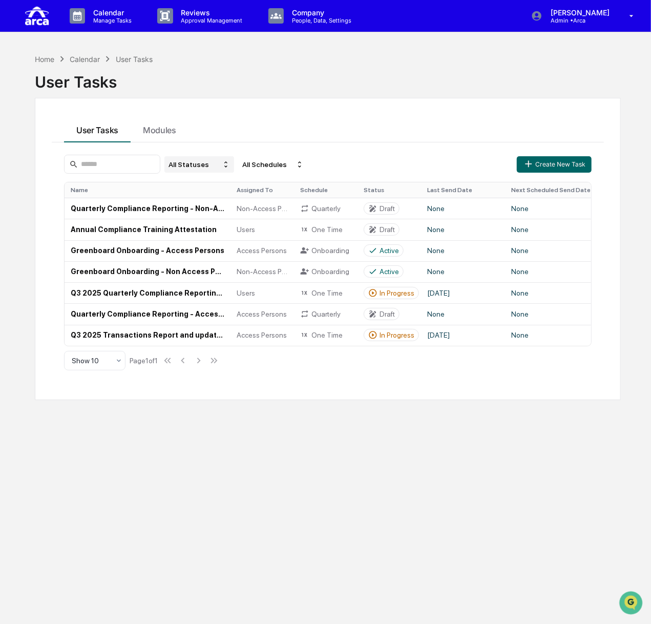
click at [217, 164] on div "All Statuses" at bounding box center [199, 164] width 70 height 16
click at [303, 126] on div "User Tasks Modules" at bounding box center [328, 129] width 552 height 28
click at [164, 296] on td "Q3 2025 Quarterly Compliance Reporting (All Employees)" at bounding box center [148, 292] width 166 height 21
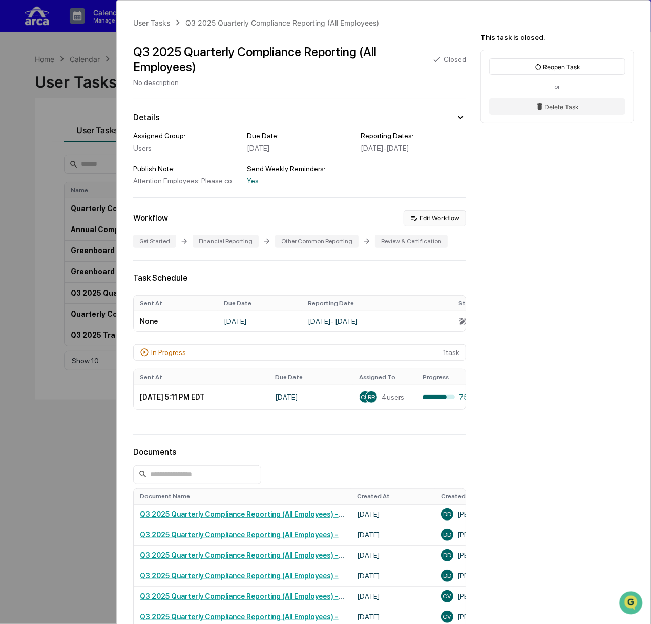
click at [444, 226] on button "Edit Workflow" at bounding box center [434, 218] width 62 height 16
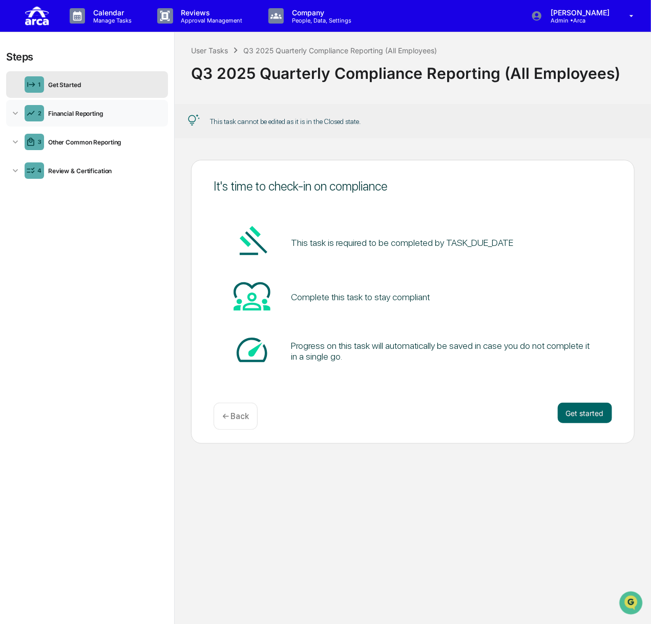
click at [84, 117] on div "2 Financial Reporting" at bounding box center [87, 113] width 162 height 27
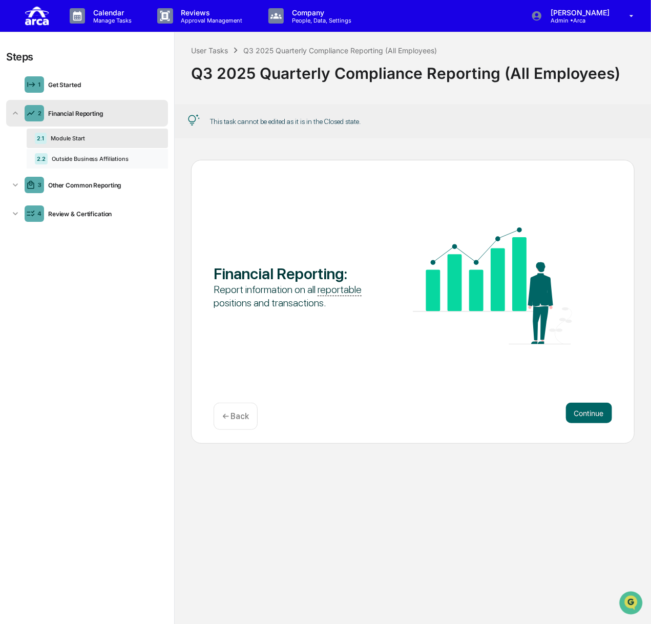
click at [89, 158] on div "Outside Business Affiliations" at bounding box center [104, 158] width 112 height 7
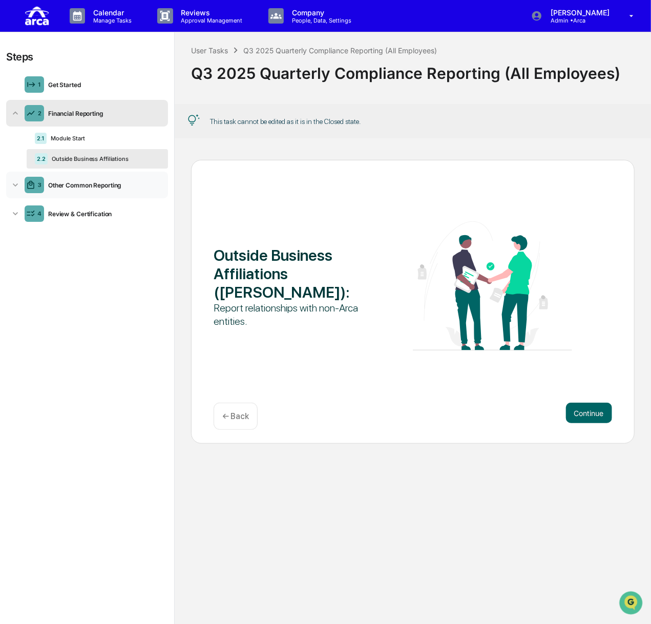
click at [88, 191] on div "3 Other Common Reporting" at bounding box center [87, 185] width 162 height 27
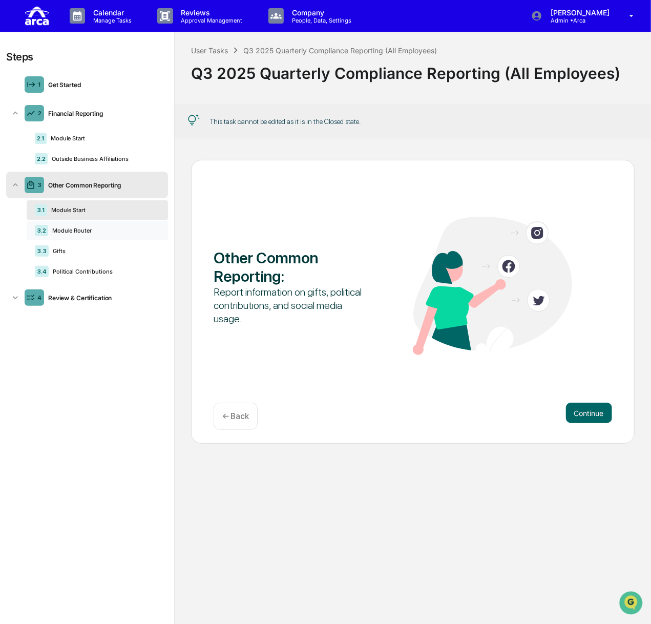
click at [89, 238] on div "3.2 Module Router" at bounding box center [97, 230] width 141 height 19
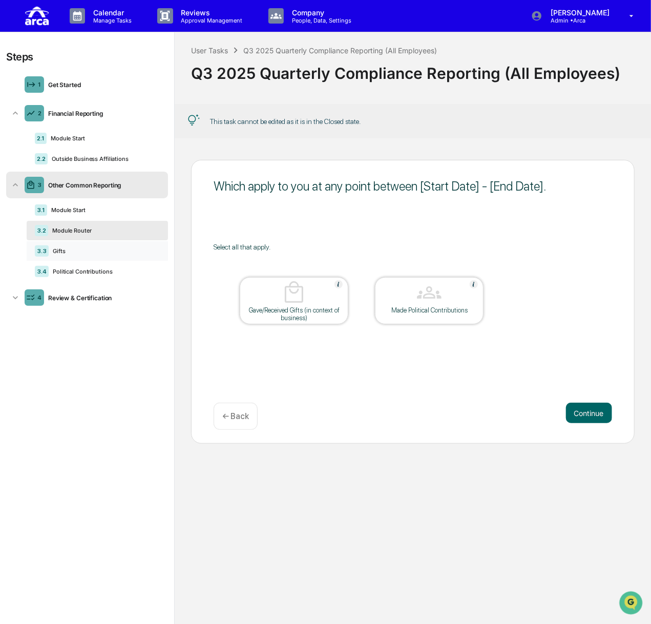
click at [87, 249] on div "Gifts" at bounding box center [104, 250] width 111 height 7
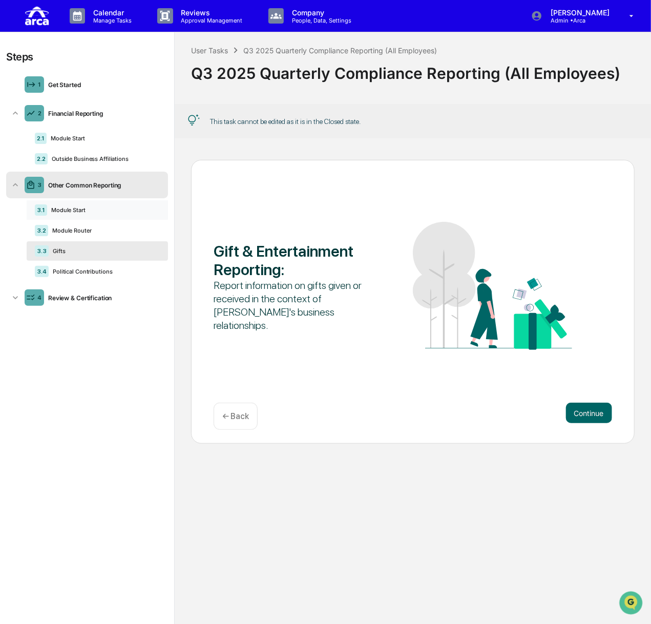
click at [91, 212] on div "Module Start" at bounding box center [103, 209] width 113 height 7
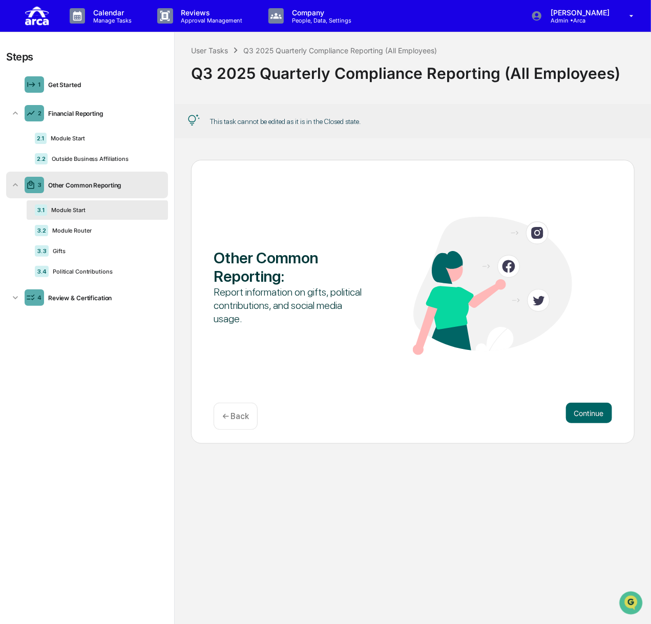
click at [215, 44] on div "User Tasks Q3 2025 Quarterly Compliance Reporting (All Employees) Q3 2025 Quart…" at bounding box center [413, 65] width 476 height 67
click at [212, 49] on div "User Tasks" at bounding box center [209, 50] width 37 height 9
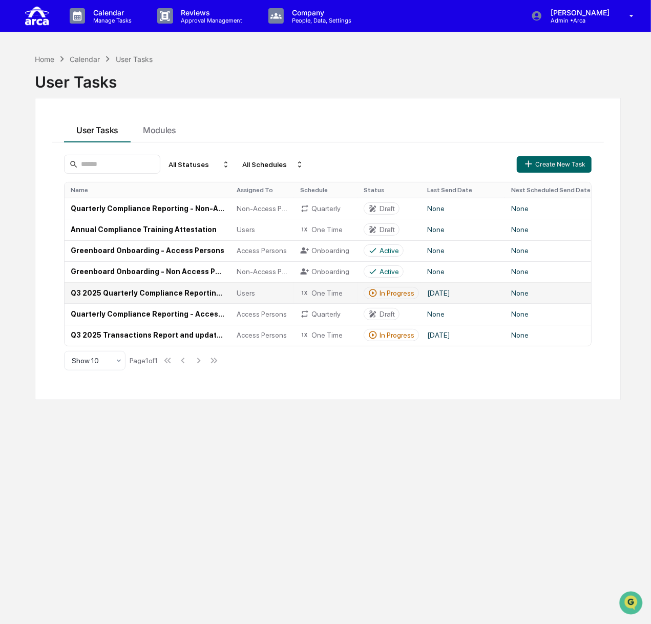
click at [173, 293] on td "Q3 2025 Quarterly Compliance Reporting (All Employees)" at bounding box center [148, 292] width 166 height 21
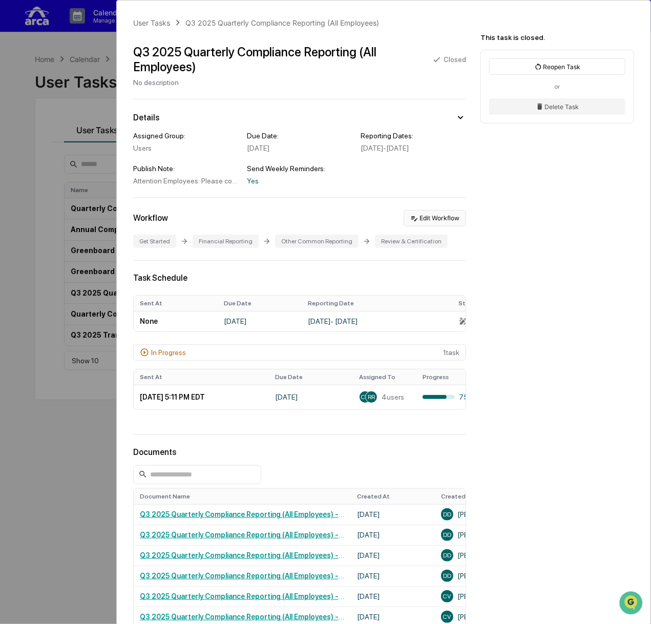
click at [414, 224] on button "Edit Workflow" at bounding box center [434, 218] width 62 height 16
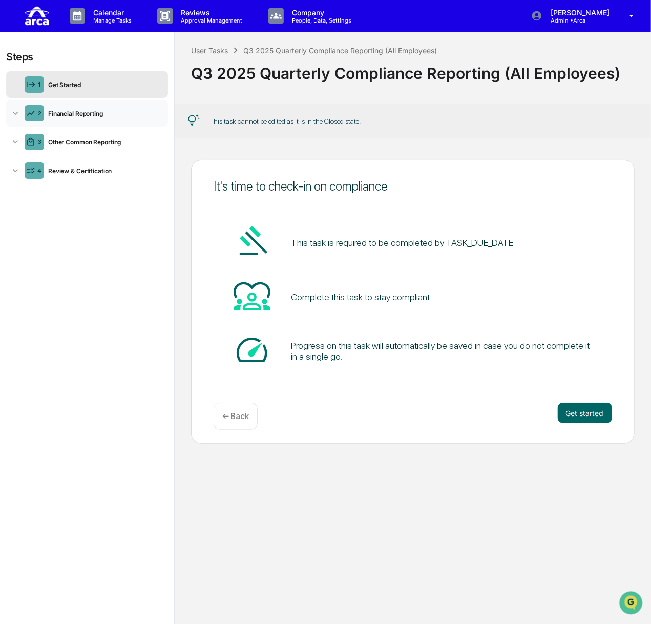
click at [114, 113] on div "Financial Reporting" at bounding box center [104, 114] width 120 height 8
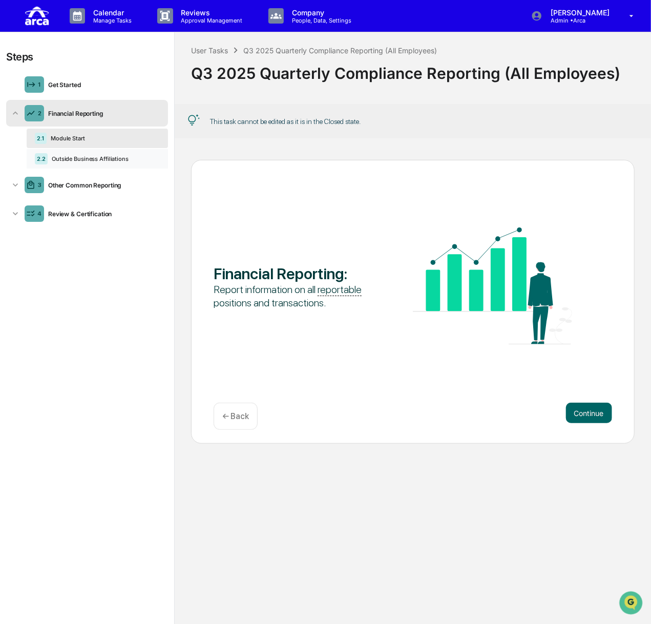
click at [80, 154] on div "2.2 Outside Business Affiliations" at bounding box center [97, 158] width 141 height 19
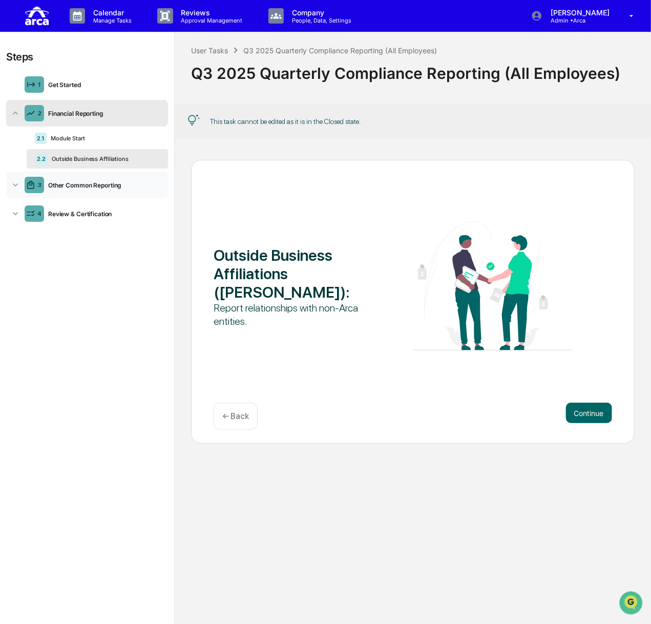
click at [75, 182] on div "Other Common Reporting" at bounding box center [104, 185] width 120 height 8
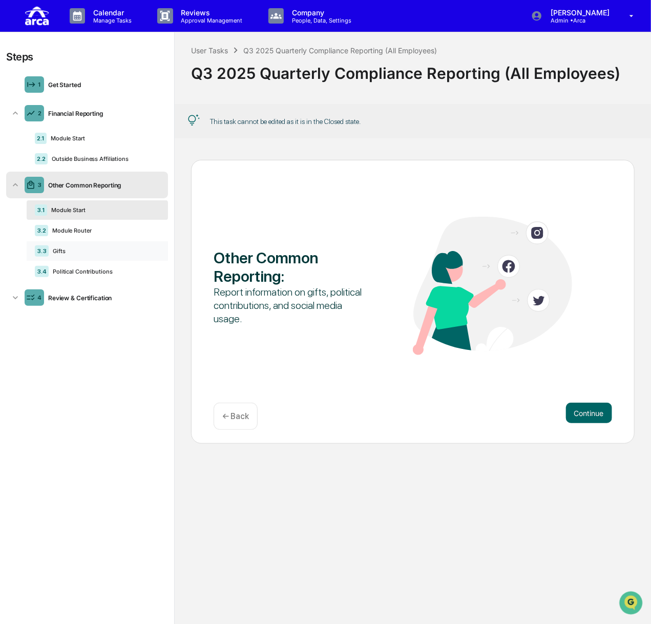
click at [82, 252] on div "Gifts" at bounding box center [104, 250] width 111 height 7
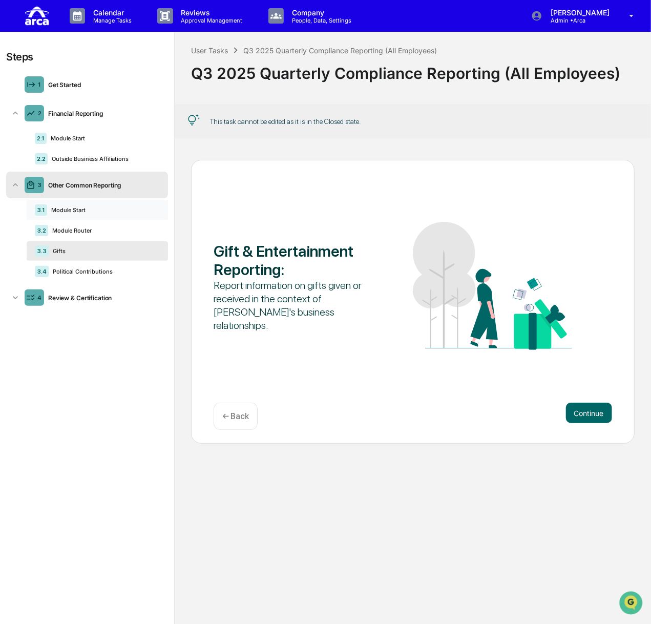
click at [104, 207] on div "Module Start" at bounding box center [103, 209] width 113 height 7
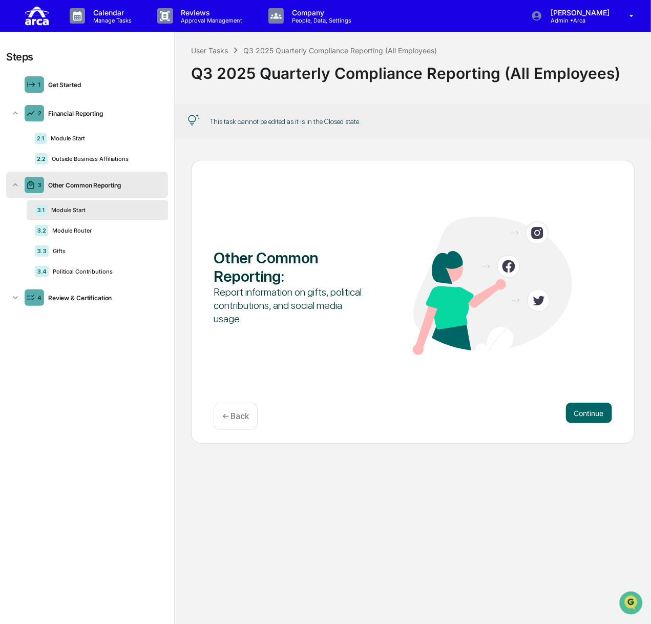
click at [232, 411] on p "← Back" at bounding box center [235, 416] width 27 height 10
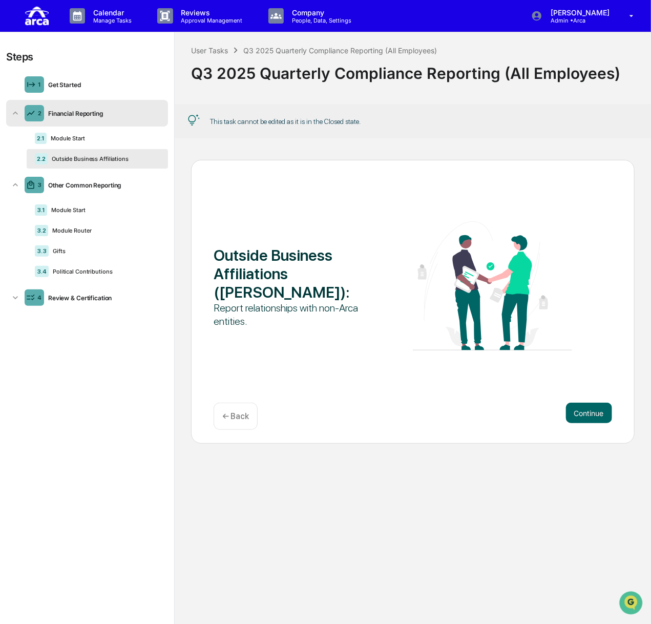
click at [232, 411] on p "← Back" at bounding box center [235, 416] width 27 height 10
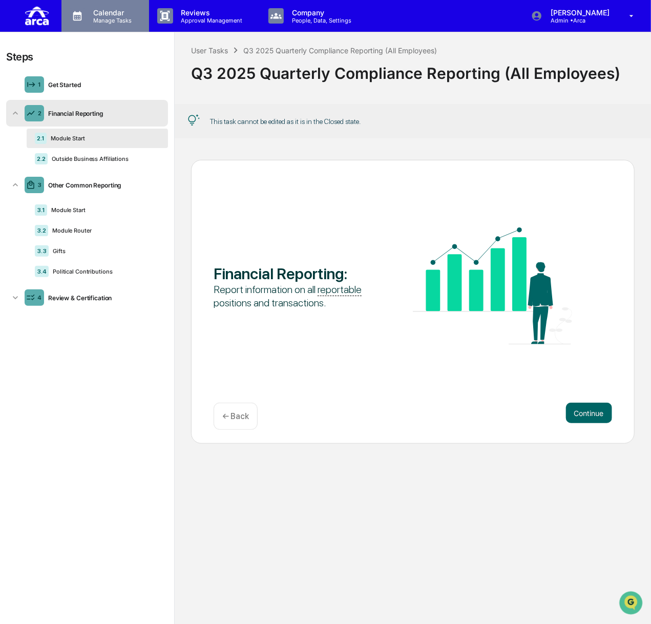
click at [114, 20] on p "Manage Tasks" at bounding box center [111, 20] width 52 height 7
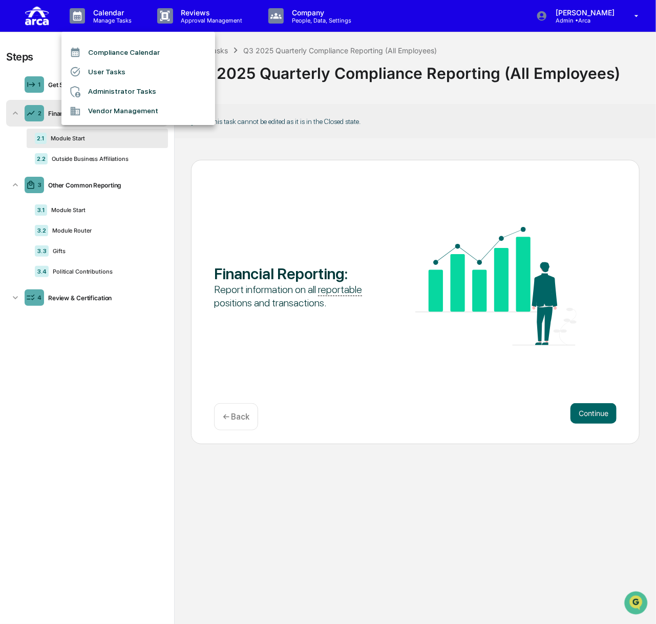
click at [112, 69] on li "User Tasks" at bounding box center [138, 71] width 154 height 19
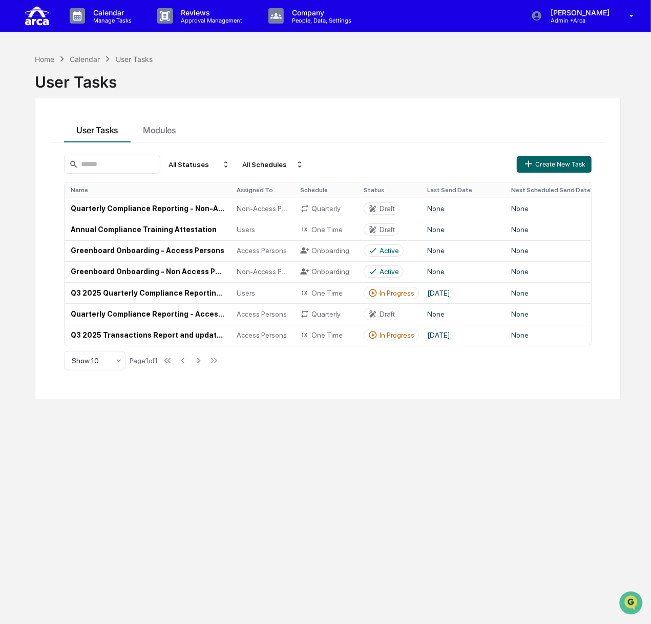
click at [233, 115] on div "User Tasks Modules" at bounding box center [328, 129] width 552 height 28
click at [143, 335] on td "Q3 2025 Transactions Report and updated [PERSON_NAME] Confirmation (Access Pers…" at bounding box center [148, 335] width 166 height 21
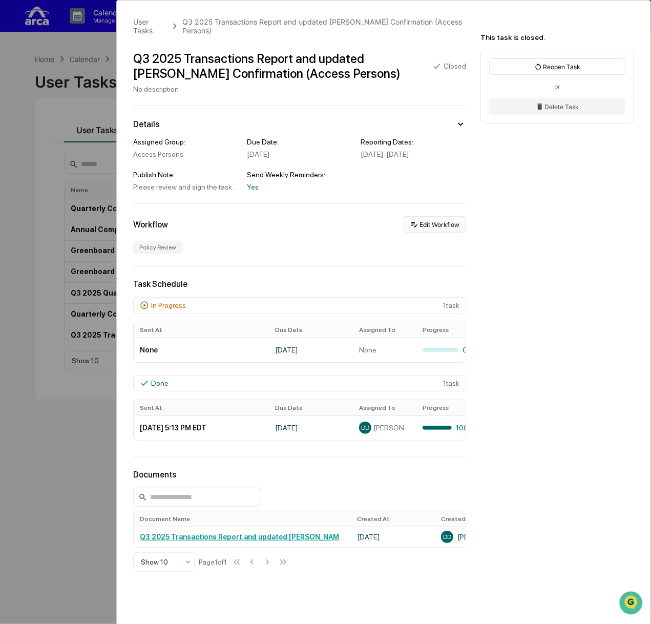
click at [435, 229] on button "Edit Workflow" at bounding box center [434, 224] width 62 height 16
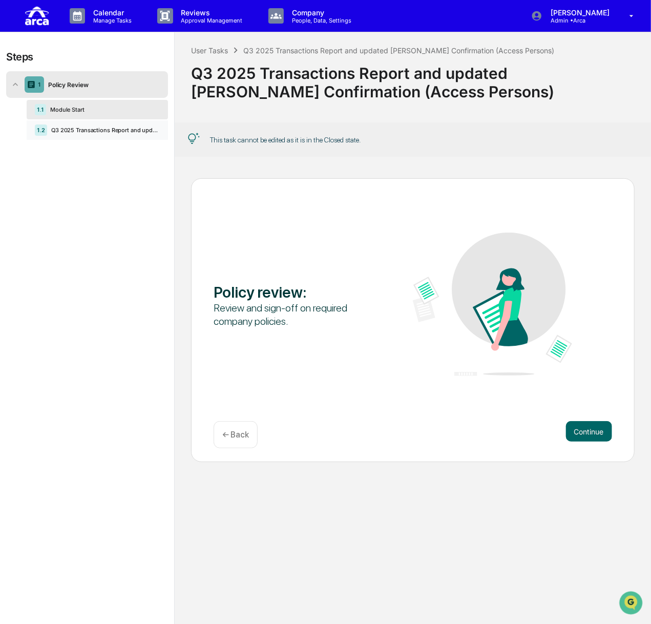
click at [83, 130] on div "Q3 2025 Transactions Report and updated COE Confirmation (Access Persons) (1)" at bounding box center [103, 129] width 113 height 7
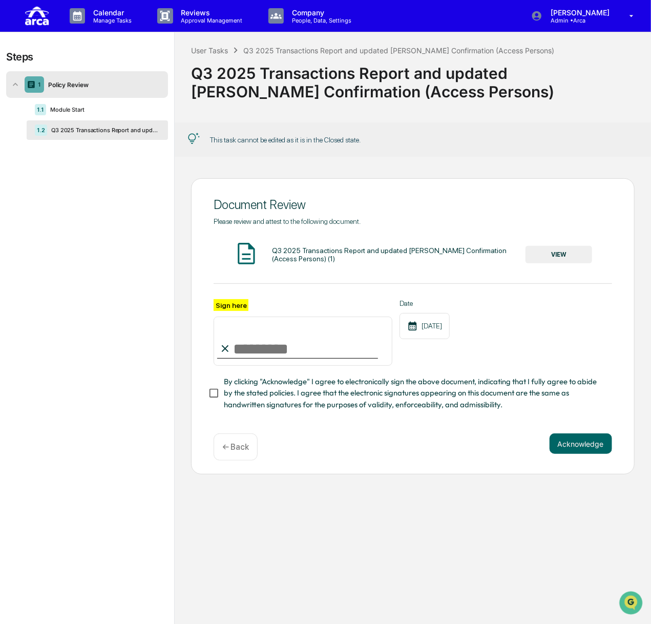
click at [543, 253] on button "VIEW" at bounding box center [558, 254] width 67 height 17
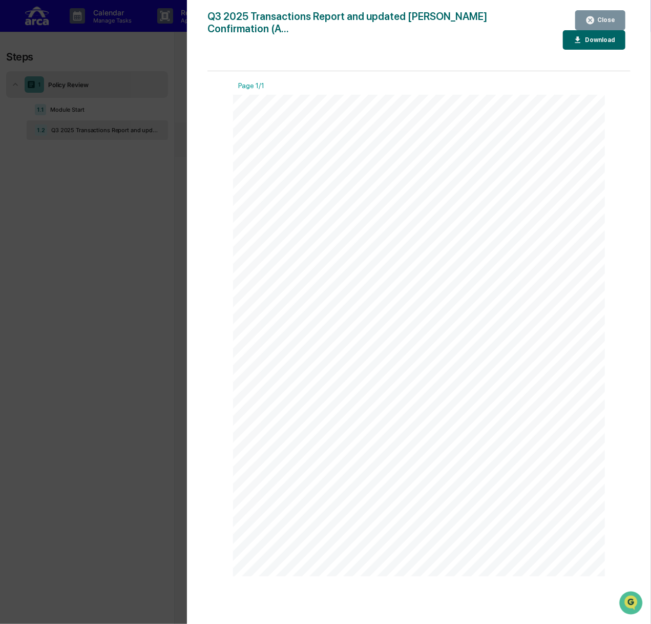
click at [605, 25] on button "Close" at bounding box center [600, 20] width 50 height 20
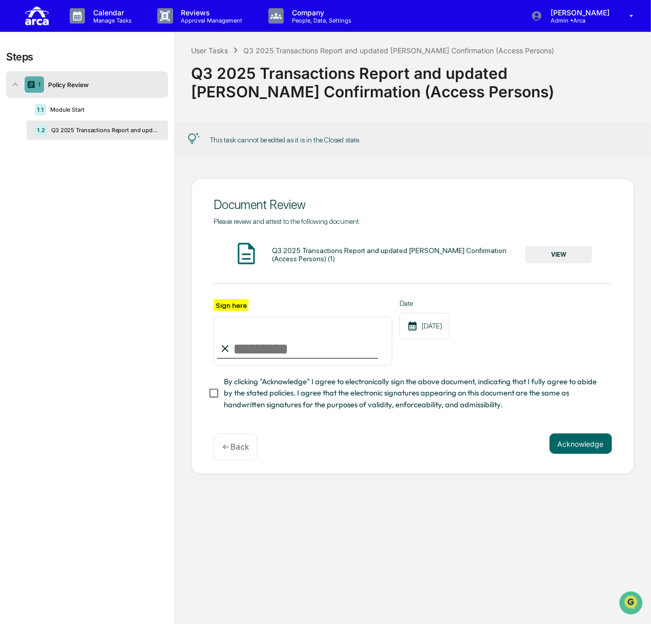
click at [17, 87] on icon at bounding box center [15, 84] width 10 height 10
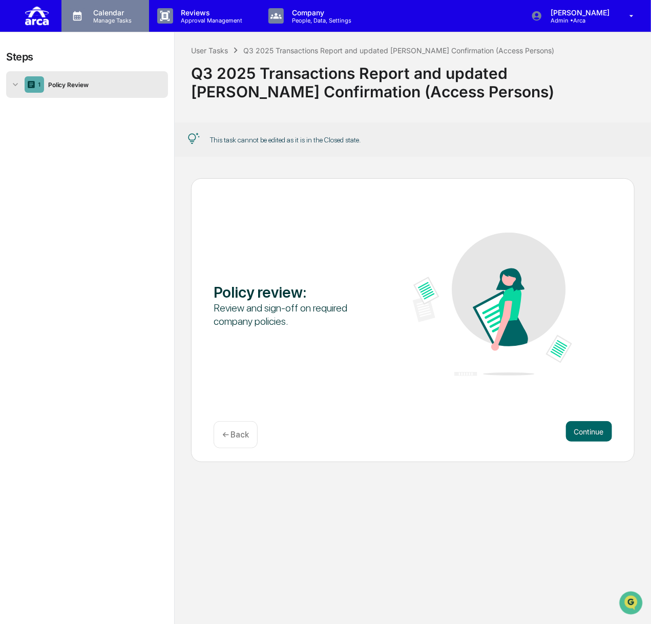
click at [119, 22] on p "Manage Tasks" at bounding box center [111, 20] width 52 height 7
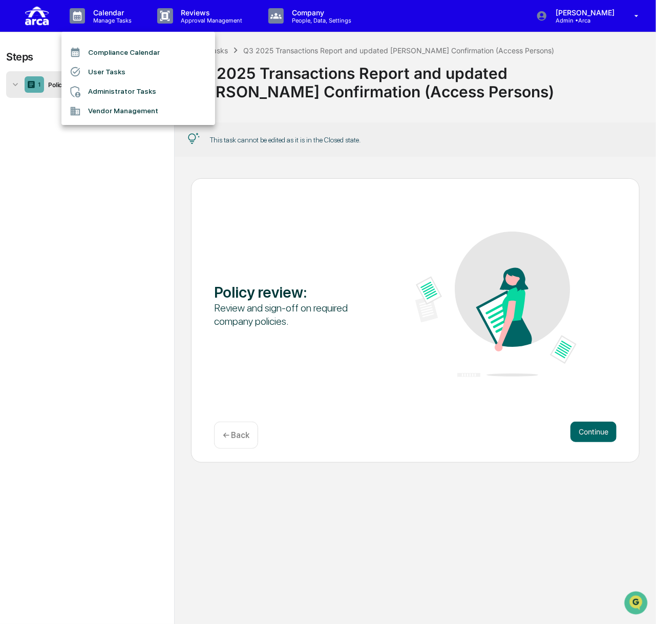
click at [130, 75] on li "User Tasks" at bounding box center [138, 71] width 154 height 19
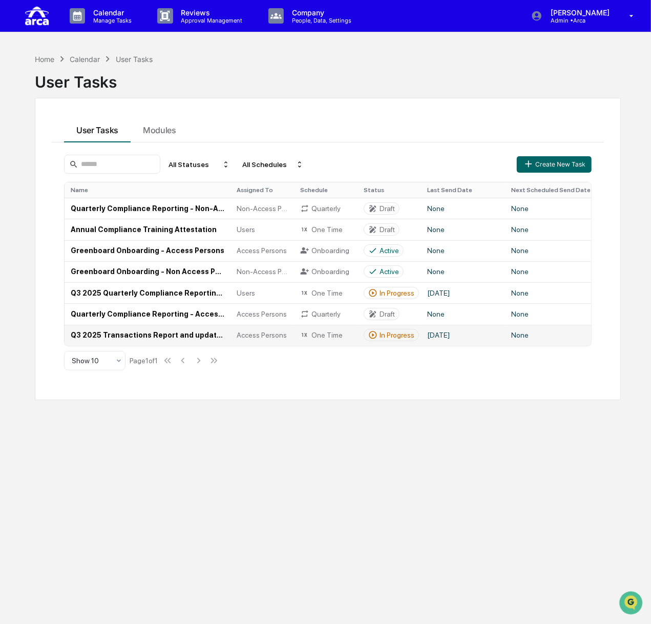
click at [129, 336] on td "Q3 2025 Transactions Report and updated [PERSON_NAME] Confirmation (Access Pers…" at bounding box center [148, 335] width 166 height 21
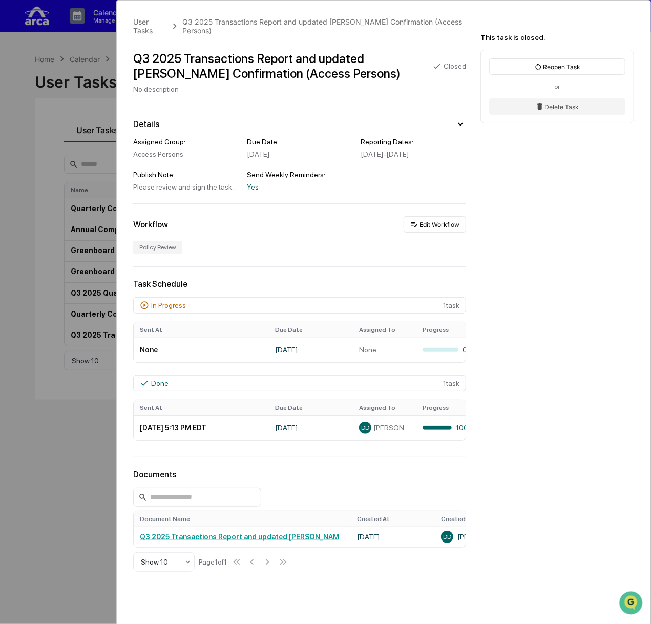
click at [34, 174] on div "User Tasks Q3 2025 Transactions Report and updated [PERSON_NAME] Confirmation (…" at bounding box center [325, 312] width 651 height 624
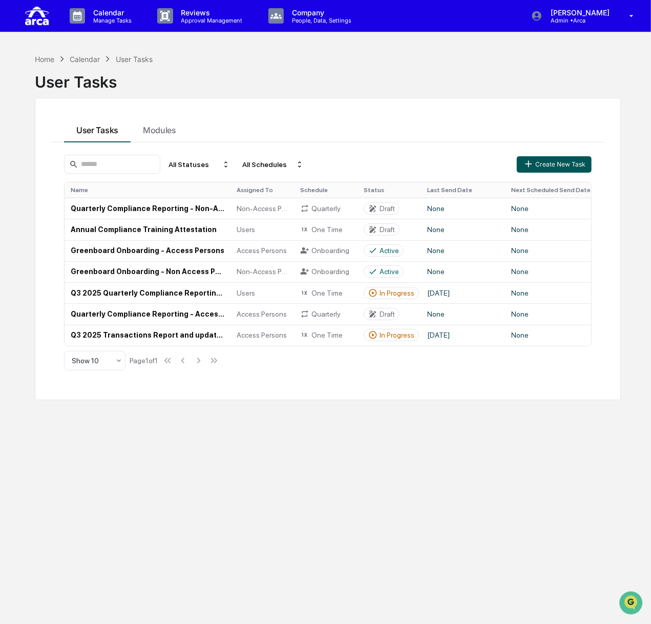
click at [549, 165] on button "Create New Task" at bounding box center [554, 164] width 75 height 16
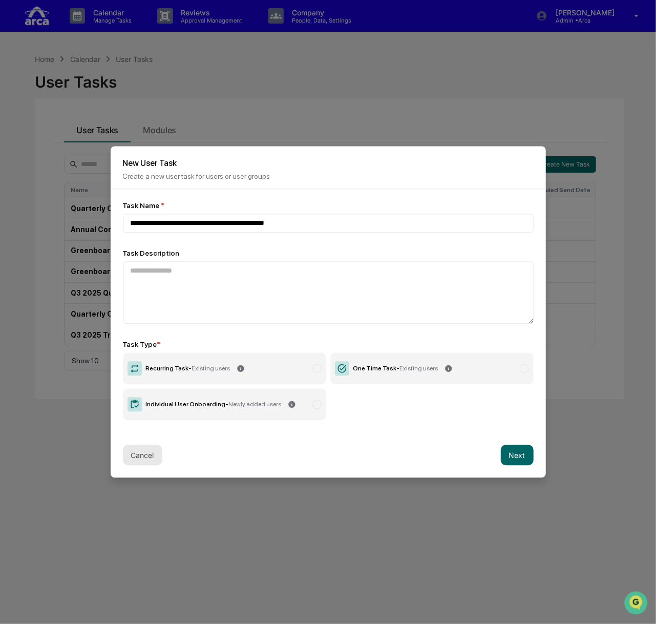
type input "**********"
click at [143, 450] on button "Cancel" at bounding box center [142, 455] width 39 height 20
